Goal: Contribute content: Contribute content

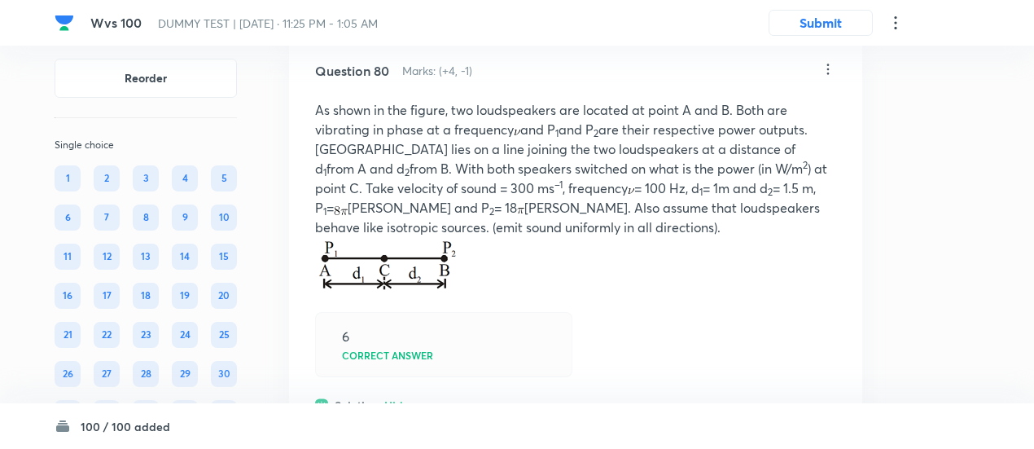
scroll to position [56467, 0]
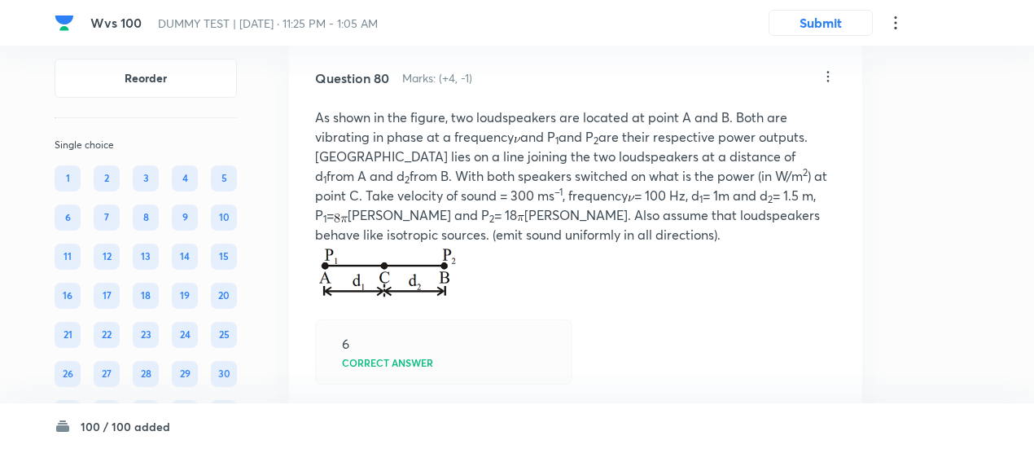
click at [831, 85] on icon at bounding box center [828, 76] width 16 height 16
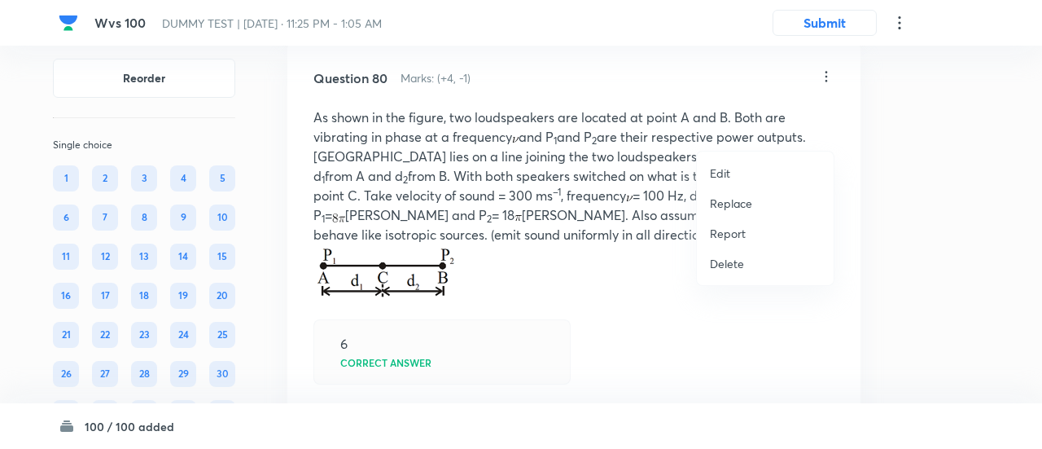
click at [730, 199] on p "Replace" at bounding box center [731, 203] width 42 height 17
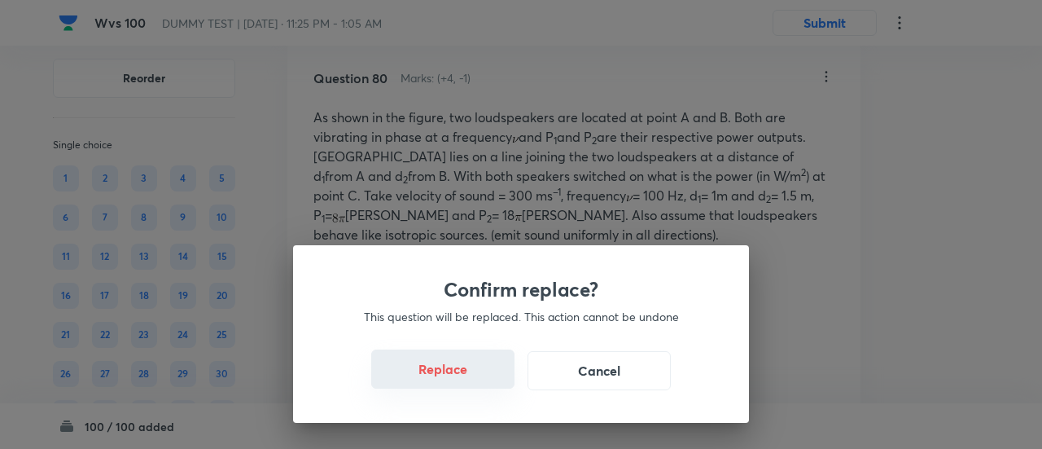
click at [444, 374] on button "Replace" at bounding box center [442, 368] width 143 height 39
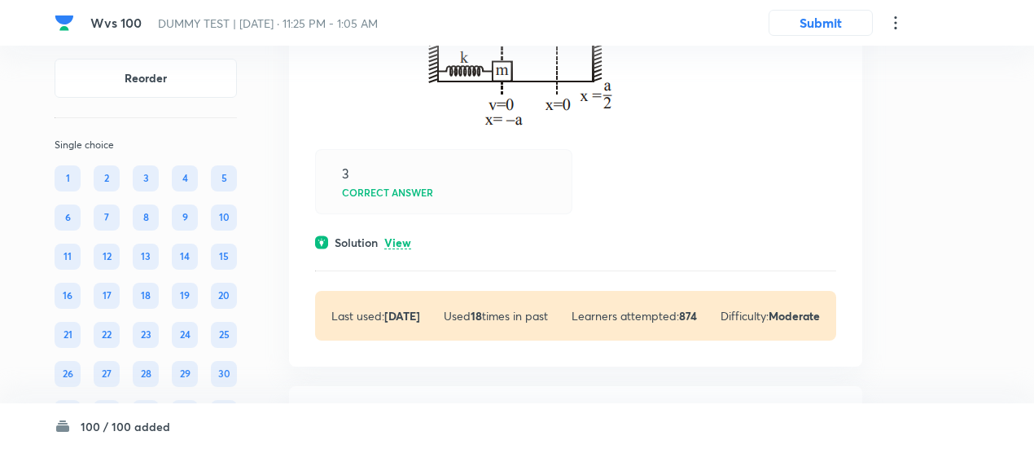
scroll to position [57956, 0]
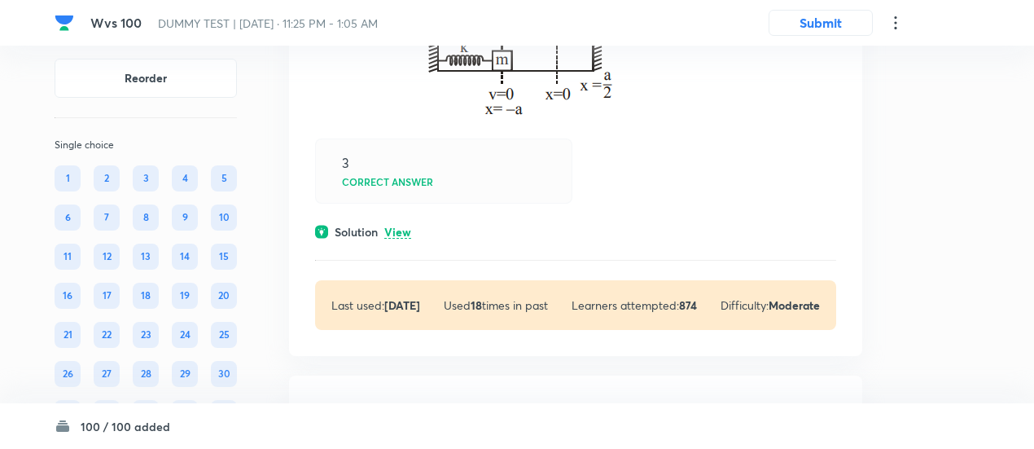
click at [405, 240] on div "Solution View" at bounding box center [575, 231] width 521 height 17
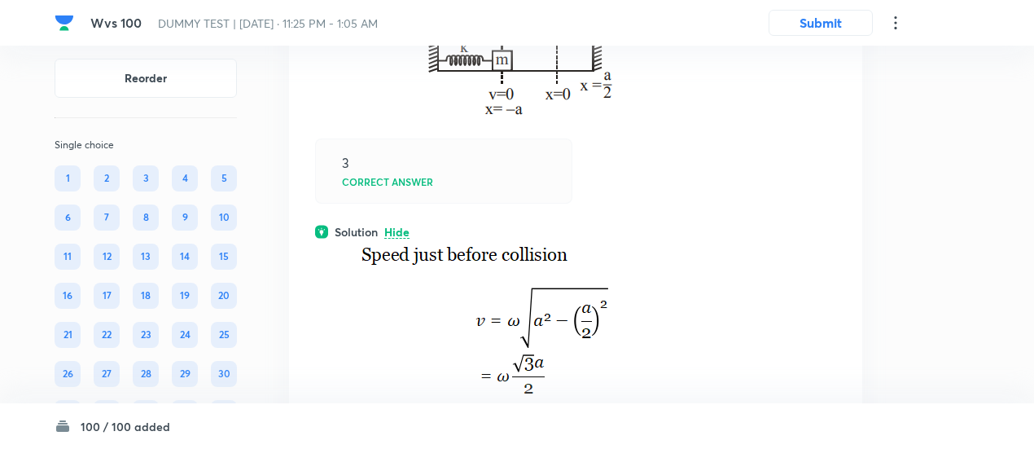
click at [405, 239] on p "Hide" at bounding box center [396, 232] width 25 height 12
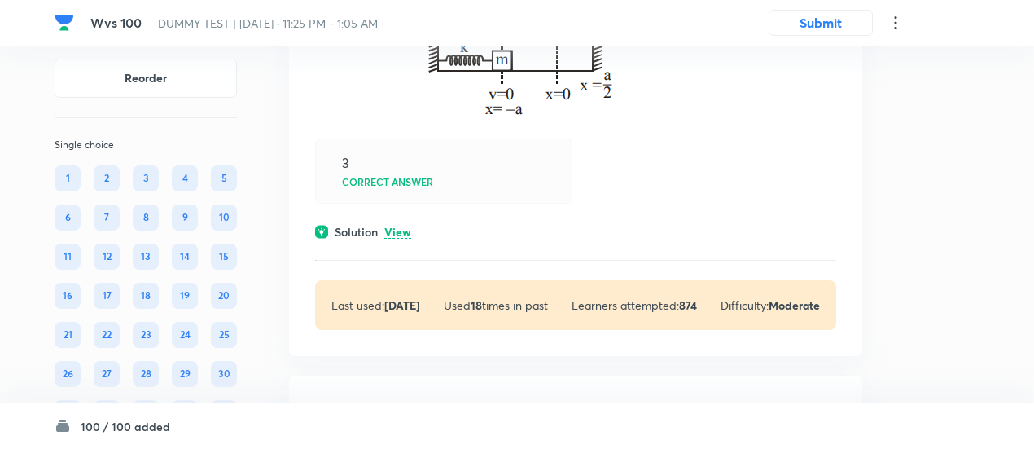
click at [405, 239] on p "View" at bounding box center [397, 232] width 27 height 12
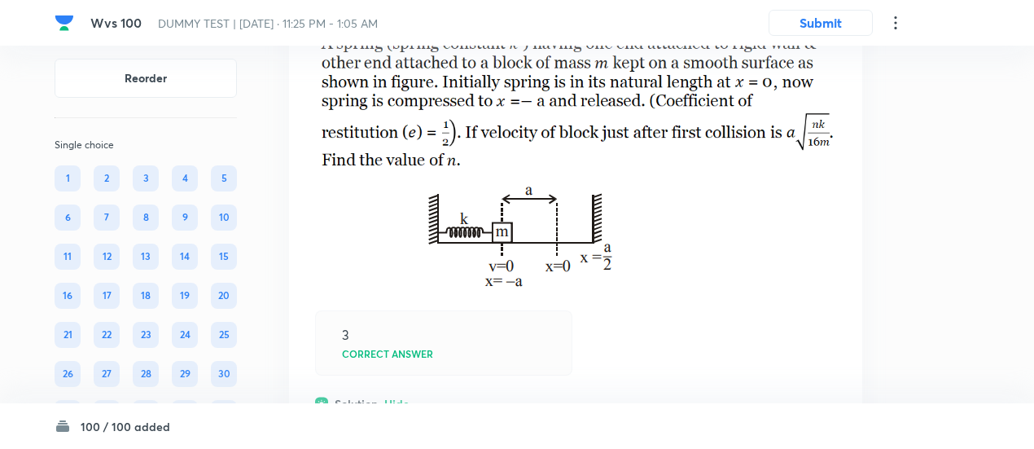
scroll to position [57773, 0]
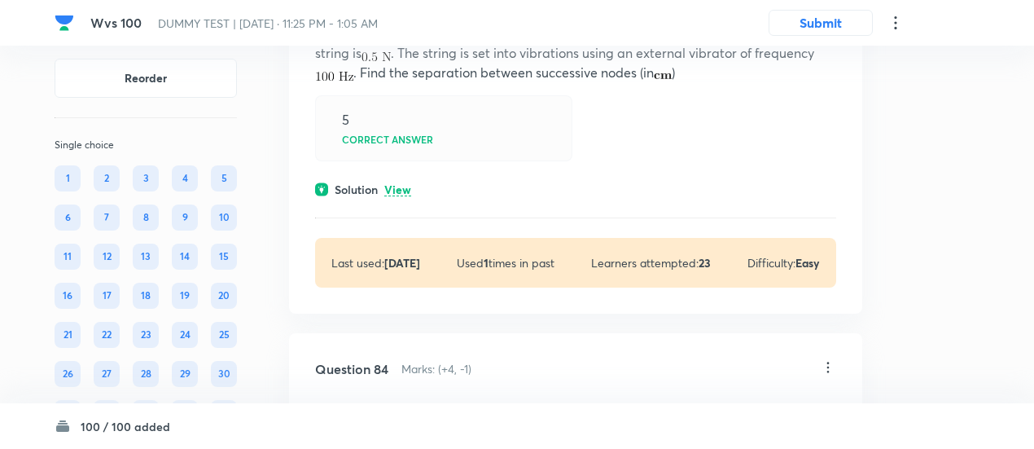
scroll to position [58806, 0]
click at [401, 195] on p "View" at bounding box center [397, 188] width 27 height 12
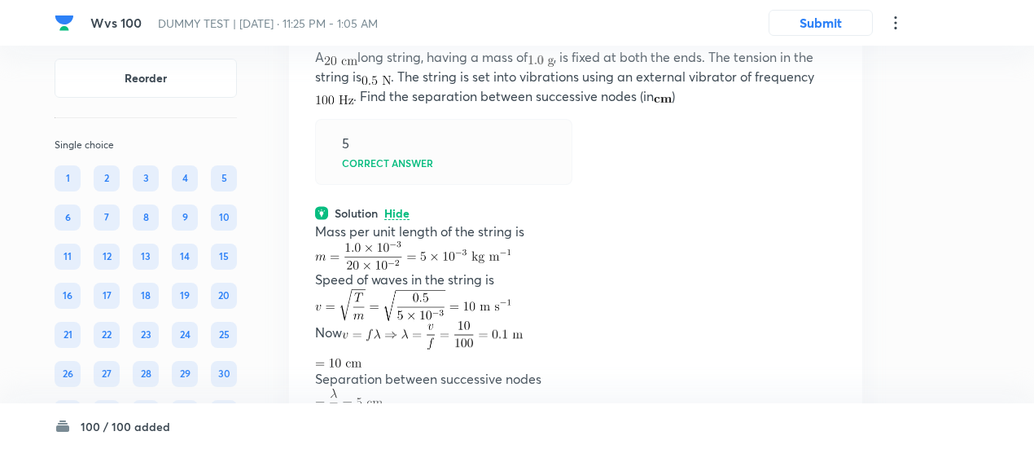
scroll to position [58780, 0]
click at [831, 25] on icon at bounding box center [828, 17] width 16 height 16
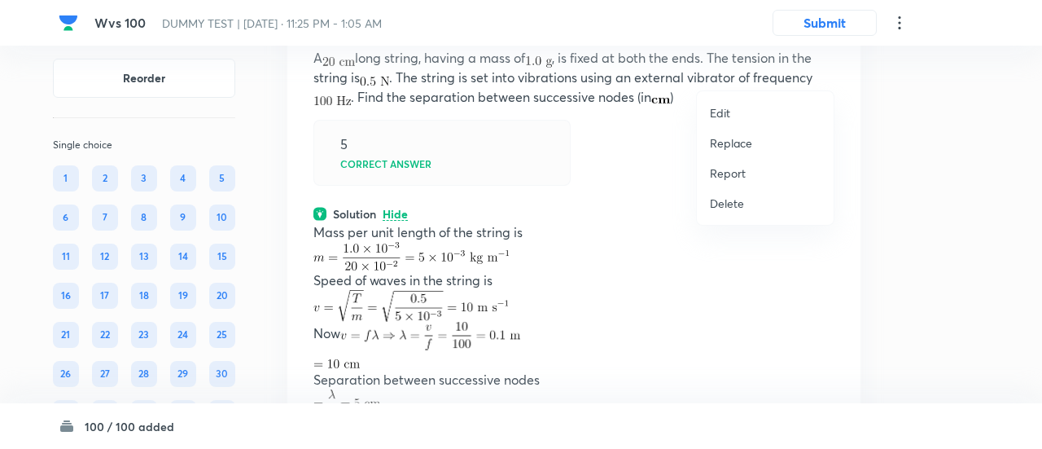
click at [741, 142] on p "Replace" at bounding box center [731, 142] width 42 height 17
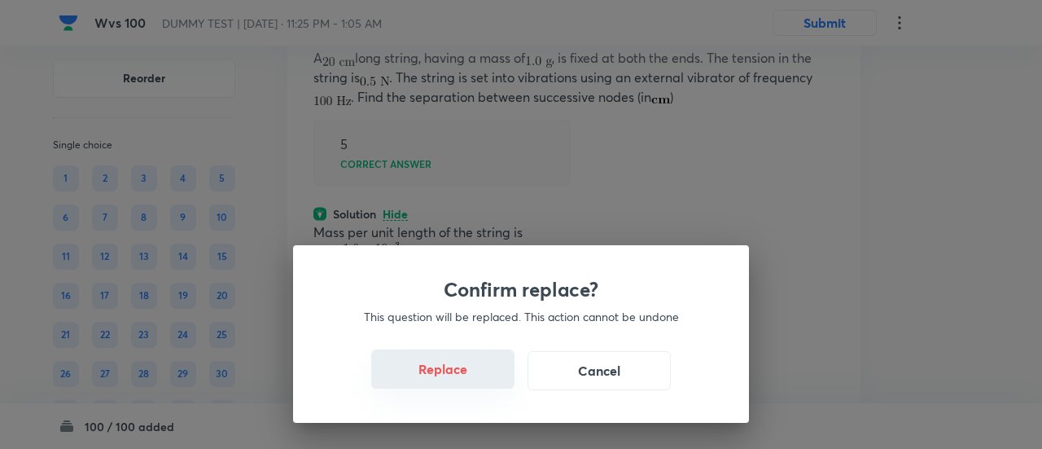
click at [463, 377] on button "Replace" at bounding box center [442, 368] width 143 height 39
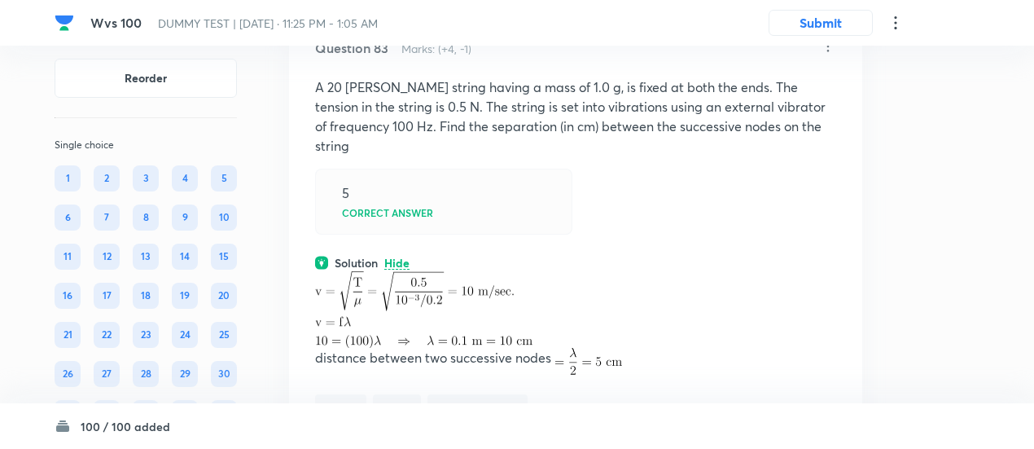
scroll to position [58750, 0]
click at [825, 55] on icon at bounding box center [828, 47] width 16 height 16
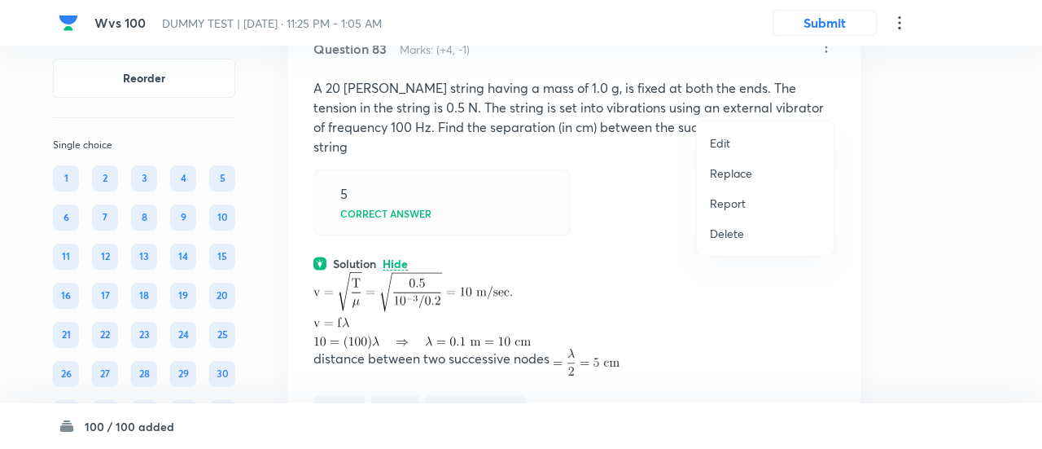
click at [738, 175] on p "Replace" at bounding box center [731, 173] width 42 height 17
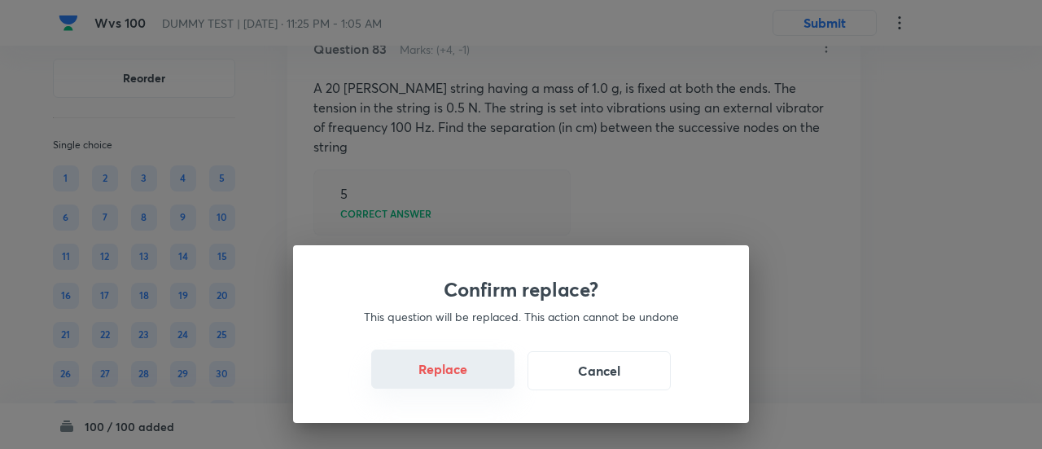
click at [458, 379] on button "Replace" at bounding box center [442, 368] width 143 height 39
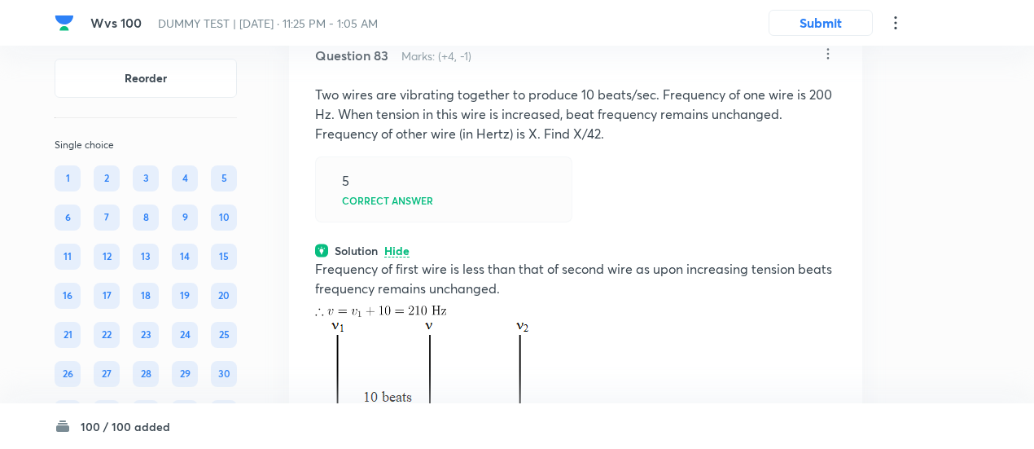
scroll to position [58725, 0]
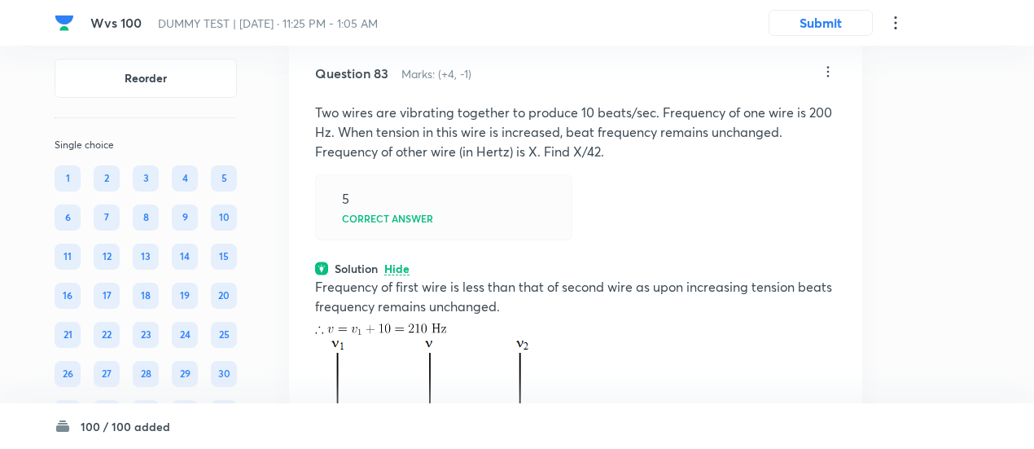
click at [831, 80] on icon at bounding box center [828, 72] width 16 height 16
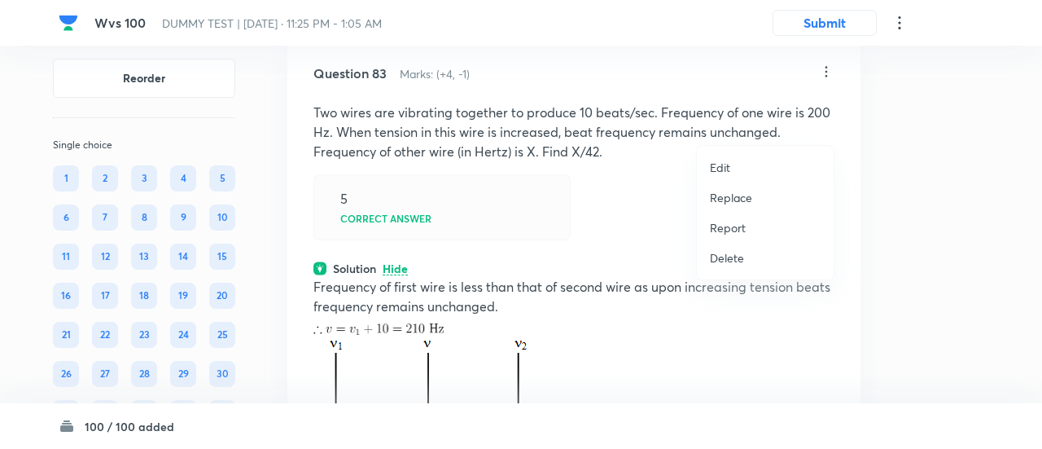
click at [732, 201] on p "Replace" at bounding box center [731, 197] width 42 height 17
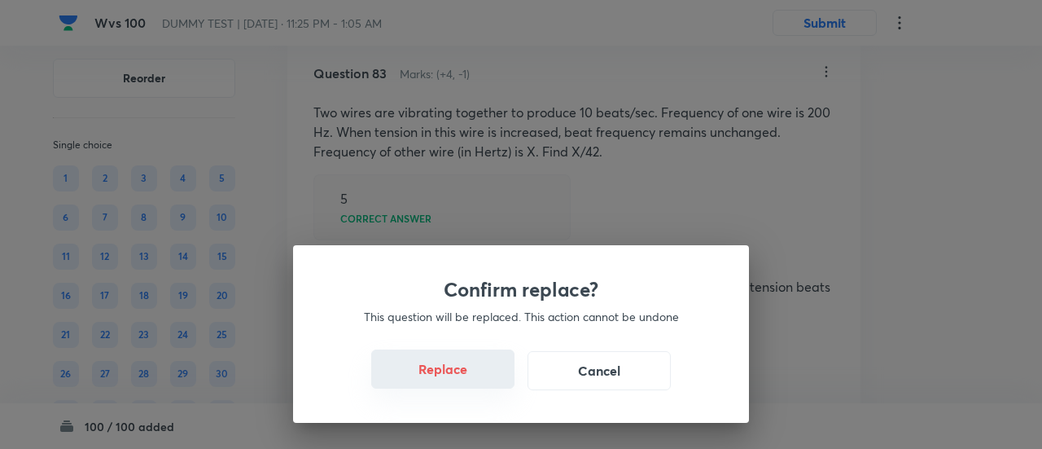
click at [464, 377] on button "Replace" at bounding box center [442, 368] width 143 height 39
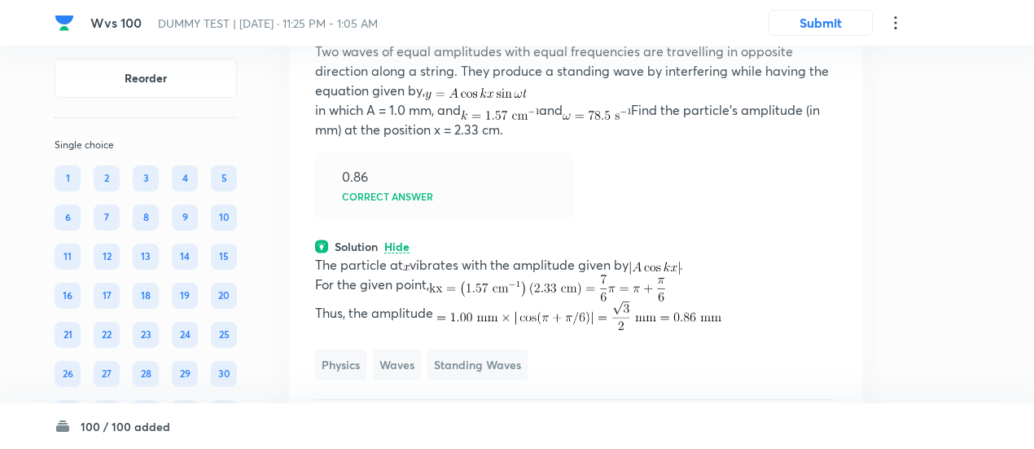
scroll to position [58785, 0]
click at [831, 20] on icon at bounding box center [828, 11] width 16 height 16
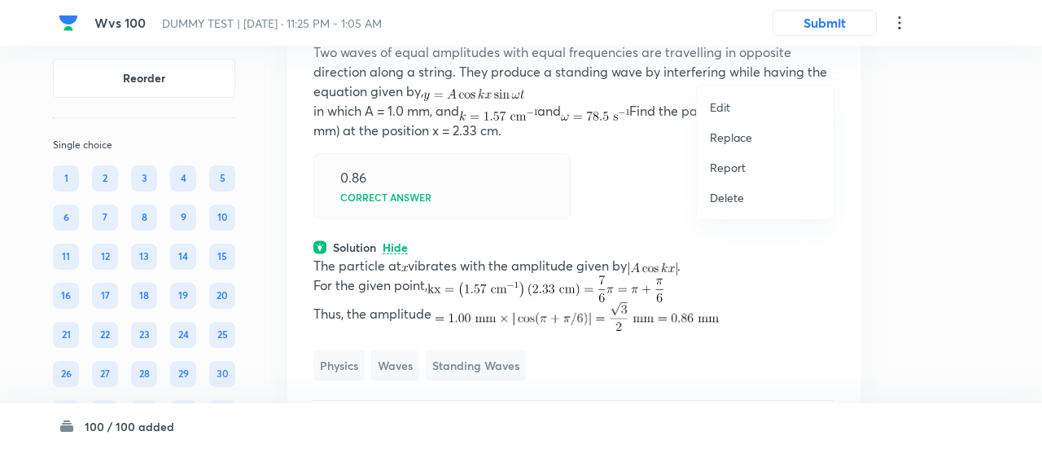
click at [734, 143] on p "Replace" at bounding box center [731, 137] width 42 height 17
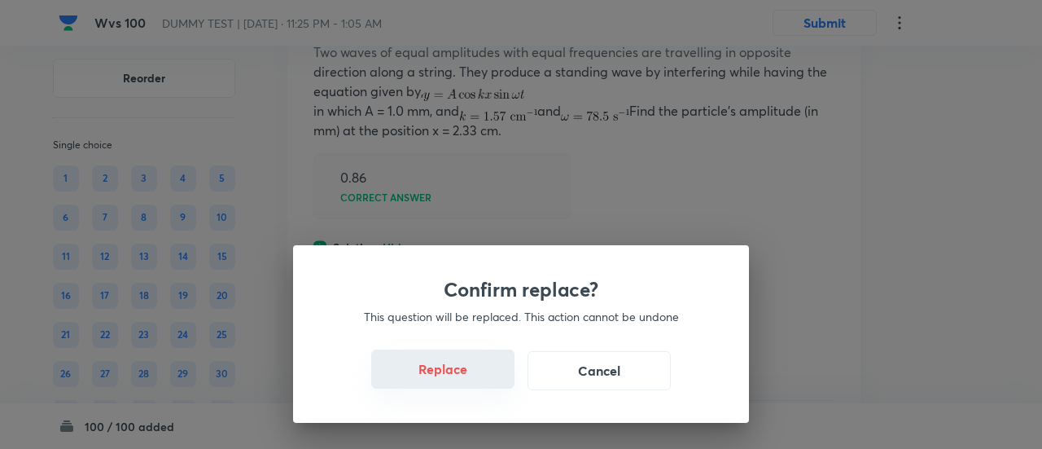
click at [454, 378] on button "Replace" at bounding box center [442, 368] width 143 height 39
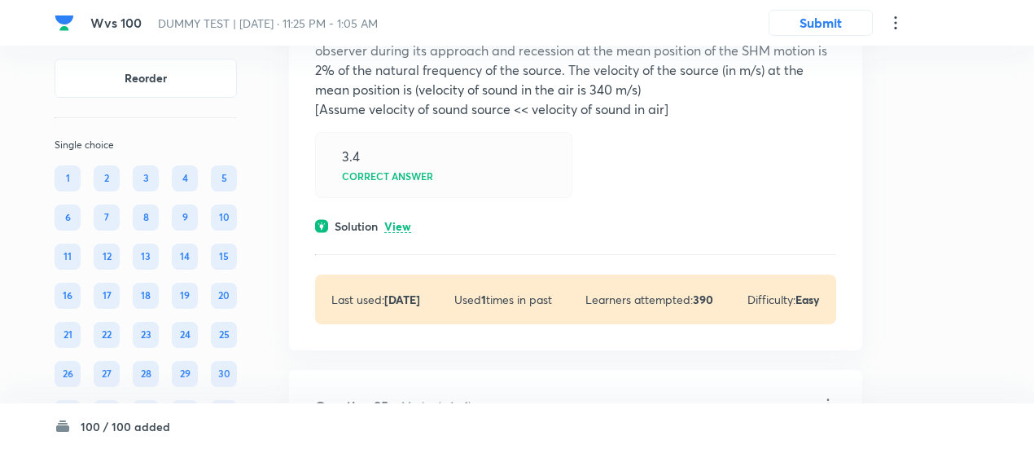
scroll to position [59375, 0]
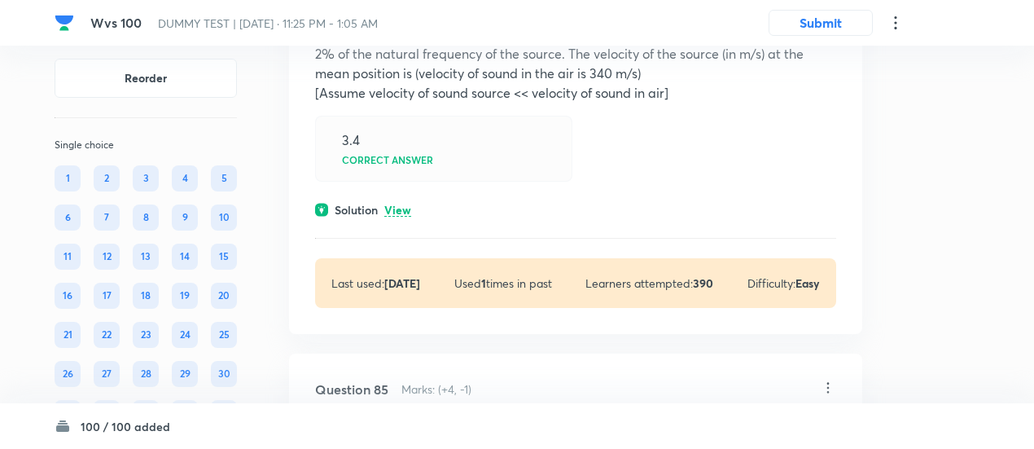
click at [406, 273] on div "Question 84 Marks: (+4, -1) A source of sound attached to the [PERSON_NAME] of …" at bounding box center [575, 126] width 573 height 413
click at [406, 217] on p "View" at bounding box center [397, 210] width 27 height 12
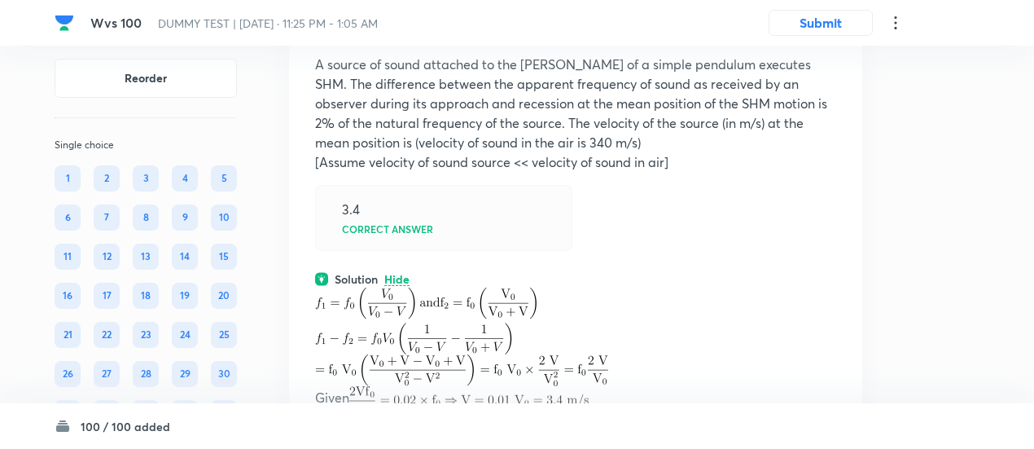
scroll to position [59289, 0]
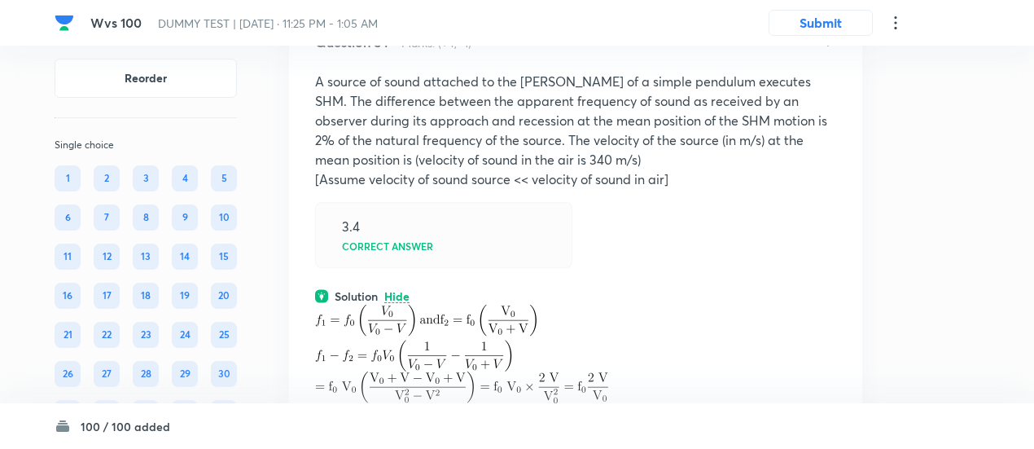
click at [828, 46] on icon at bounding box center [828, 41] width 2 height 11
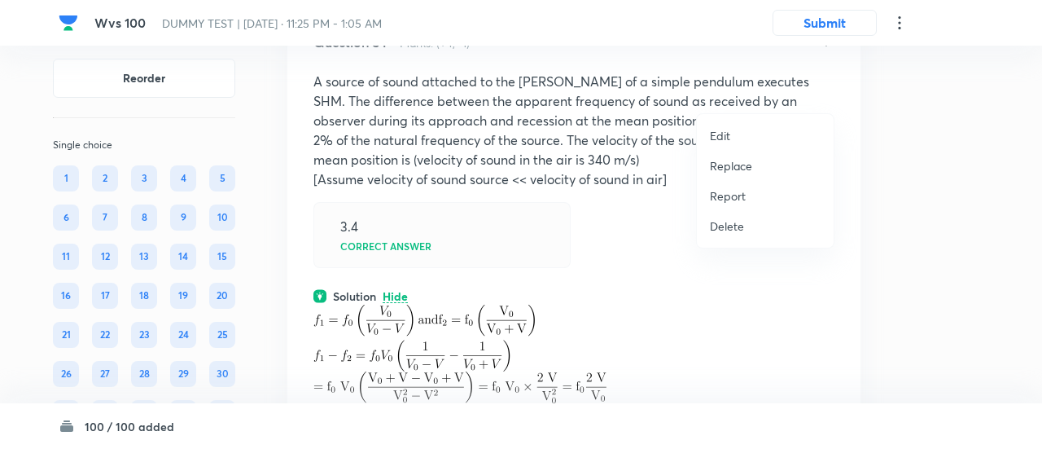
click at [751, 165] on p "Replace" at bounding box center [731, 165] width 42 height 17
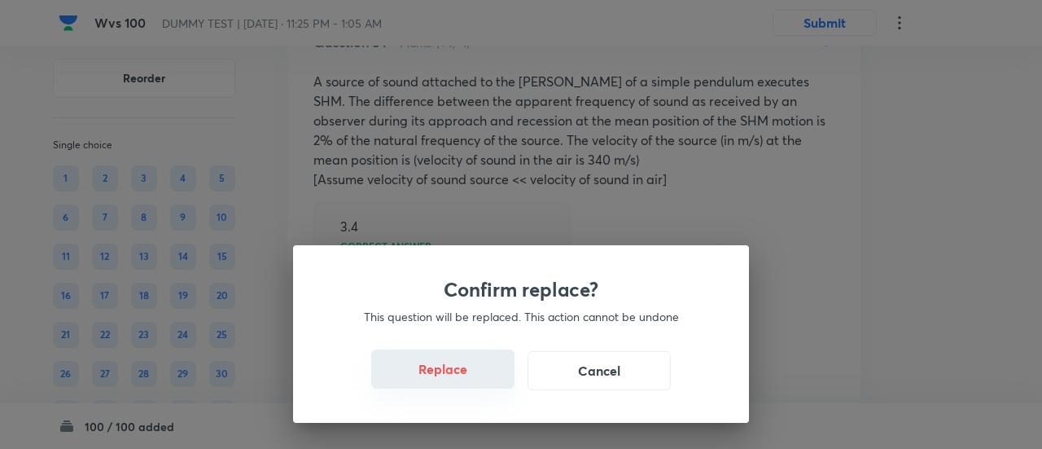
click at [461, 371] on button "Replace" at bounding box center [442, 368] width 143 height 39
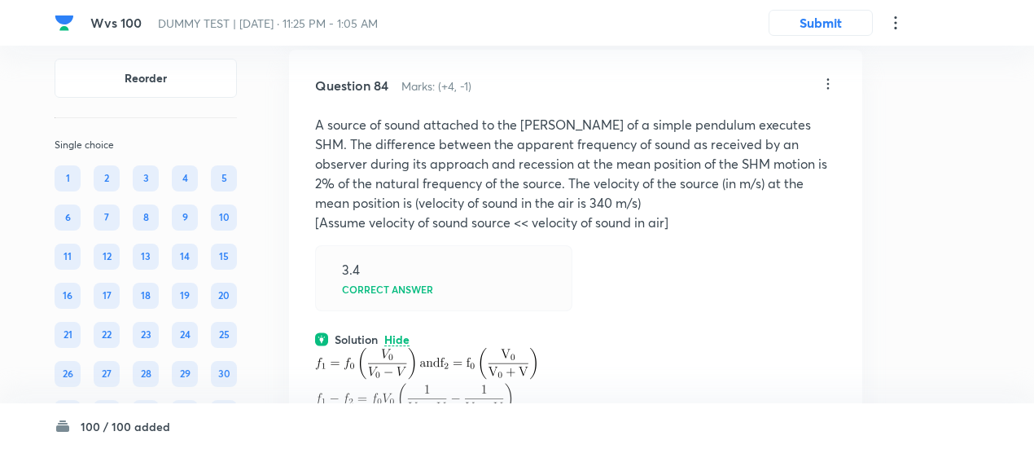
scroll to position [59245, 0]
click at [829, 90] on icon at bounding box center [828, 85] width 2 height 11
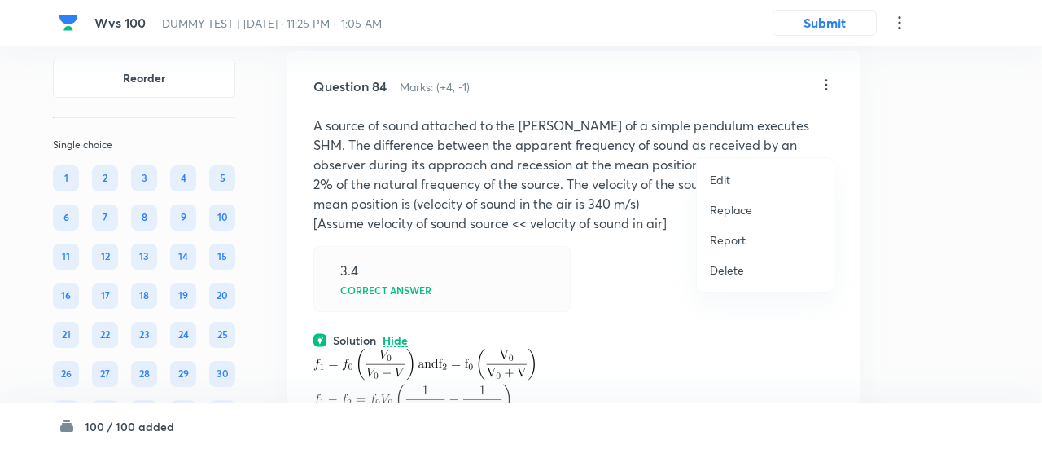
click at [718, 217] on p "Replace" at bounding box center [731, 209] width 42 height 17
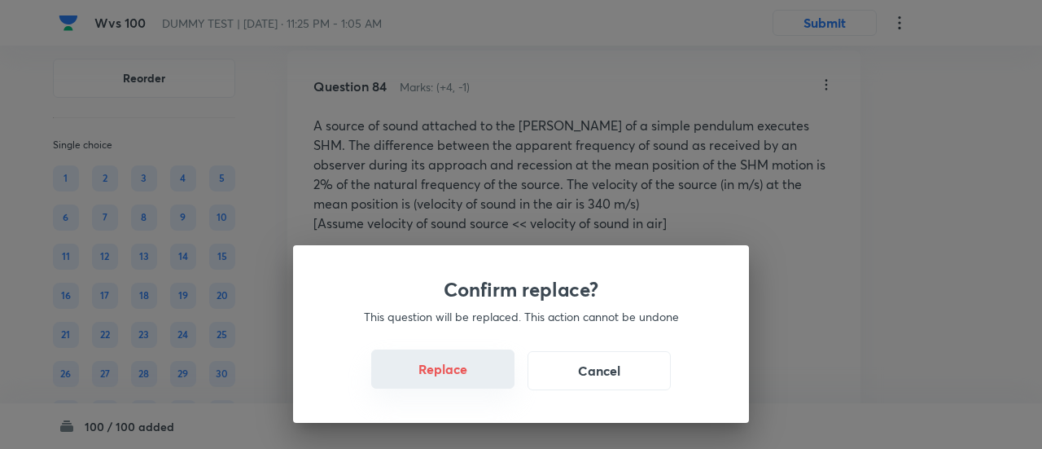
click at [456, 379] on button "Replace" at bounding box center [442, 368] width 143 height 39
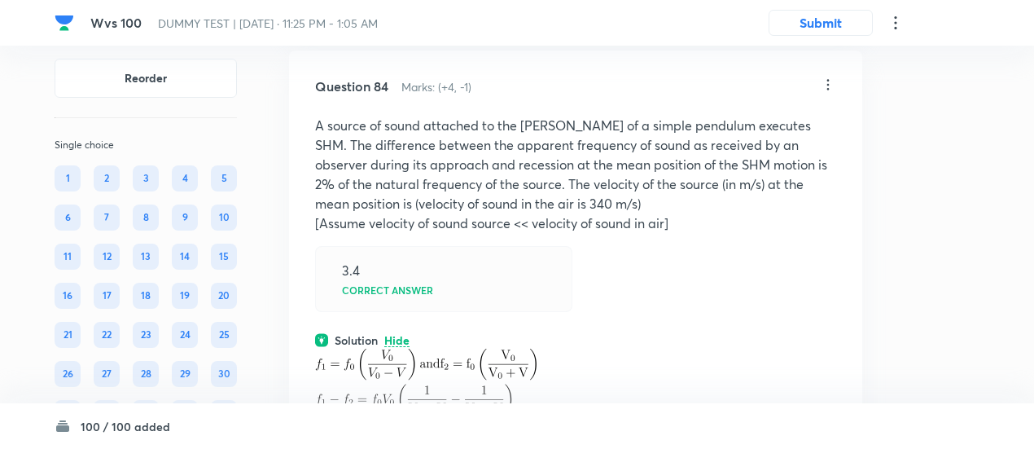
click at [824, 93] on icon at bounding box center [828, 85] width 16 height 16
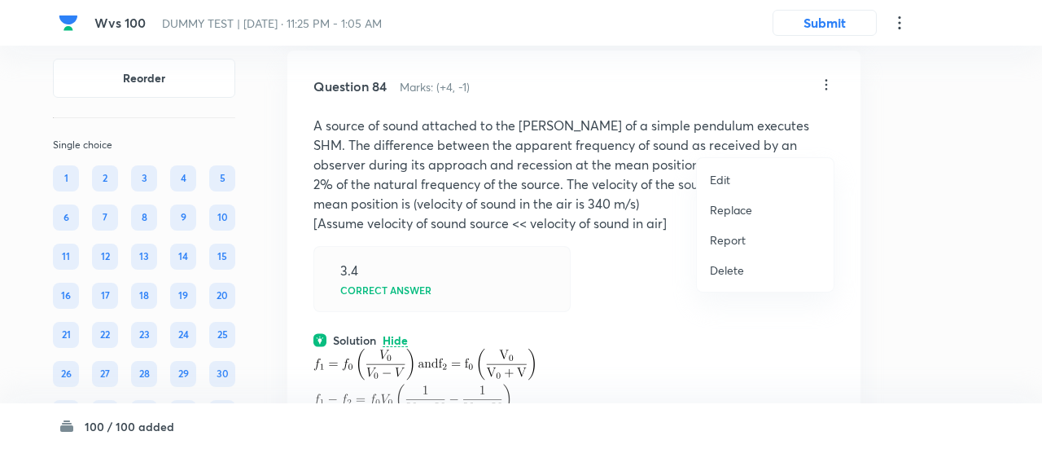
click at [730, 226] on li "Report" at bounding box center [765, 240] width 137 height 30
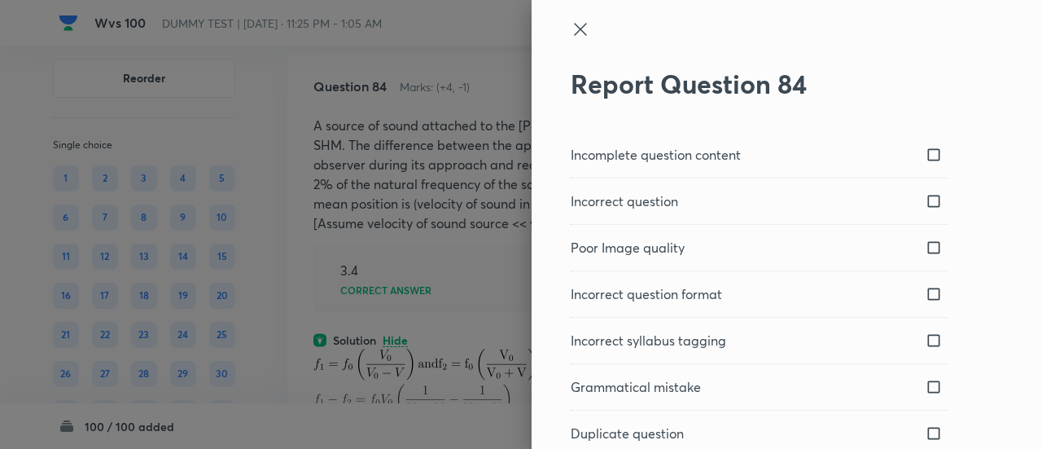
click at [571, 24] on icon at bounding box center [581, 30] width 20 height 20
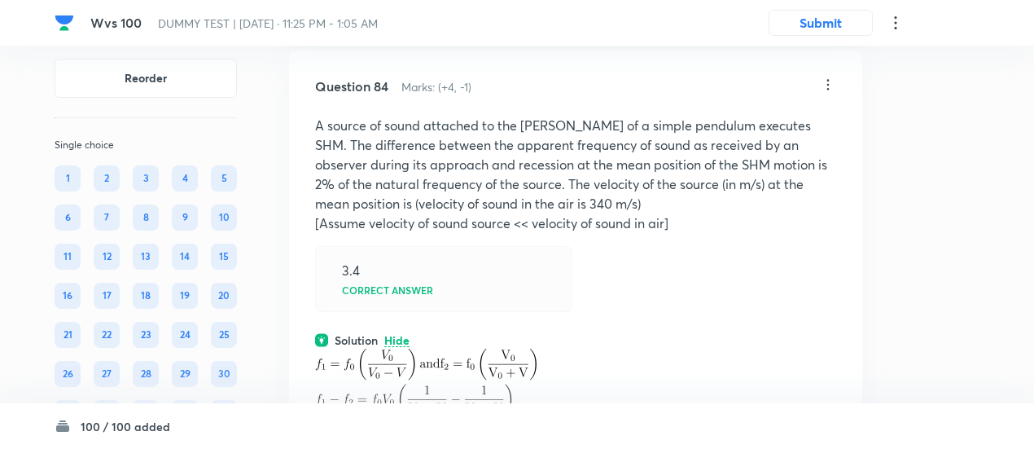
click at [826, 93] on icon at bounding box center [828, 85] width 16 height 16
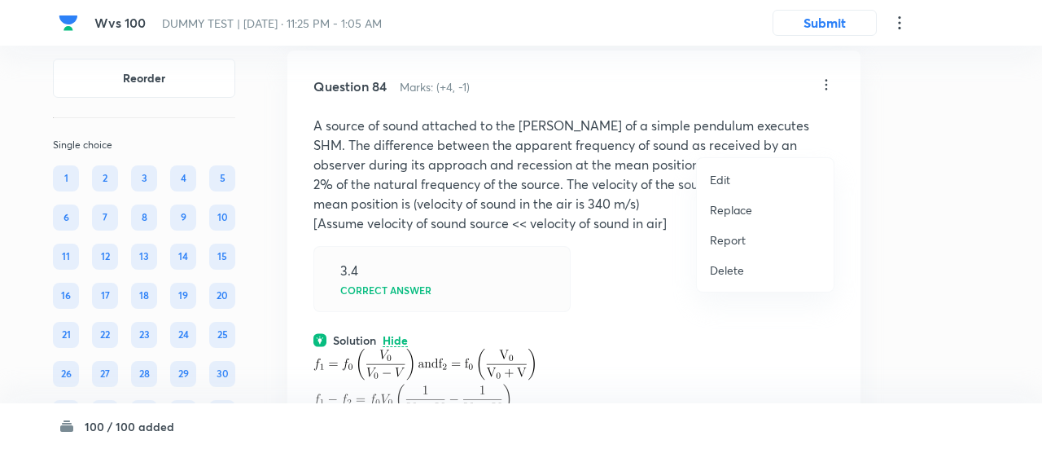
click at [715, 212] on p "Replace" at bounding box center [731, 209] width 42 height 17
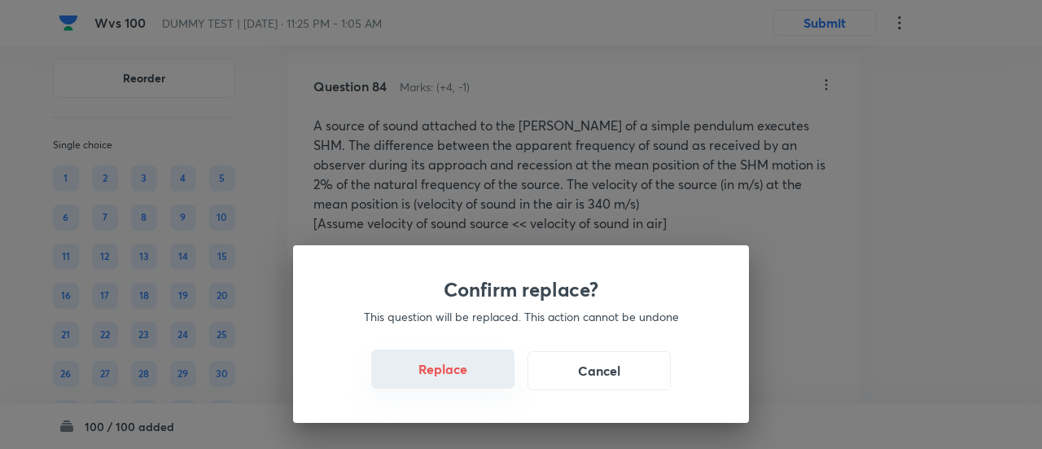
click at [461, 375] on button "Replace" at bounding box center [442, 368] width 143 height 39
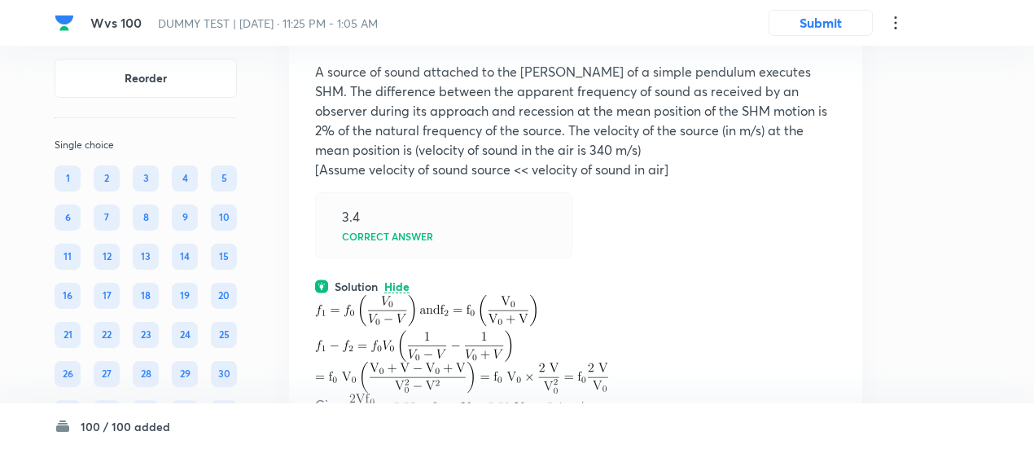
scroll to position [59298, 0]
click at [827, 40] on icon at bounding box center [828, 32] width 16 height 16
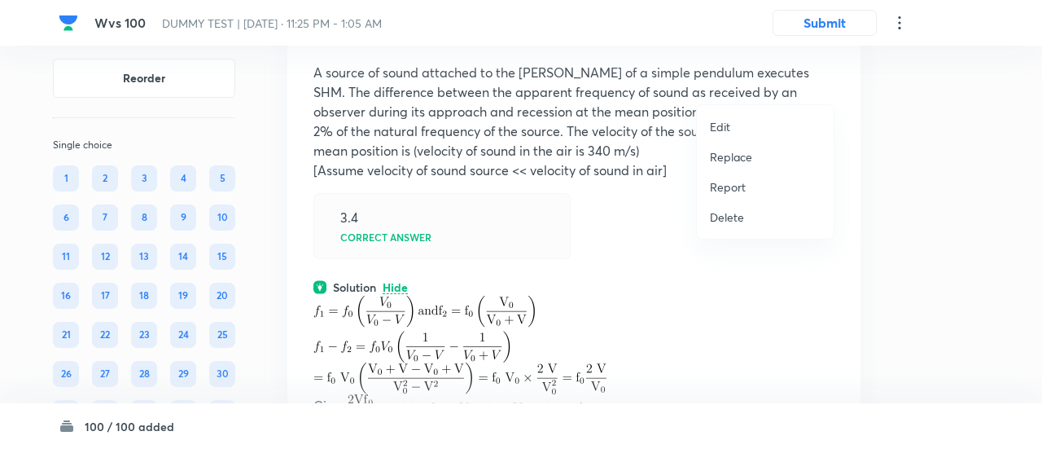
click at [729, 154] on p "Replace" at bounding box center [731, 156] width 42 height 17
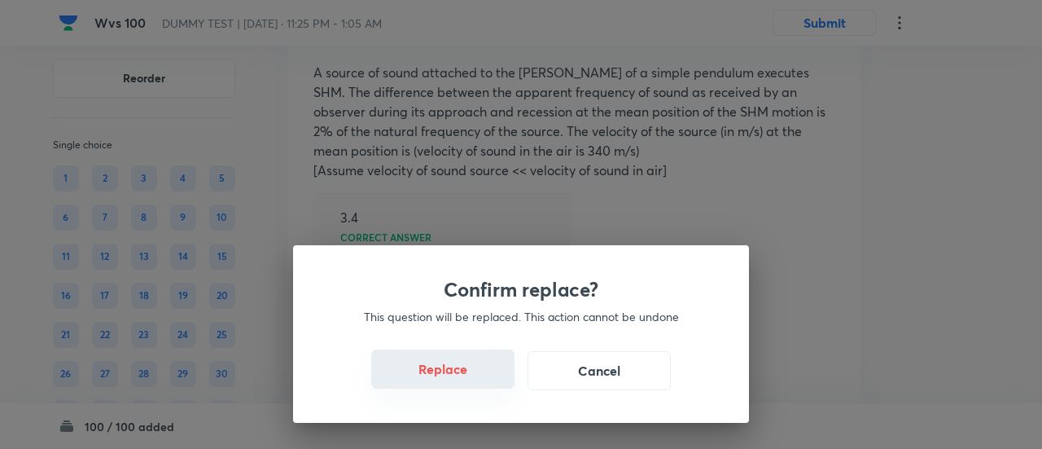
click at [464, 379] on button "Replace" at bounding box center [442, 368] width 143 height 39
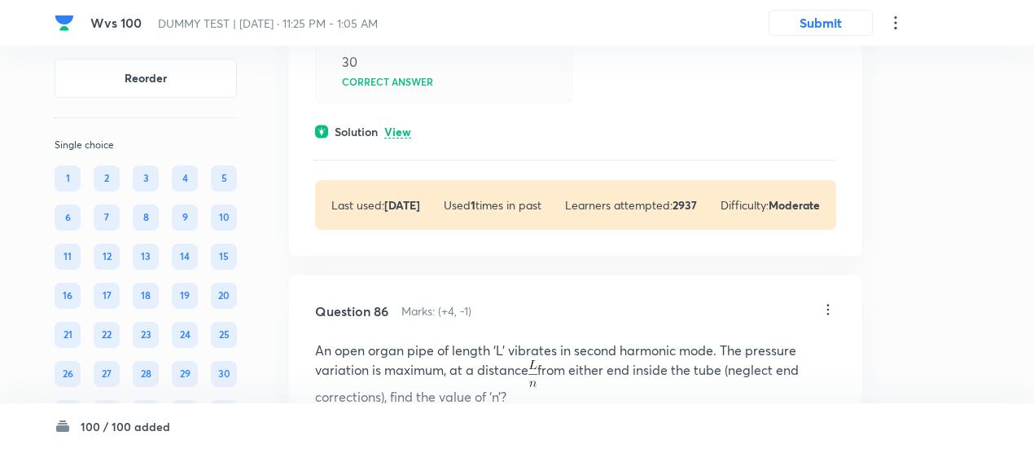
scroll to position [60008, 0]
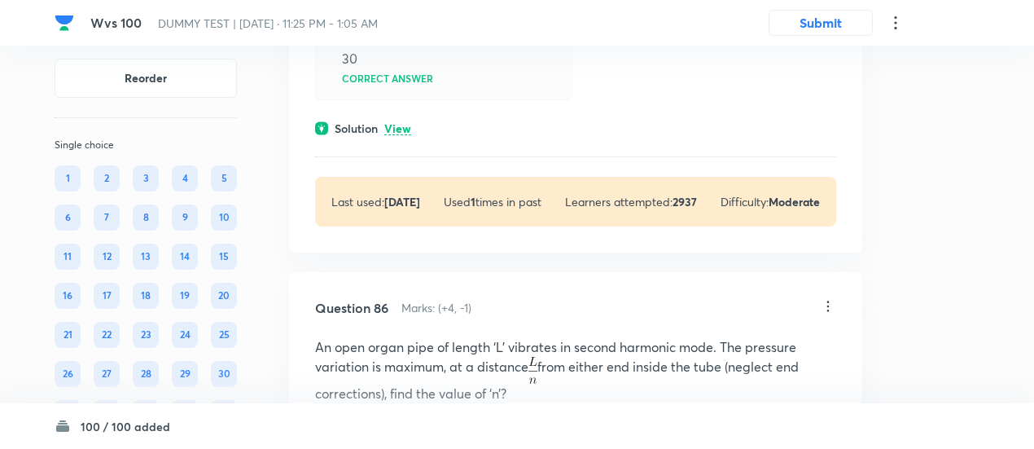
click at [396, 135] on p "View" at bounding box center [397, 129] width 27 height 12
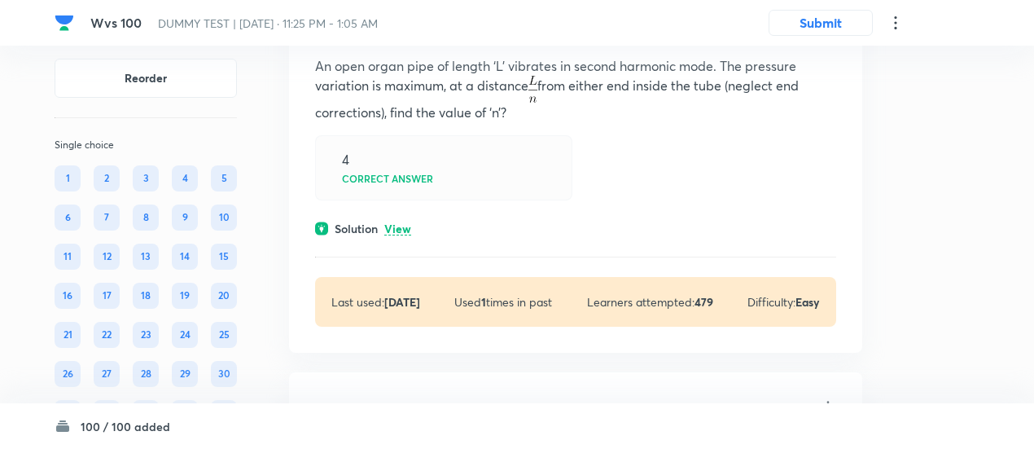
scroll to position [60500, 0]
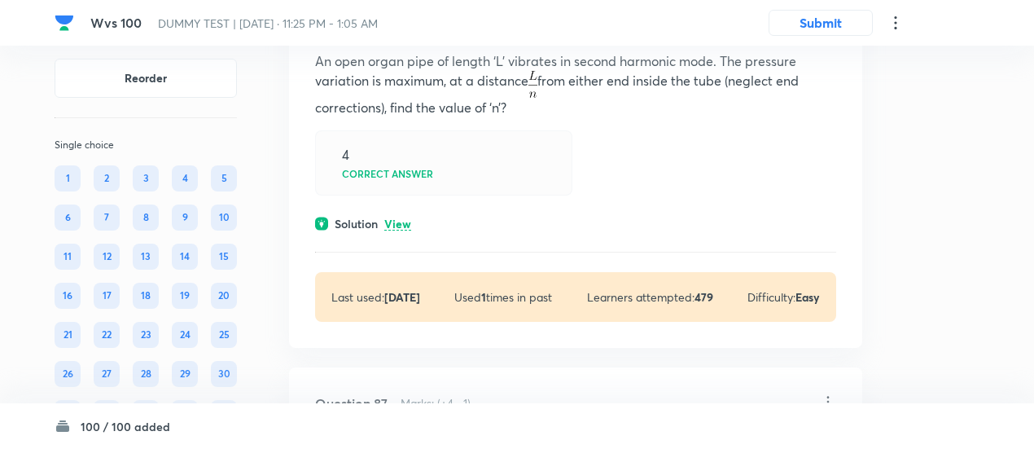
click at [401, 230] on p "View" at bounding box center [397, 224] width 27 height 12
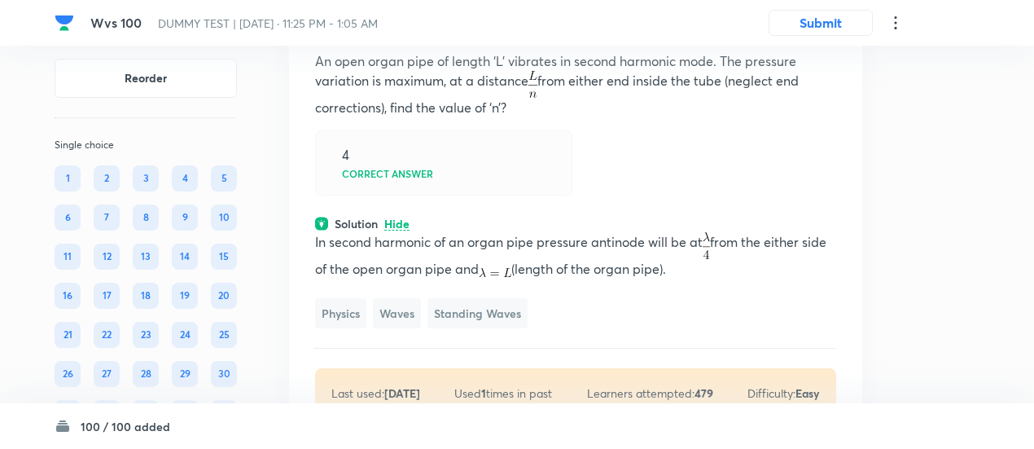
click at [831, 29] on icon at bounding box center [828, 20] width 16 height 16
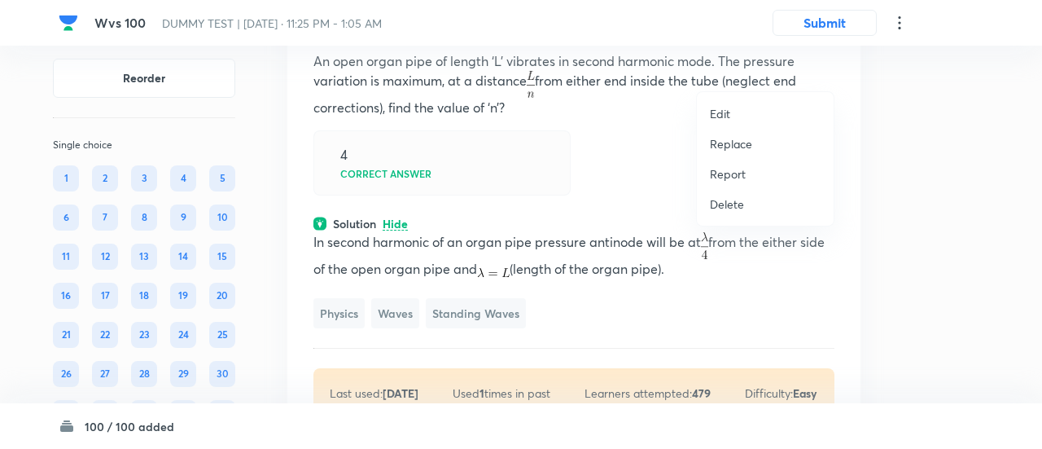
click at [728, 147] on p "Replace" at bounding box center [731, 143] width 42 height 17
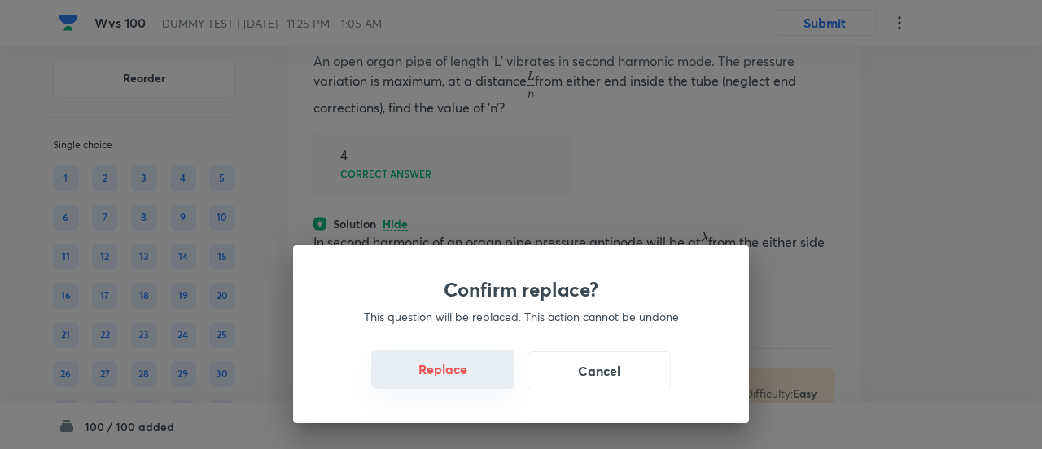
click at [451, 375] on button "Replace" at bounding box center [442, 368] width 143 height 39
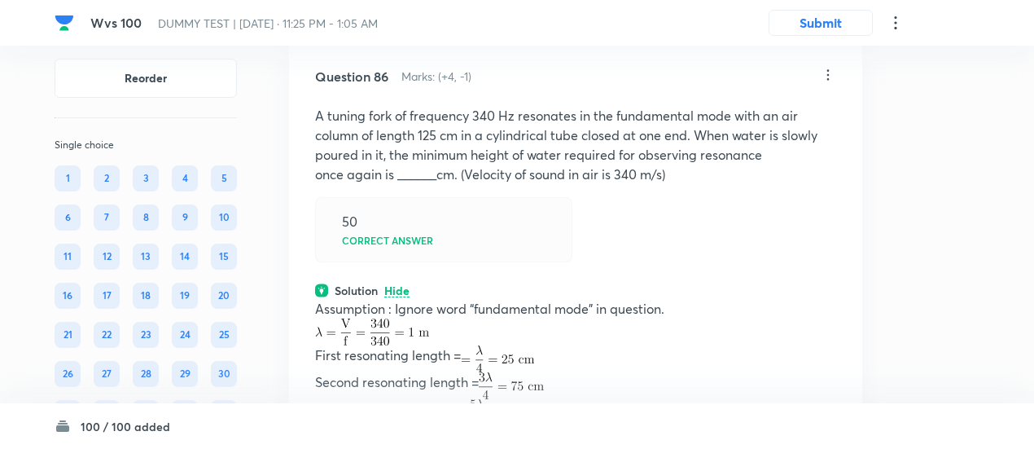
scroll to position [60445, 0]
click at [827, 84] on icon at bounding box center [828, 76] width 16 height 16
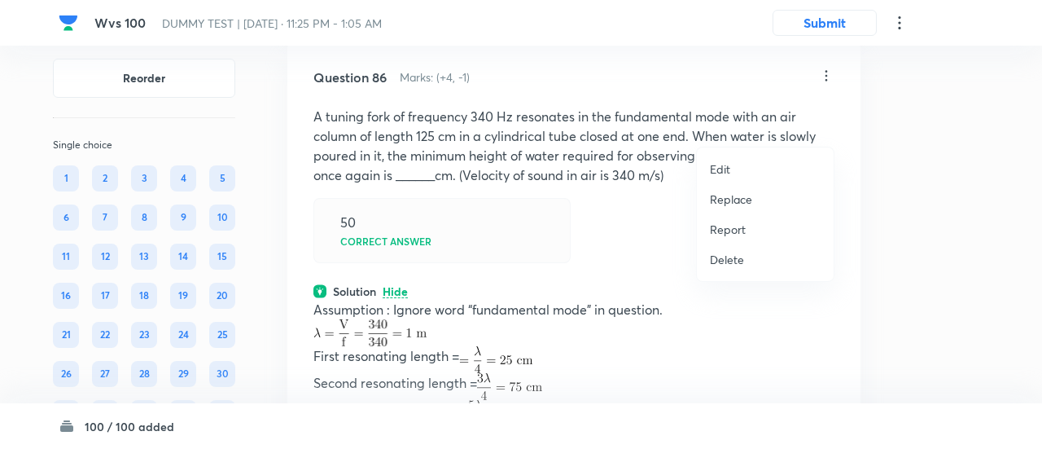
click at [723, 201] on p "Replace" at bounding box center [731, 199] width 42 height 17
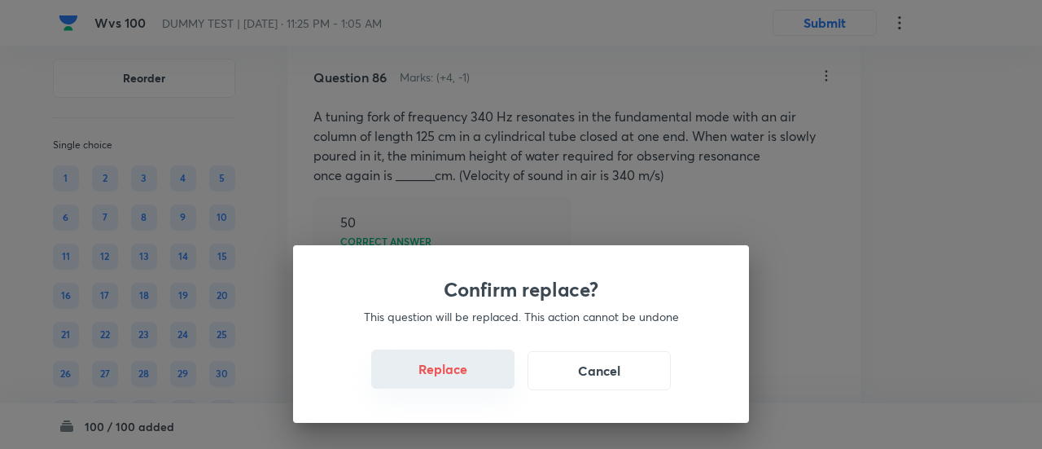
click at [454, 379] on button "Replace" at bounding box center [442, 368] width 143 height 39
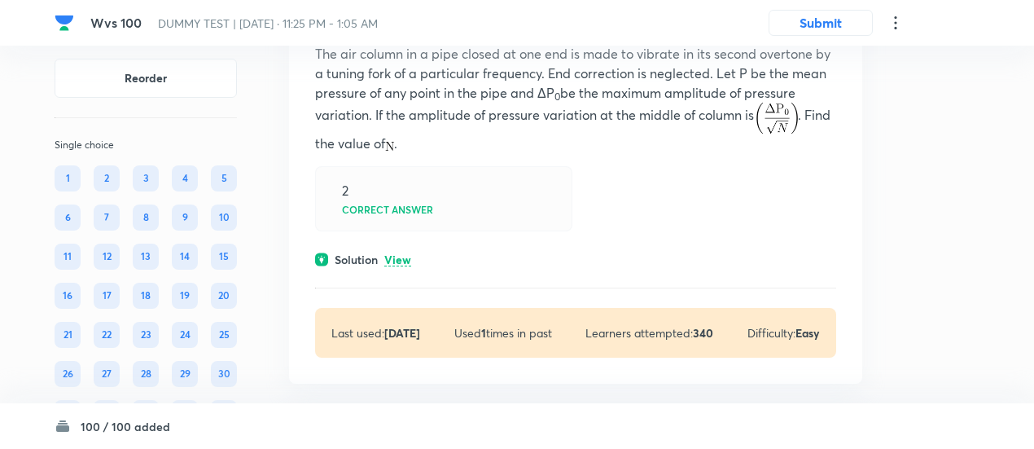
scroll to position [61066, 0]
click at [398, 265] on p "View" at bounding box center [397, 259] width 27 height 12
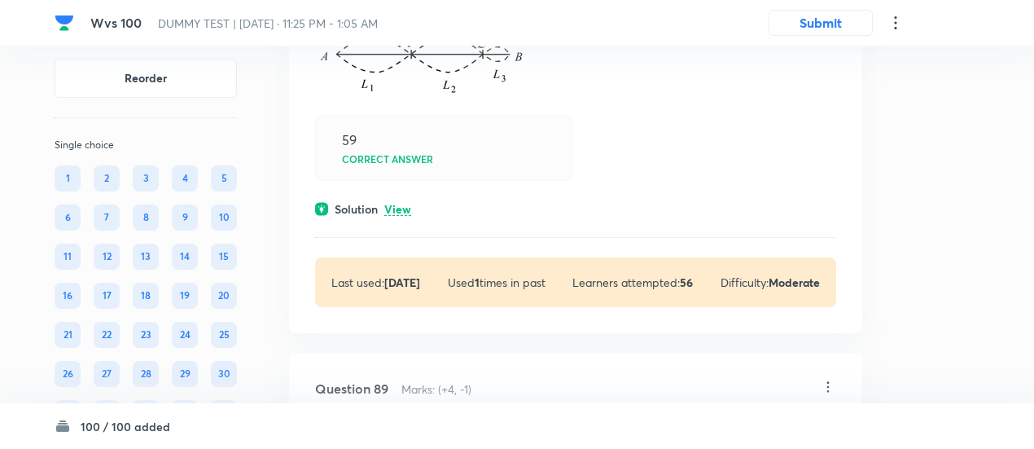
scroll to position [62053, 0]
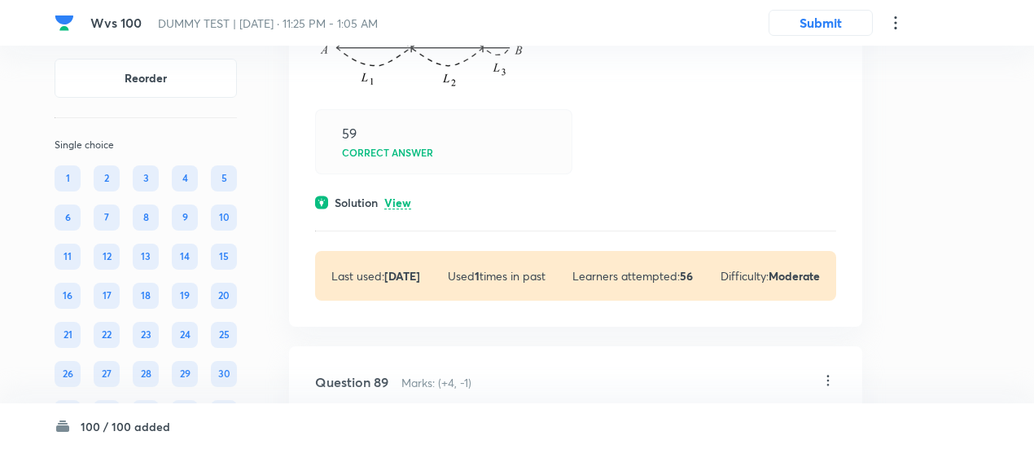
click at [407, 209] on p "View" at bounding box center [397, 203] width 27 height 12
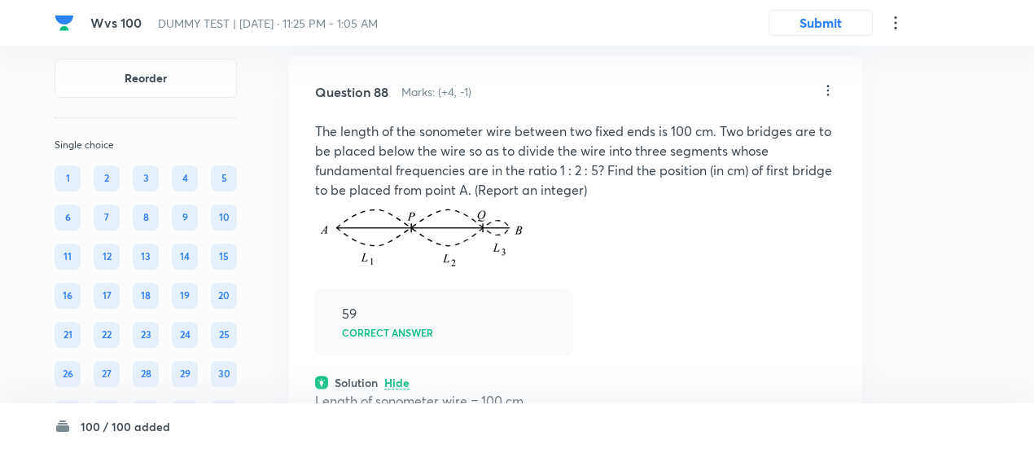
scroll to position [61870, 0]
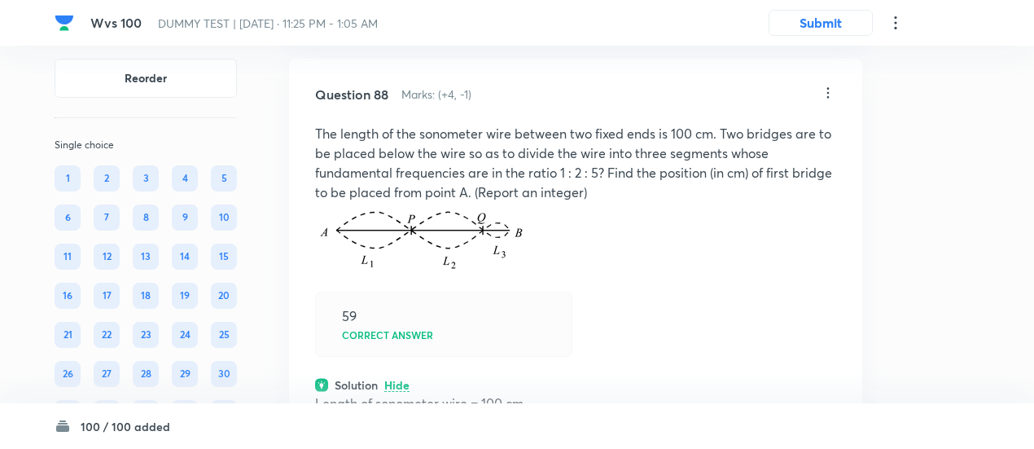
click at [825, 101] on icon at bounding box center [828, 93] width 16 height 16
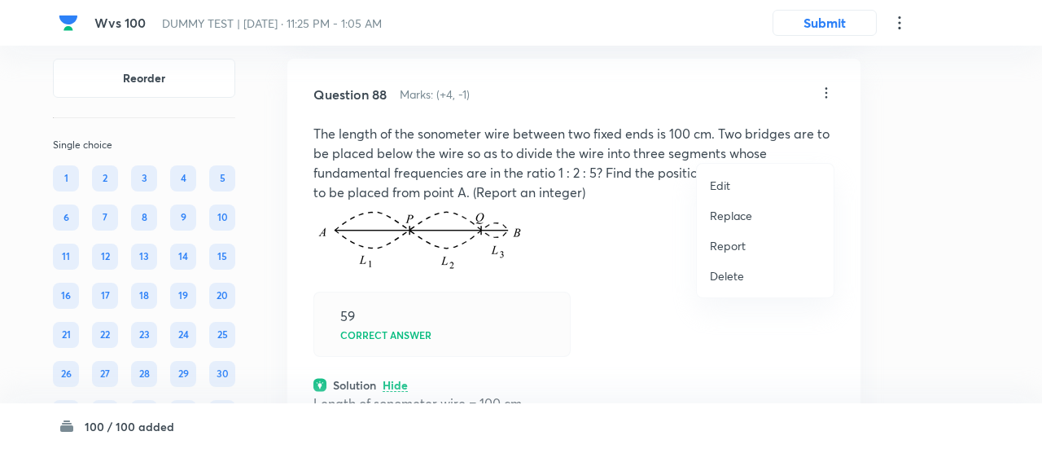
click at [736, 211] on p "Replace" at bounding box center [731, 215] width 42 height 17
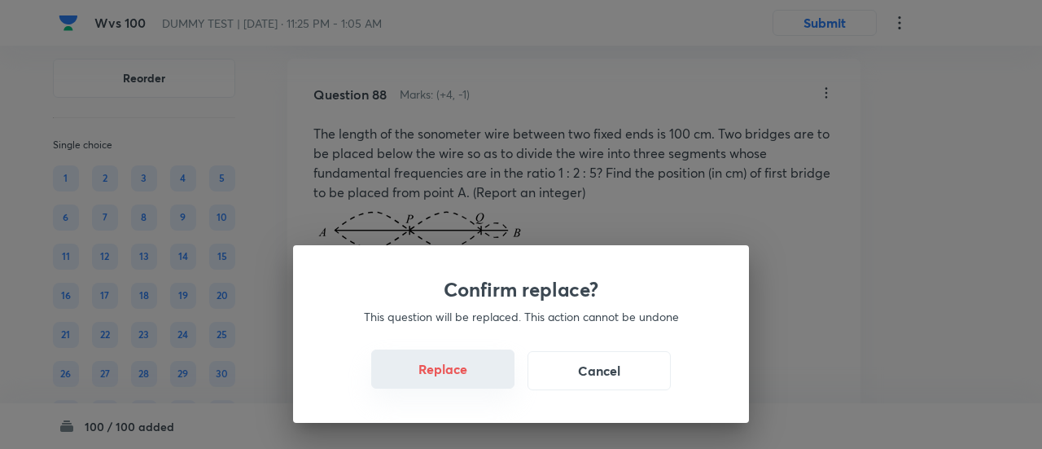
click at [468, 384] on button "Replace" at bounding box center [442, 368] width 143 height 39
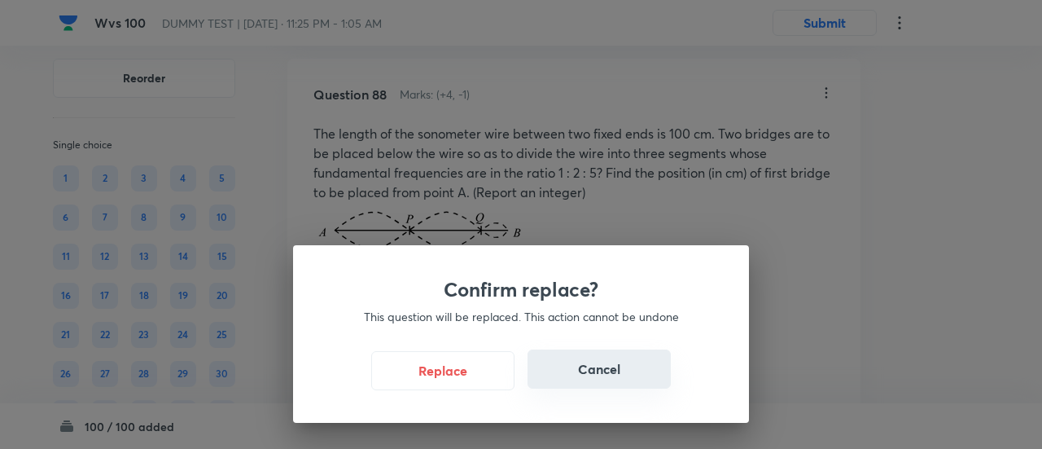
click at [580, 388] on div "Replace Cancel" at bounding box center [521, 370] width 378 height 39
click at [591, 351] on button "Cancel" at bounding box center [599, 368] width 143 height 39
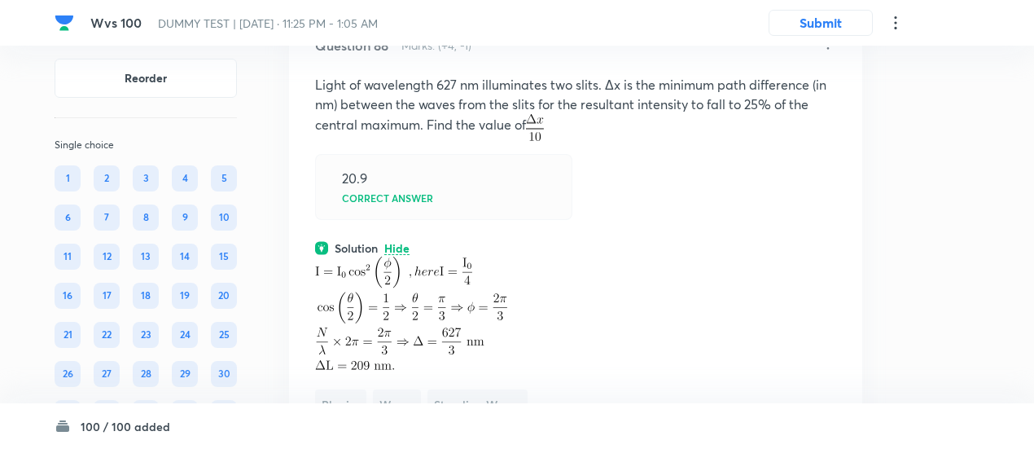
scroll to position [61910, 0]
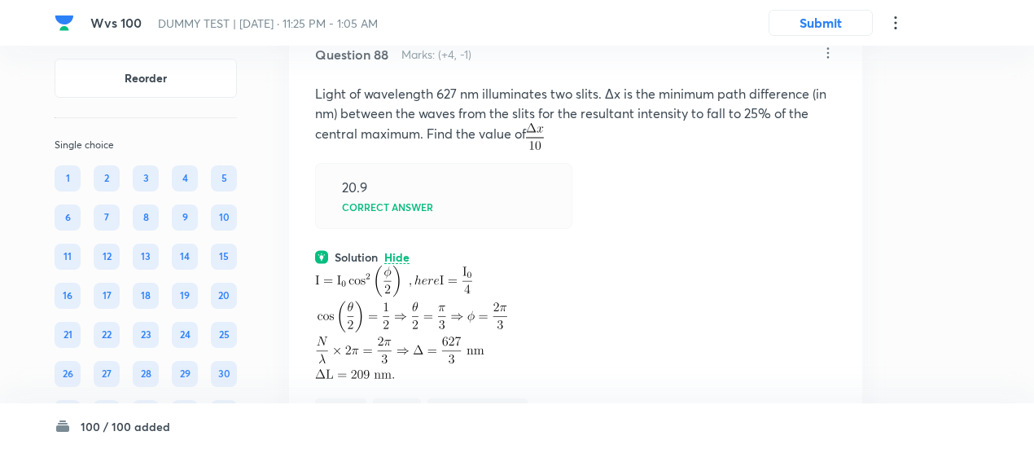
click at [829, 58] on icon at bounding box center [828, 52] width 2 height 11
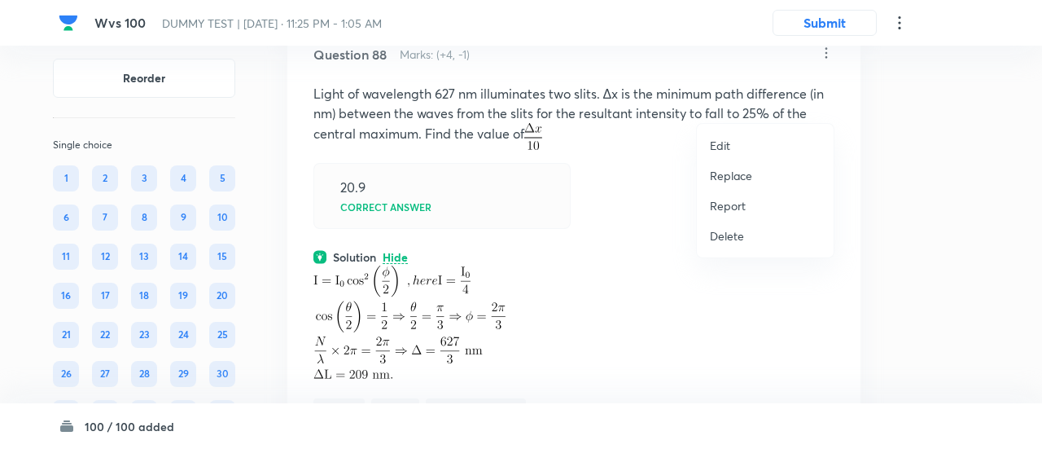
click at [746, 169] on p "Replace" at bounding box center [731, 175] width 42 height 17
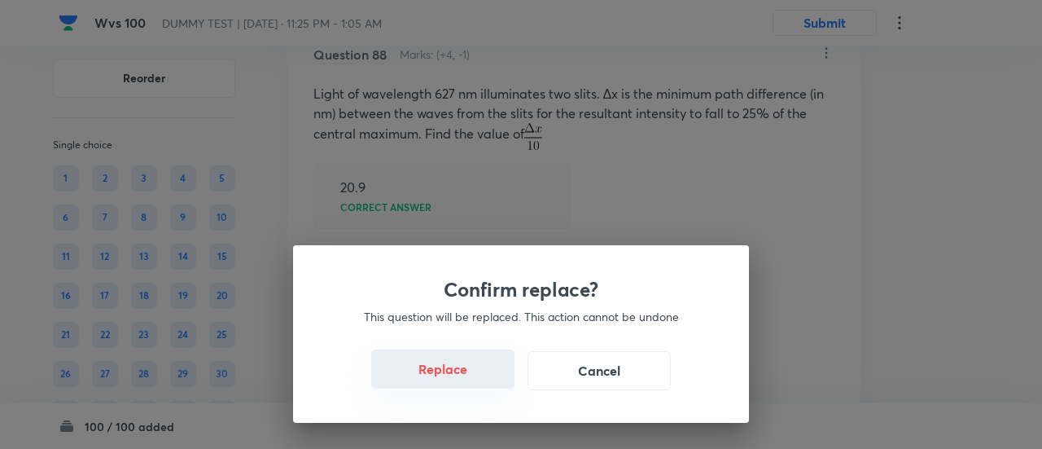
click at [463, 366] on button "Replace" at bounding box center [442, 368] width 143 height 39
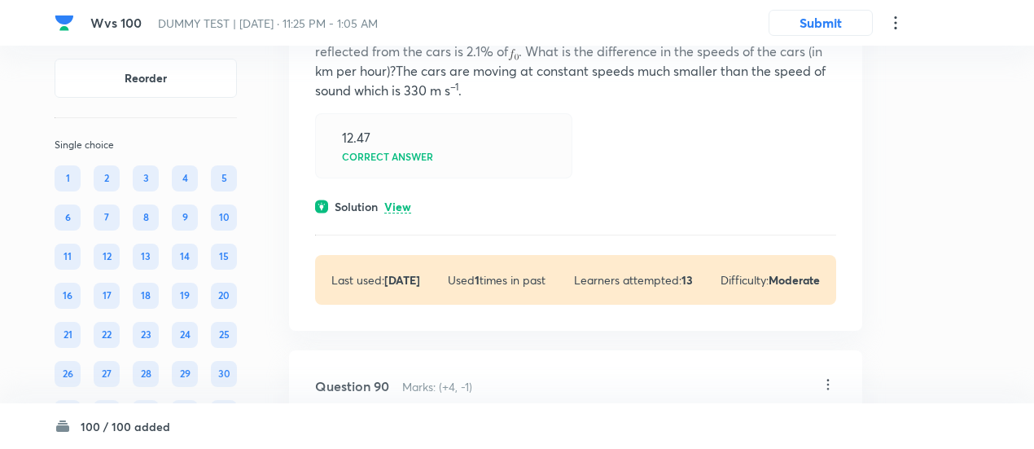
scroll to position [62618, 0]
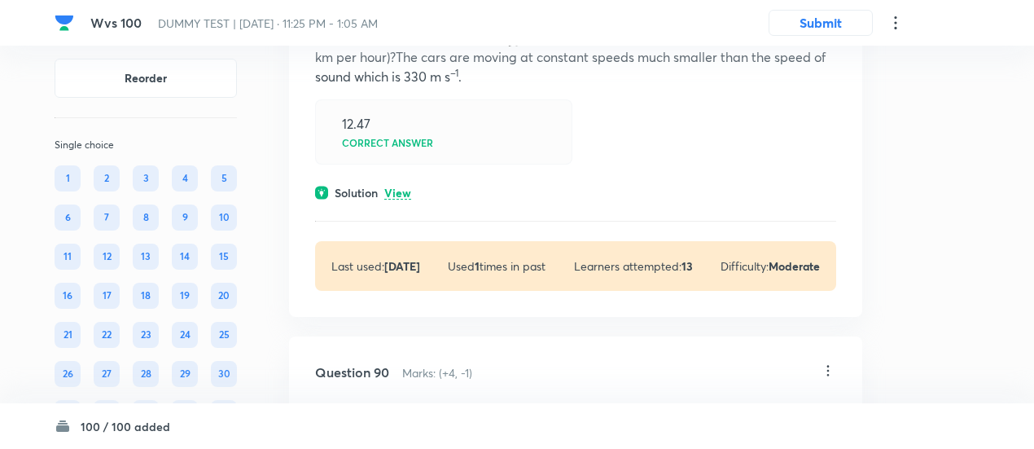
click at [402, 201] on div "Solution View" at bounding box center [575, 192] width 521 height 17
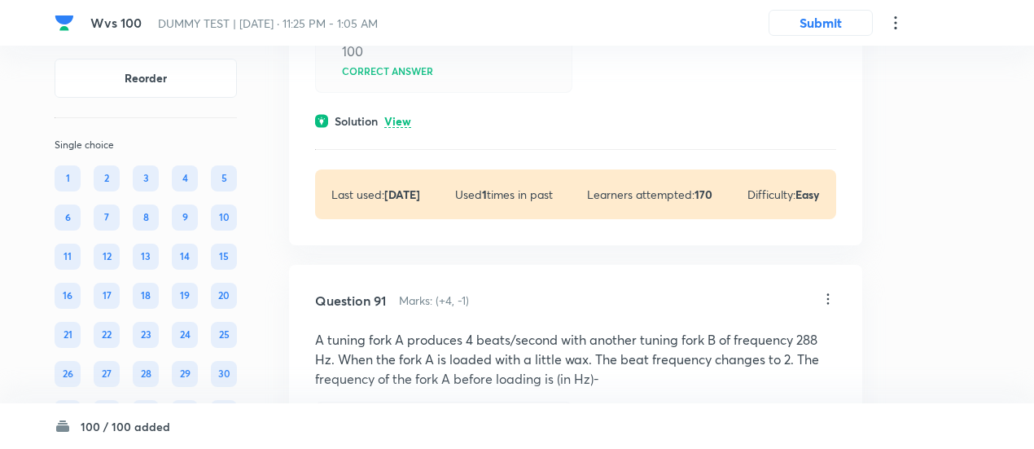
scroll to position [63605, 0]
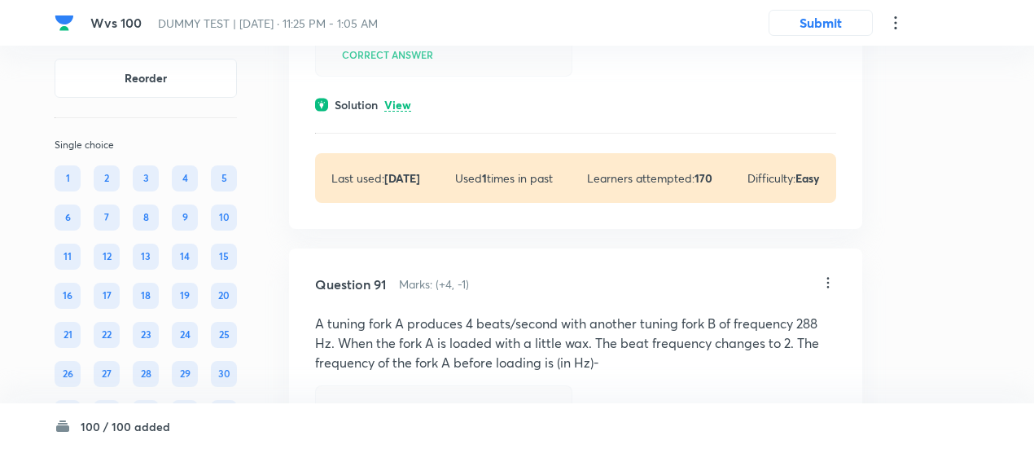
click at [407, 112] on p "View" at bounding box center [397, 105] width 27 height 12
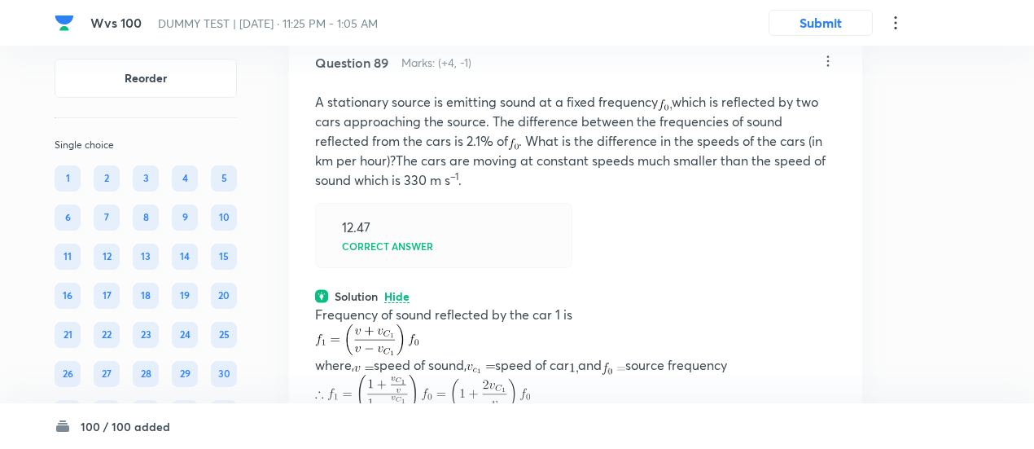
scroll to position [62528, 0]
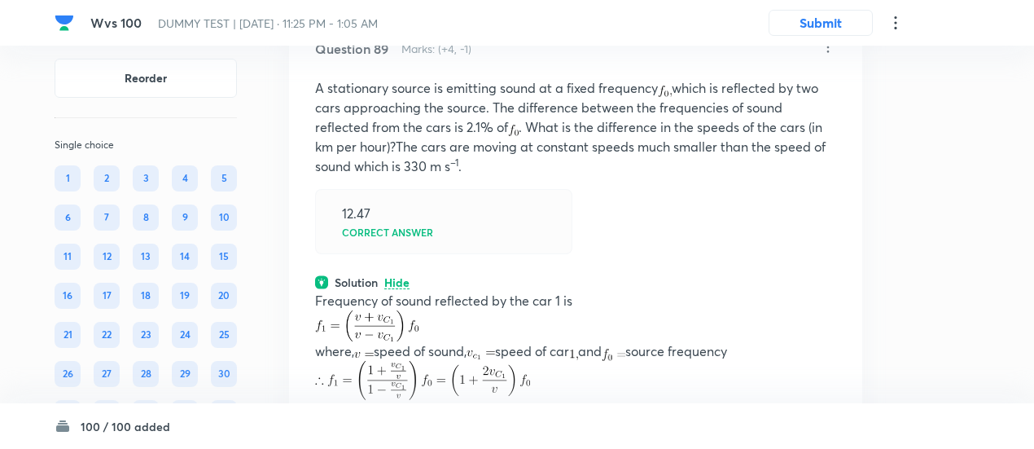
click at [832, 55] on icon at bounding box center [828, 47] width 16 height 16
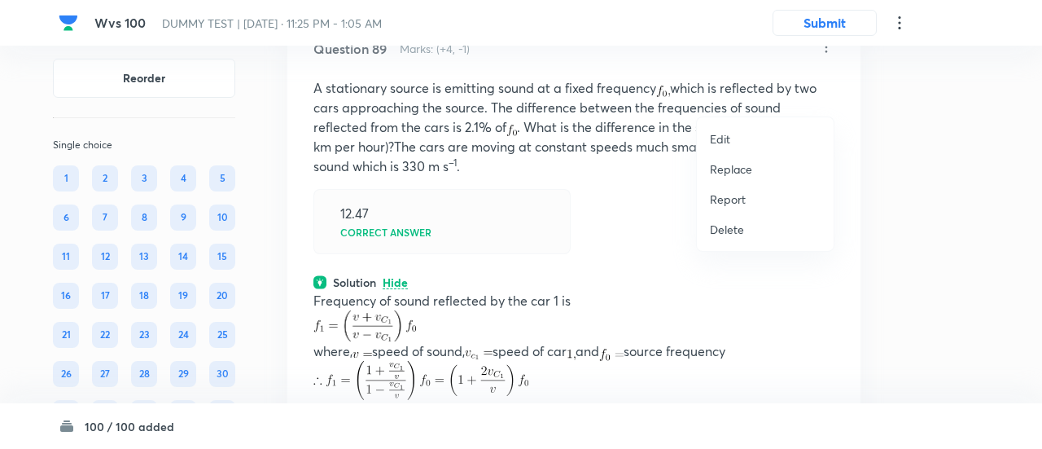
click at [735, 160] on p "Replace" at bounding box center [731, 168] width 42 height 17
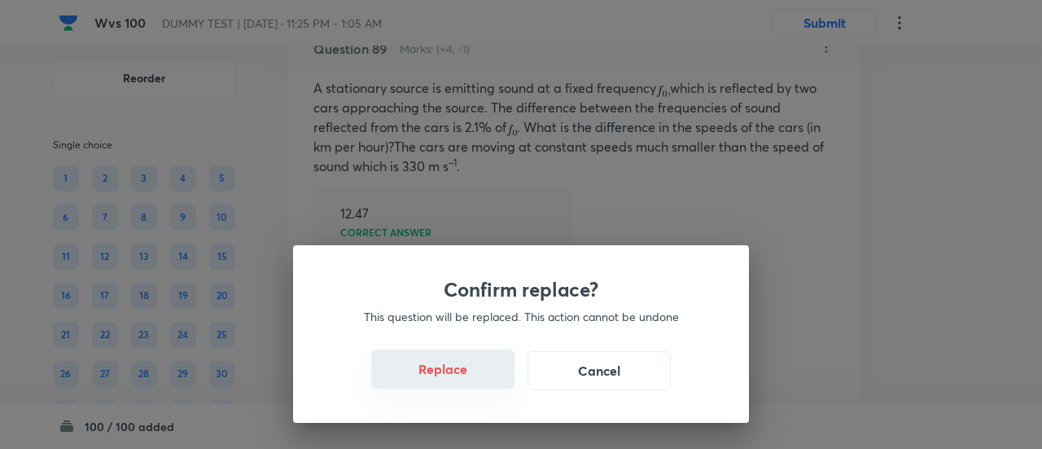
click at [451, 380] on button "Replace" at bounding box center [442, 368] width 143 height 39
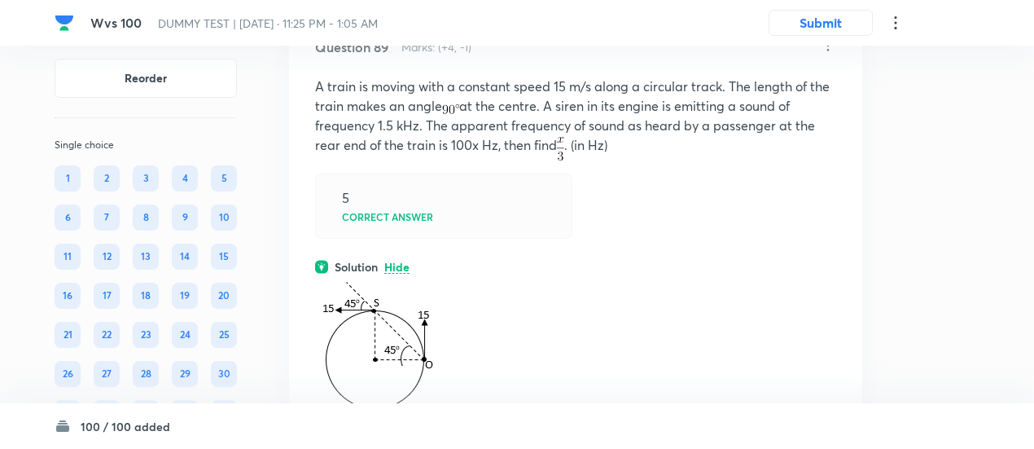
scroll to position [62529, 0]
click at [830, 55] on icon at bounding box center [828, 46] width 16 height 16
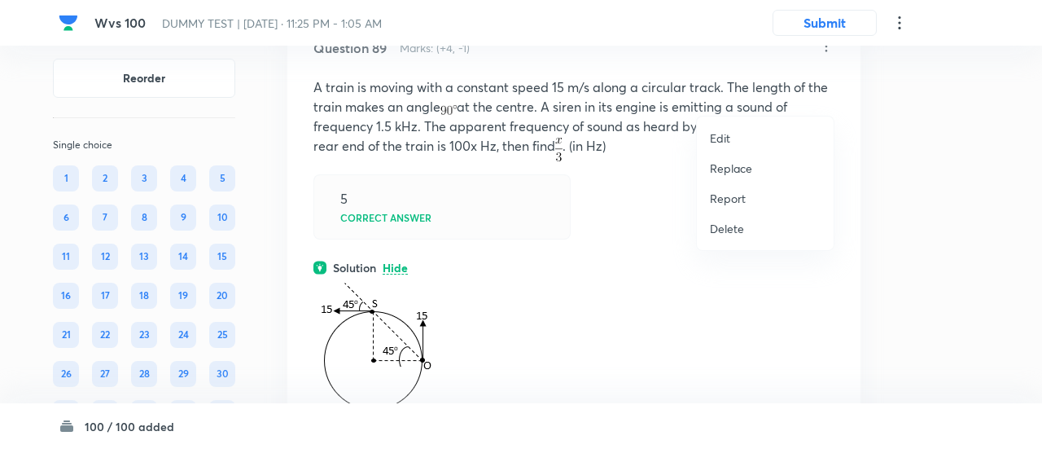
click at [714, 167] on p "Replace" at bounding box center [731, 168] width 42 height 17
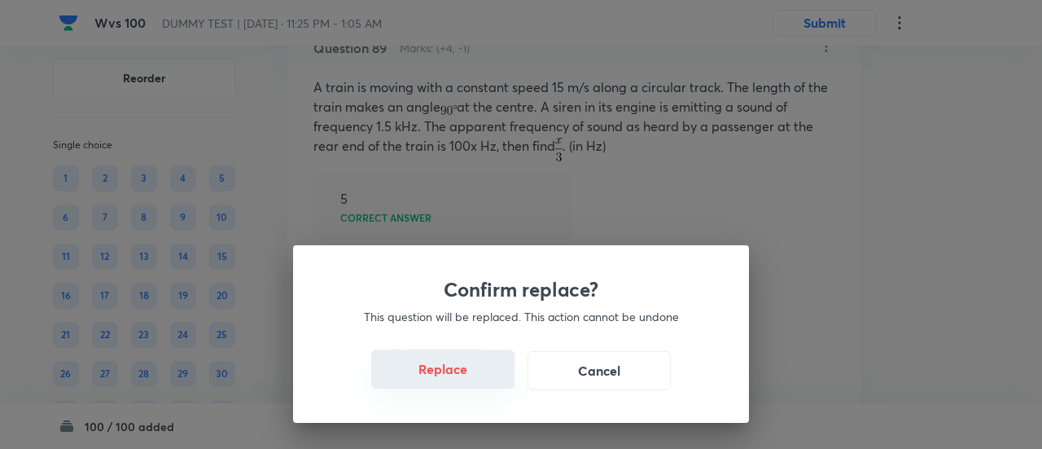
click at [464, 379] on button "Replace" at bounding box center [442, 368] width 143 height 39
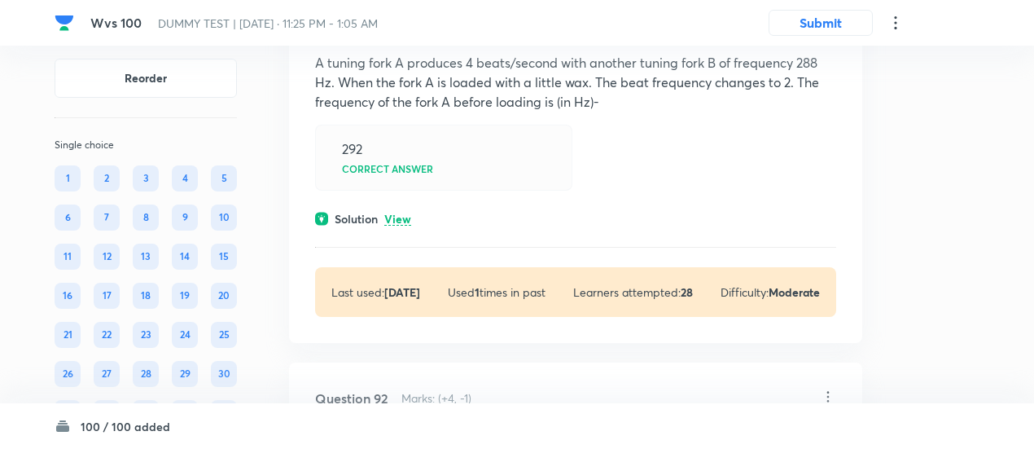
scroll to position [63766, 0]
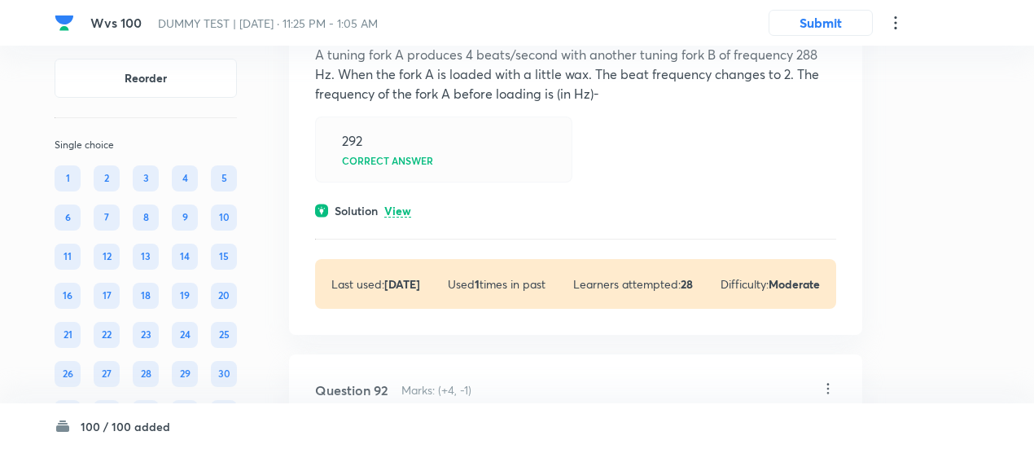
click at [406, 217] on p "View" at bounding box center [397, 211] width 27 height 12
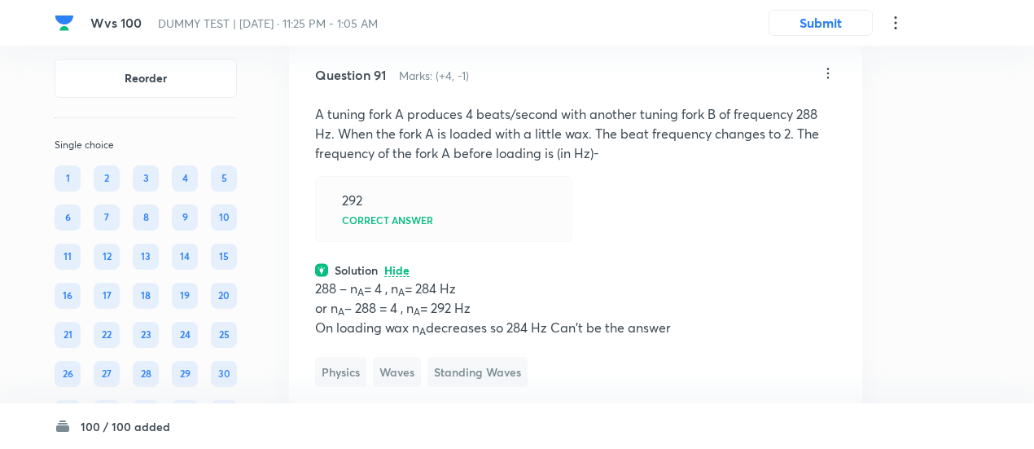
scroll to position [63705, 0]
click at [831, 83] on icon at bounding box center [828, 75] width 16 height 16
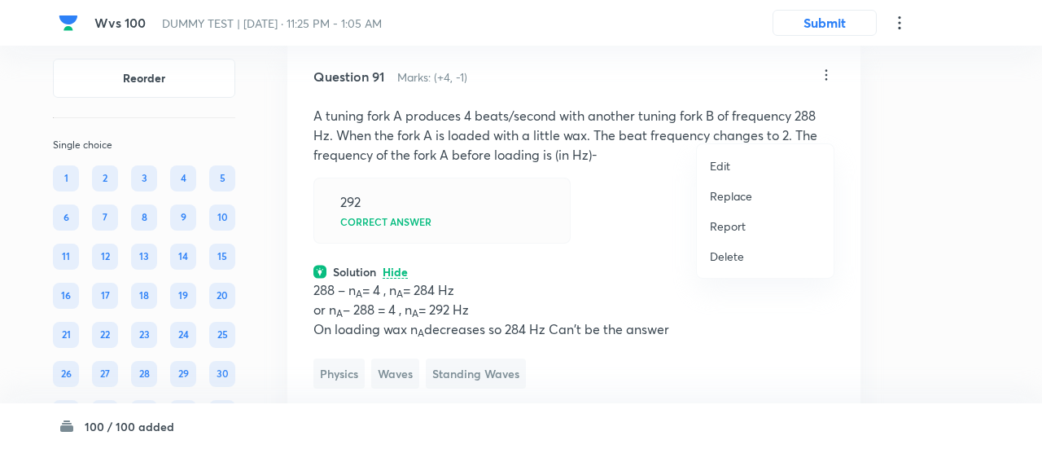
click at [730, 198] on p "Replace" at bounding box center [731, 195] width 42 height 17
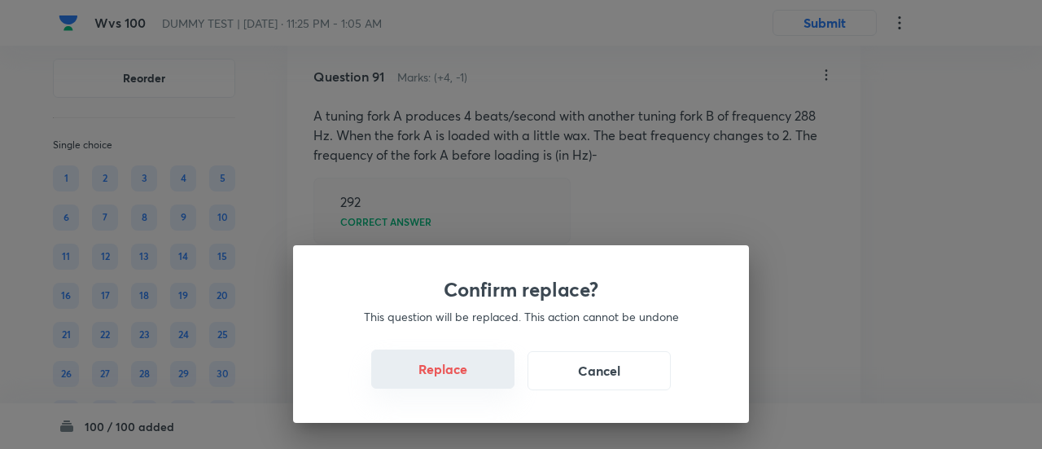
click at [426, 364] on button "Replace" at bounding box center [442, 368] width 143 height 39
click at [454, 367] on button "Replace" at bounding box center [442, 370] width 143 height 39
click at [454, 367] on button "Replace" at bounding box center [442, 368] width 143 height 39
click at [454, 367] on button "Replace" at bounding box center [442, 370] width 143 height 39
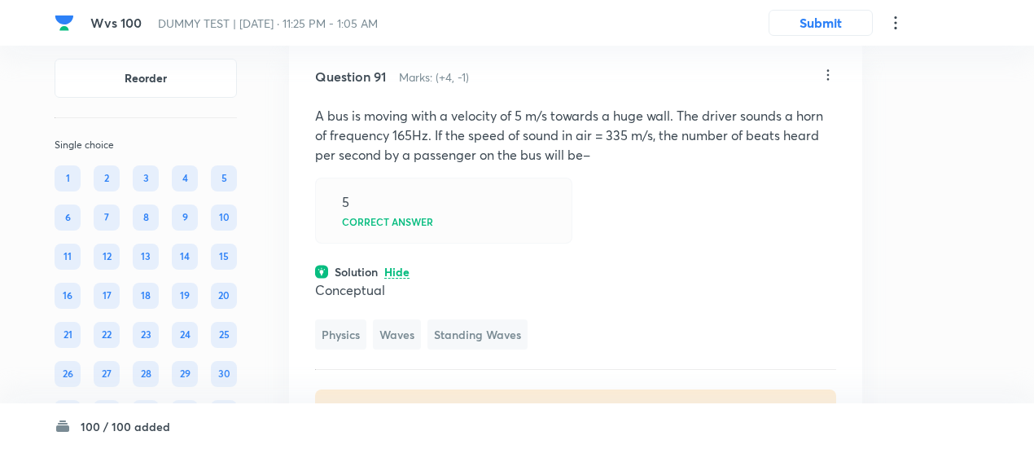
click at [827, 80] on icon at bounding box center [828, 74] width 2 height 11
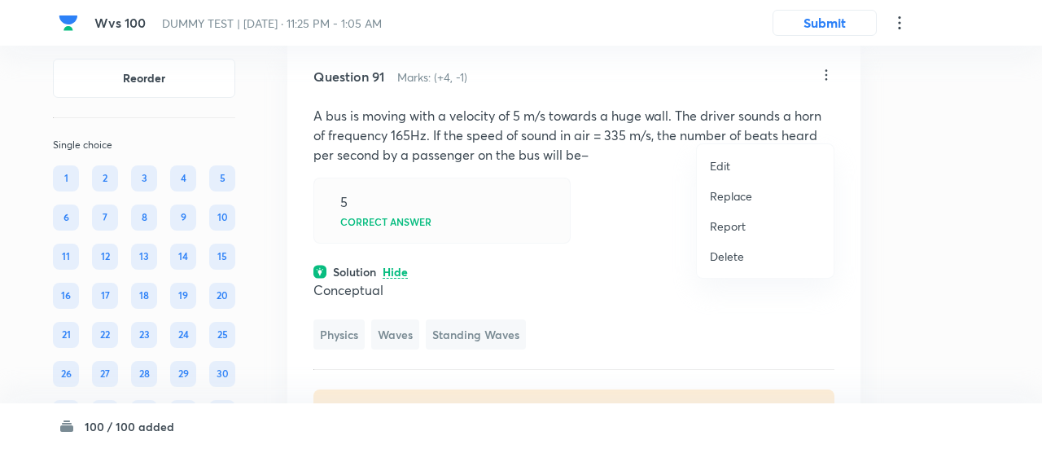
click at [739, 191] on p "Replace" at bounding box center [731, 195] width 42 height 17
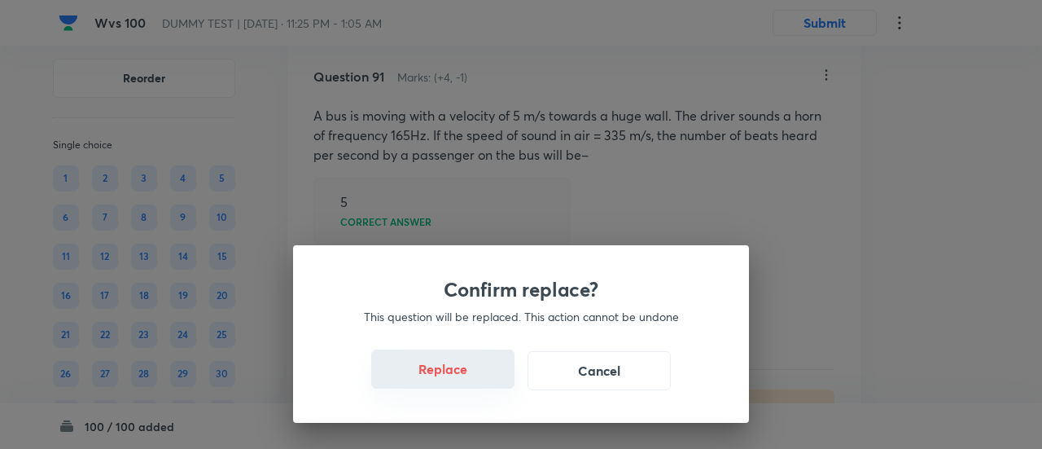
click at [464, 378] on button "Replace" at bounding box center [442, 368] width 143 height 39
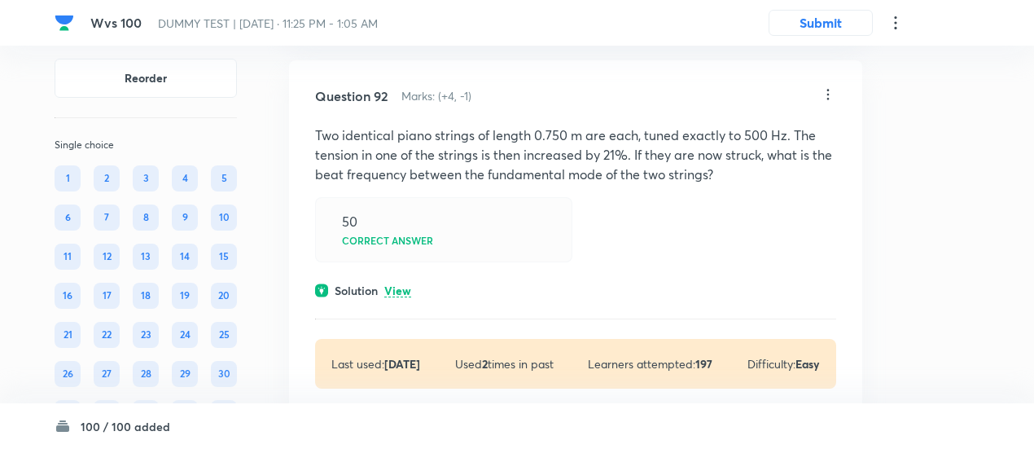
scroll to position [64373, 0]
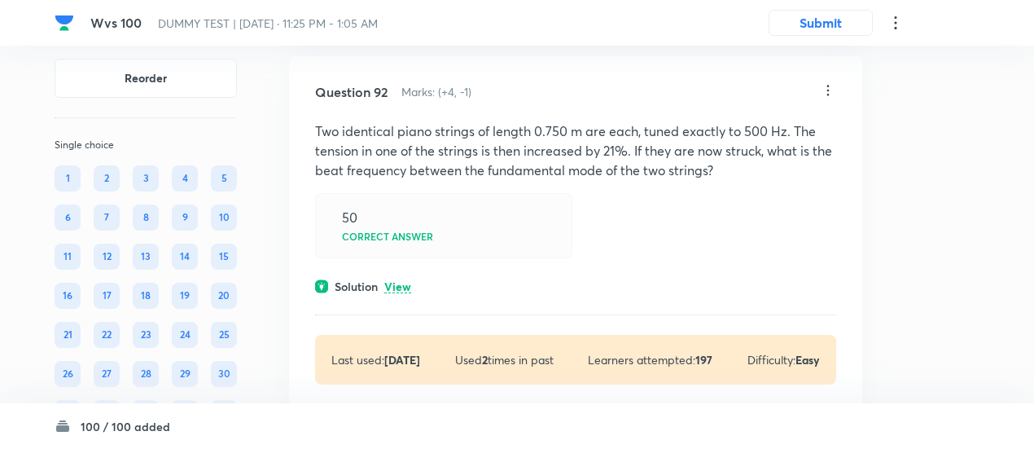
click at [397, 324] on div "Question 92 Marks: (+4, -1) Two identical piano strings of length 0.750 m are e…" at bounding box center [575, 233] width 573 height 354
click at [399, 293] on p "View" at bounding box center [397, 287] width 27 height 12
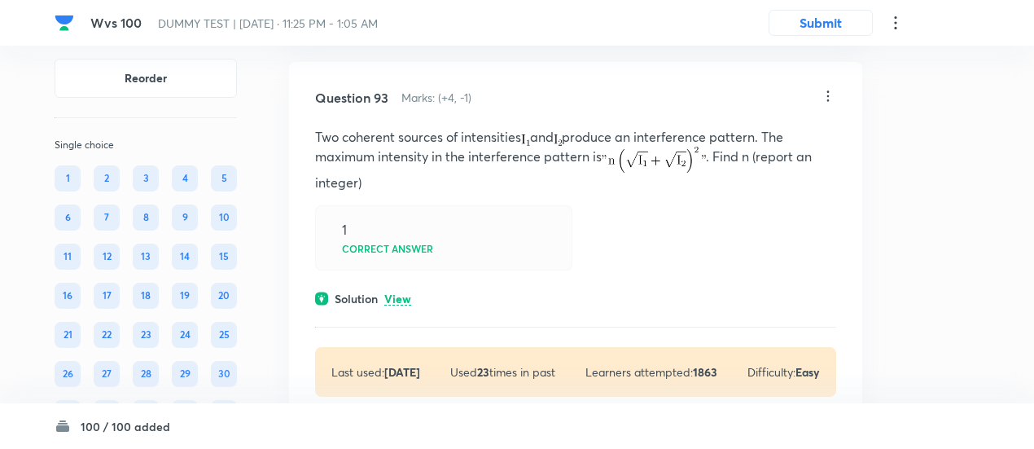
scroll to position [64892, 0]
click at [399, 304] on p "View" at bounding box center [397, 298] width 27 height 12
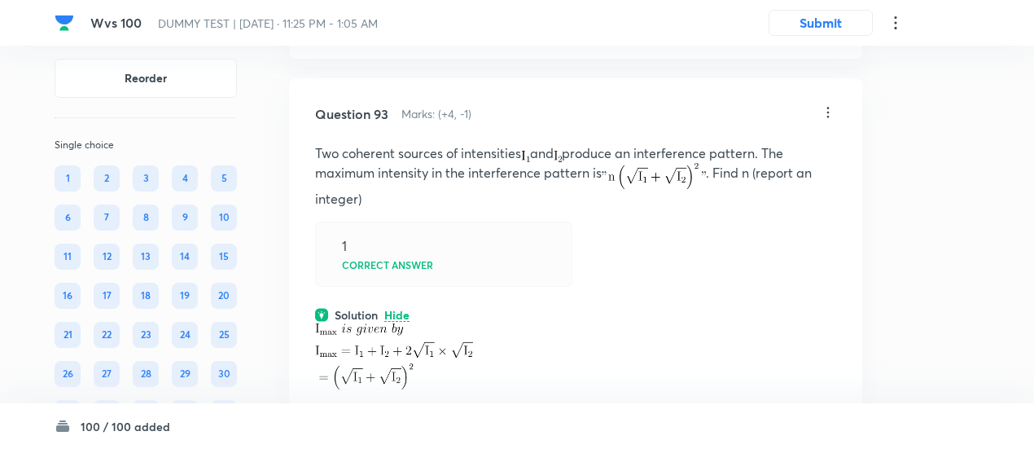
scroll to position [64868, 0]
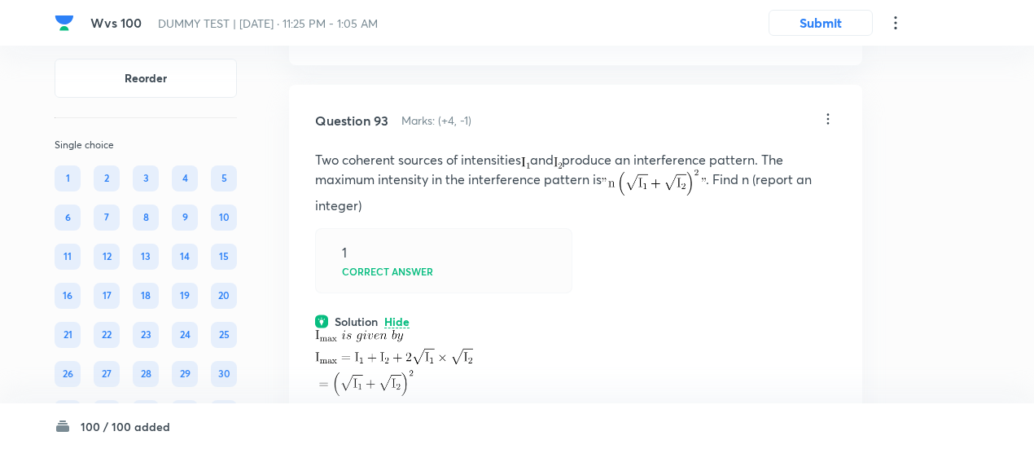
click at [827, 127] on icon at bounding box center [828, 119] width 16 height 16
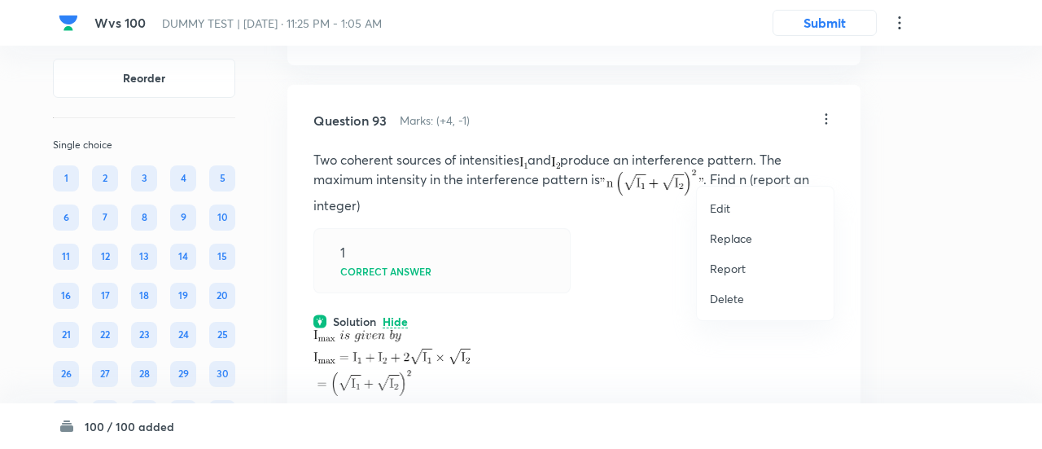
click at [738, 239] on p "Replace" at bounding box center [731, 238] width 42 height 17
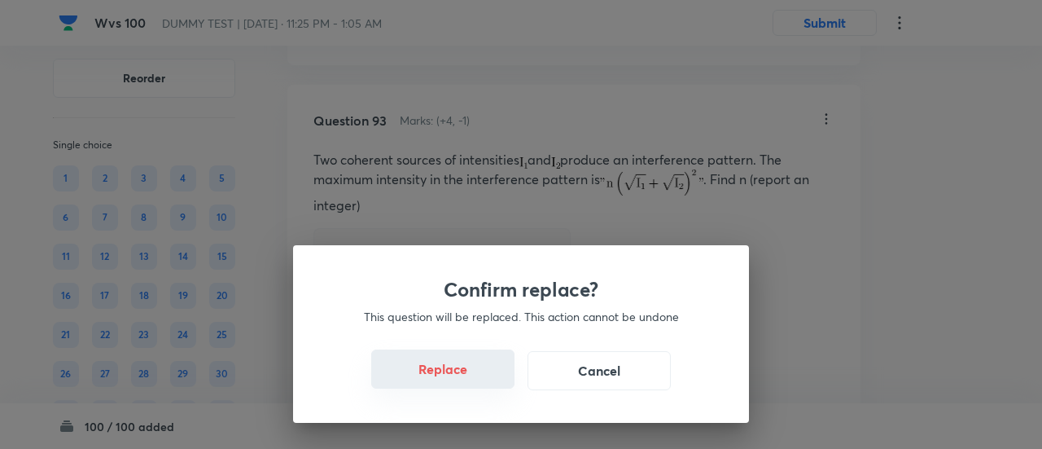
click at [454, 382] on button "Replace" at bounding box center [442, 368] width 143 height 39
click at [454, 374] on button "Replace" at bounding box center [442, 368] width 143 height 39
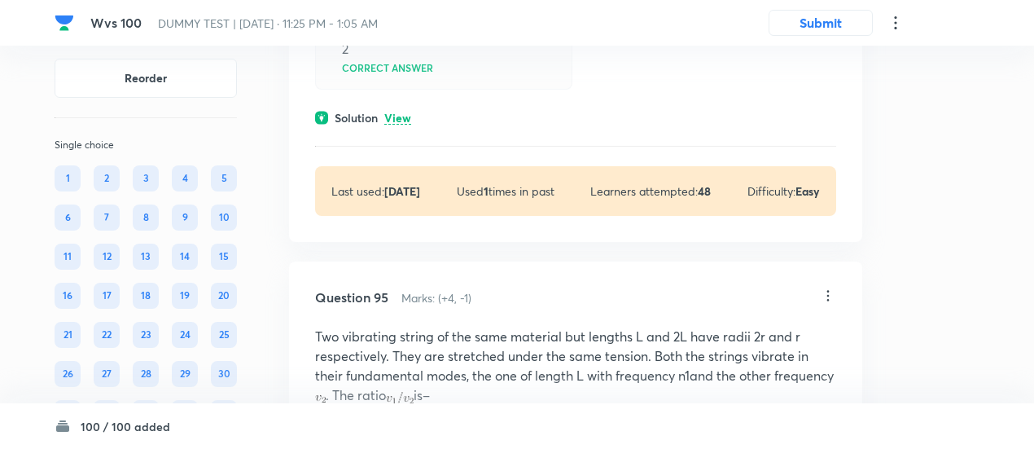
scroll to position [65727, 0]
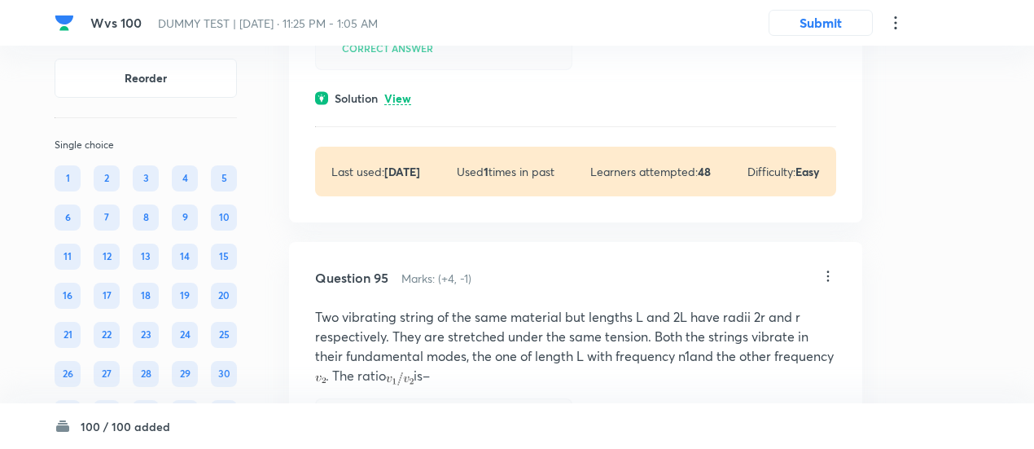
click at [408, 105] on p "View" at bounding box center [397, 99] width 27 height 12
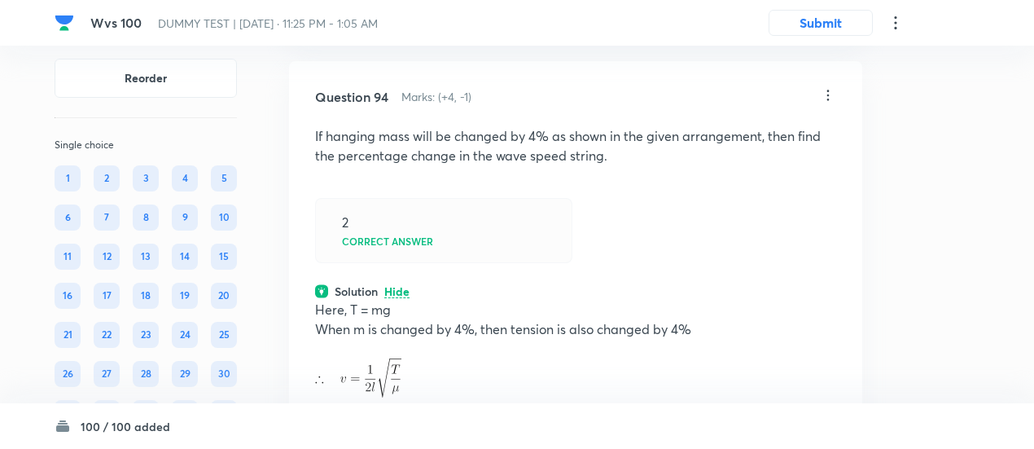
scroll to position [65532, 0]
click at [827, 105] on icon at bounding box center [828, 97] width 16 height 16
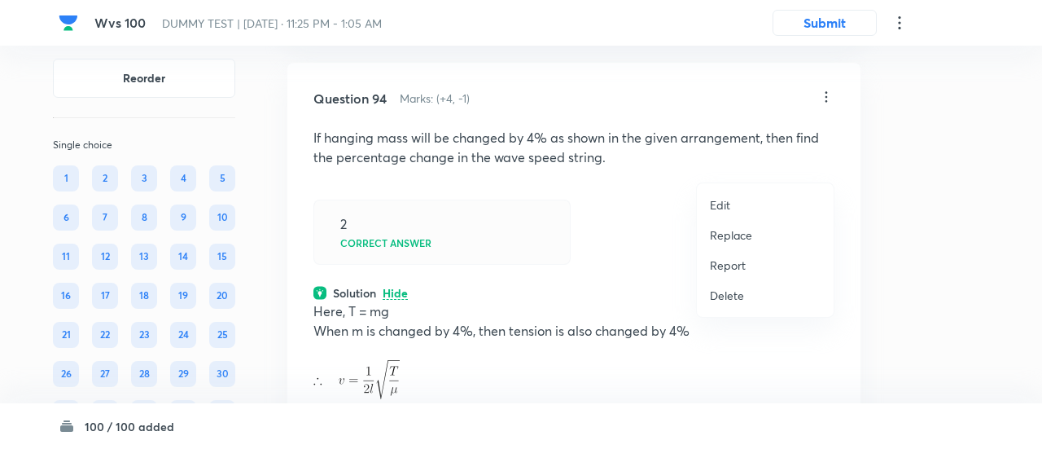
click at [740, 230] on p "Replace" at bounding box center [731, 234] width 42 height 17
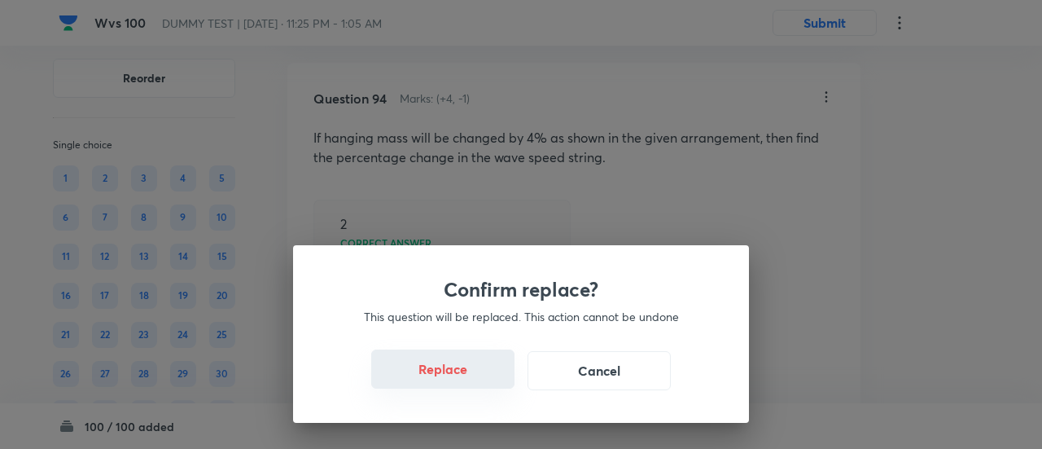
click at [458, 377] on button "Replace" at bounding box center [442, 368] width 143 height 39
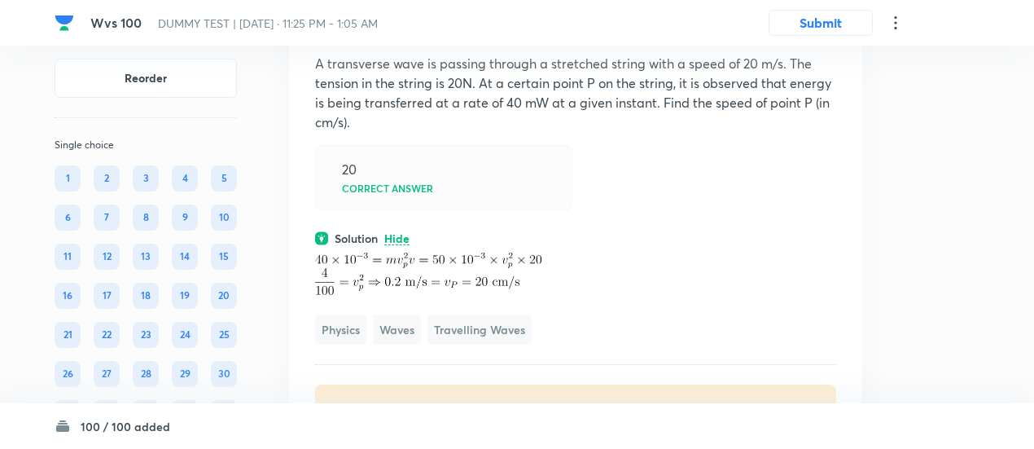
scroll to position [65603, 0]
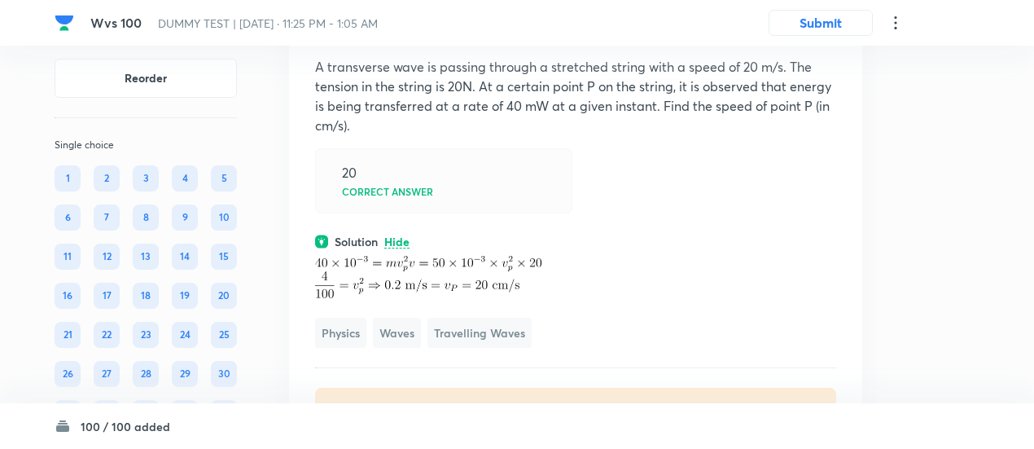
click at [831, 34] on icon at bounding box center [828, 26] width 16 height 16
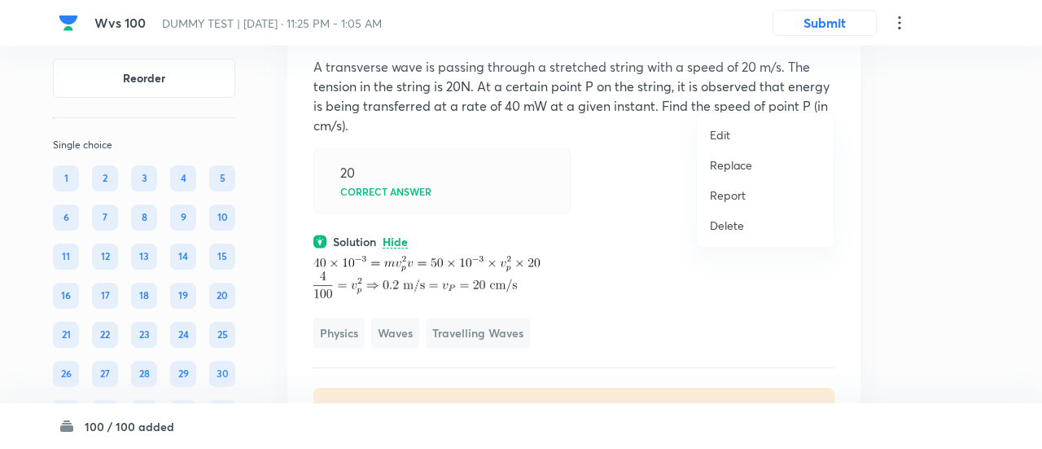
click at [733, 162] on p "Replace" at bounding box center [731, 164] width 42 height 17
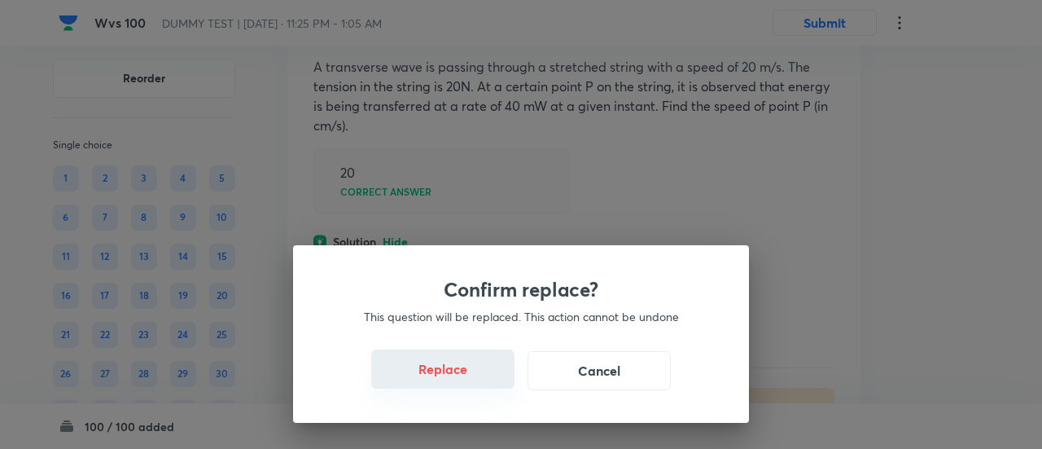
click at [440, 371] on button "Replace" at bounding box center [442, 368] width 143 height 39
click at [449, 377] on button "Replace" at bounding box center [442, 368] width 143 height 39
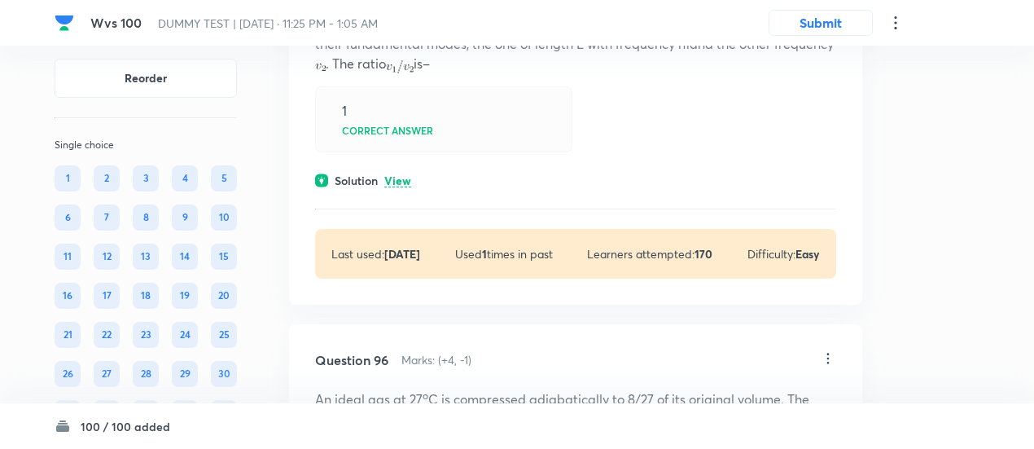
scroll to position [66226, 0]
click at [394, 186] on p "View" at bounding box center [397, 180] width 27 height 12
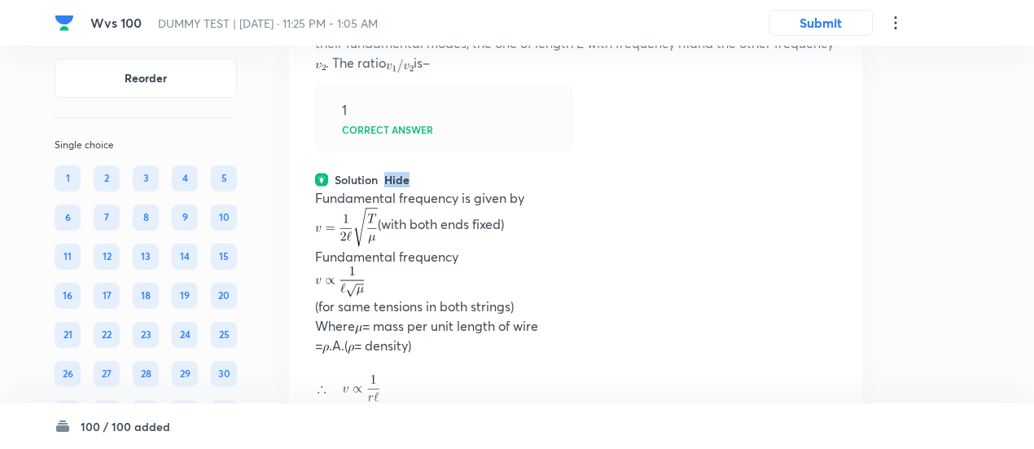
click at [394, 186] on p "Hide" at bounding box center [396, 180] width 25 height 12
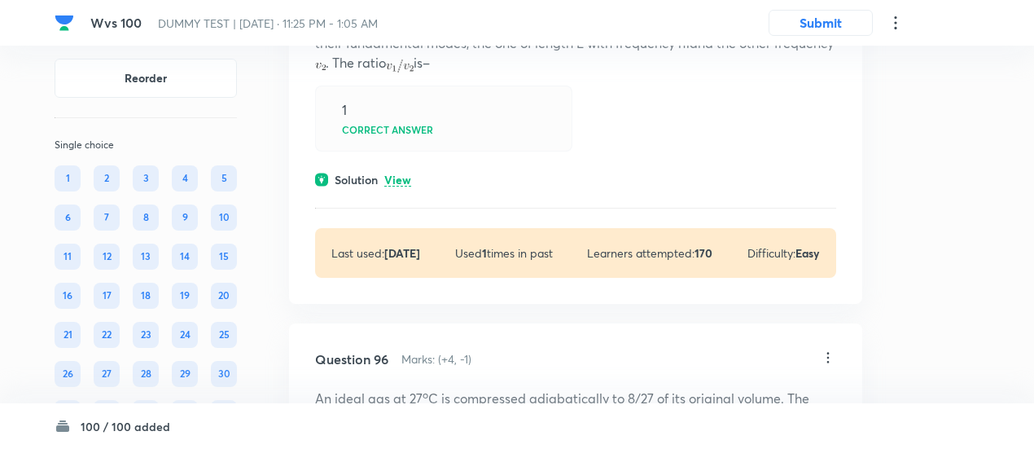
click at [394, 186] on p "View" at bounding box center [397, 180] width 27 height 12
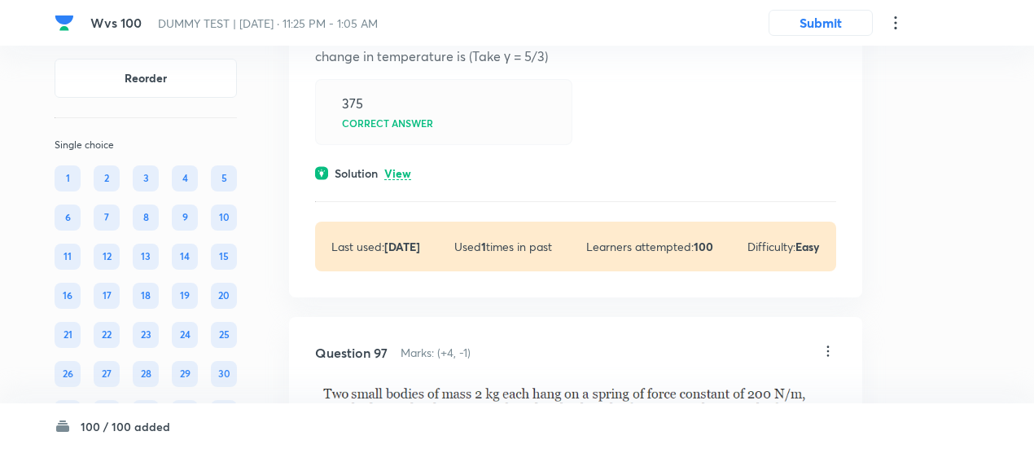
scroll to position [66912, 0]
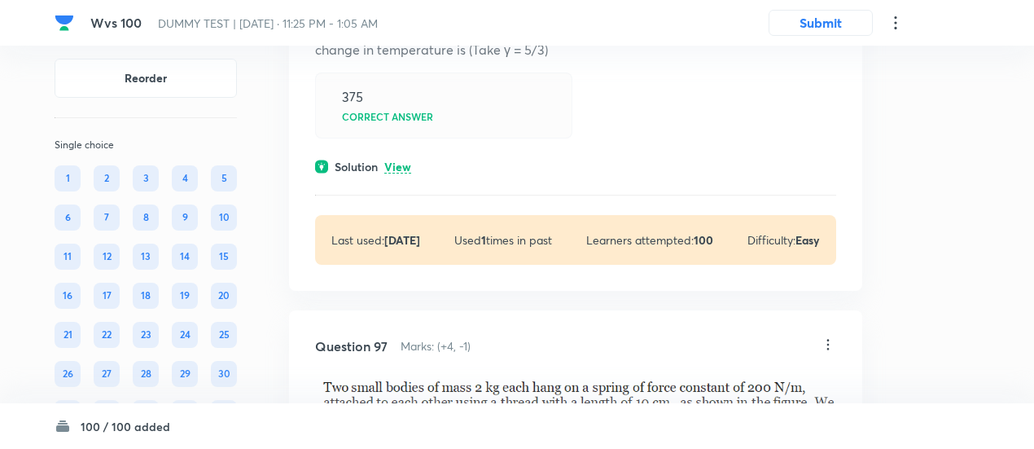
click at [394, 173] on p "View" at bounding box center [397, 167] width 27 height 12
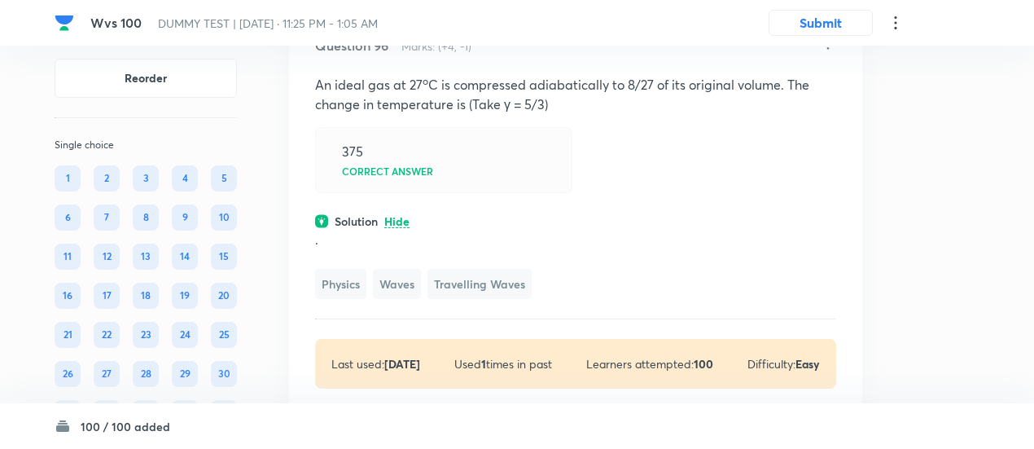
scroll to position [66857, 0]
click at [831, 53] on icon at bounding box center [828, 45] width 16 height 16
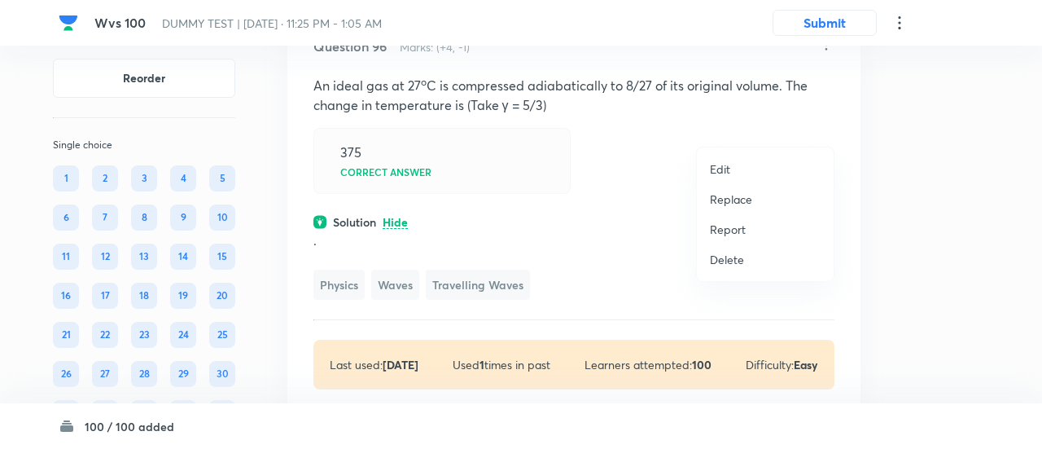
click at [739, 204] on p "Replace" at bounding box center [731, 199] width 42 height 17
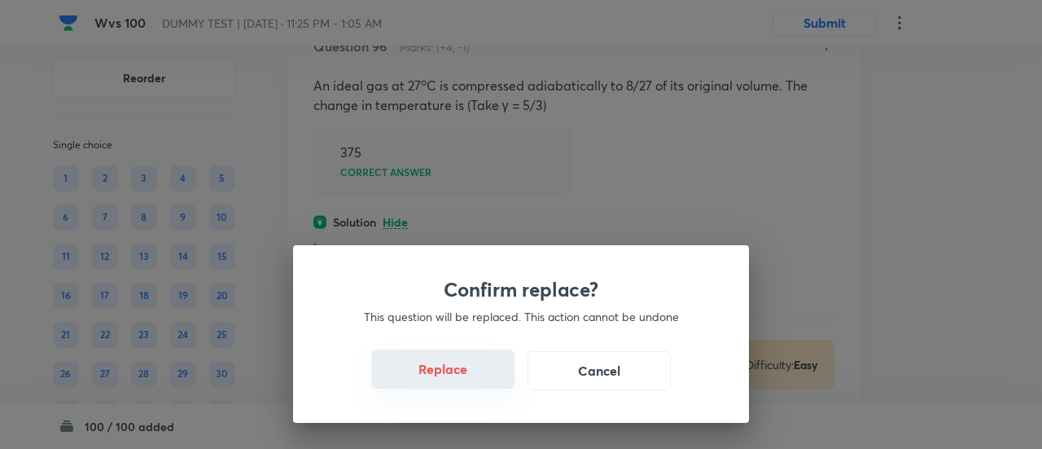
click at [463, 380] on button "Replace" at bounding box center [442, 368] width 143 height 39
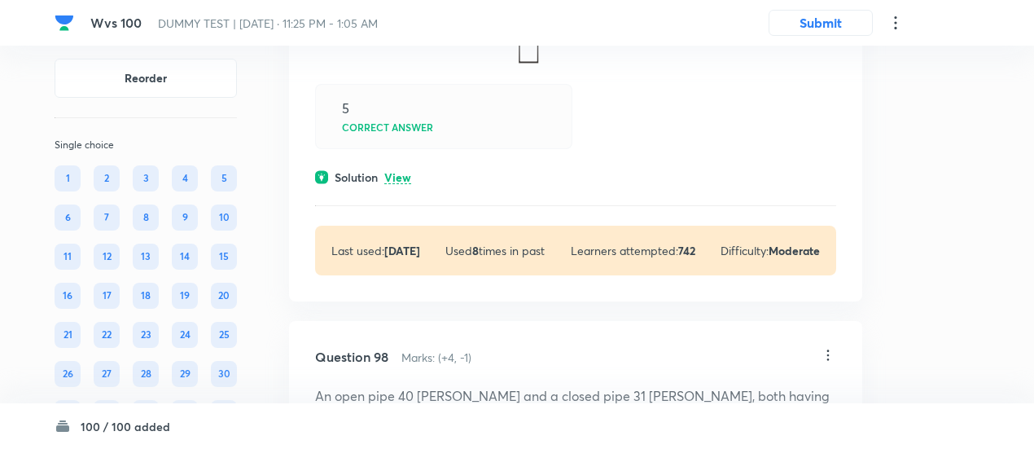
scroll to position [67783, 0]
click at [387, 182] on p "View" at bounding box center [397, 176] width 27 height 12
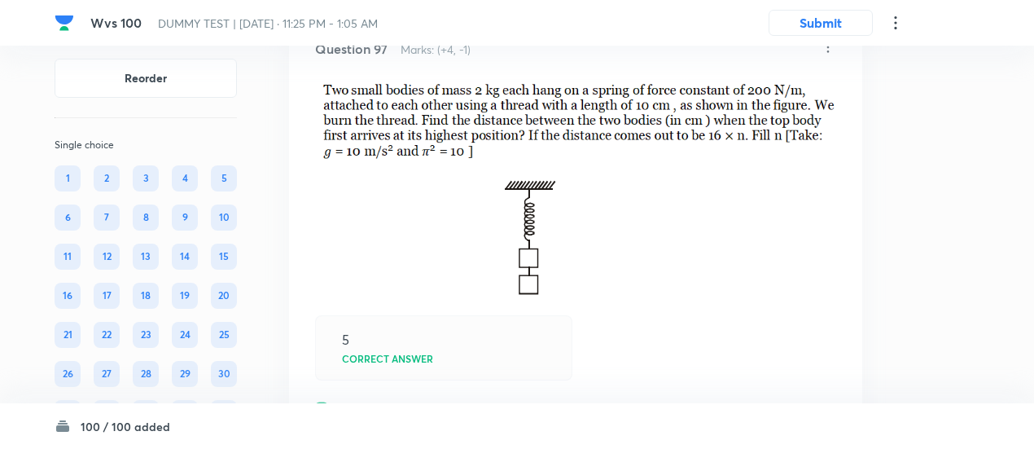
scroll to position [67548, 0]
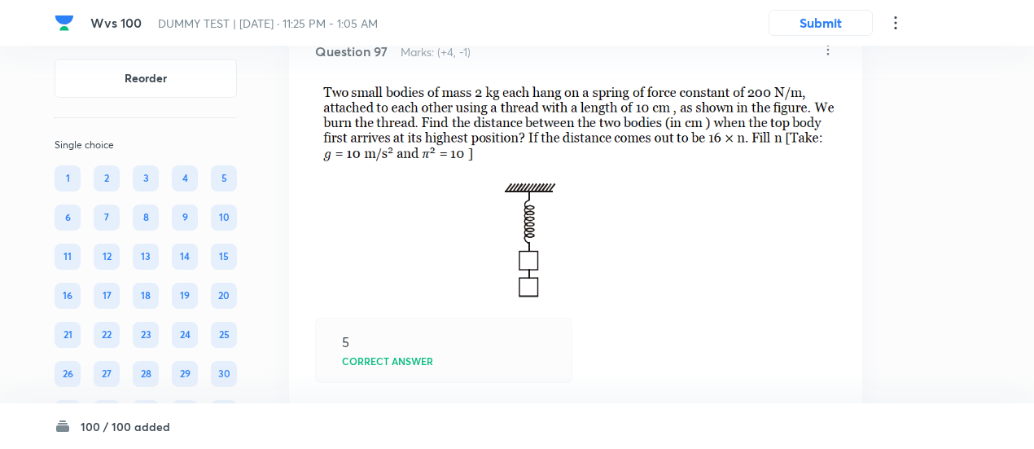
click at [832, 58] on icon at bounding box center [828, 50] width 16 height 16
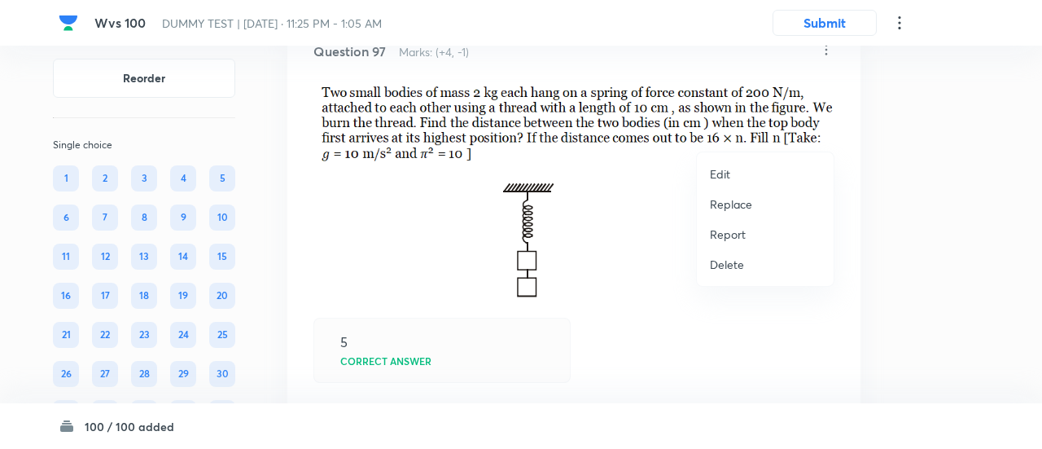
click at [722, 205] on p "Replace" at bounding box center [731, 203] width 42 height 17
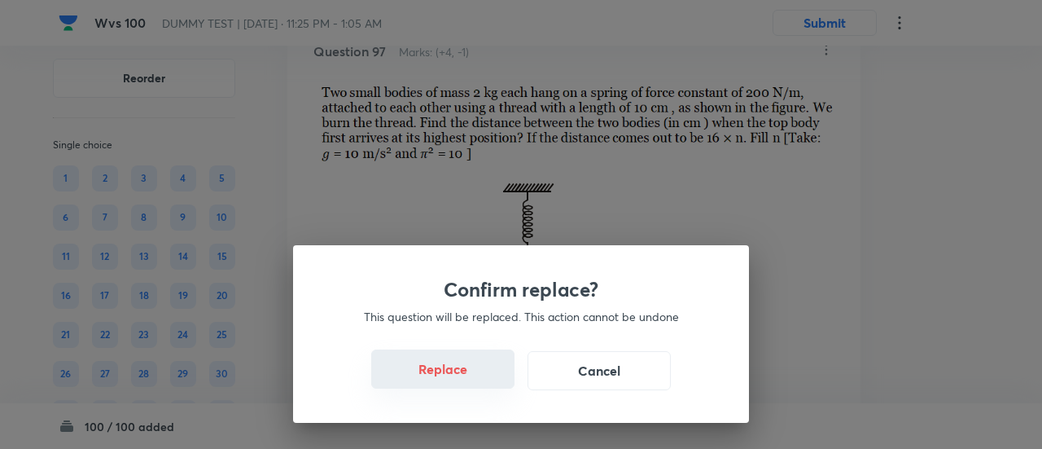
click at [454, 378] on button "Replace" at bounding box center [442, 368] width 143 height 39
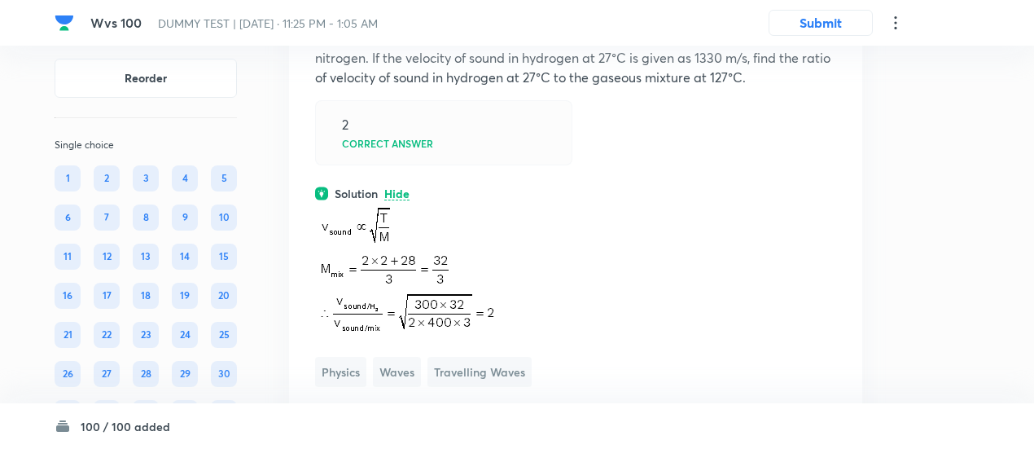
scroll to position [67598, 0]
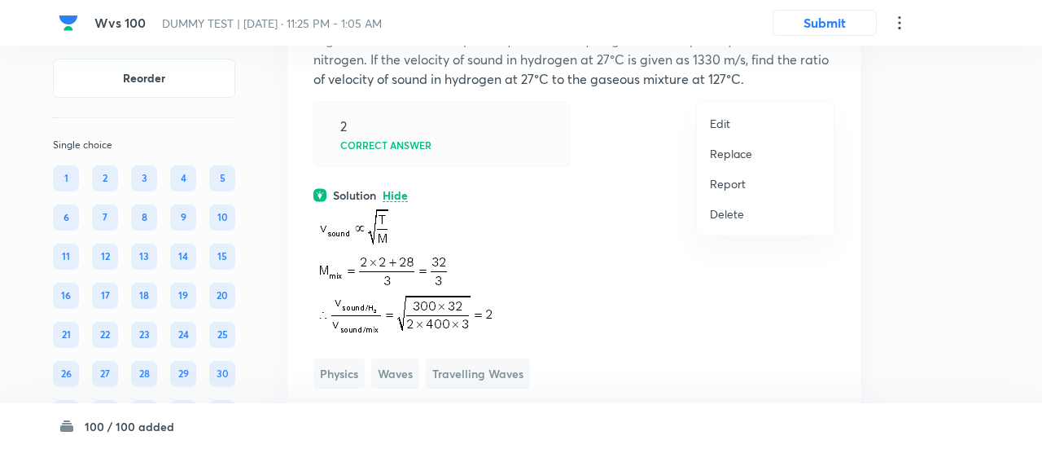
click at [741, 156] on p "Replace" at bounding box center [731, 153] width 42 height 17
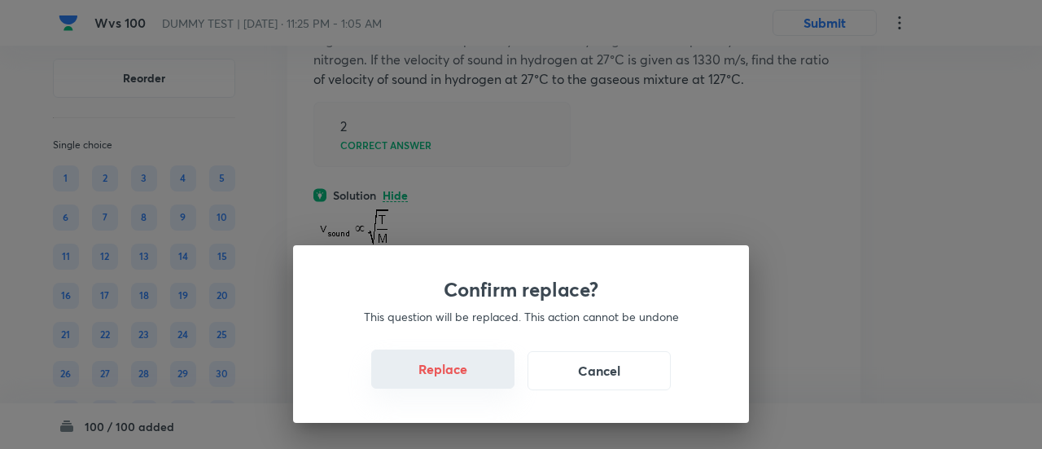
drag, startPoint x: 463, startPoint y: 364, endPoint x: 468, endPoint y: 387, distance: 23.3
click at [468, 387] on button "Replace" at bounding box center [442, 368] width 143 height 39
click at [468, 387] on button "Replace" at bounding box center [442, 370] width 143 height 39
click at [468, 387] on button "Replace" at bounding box center [442, 368] width 143 height 39
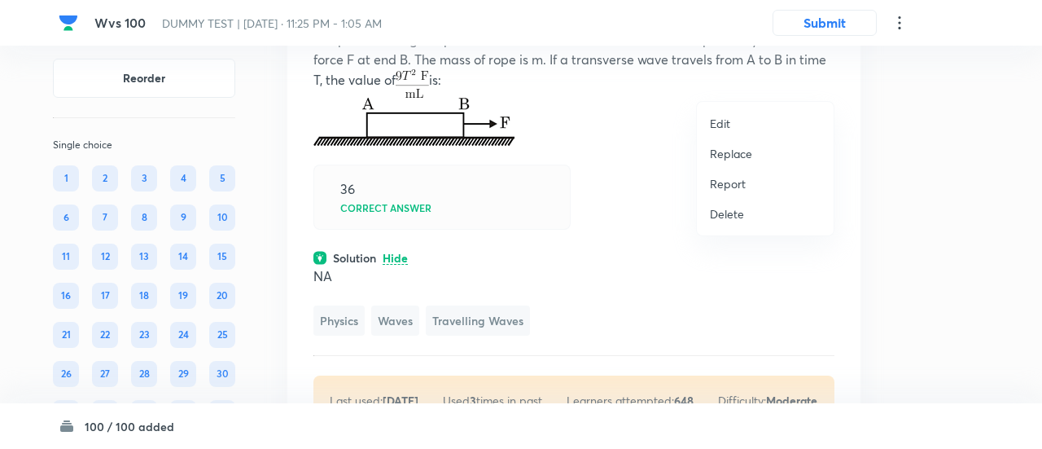
click at [743, 155] on p "Replace" at bounding box center [731, 153] width 42 height 17
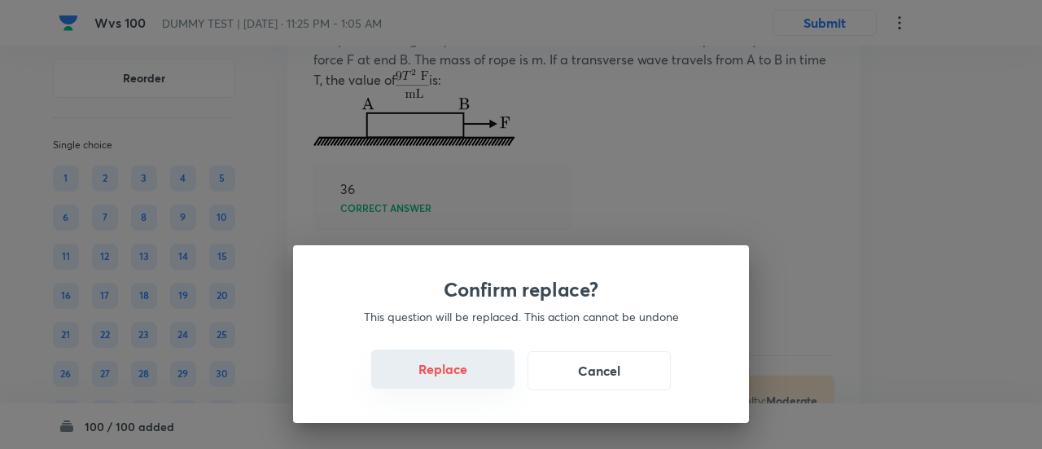
click at [454, 372] on button "Replace" at bounding box center [442, 368] width 143 height 39
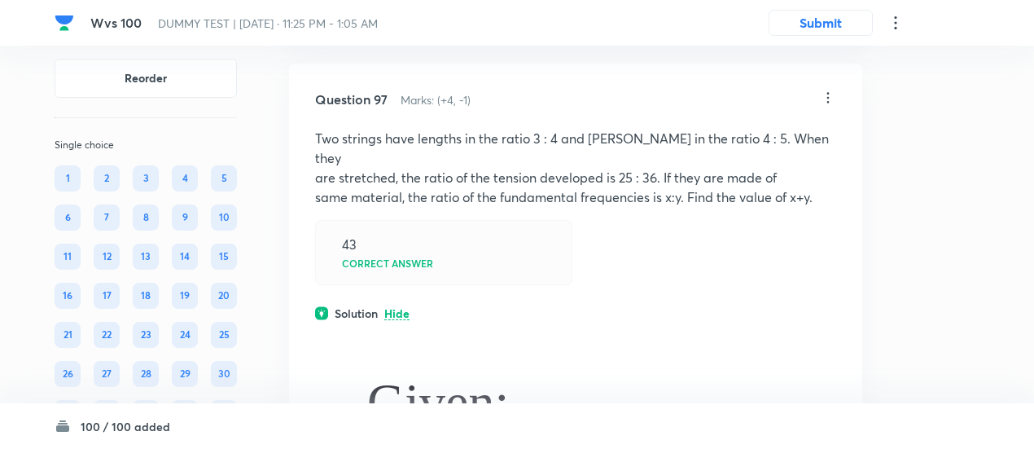
scroll to position [67497, 0]
click at [827, 108] on icon at bounding box center [828, 100] width 16 height 16
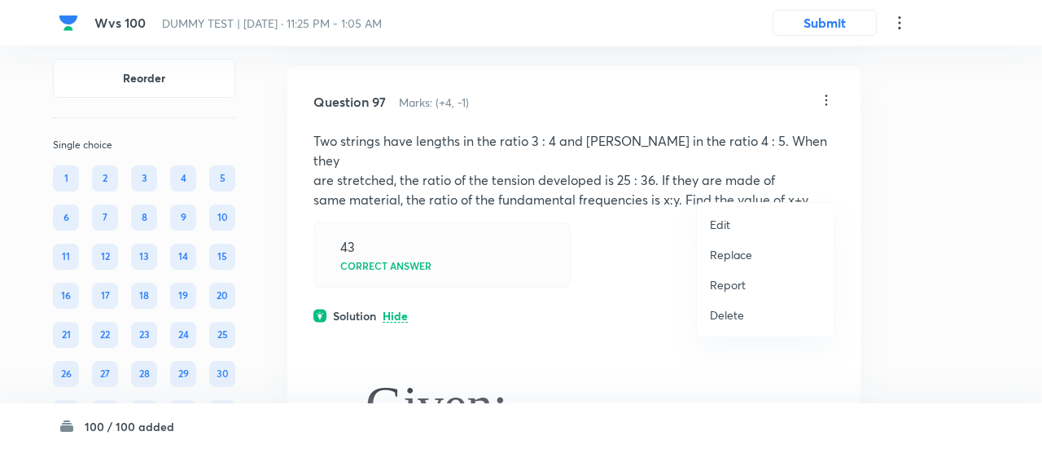
click at [751, 256] on p "Replace" at bounding box center [731, 254] width 42 height 17
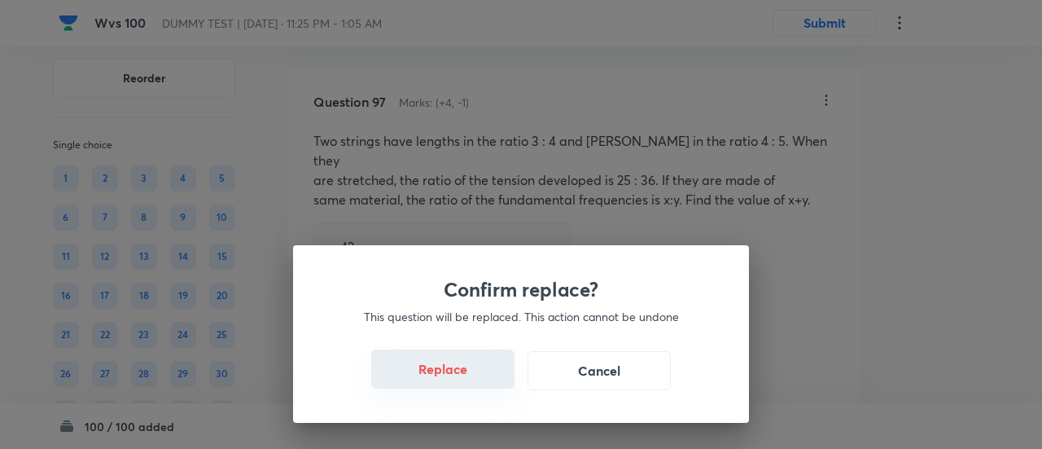
click at [467, 377] on button "Replace" at bounding box center [442, 368] width 143 height 39
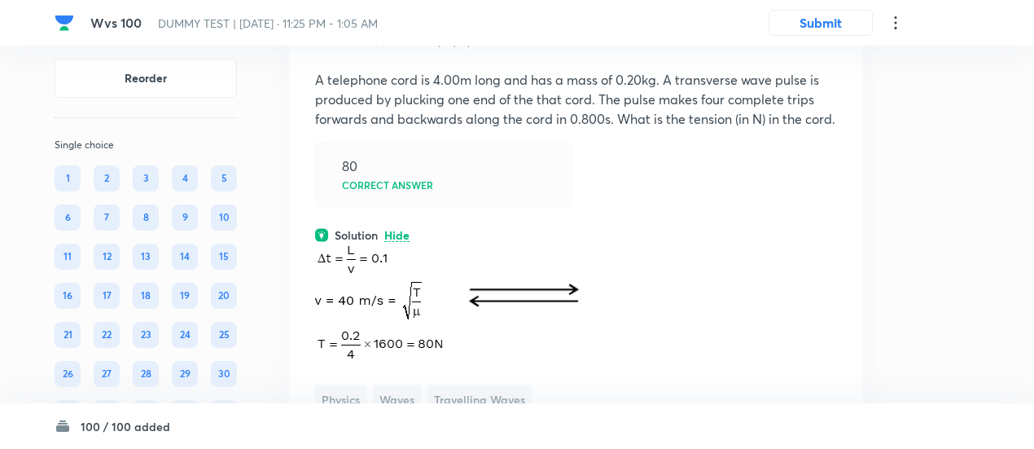
scroll to position [67558, 0]
click at [827, 48] on icon at bounding box center [828, 40] width 16 height 16
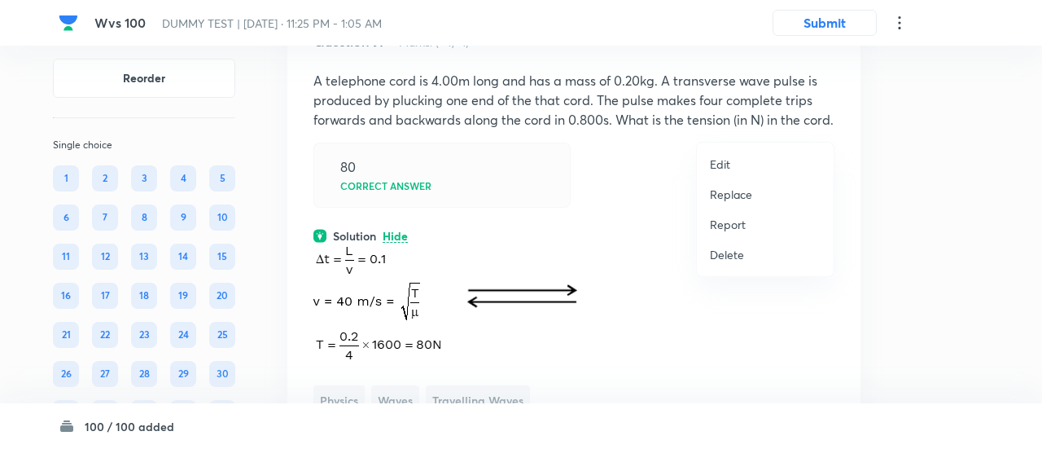
click at [739, 192] on p "Replace" at bounding box center [731, 194] width 42 height 17
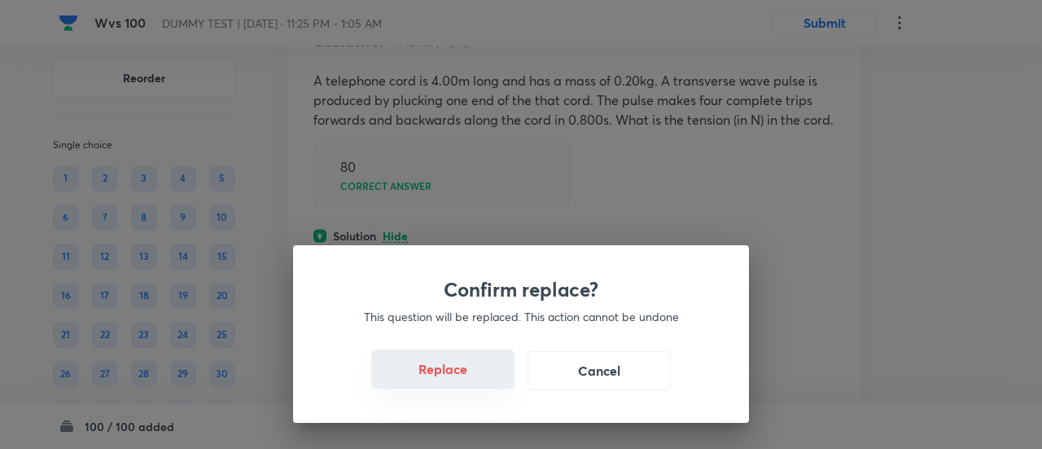
click at [458, 379] on button "Replace" at bounding box center [442, 368] width 143 height 39
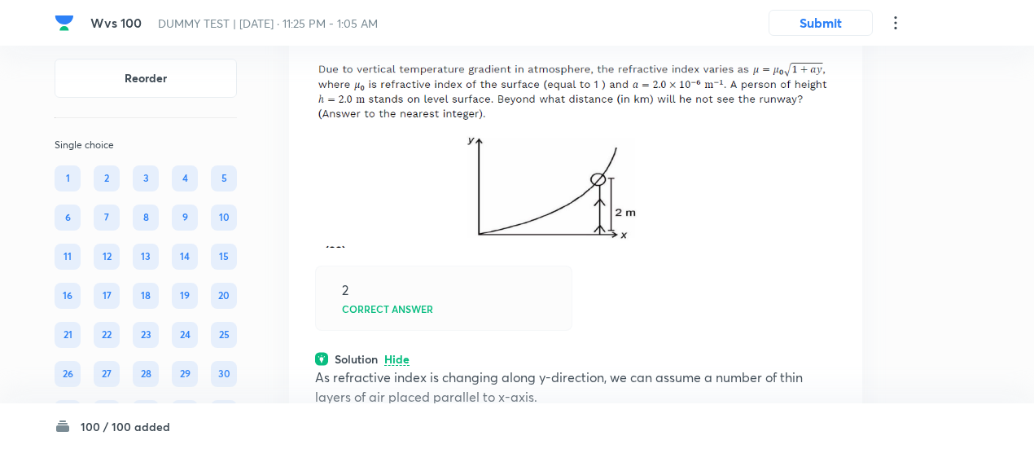
scroll to position [67565, 0]
click at [827, 41] on icon at bounding box center [828, 32] width 16 height 16
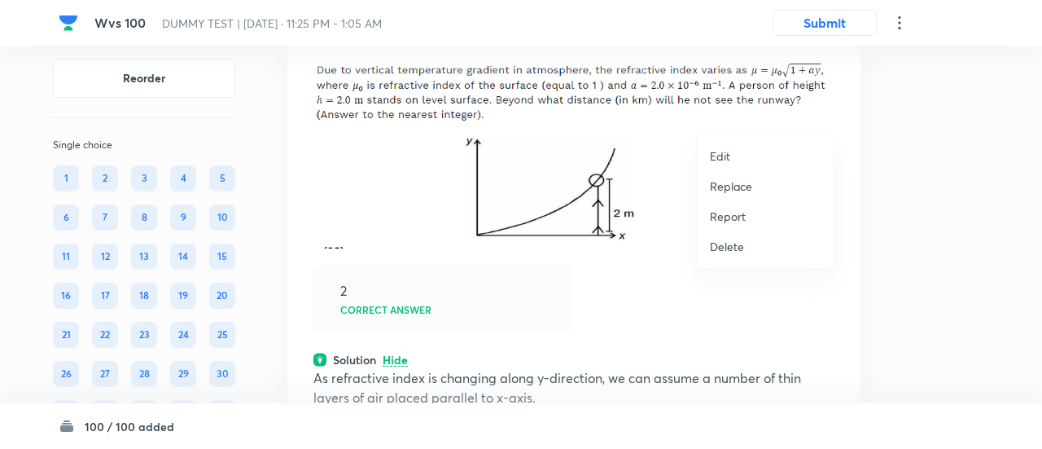
click at [746, 186] on p "Replace" at bounding box center [731, 186] width 42 height 17
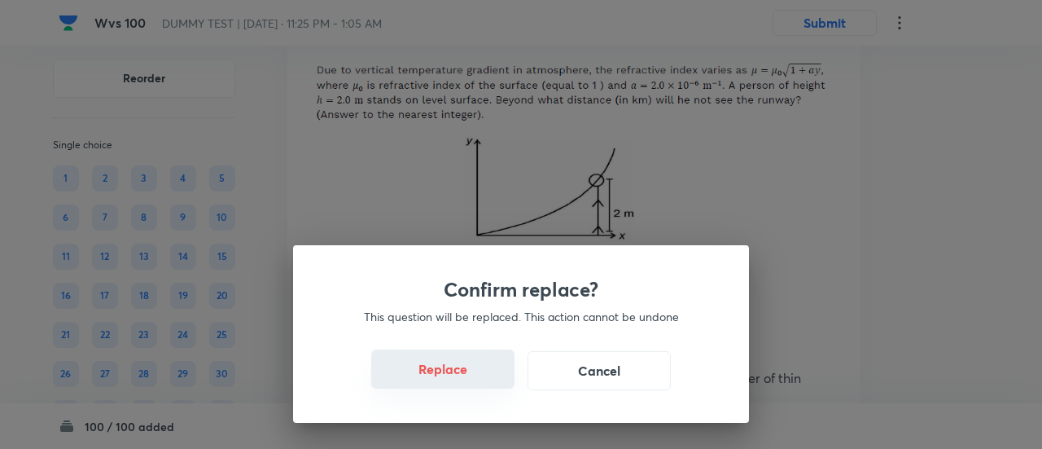
click at [445, 376] on button "Replace" at bounding box center [442, 368] width 143 height 39
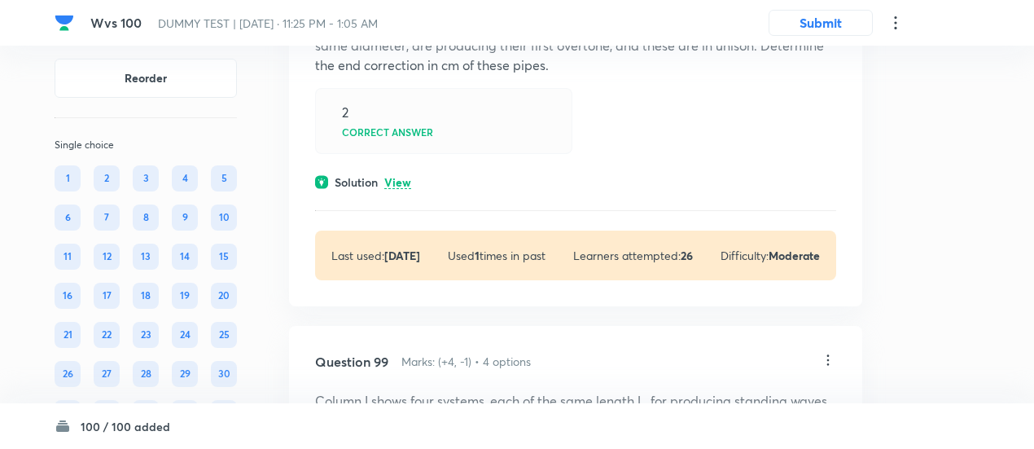
scroll to position [68323, 0]
click at [406, 188] on p "View" at bounding box center [397, 182] width 27 height 12
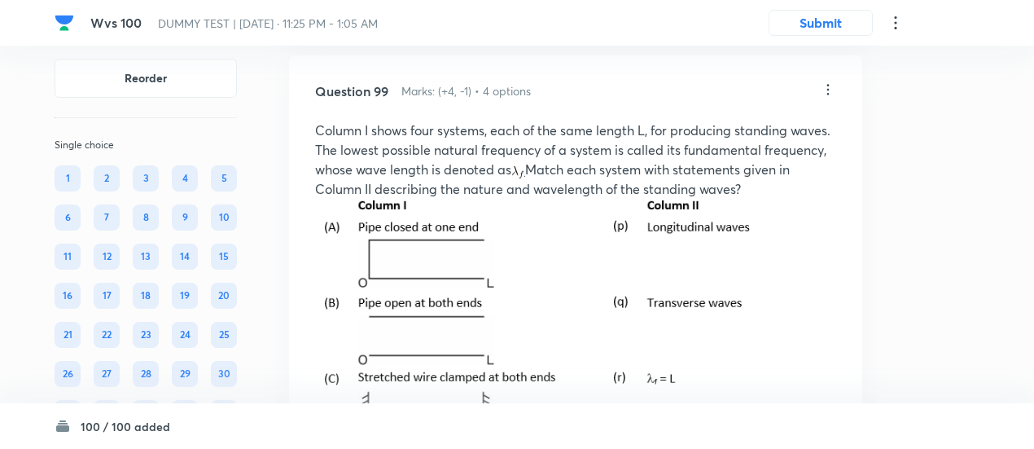
scroll to position [68887, 0]
click at [828, 95] on icon at bounding box center [828, 90] width 2 height 11
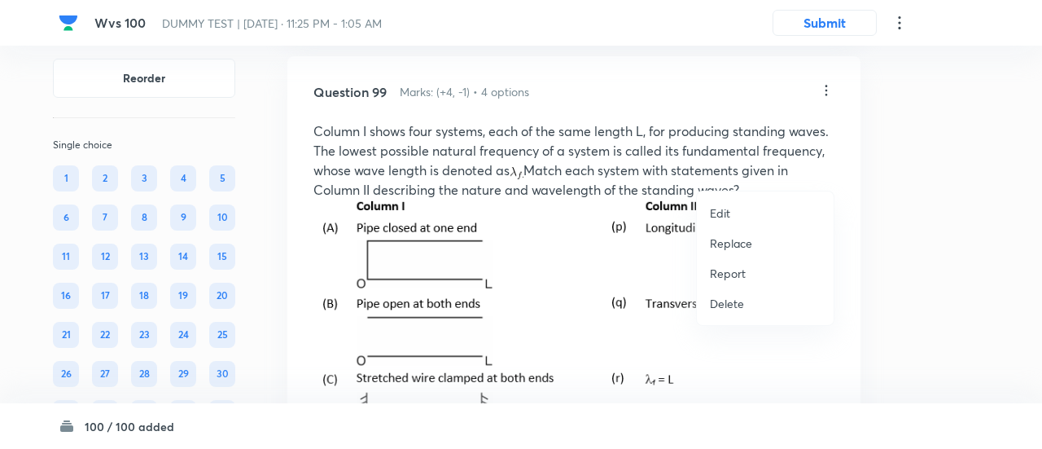
click at [734, 247] on p "Replace" at bounding box center [731, 243] width 42 height 17
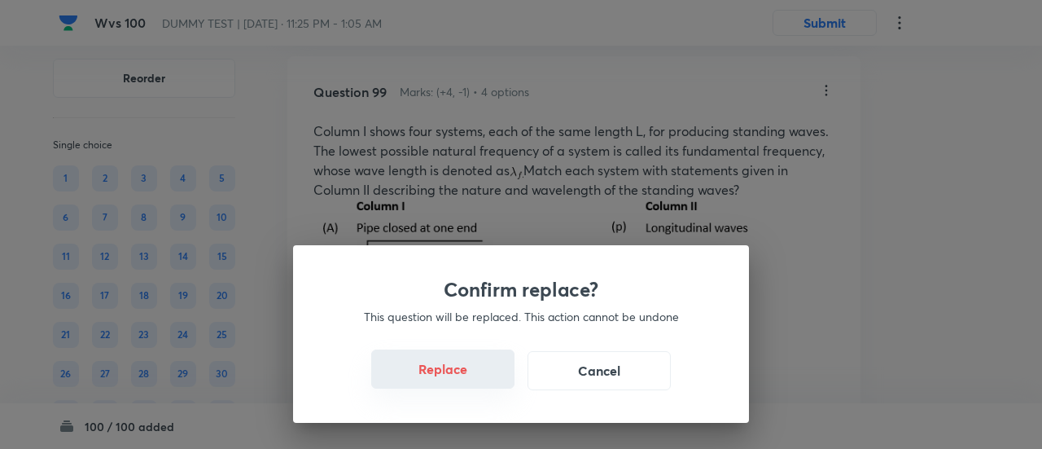
click at [440, 373] on button "Replace" at bounding box center [442, 368] width 143 height 39
click at [459, 379] on button "Replace" at bounding box center [442, 368] width 143 height 39
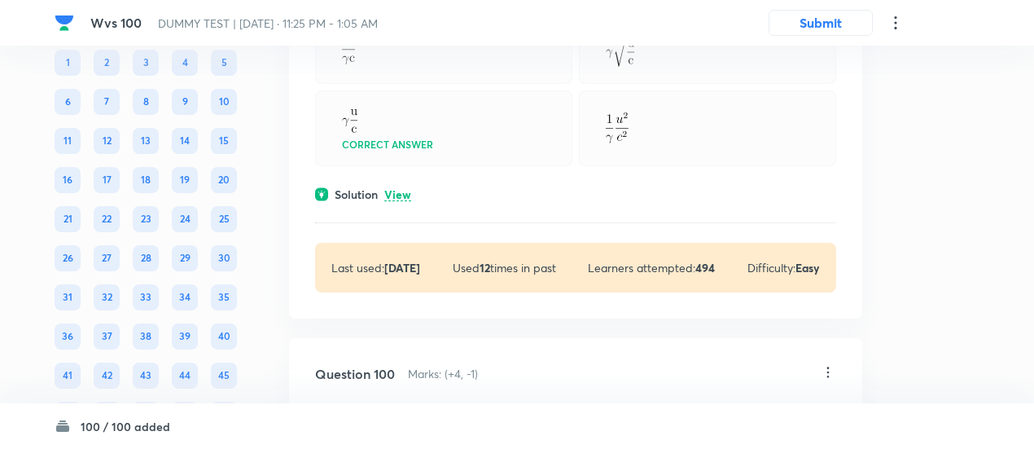
scroll to position [69089, 0]
click at [397, 202] on div "Solution View" at bounding box center [575, 193] width 521 height 17
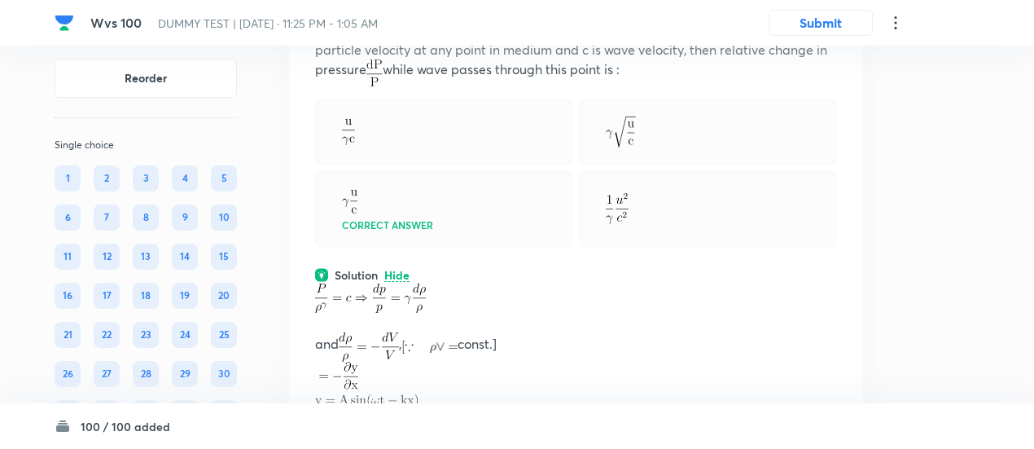
scroll to position [69006, 0]
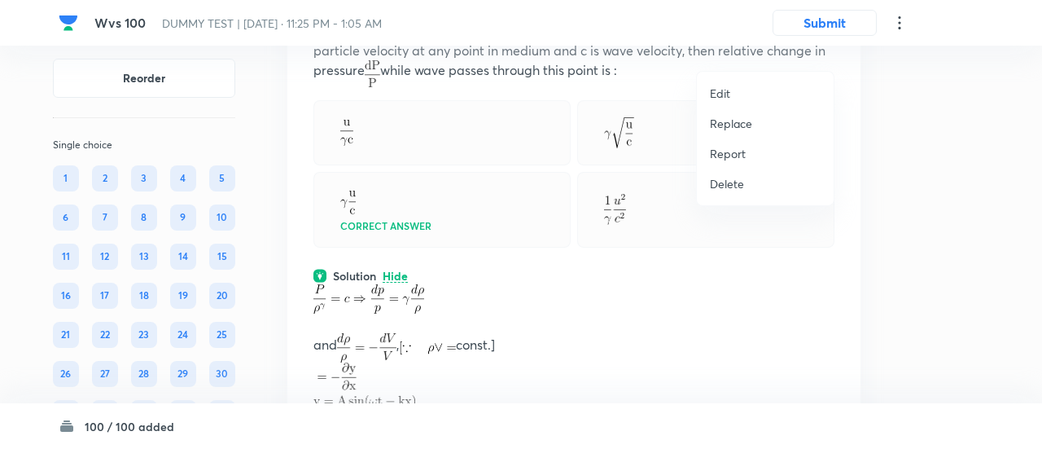
click at [726, 123] on p "Replace" at bounding box center [731, 123] width 42 height 17
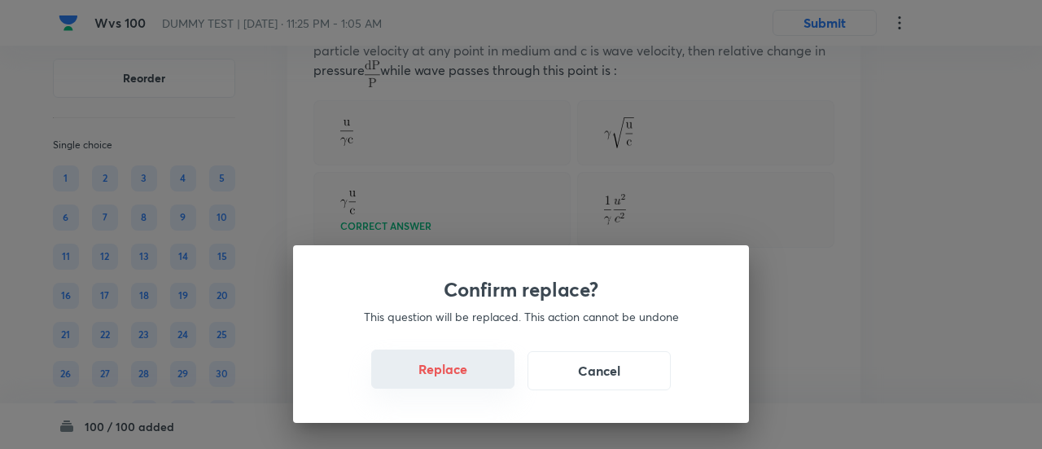
click at [461, 374] on button "Replace" at bounding box center [442, 368] width 143 height 39
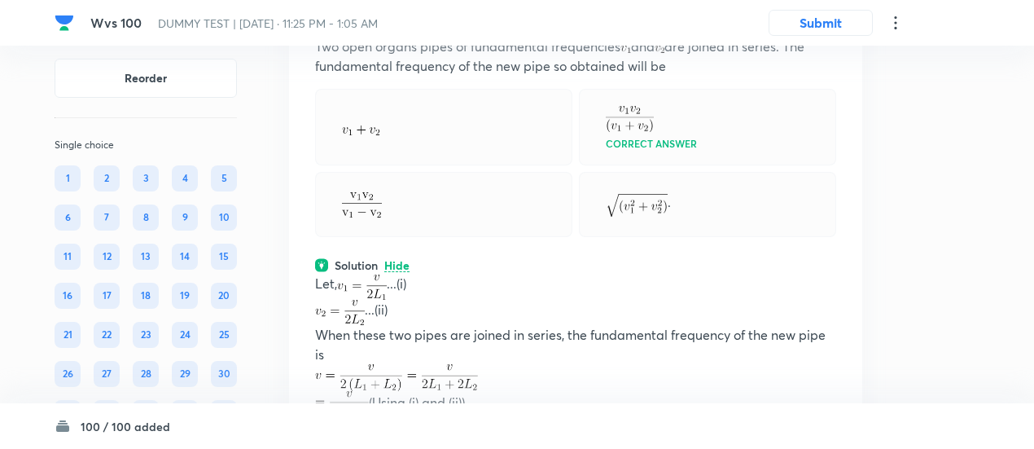
scroll to position [68971, 0]
click at [827, 15] on icon at bounding box center [828, 6] width 16 height 16
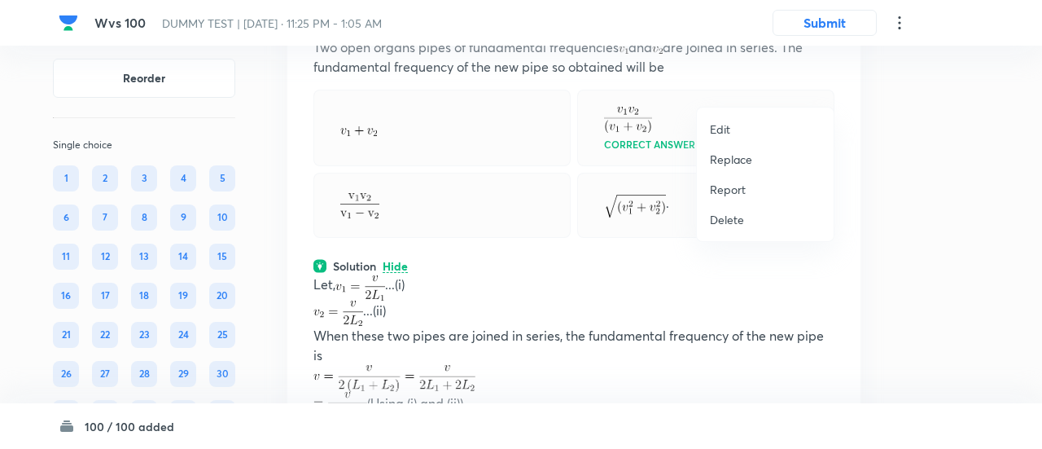
click at [718, 161] on p "Replace" at bounding box center [731, 159] width 42 height 17
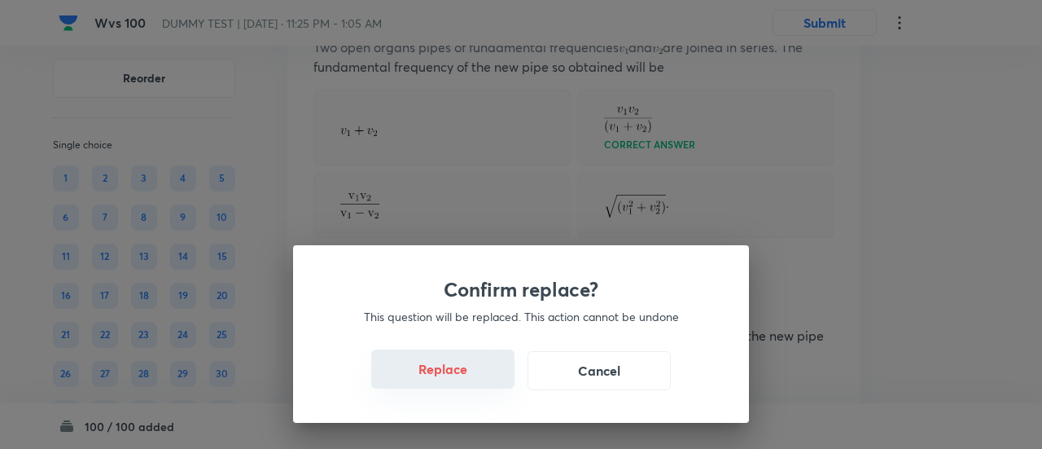
click at [445, 376] on button "Replace" at bounding box center [442, 368] width 143 height 39
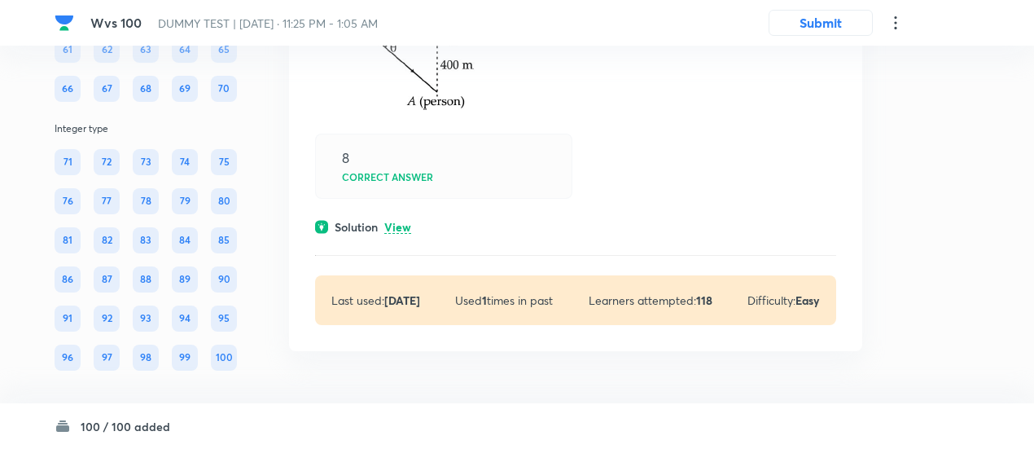
scroll to position [69812, 0]
click at [407, 234] on p "View" at bounding box center [397, 228] width 27 height 12
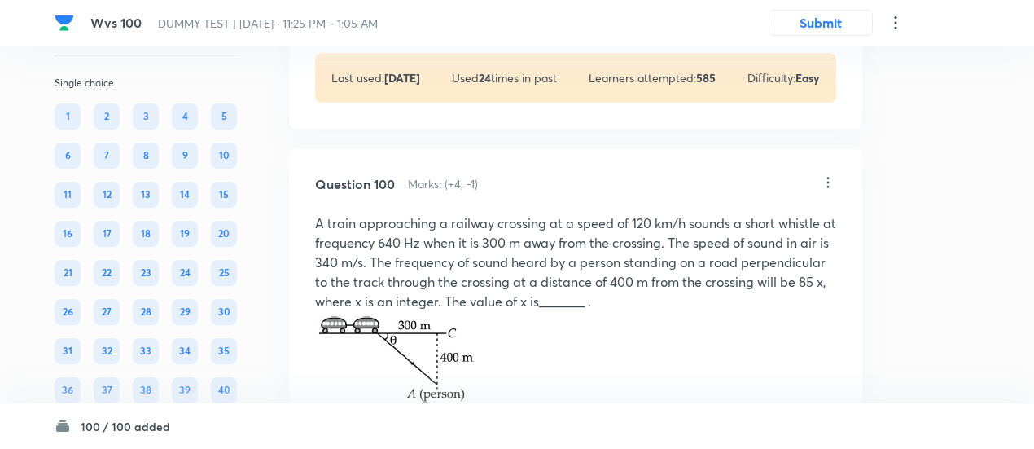
scroll to position [69442, 0]
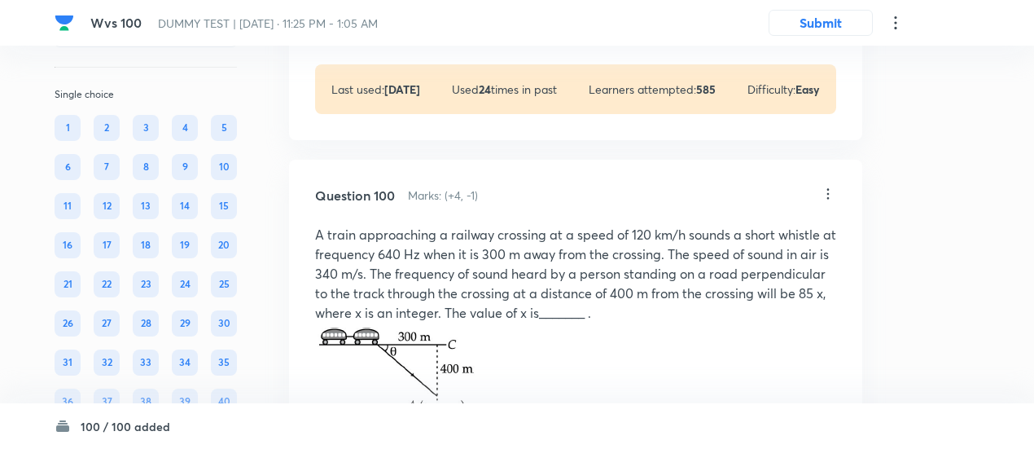
click at [824, 202] on icon at bounding box center [828, 194] width 16 height 16
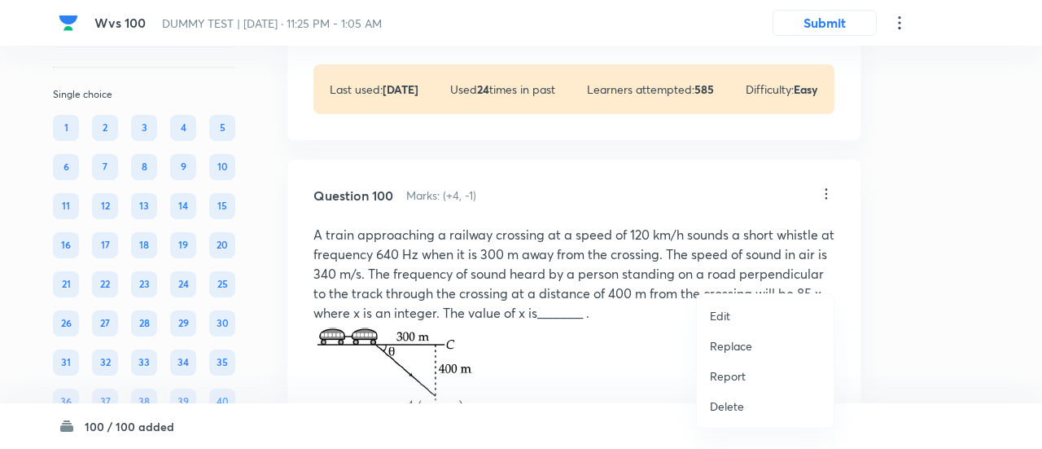
click at [729, 349] on p "Replace" at bounding box center [731, 345] width 42 height 17
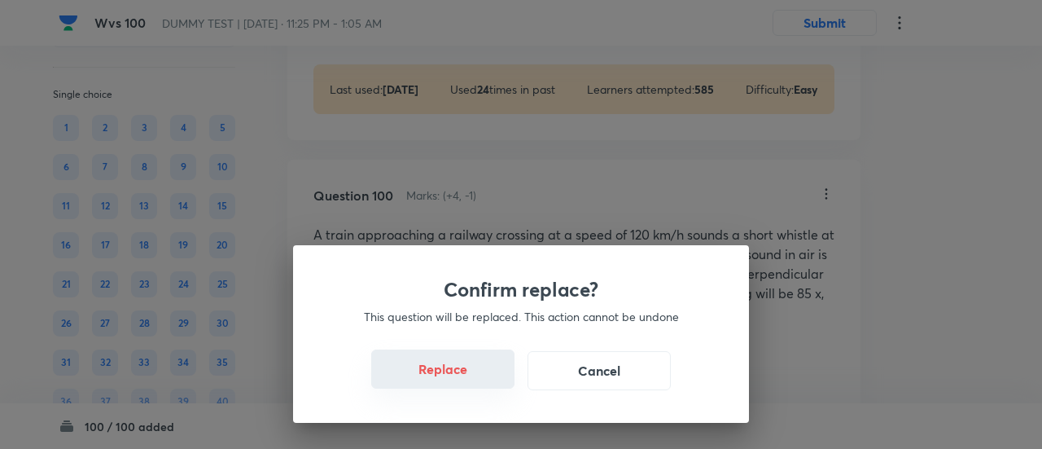
click at [459, 379] on button "Replace" at bounding box center [442, 368] width 143 height 39
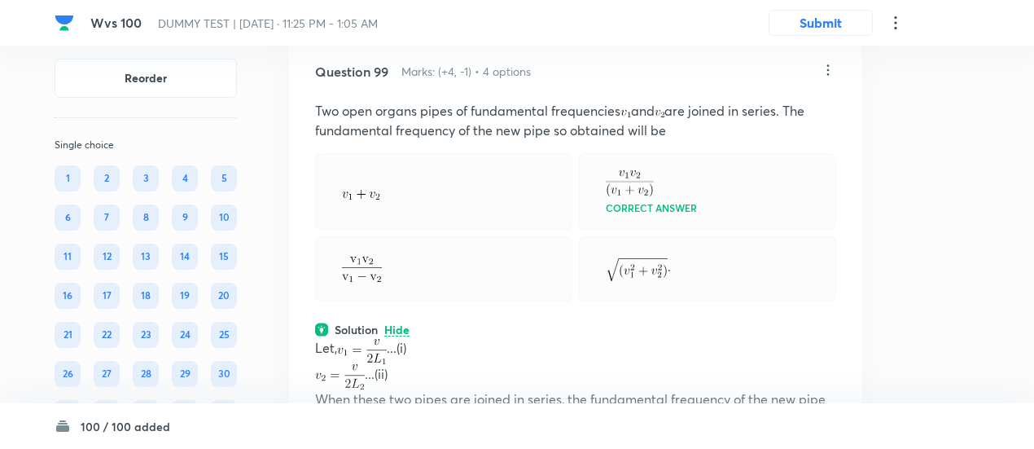
scroll to position [68873, 0]
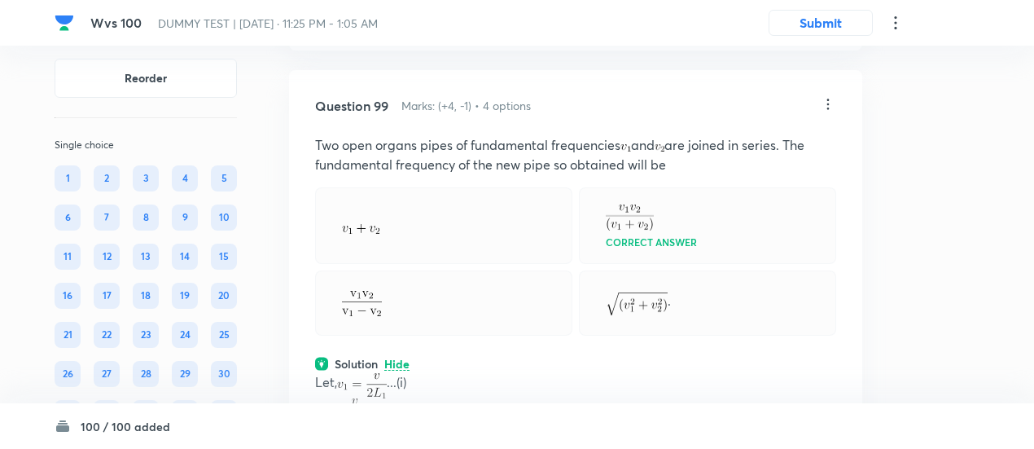
click at [827, 112] on icon at bounding box center [828, 104] width 16 height 16
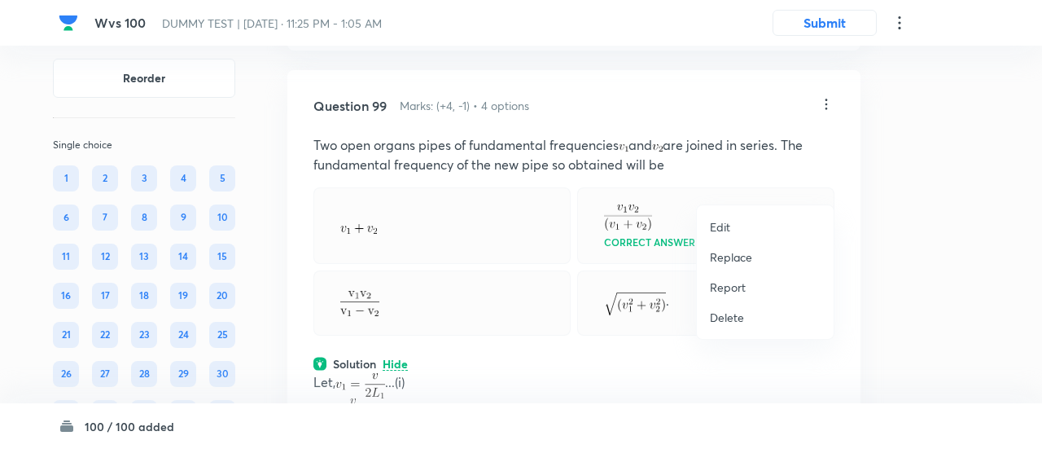
click at [752, 258] on p "Replace" at bounding box center [731, 256] width 42 height 17
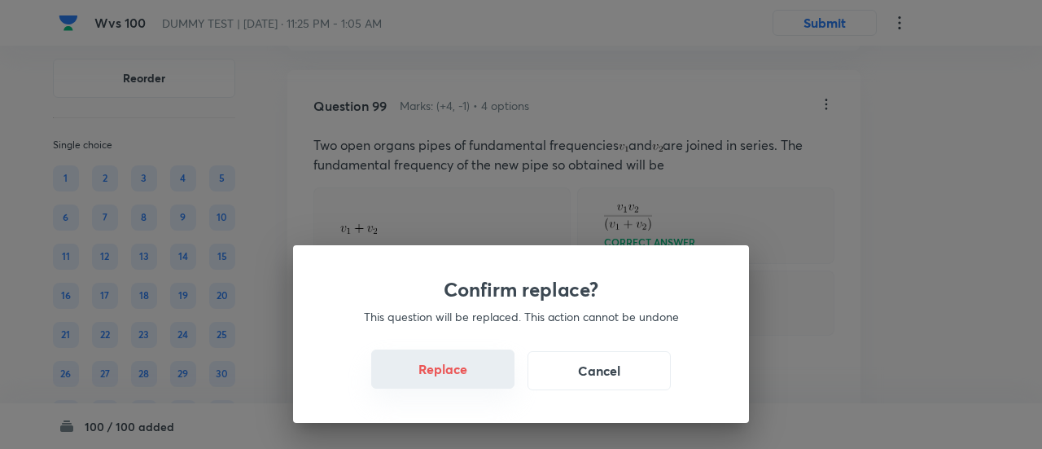
click at [467, 379] on button "Replace" at bounding box center [442, 368] width 143 height 39
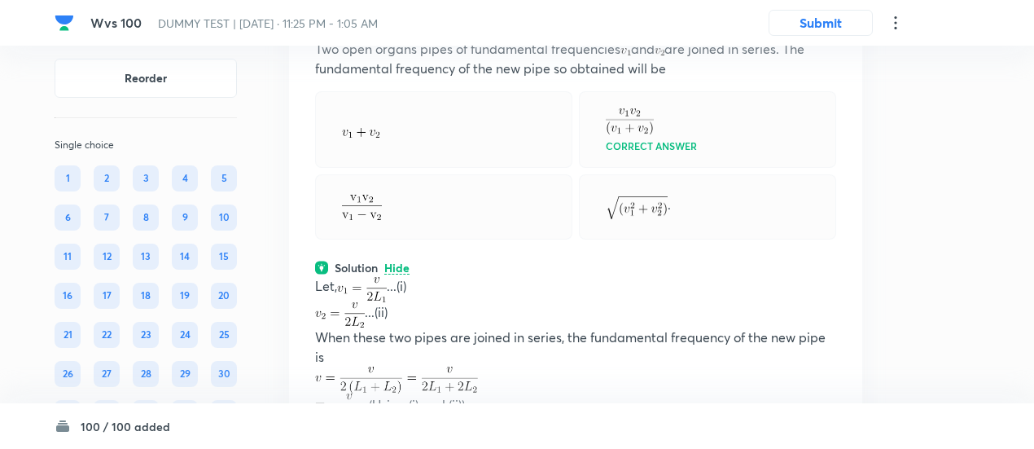
scroll to position [68968, 0]
click at [827, 14] on icon at bounding box center [828, 8] width 2 height 11
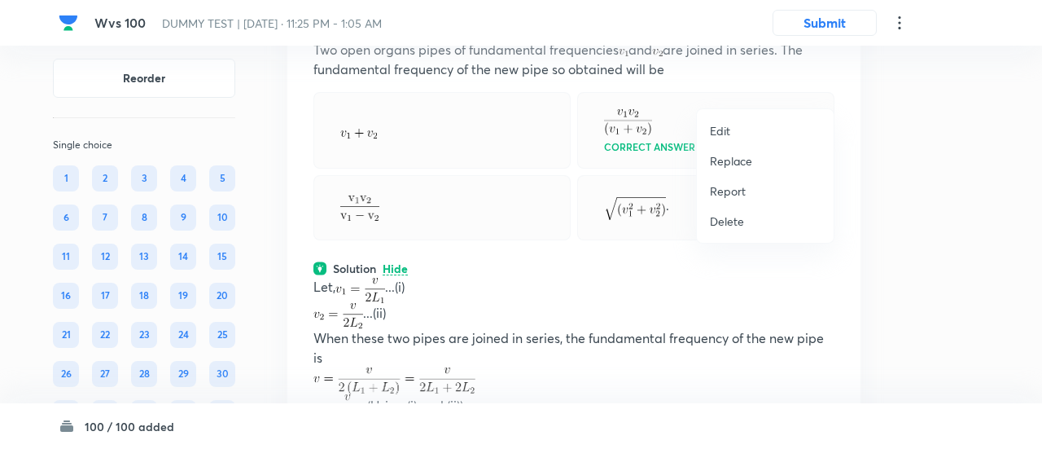
click at [736, 160] on p "Replace" at bounding box center [731, 160] width 42 height 17
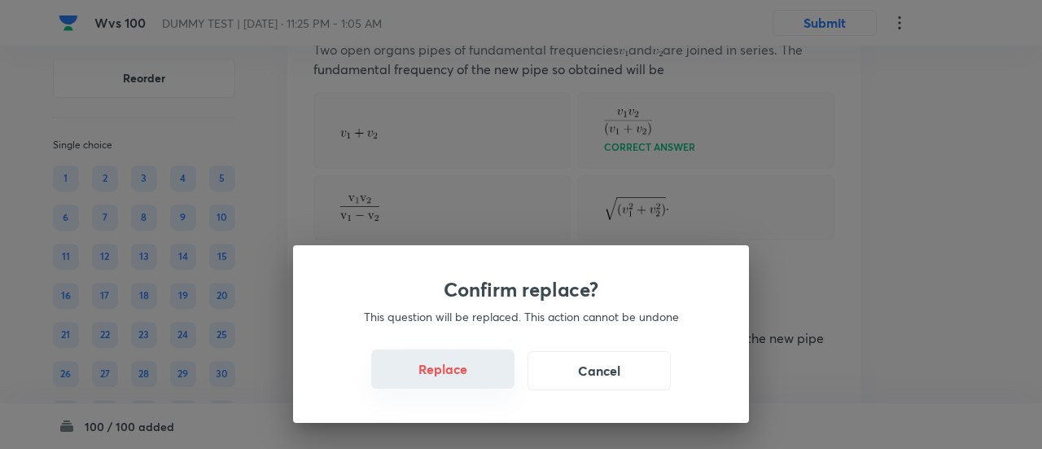
click at [462, 375] on button "Replace" at bounding box center [442, 368] width 143 height 39
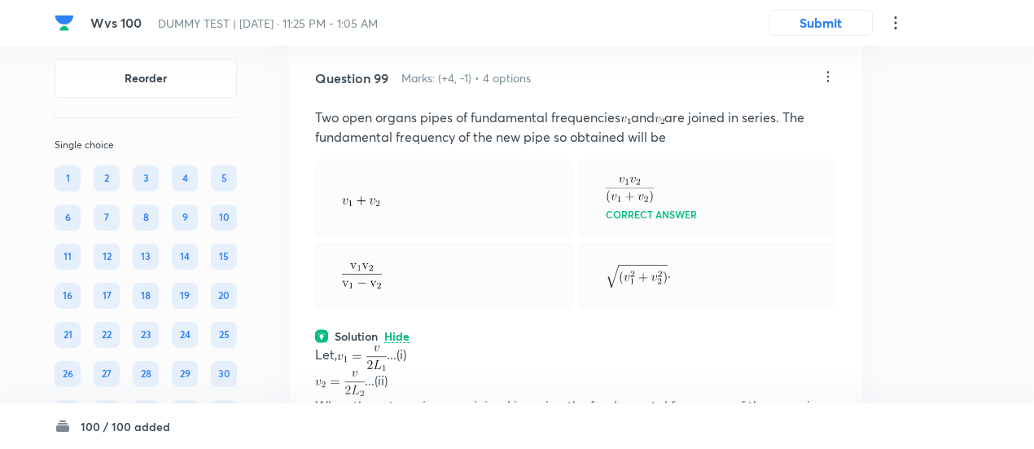
scroll to position [68882, 0]
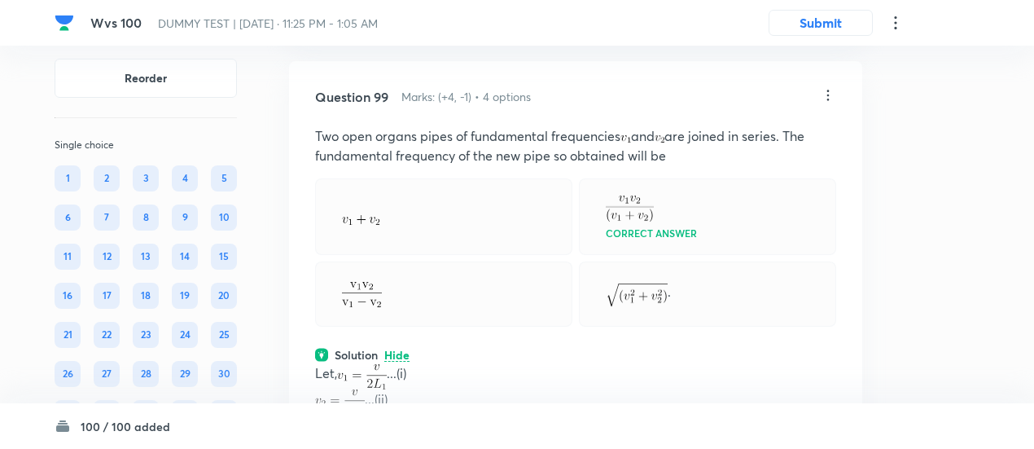
click at [829, 103] on icon at bounding box center [828, 95] width 16 height 16
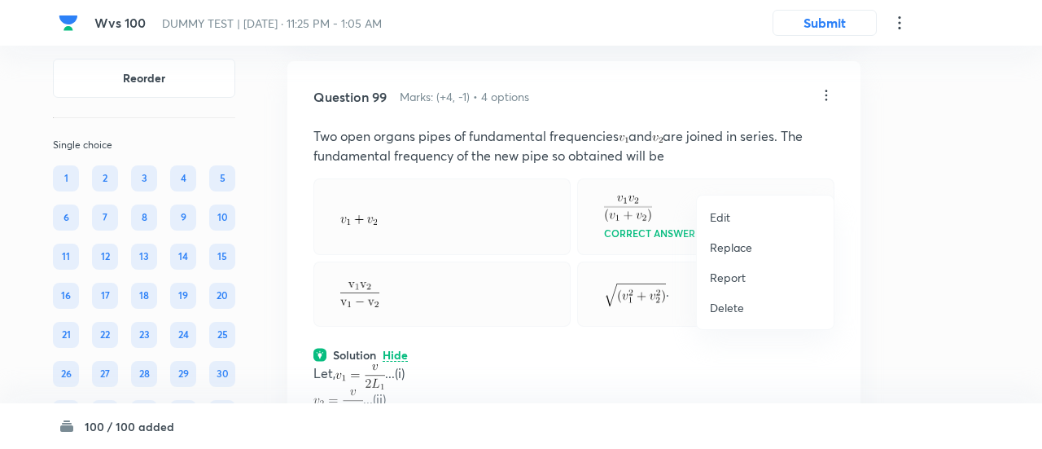
click at [733, 248] on p "Replace" at bounding box center [731, 247] width 42 height 17
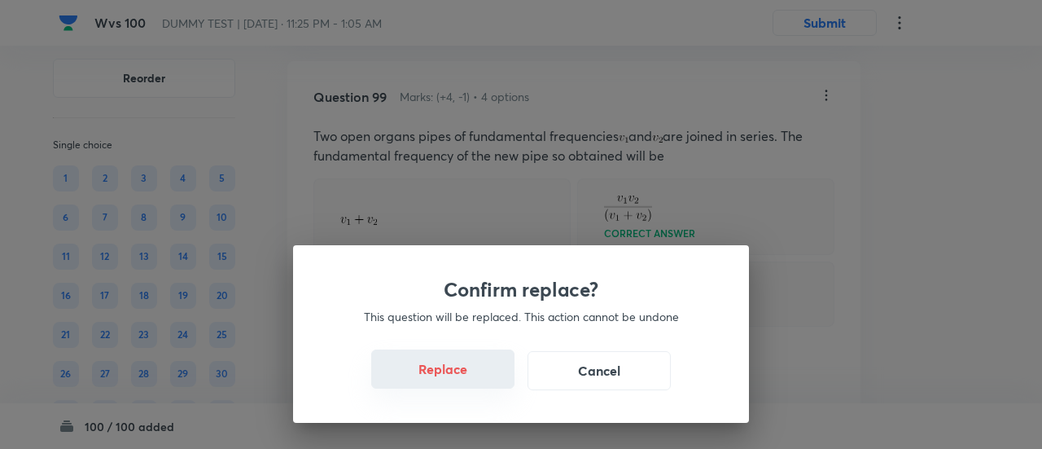
click at [454, 374] on button "Replace" at bounding box center [442, 368] width 143 height 39
click at [454, 374] on button "Replace" at bounding box center [442, 370] width 143 height 39
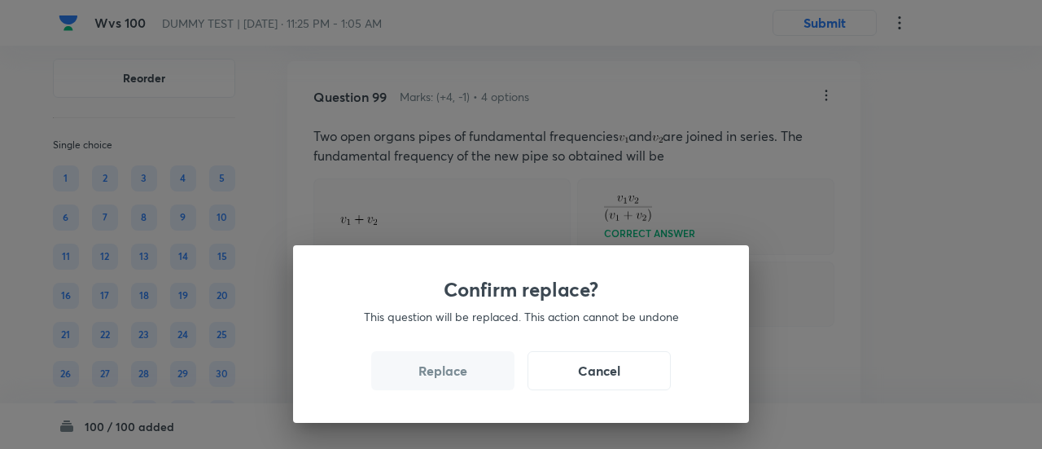
click at [454, 374] on button "Replace" at bounding box center [442, 370] width 143 height 39
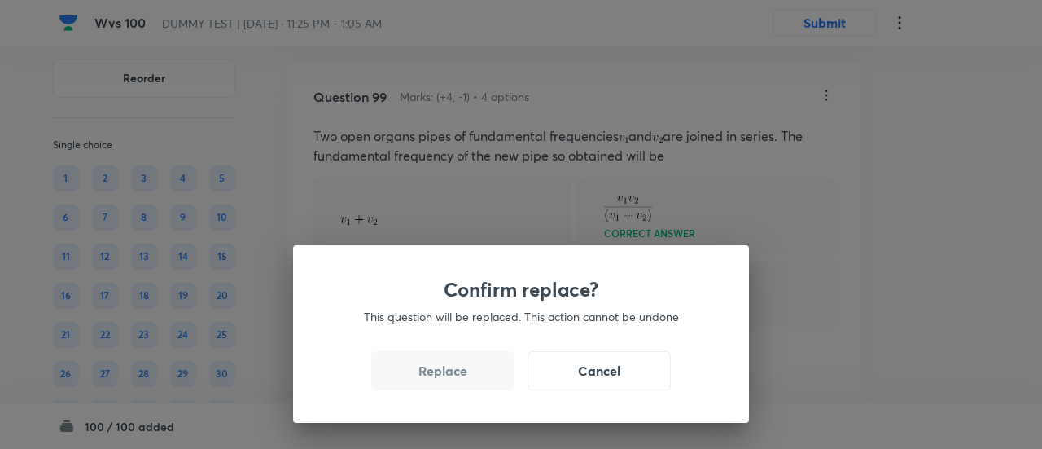
click at [454, 374] on button "Replace" at bounding box center [442, 370] width 143 height 39
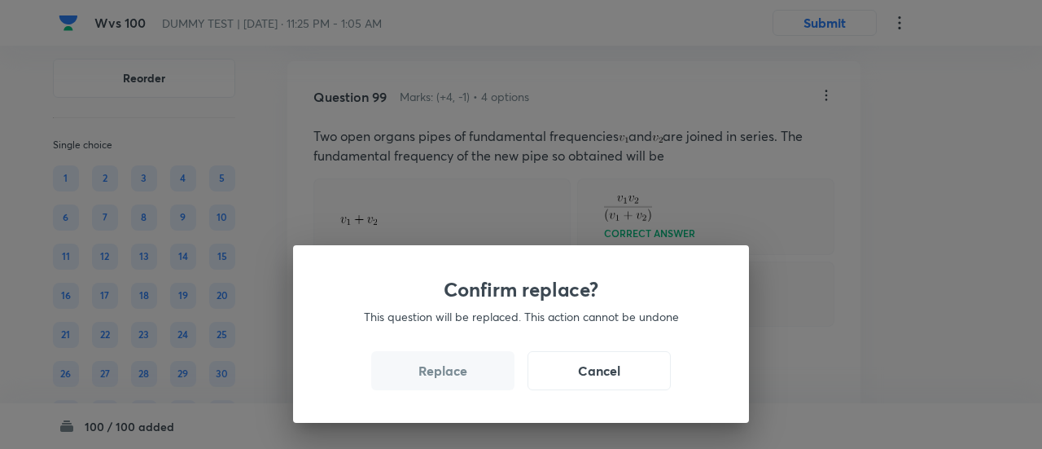
click at [454, 374] on button "Replace" at bounding box center [442, 370] width 143 height 39
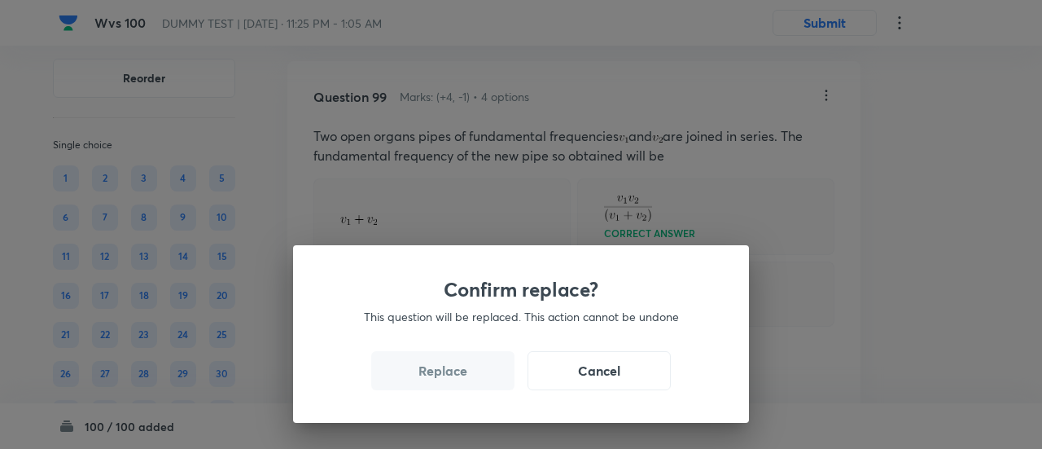
click at [454, 374] on button "Replace" at bounding box center [442, 370] width 143 height 39
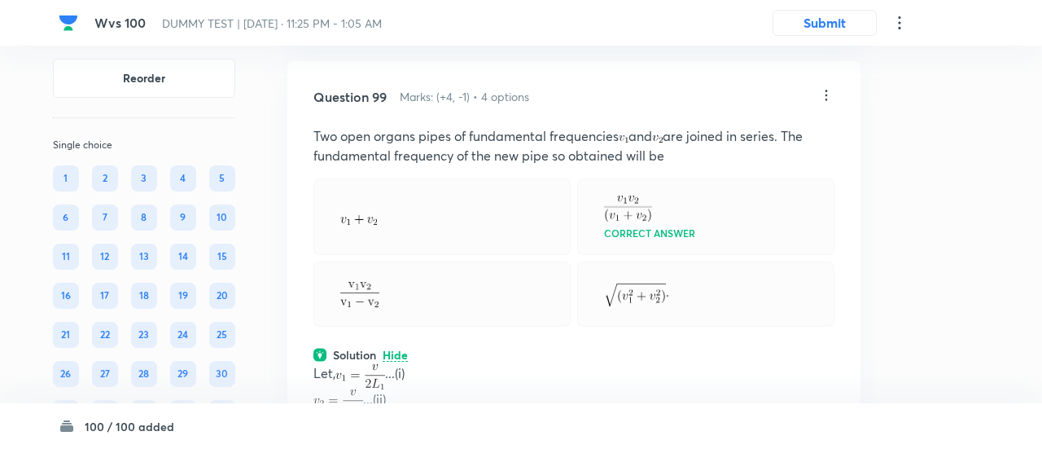
click at [454, 374] on div "Confirm replace? This question will be replaced. This action cannot be undone R…" at bounding box center [521, 224] width 1042 height 449
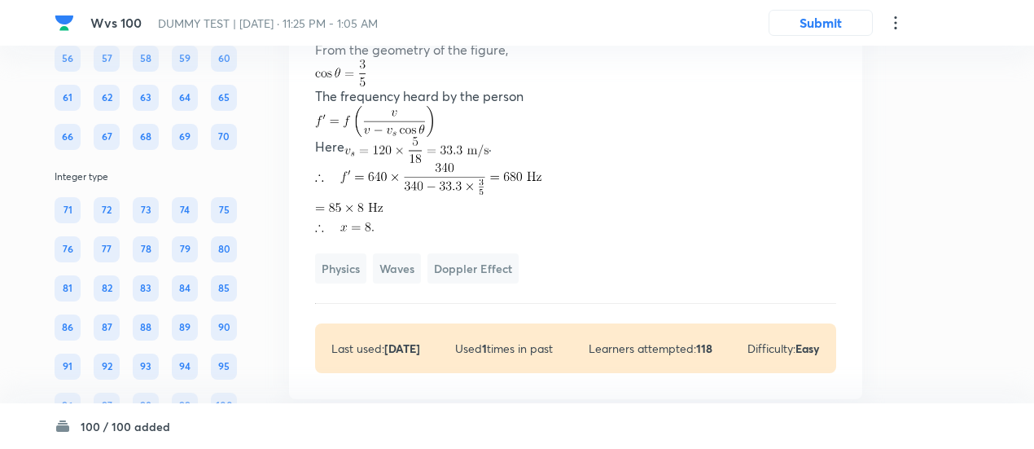
scroll to position [70068, 0]
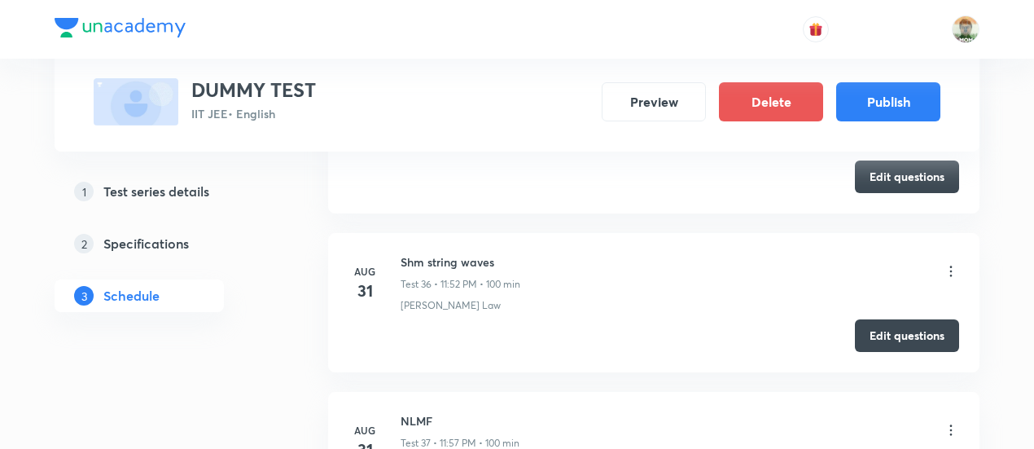
click at [458, 253] on h6 "Shm string waves" at bounding box center [461, 261] width 120 height 17
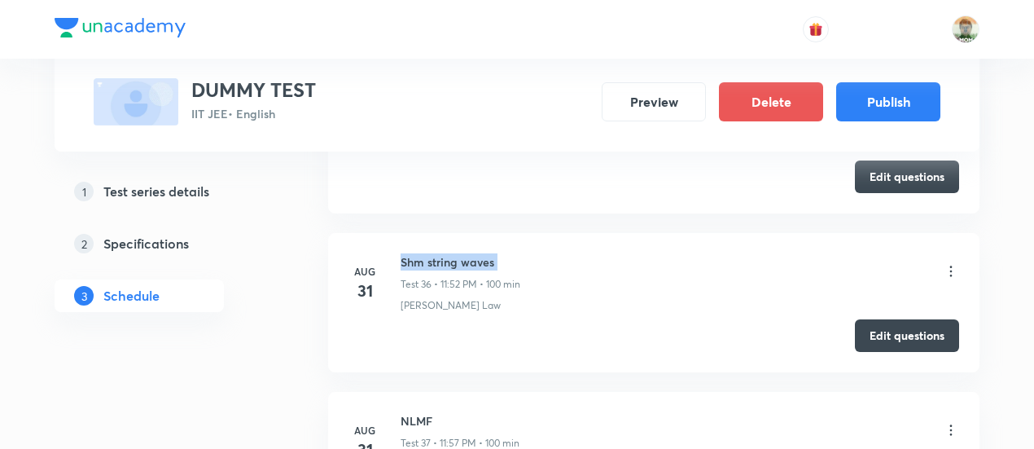
click at [458, 253] on h6 "Shm string waves" at bounding box center [461, 261] width 120 height 17
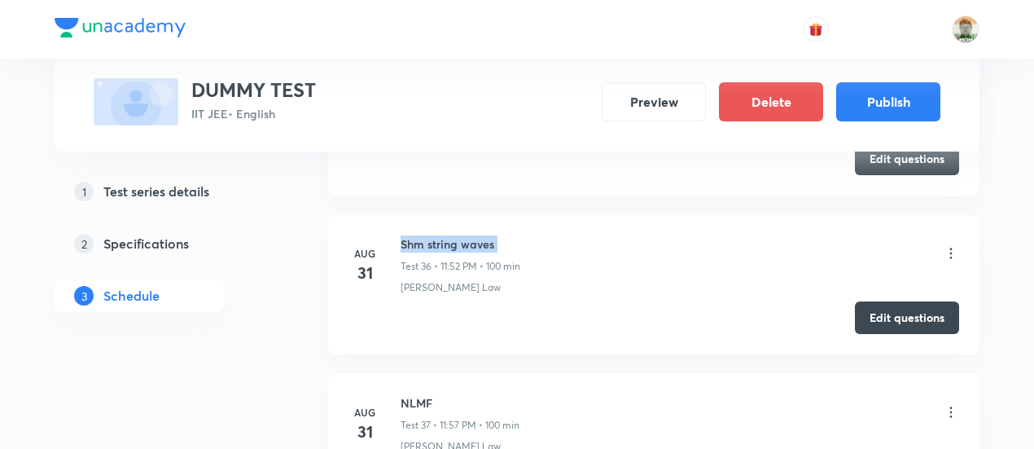
scroll to position [6306, 0]
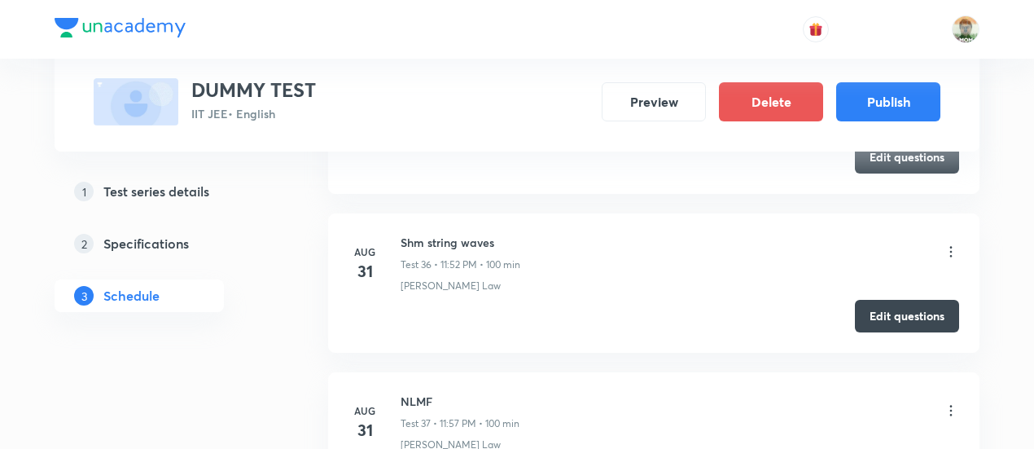
click at [458, 257] on p "Test 36 • 11:52 PM • 100 min" at bounding box center [461, 264] width 120 height 15
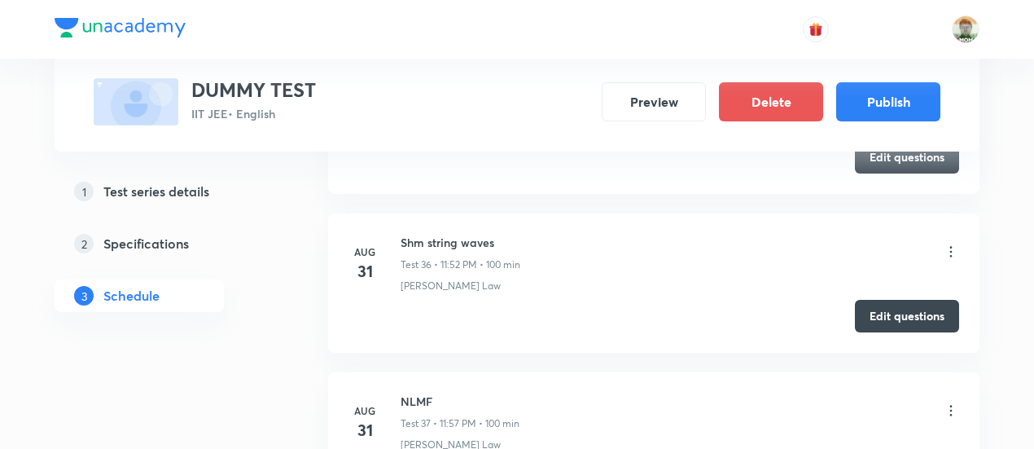
click at [458, 257] on p "Test 36 • 11:52 PM • 100 min" at bounding box center [461, 264] width 120 height 15
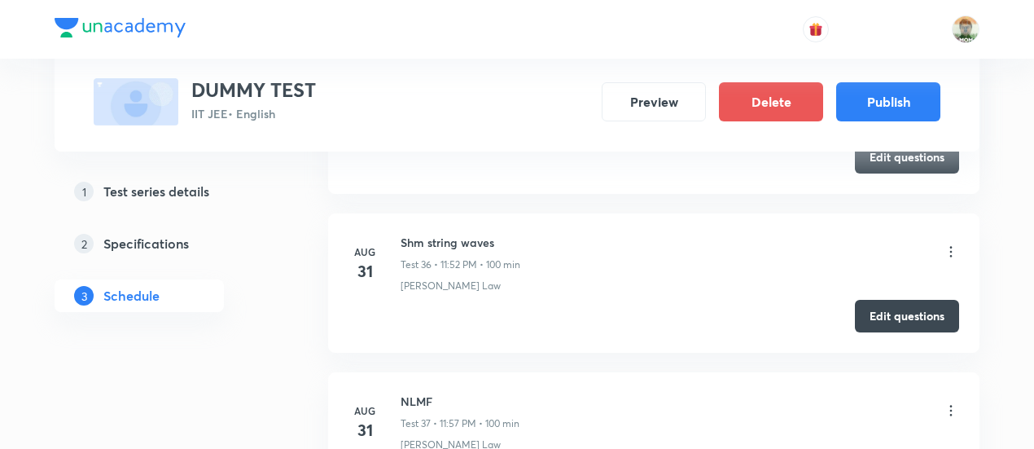
click at [458, 257] on p "Test 36 • 11:52 PM • 100 min" at bounding box center [461, 264] width 120 height 15
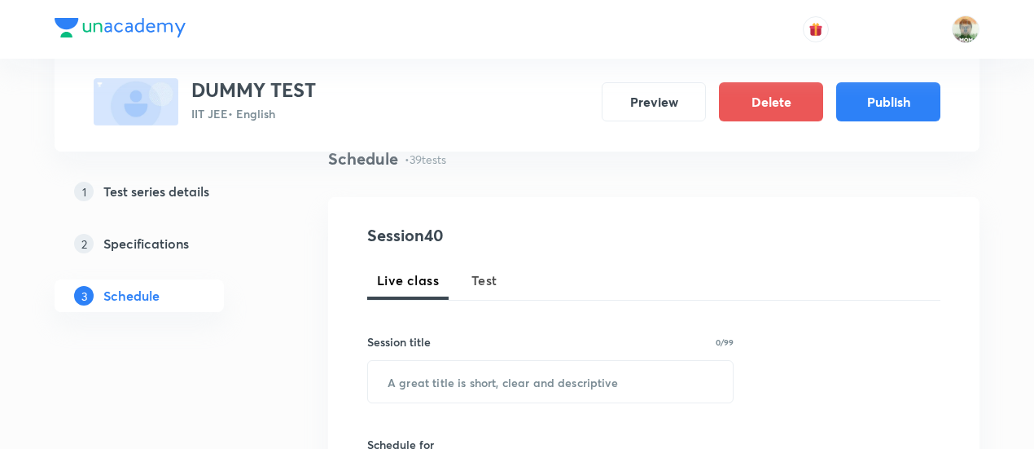
scroll to position [135, 0]
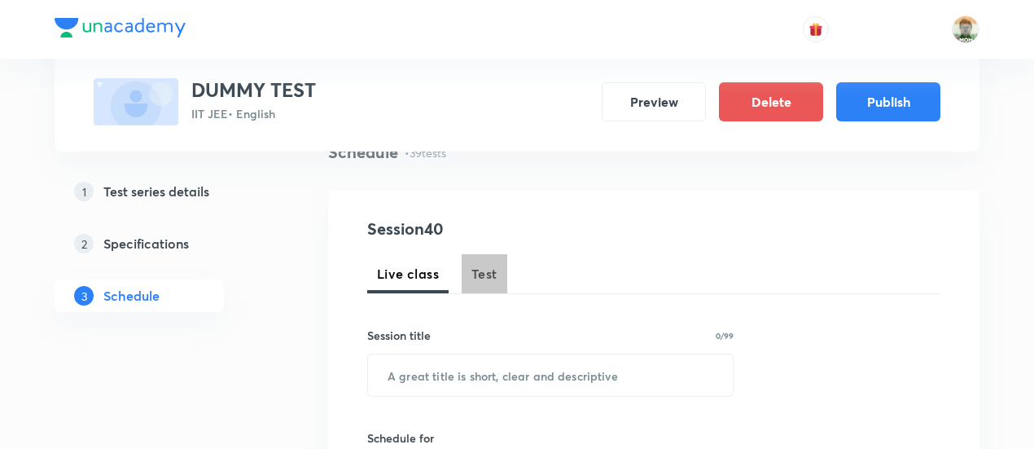
click at [476, 270] on span "Test" at bounding box center [485, 274] width 26 height 20
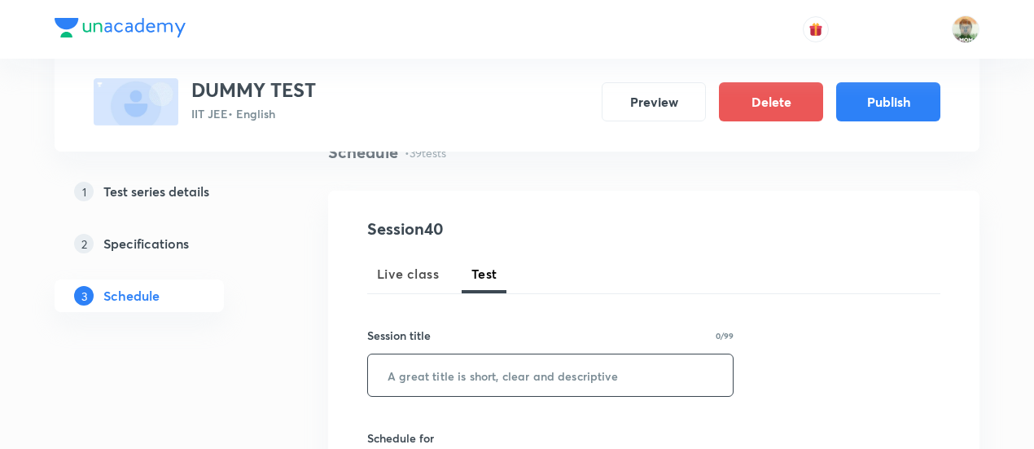
click at [512, 393] on input "text" at bounding box center [550, 375] width 365 height 42
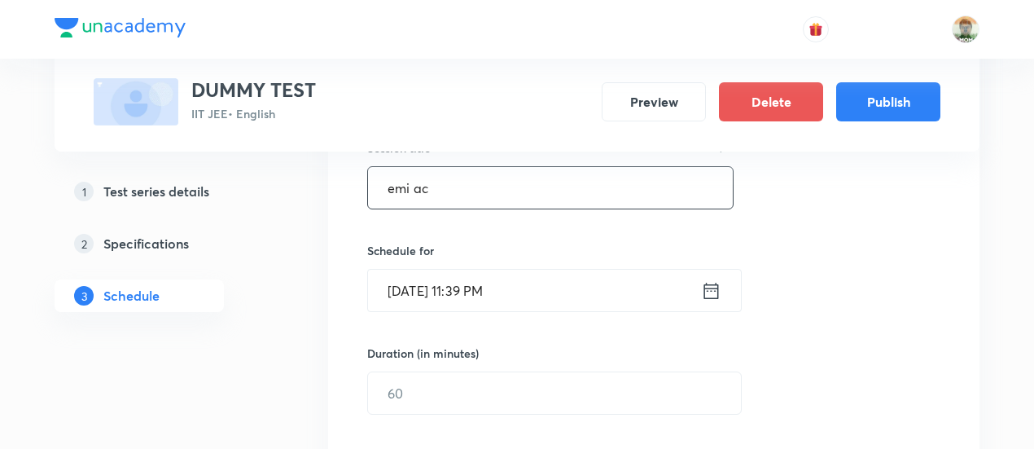
scroll to position [324, 0]
type input "emi ac"
click at [717, 289] on icon at bounding box center [711, 289] width 20 height 23
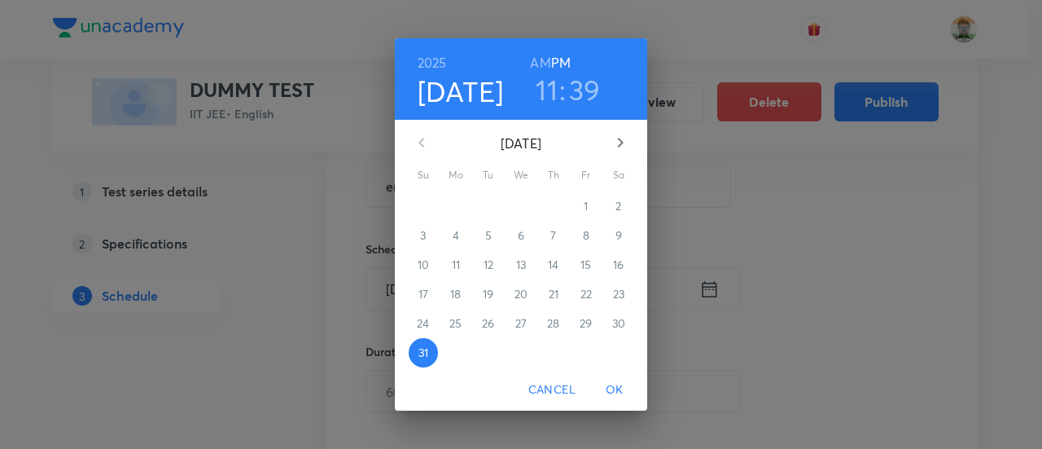
click at [621, 145] on icon "button" at bounding box center [621, 143] width 6 height 10
click at [419, 262] on p "14" at bounding box center [423, 265] width 11 height 16
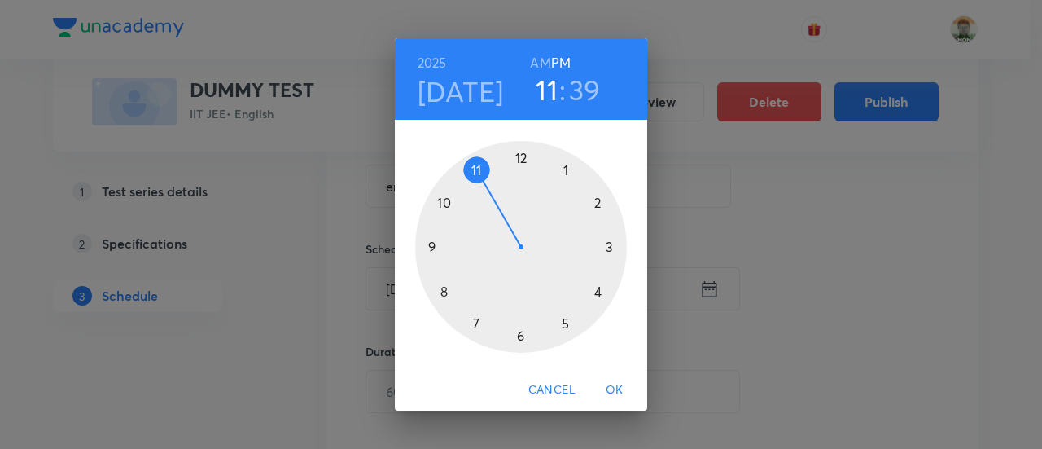
click at [614, 388] on span "OK" at bounding box center [614, 389] width 39 height 20
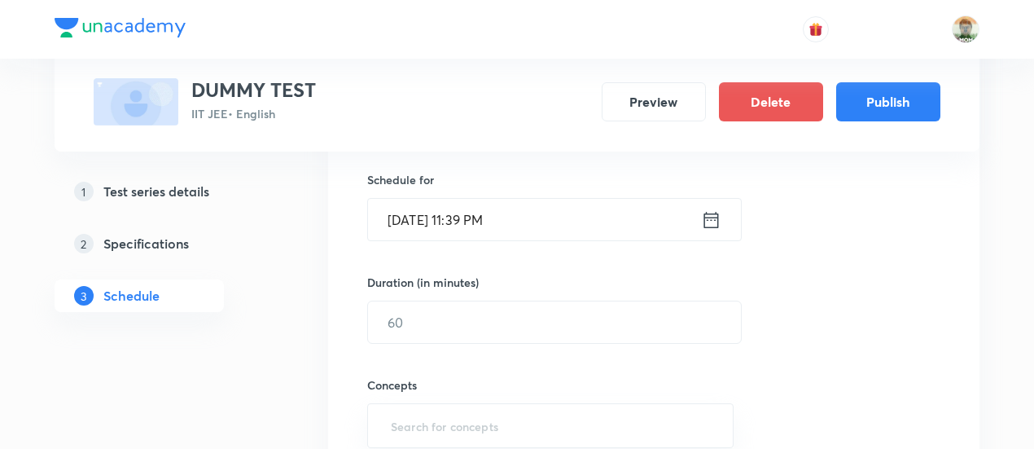
scroll to position [394, 0]
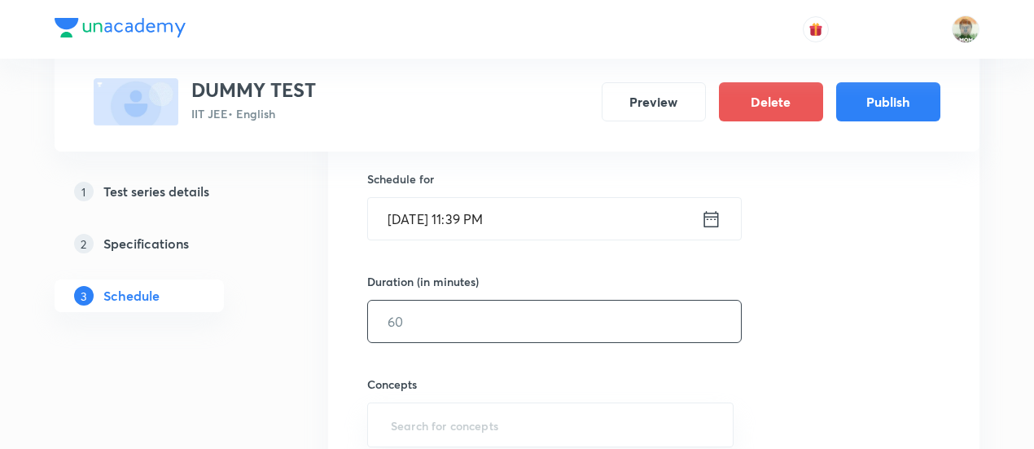
click at [581, 307] on input "text" at bounding box center [554, 321] width 373 height 42
type input "100"
type input "w"
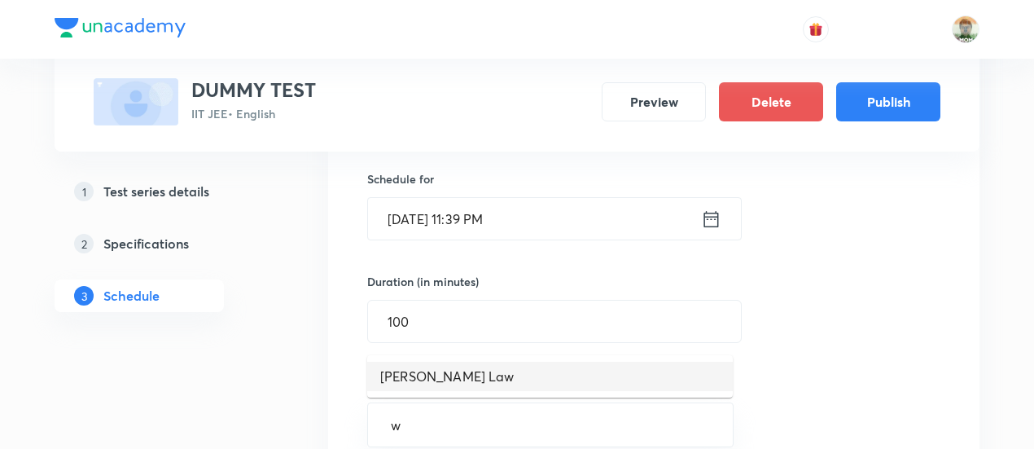
click at [572, 384] on li "Moseley's Law" at bounding box center [550, 376] width 366 height 29
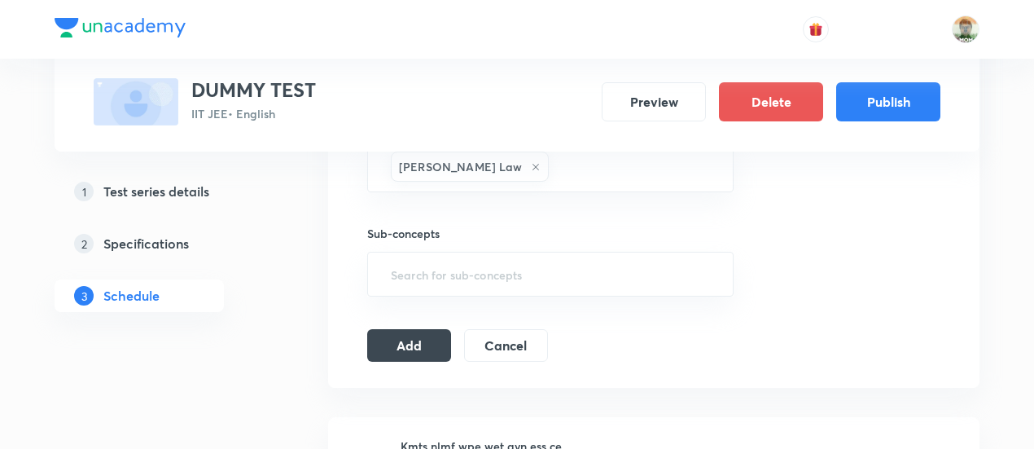
scroll to position [673, 0]
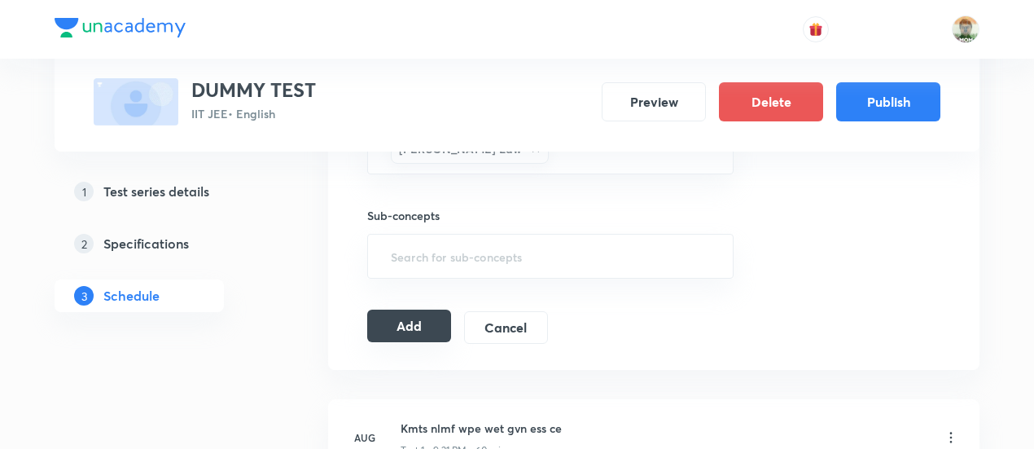
click at [431, 332] on button "Add" at bounding box center [409, 325] width 84 height 33
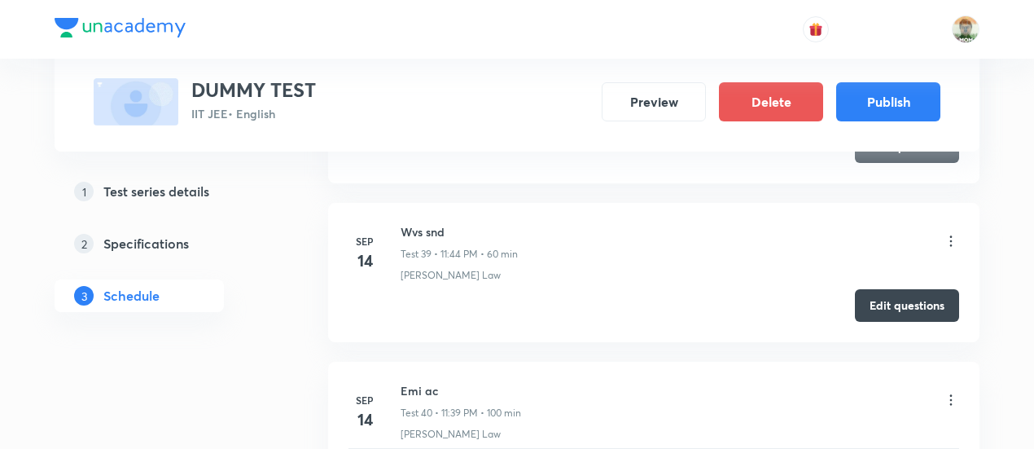
scroll to position [6445, 0]
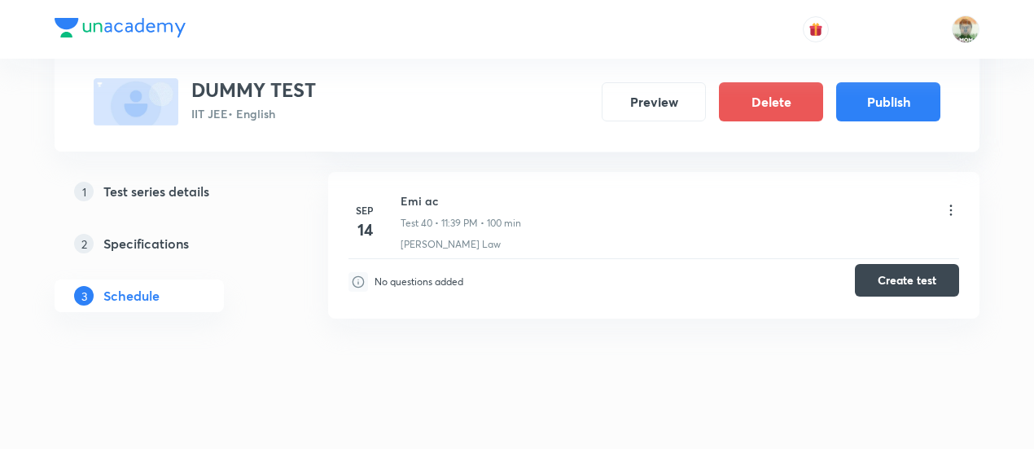
click at [893, 270] on button "Create test" at bounding box center [907, 280] width 104 height 33
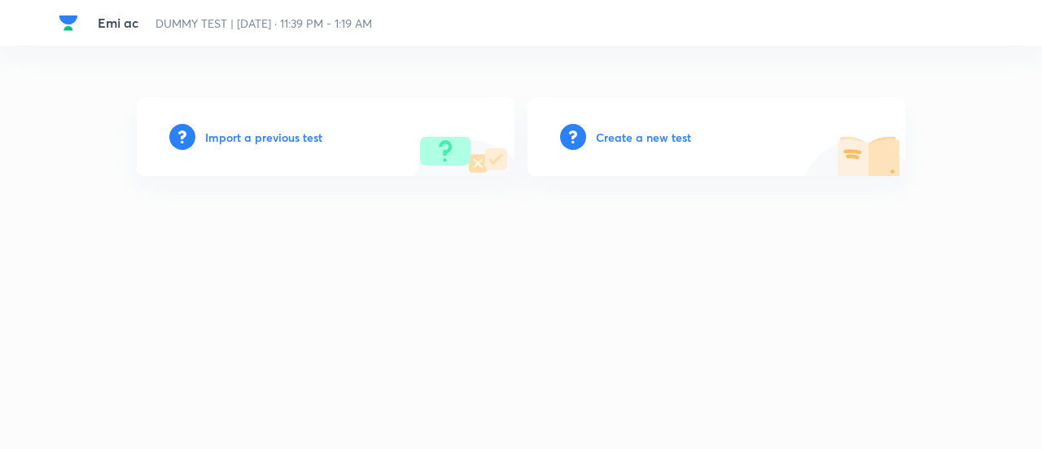
click at [660, 138] on h6 "Create a new test" at bounding box center [643, 137] width 95 height 17
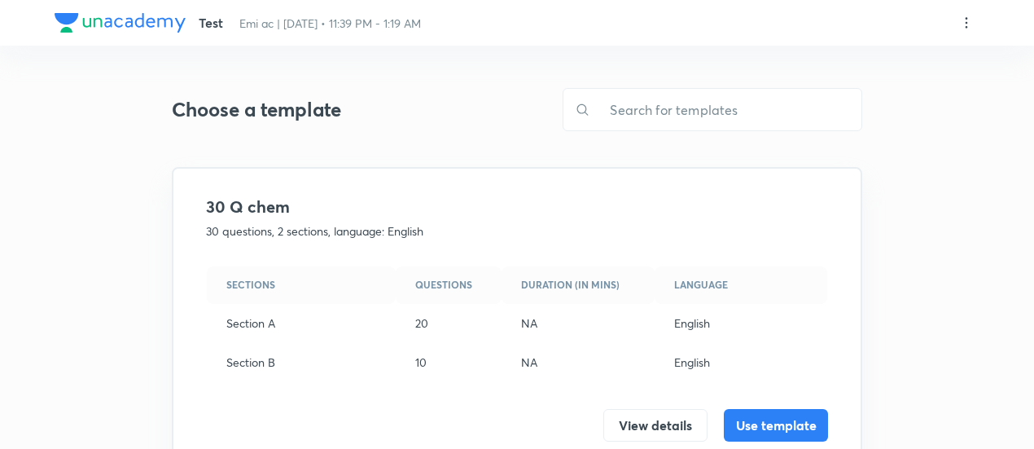
scroll to position [514, 0]
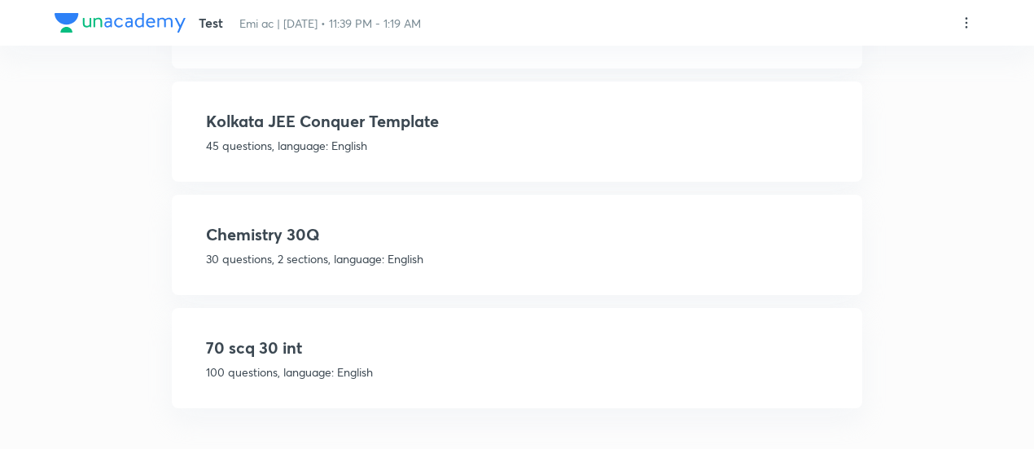
click at [619, 349] on h4 "70 scq 30 int" at bounding box center [517, 348] width 622 height 24
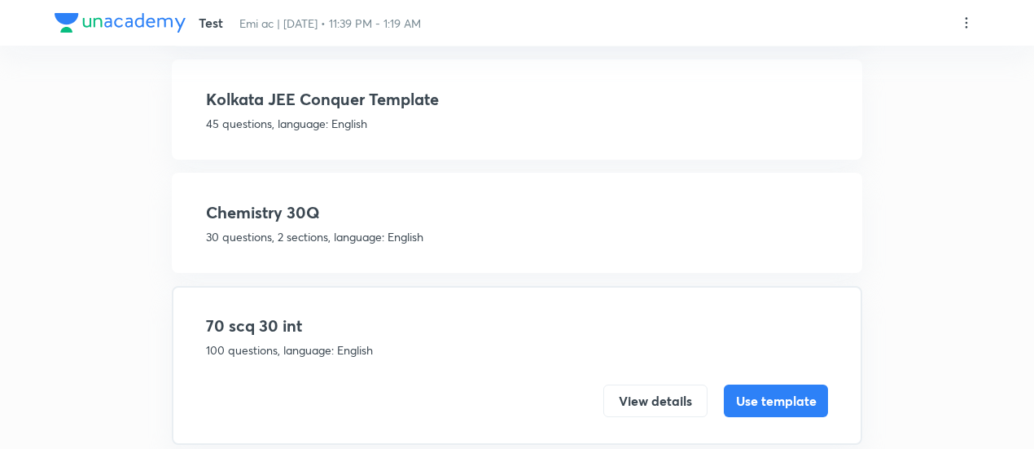
scroll to position [313, 0]
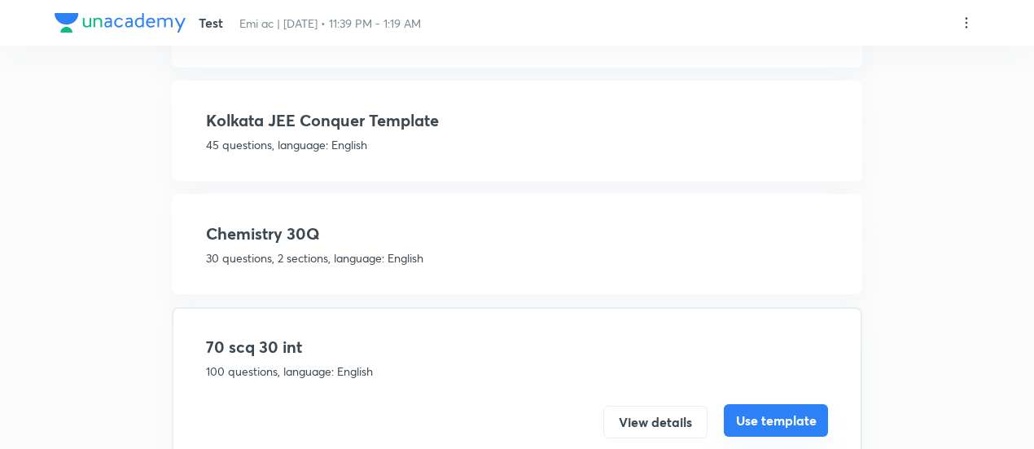
click at [787, 422] on button "Use template" at bounding box center [776, 420] width 104 height 33
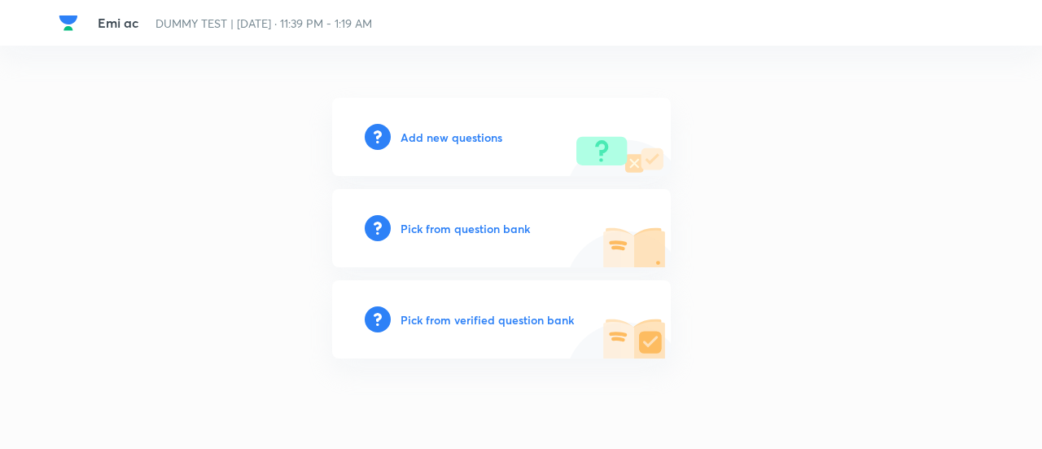
click at [513, 314] on h6 "Pick from verified question bank" at bounding box center [487, 319] width 173 height 17
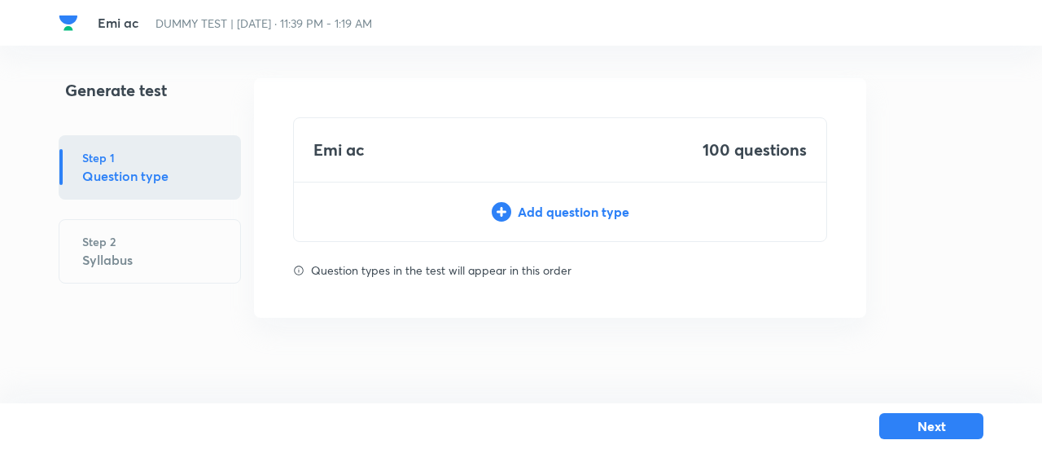
click at [539, 214] on div "Add question type" at bounding box center [560, 212] width 533 height 20
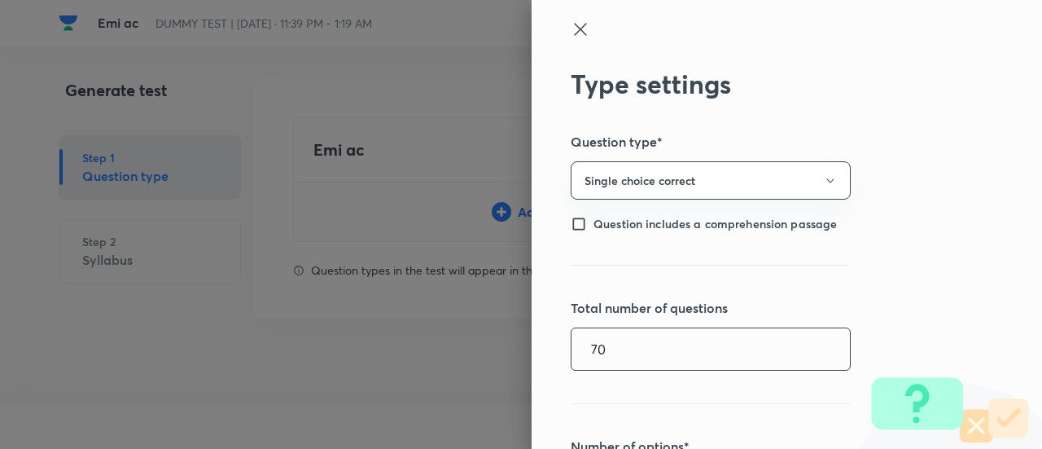
type input "70"
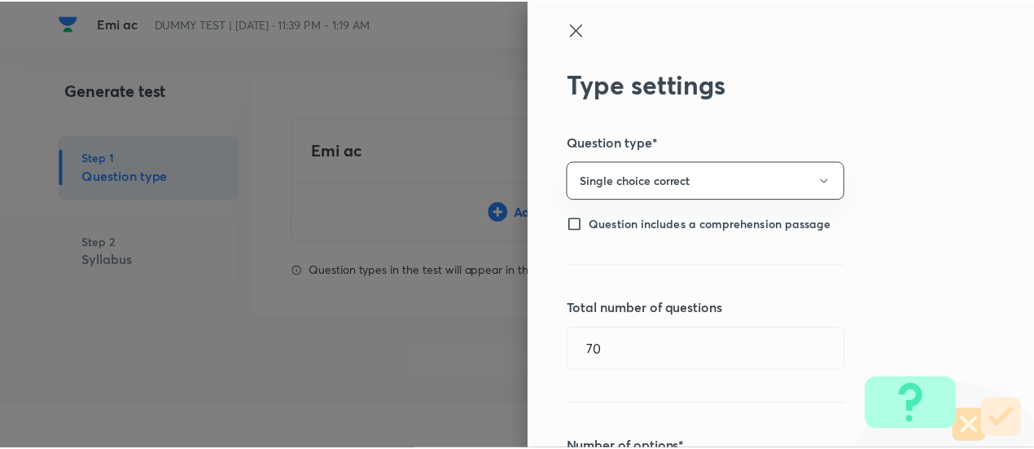
scroll to position [390, 0]
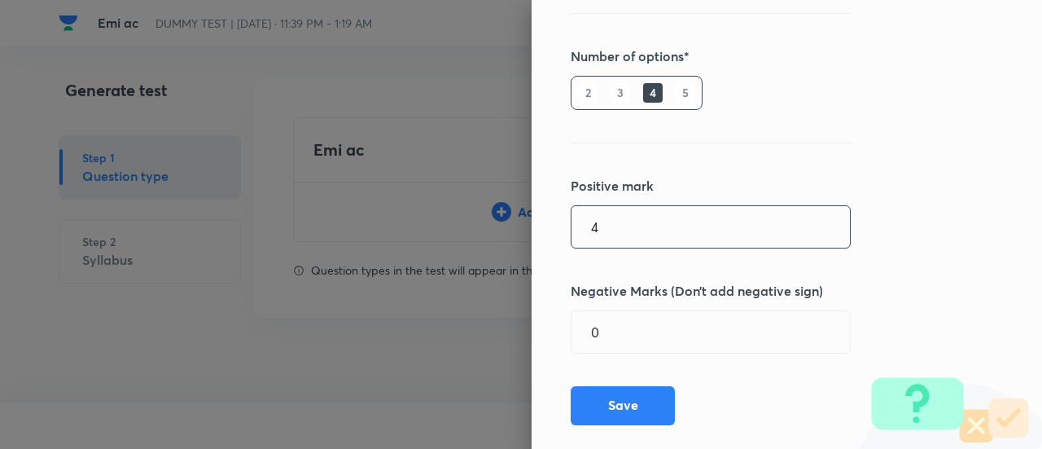
type input "4"
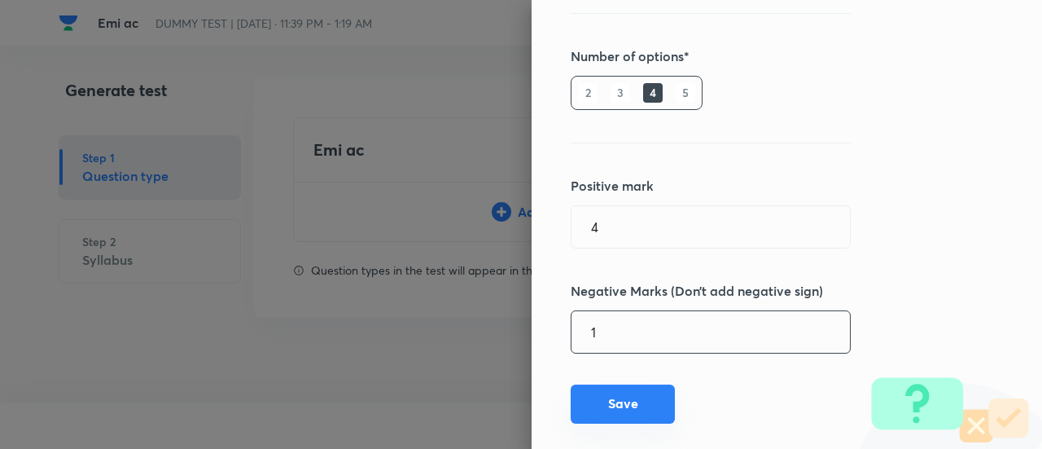
type input "1"
click at [625, 398] on button "Save" at bounding box center [623, 403] width 104 height 39
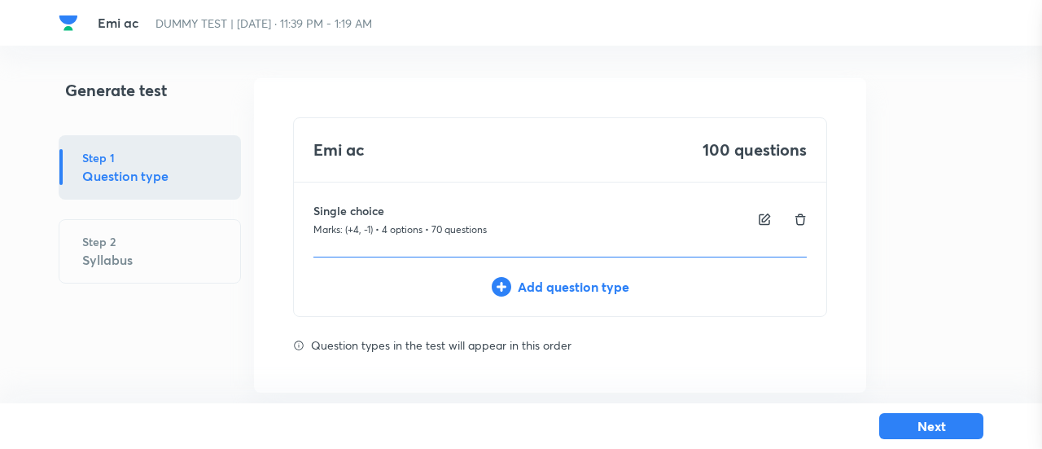
type input "1"
type input "0"
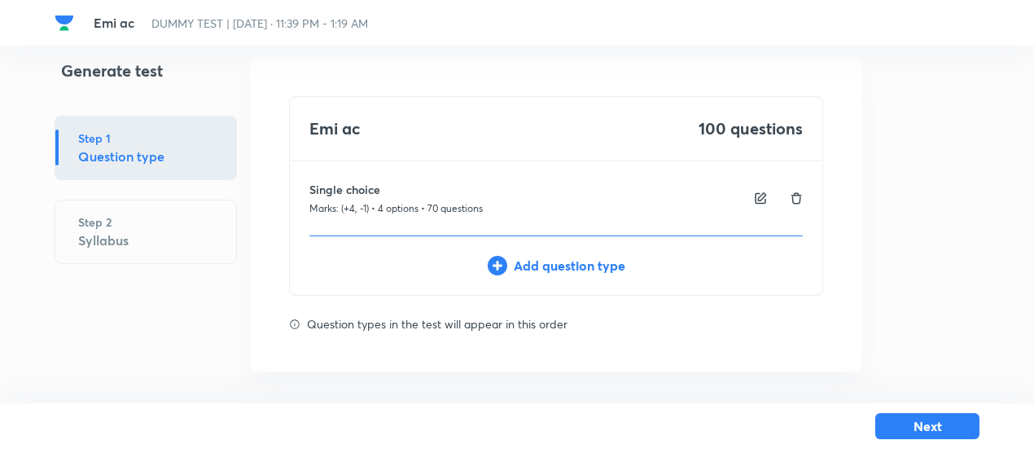
click at [604, 262] on div "Add question type" at bounding box center [556, 266] width 533 height 20
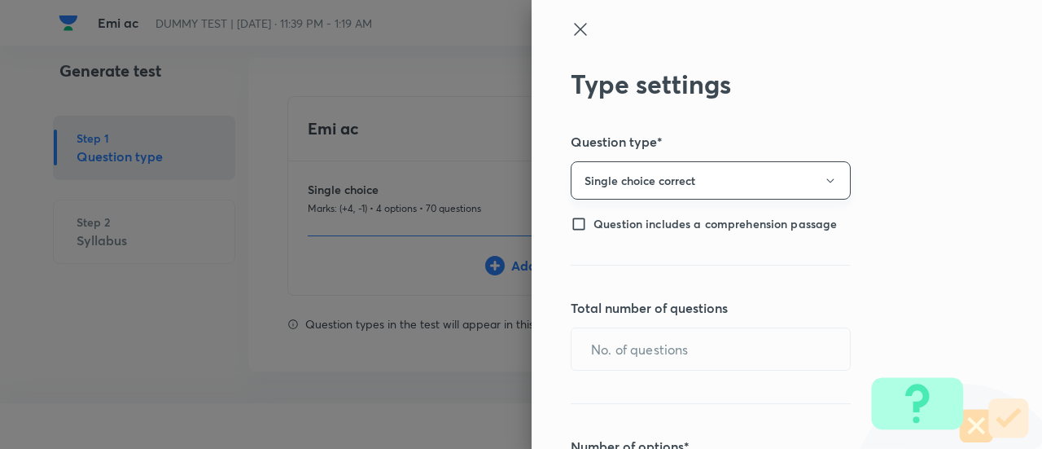
click at [612, 187] on button "Single choice correct" at bounding box center [711, 180] width 280 height 38
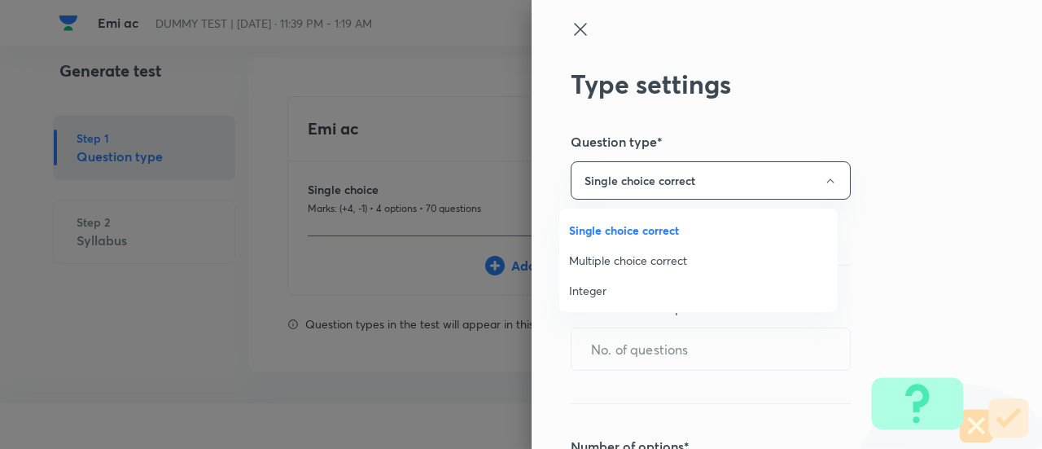
click at [594, 292] on span "Integer" at bounding box center [698, 290] width 259 height 17
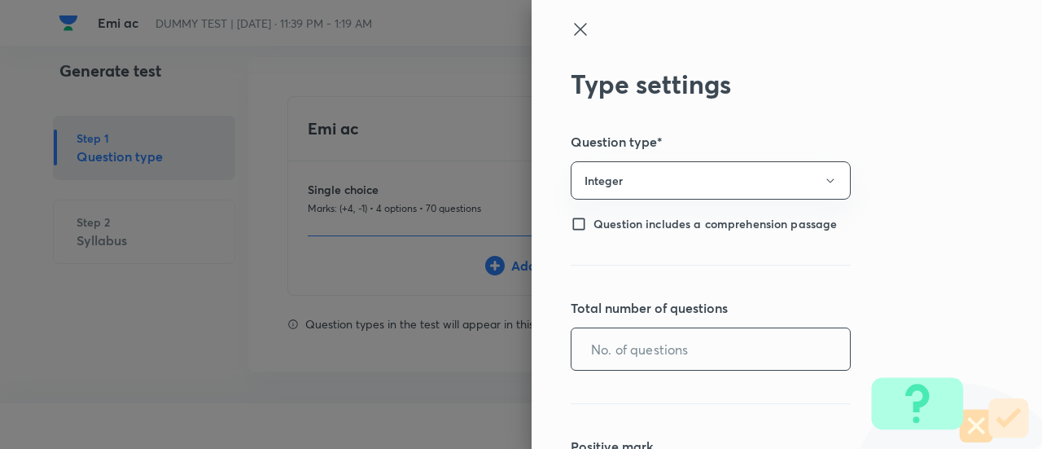
click at [596, 360] on input "text" at bounding box center [711, 349] width 279 height 42
type input "30"
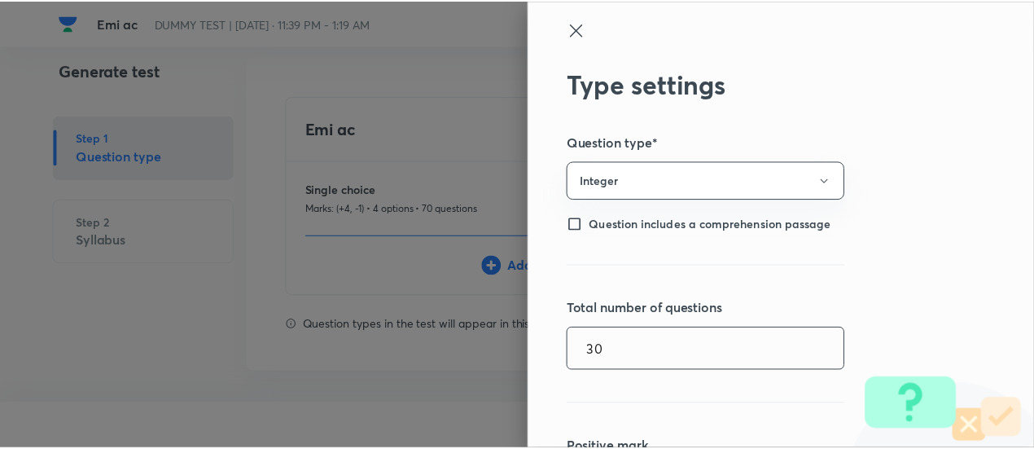
scroll to position [261, 0]
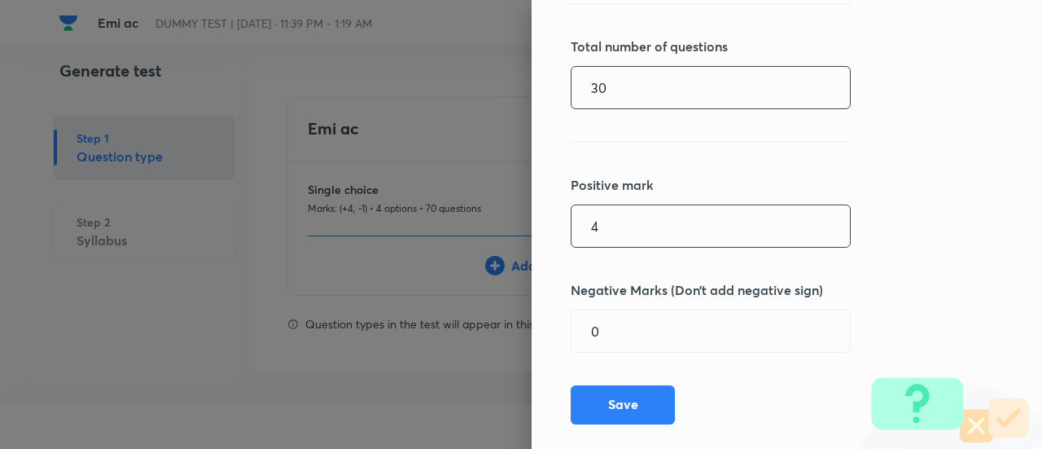
type input "4"
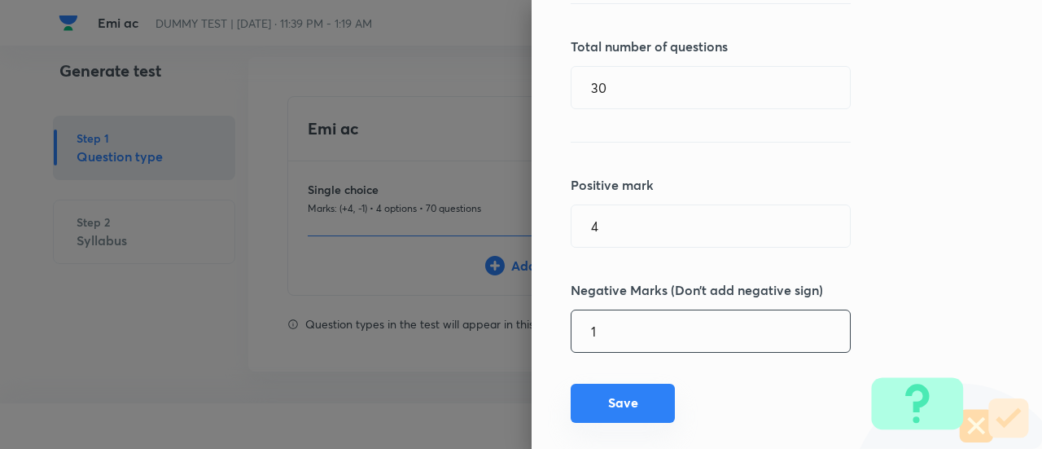
type input "1"
click at [616, 414] on button "Save" at bounding box center [623, 403] width 104 height 39
type input "1"
type input "0"
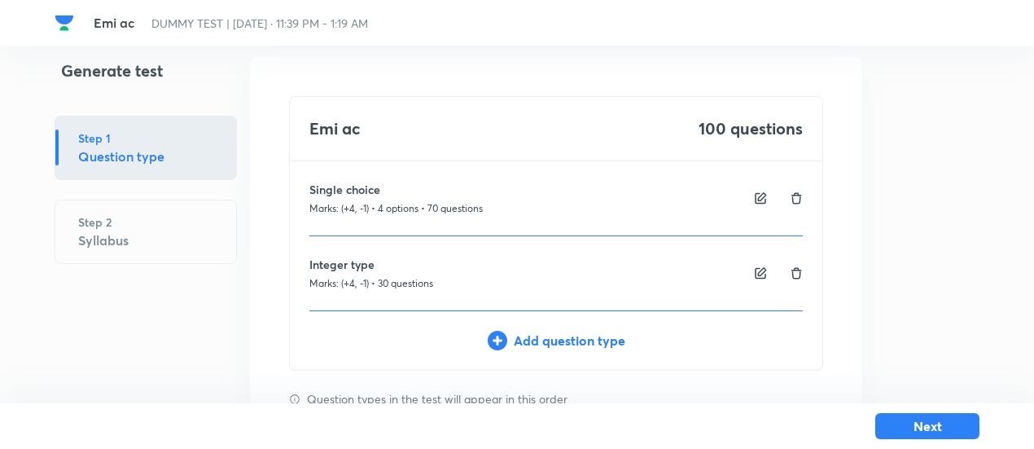
scroll to position [96, 0]
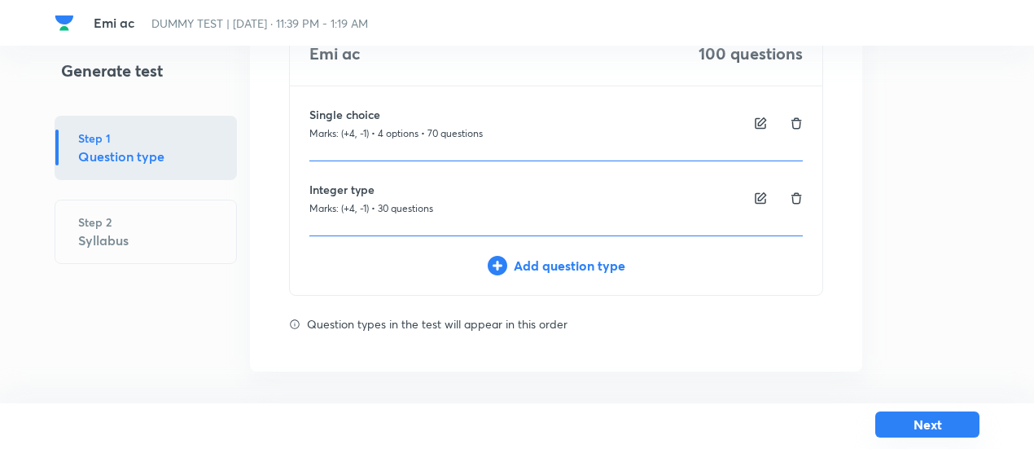
click at [895, 434] on button "Next" at bounding box center [927, 424] width 104 height 26
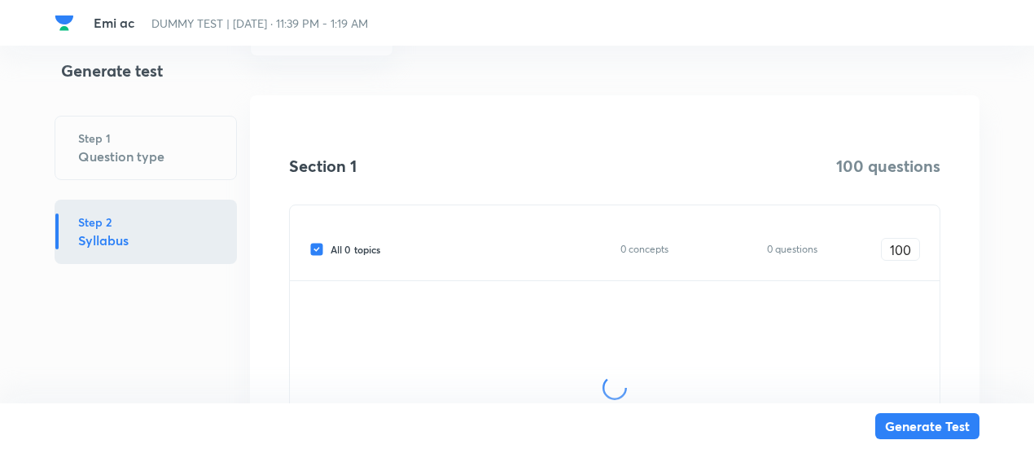
scroll to position [294, 0]
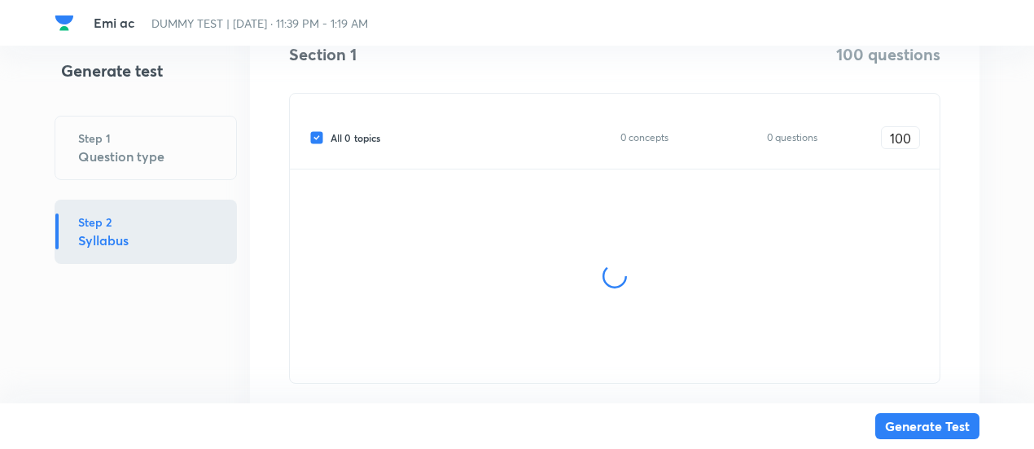
click at [365, 138] on span "All 0 topics" at bounding box center [356, 137] width 50 height 15
click at [331, 138] on input "All 0 topics" at bounding box center [319, 137] width 21 height 15
checkbox input "false"
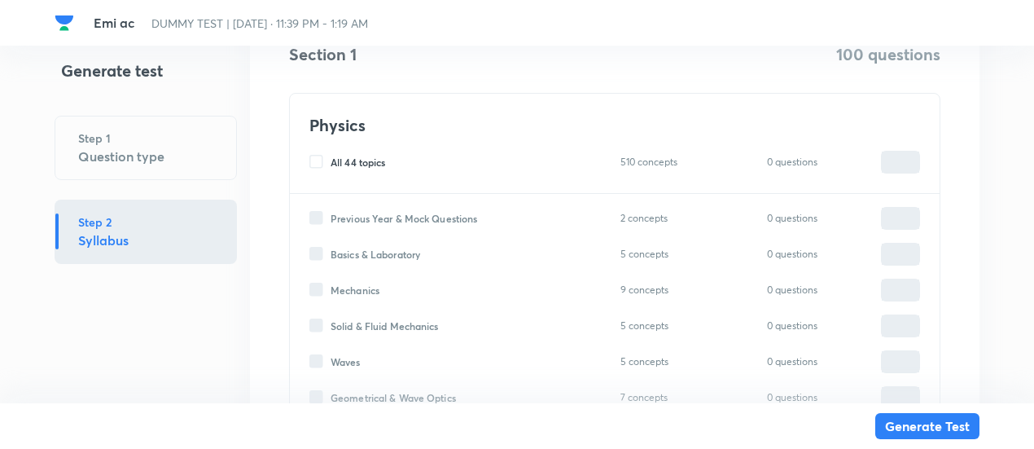
type input "0"
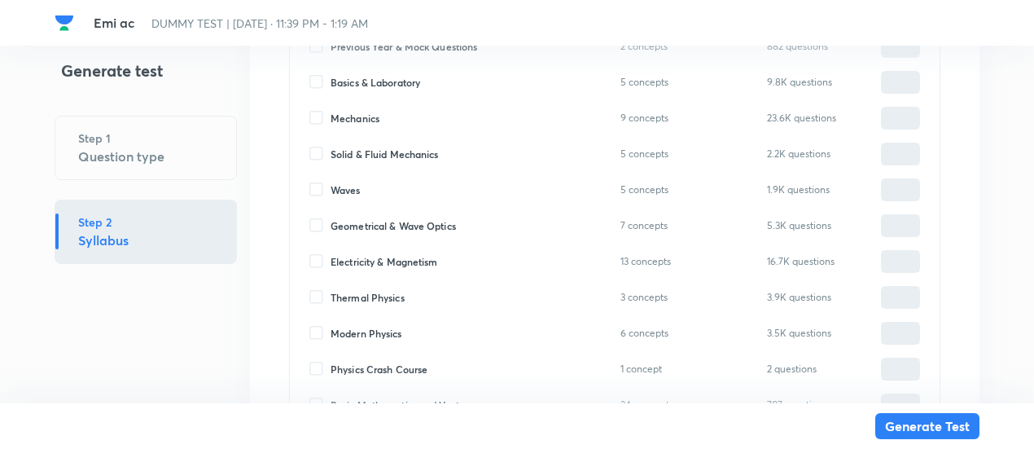
scroll to position [467, 0]
click at [386, 257] on span "Electricity & Magnetism" at bounding box center [384, 260] width 107 height 15
click at [331, 257] on input "Electricity & Magnetism" at bounding box center [319, 260] width 21 height 15
checkbox input "true"
click at [901, 257] on input "0" at bounding box center [900, 261] width 37 height 29
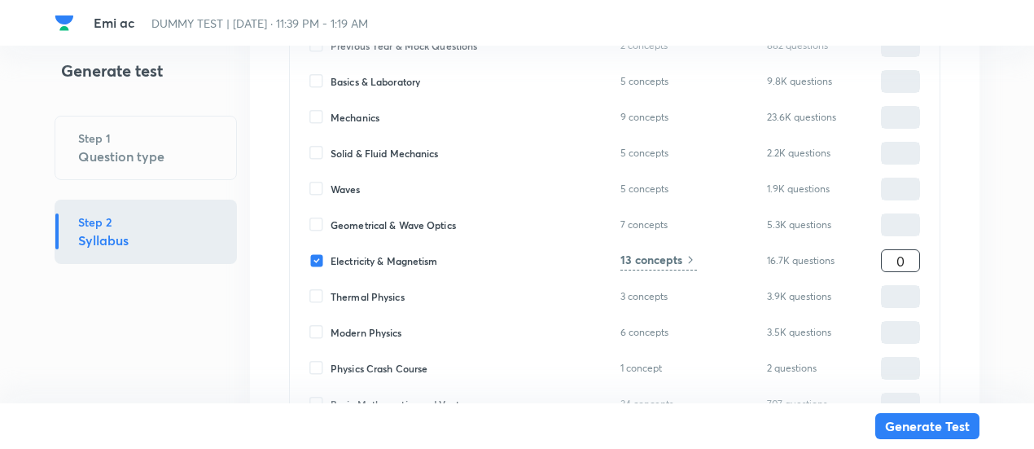
click at [901, 257] on input "0" at bounding box center [900, 261] width 37 height 29
type input "1"
type input "10"
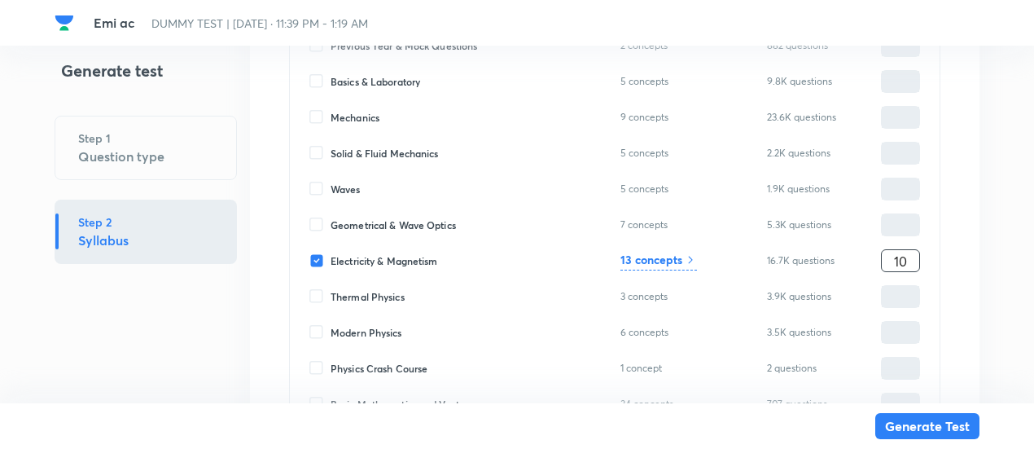
type input "100"
click at [681, 263] on h6 "13 concepts" at bounding box center [652, 259] width 62 height 17
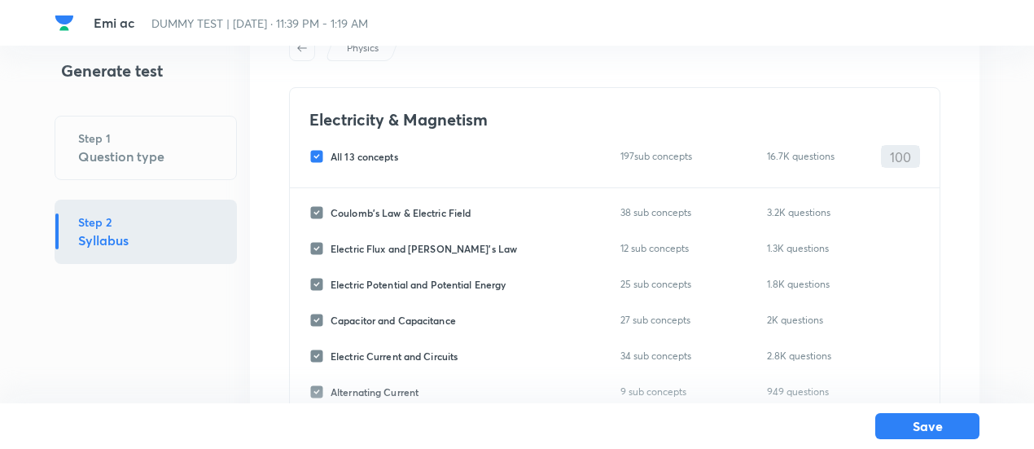
scroll to position [81, 0]
click at [365, 155] on span "All 13 concepts" at bounding box center [365, 157] width 68 height 15
click at [331, 155] on input "All 13 concepts" at bounding box center [319, 157] width 21 height 15
checkbox input "false"
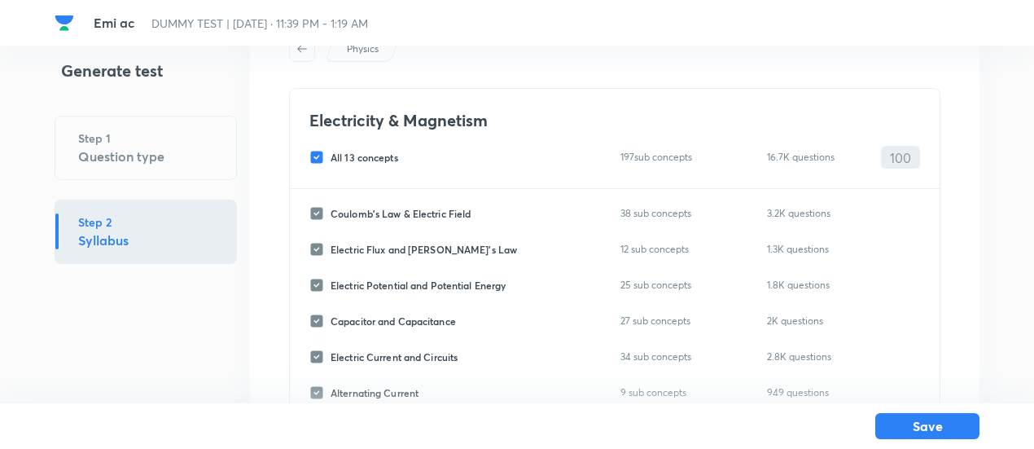
checkbox input "false"
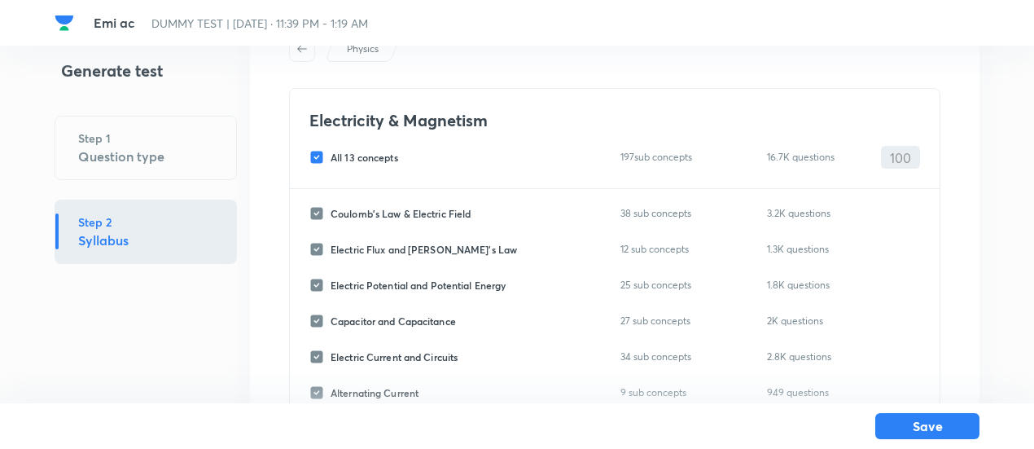
checkbox input "false"
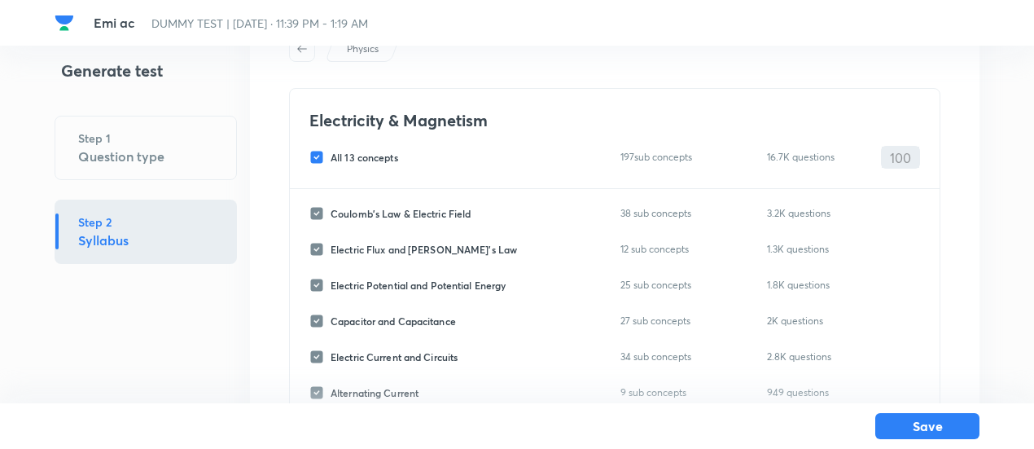
checkbox input "false"
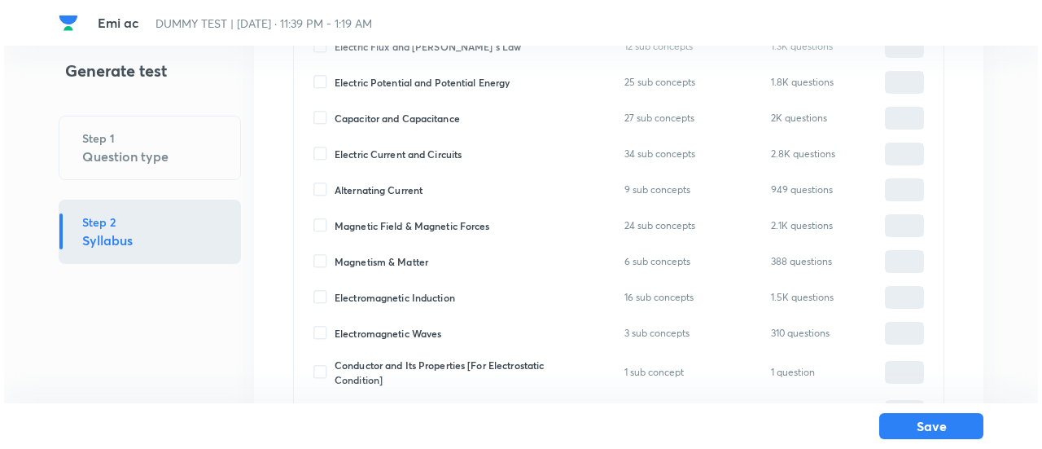
scroll to position [285, 0]
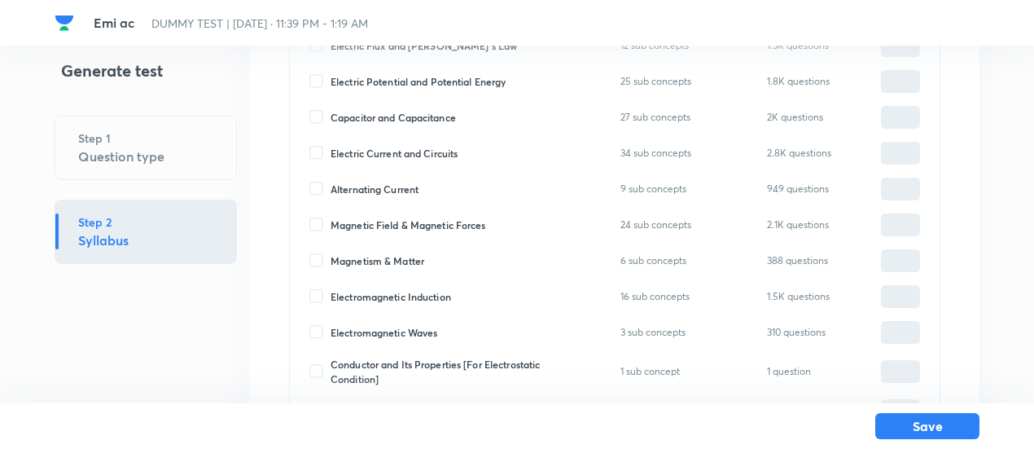
click at [365, 188] on span "Alternating Current" at bounding box center [375, 189] width 88 height 15
click at [331, 188] on input "Alternating Current" at bounding box center [319, 189] width 21 height 15
checkbox input "true"
type input "0"
click at [378, 292] on span "Electromagnetic Induction" at bounding box center [391, 296] width 121 height 15
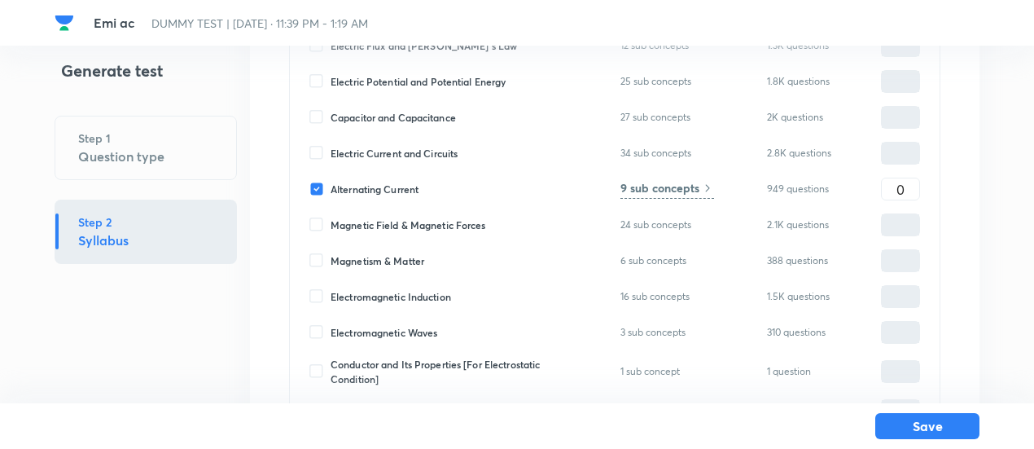
click at [331, 292] on input "Electromagnetic Induction" at bounding box center [319, 296] width 21 height 15
checkbox input "true"
type input "0"
click at [906, 186] on input "0" at bounding box center [900, 189] width 37 height 29
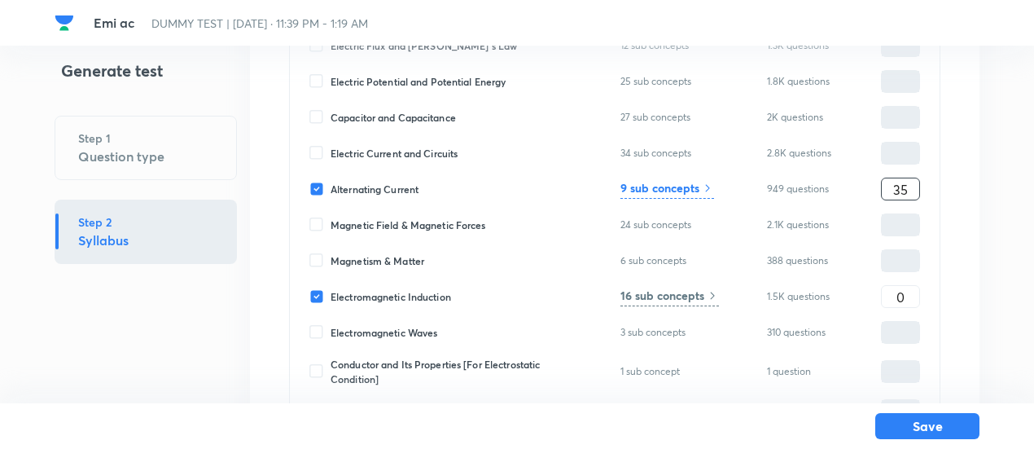
type input "35"
type input "65"
click at [687, 188] on h6 "9 sub concepts" at bounding box center [660, 187] width 79 height 17
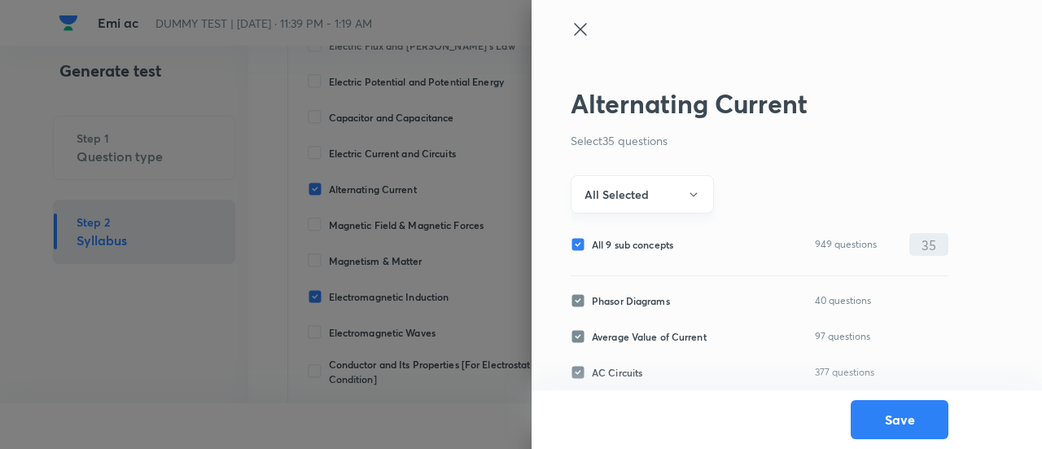
click at [661, 196] on button "All Selected" at bounding box center [642, 194] width 143 height 38
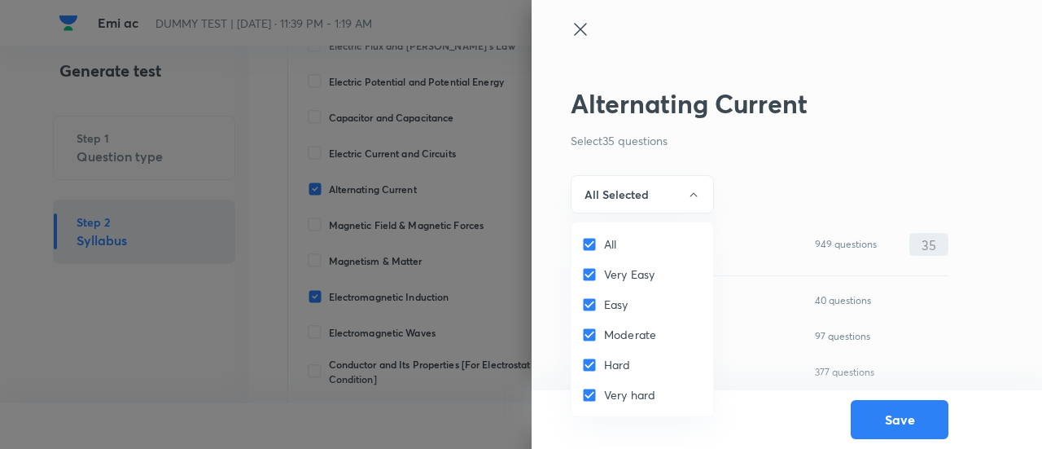
click at [598, 247] on input "All" at bounding box center [592, 244] width 23 height 16
checkbox input "false"
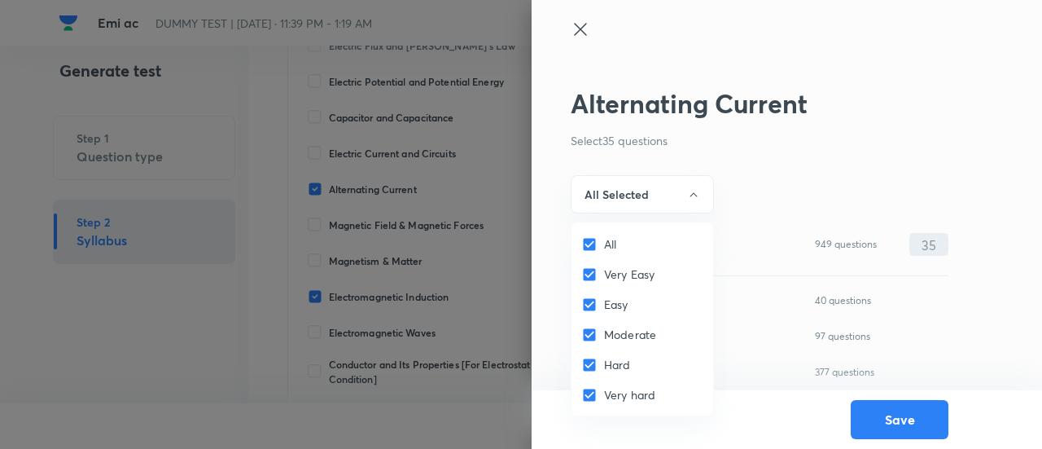
checkbox input "false"
click at [594, 276] on input "Very Easy" at bounding box center [592, 274] width 23 height 16
checkbox input "true"
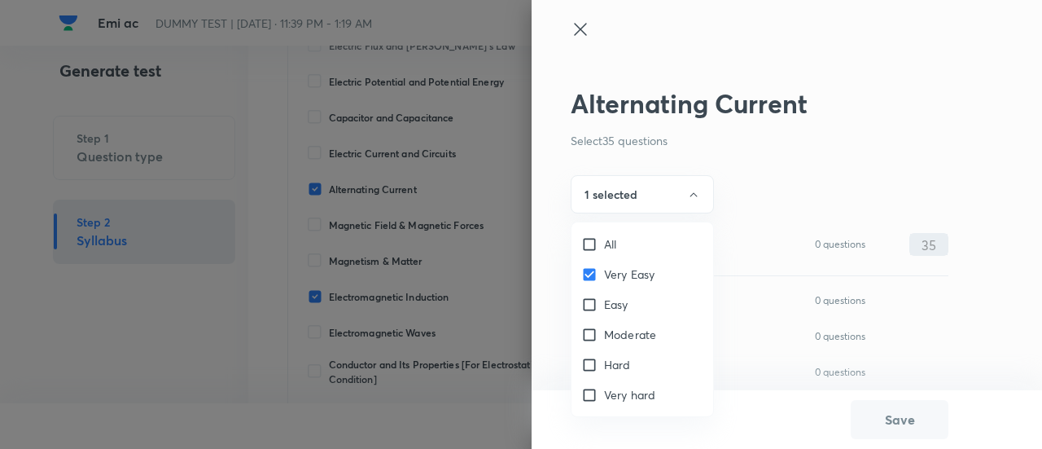
click at [593, 306] on input "Easy" at bounding box center [592, 304] width 23 height 16
checkbox input "true"
click at [593, 333] on input "Moderate" at bounding box center [592, 335] width 23 height 16
checkbox input "true"
click at [628, 203] on div at bounding box center [521, 224] width 1042 height 449
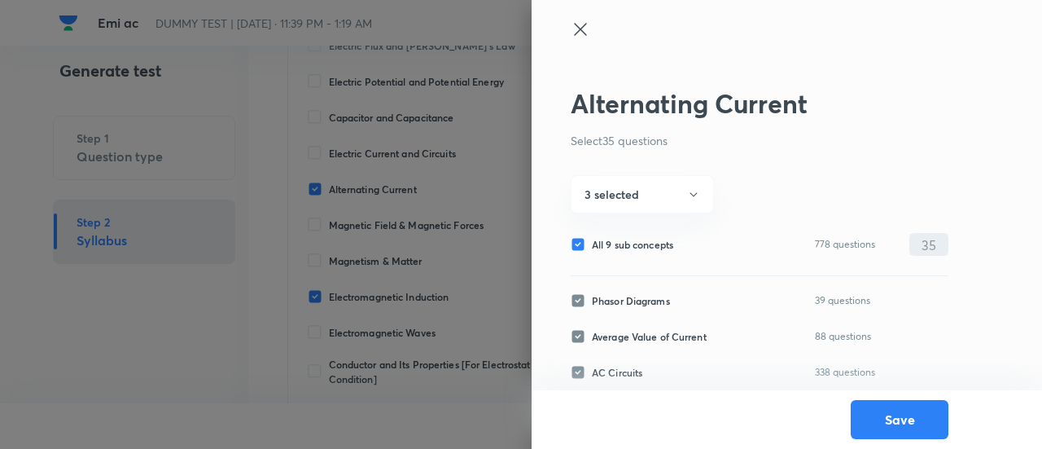
click at [627, 243] on span "All 9 sub concepts" at bounding box center [632, 244] width 81 height 15
click at [592, 243] on input "All 9 sub concepts" at bounding box center [581, 244] width 21 height 15
checkbox input "false"
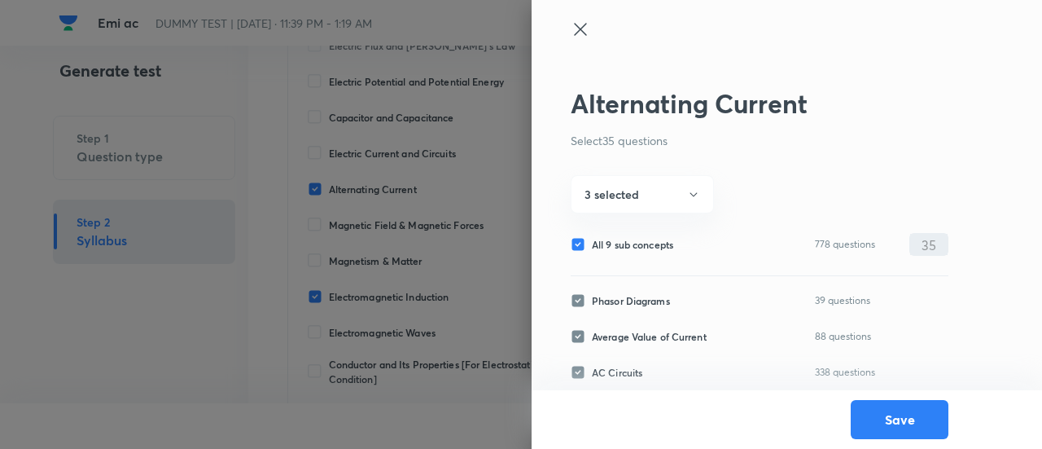
checkbox input "false"
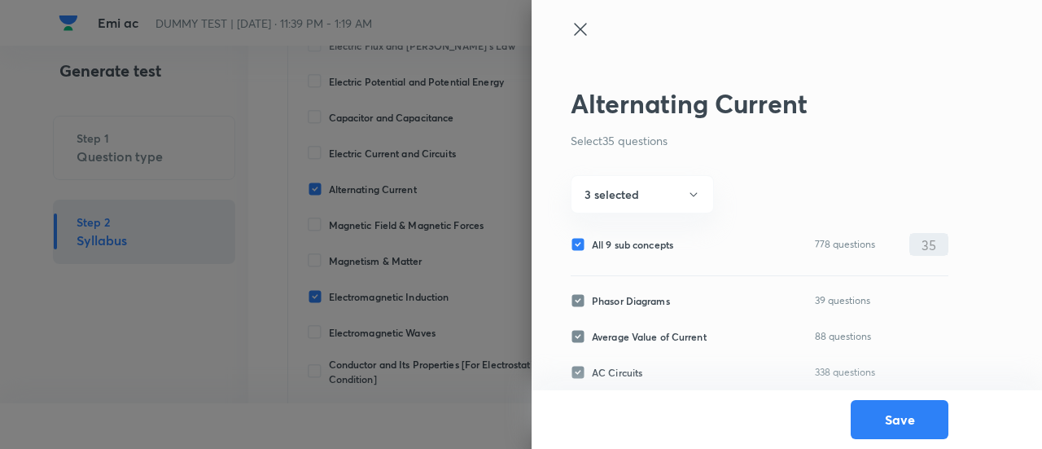
checkbox input "false"
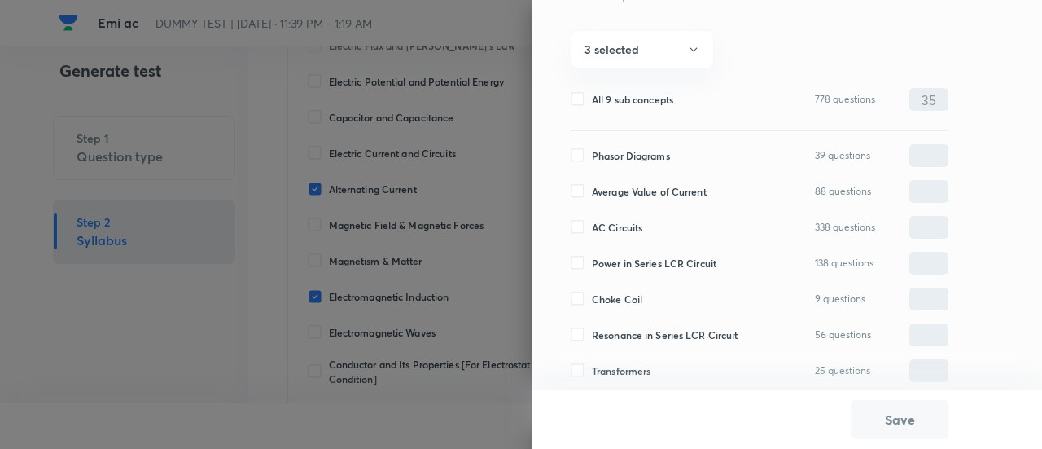
scroll to position [221, 0]
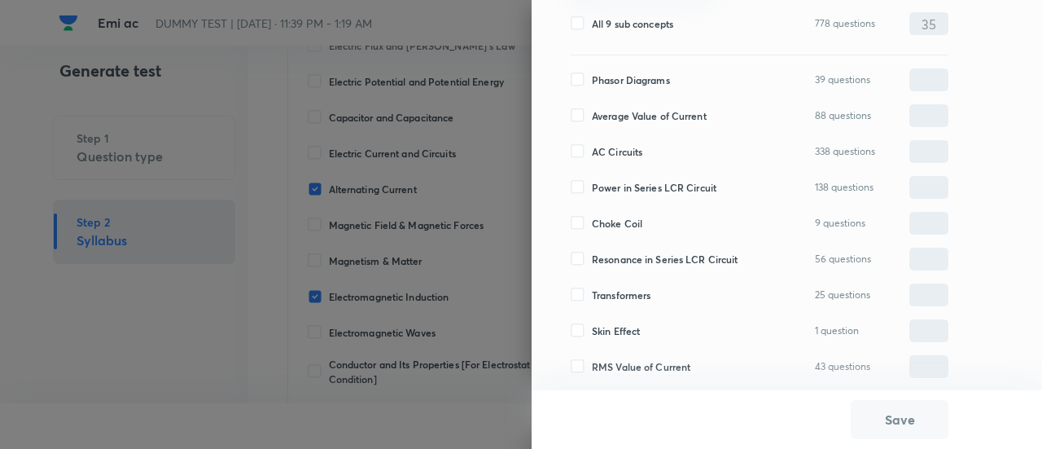
click at [624, 297] on span "Transformers" at bounding box center [621, 294] width 59 height 15
click at [592, 297] on input "Transformers" at bounding box center [581, 294] width 21 height 15
checkbox input "true"
type input "0"
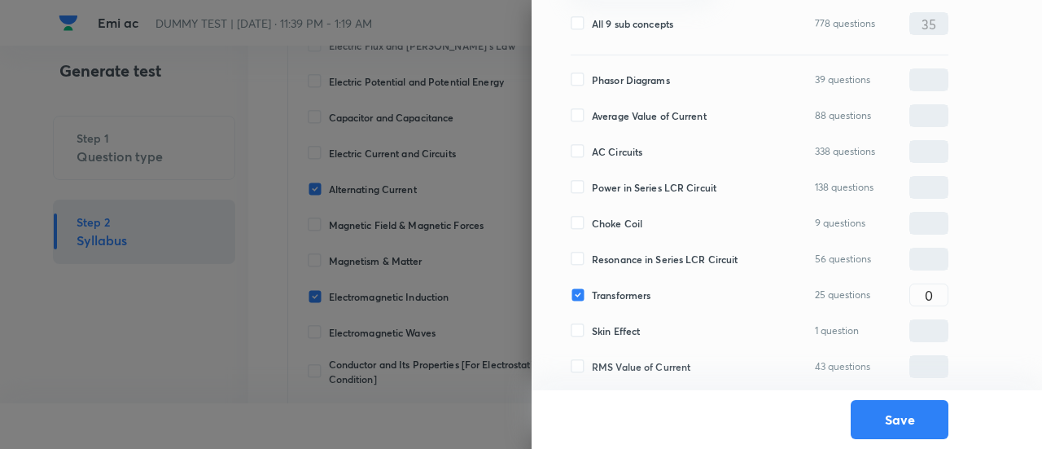
click at [622, 260] on span "Resonance in Series LCR Circuit" at bounding box center [665, 259] width 147 height 15
click at [592, 260] on input "Resonance in Series LCR Circuit" at bounding box center [581, 259] width 21 height 15
checkbox input "true"
type input "0"
click at [622, 260] on span "Resonance in Series LCR Circuit" at bounding box center [665, 259] width 147 height 15
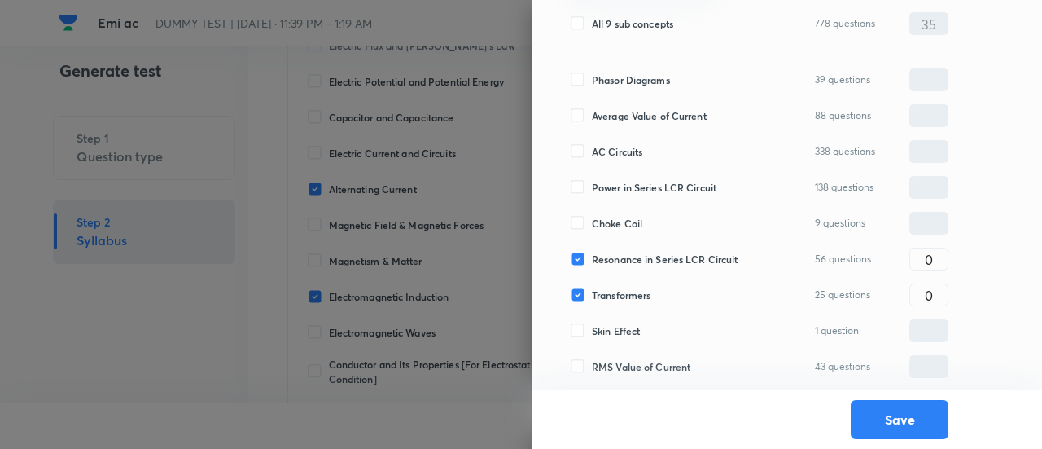
click at [592, 260] on input "Resonance in Series LCR Circuit" at bounding box center [581, 259] width 21 height 15
checkbox input "false"
click at [622, 260] on span "Resonance in Series LCR Circuit" at bounding box center [665, 259] width 147 height 15
click at [592, 260] on input "Resonance in Series LCR Circuit" at bounding box center [581, 259] width 21 height 15
checkbox input "true"
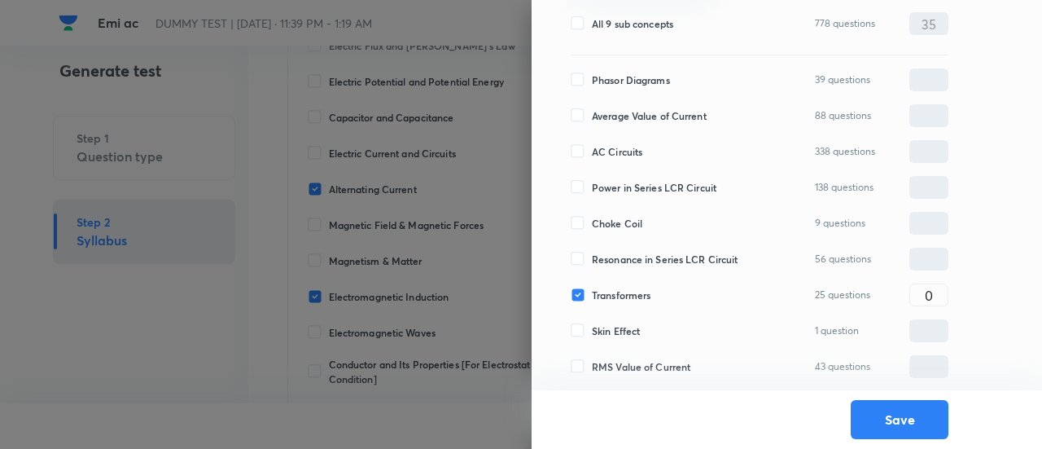
type input "0"
click at [620, 184] on span "Power in Series LCR Circuit" at bounding box center [654, 187] width 125 height 15
click at [592, 184] on input "Power in Series LCR Circuit" at bounding box center [581, 187] width 21 height 15
checkbox input "true"
type input "0"
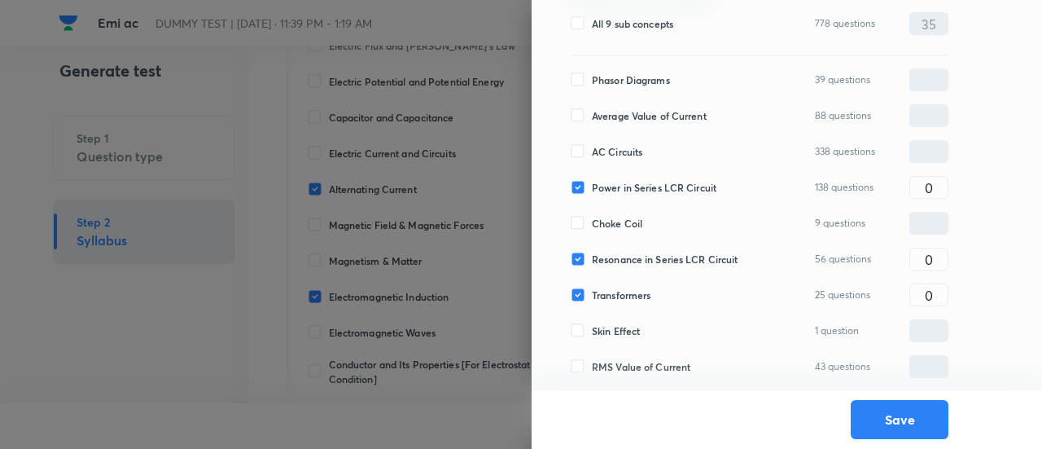
click at [617, 152] on span "AC Circuits" at bounding box center [617, 151] width 50 height 15
click at [592, 152] on input "AC Circuits" at bounding box center [581, 151] width 21 height 15
checkbox input "true"
type input "0"
click at [617, 116] on span "Average Value of Current" at bounding box center [649, 115] width 115 height 15
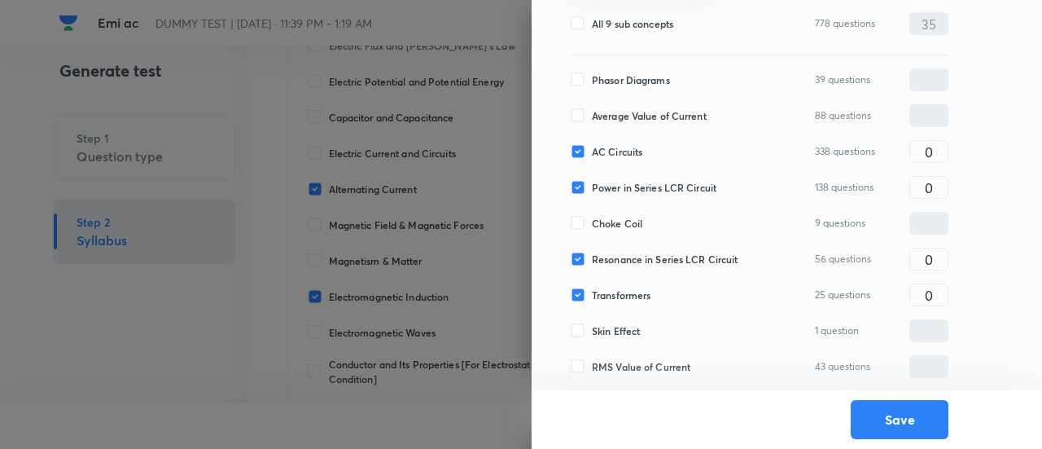
click at [592, 116] on input "Average Value of Current" at bounding box center [581, 115] width 21 height 15
checkbox input "true"
type input "0"
click at [616, 74] on span "Phasor Diagrams" at bounding box center [631, 79] width 78 height 15
click at [592, 74] on input "Phasor Diagrams" at bounding box center [581, 79] width 21 height 15
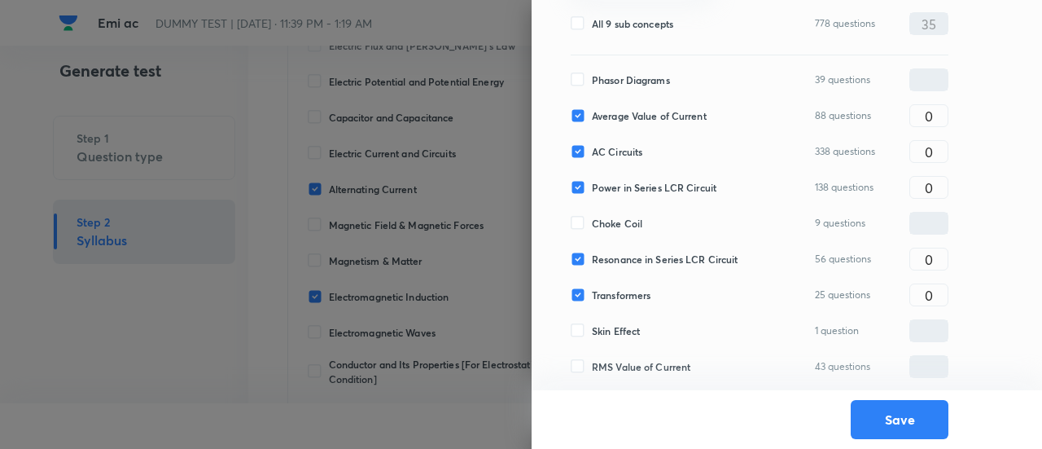
checkbox input "true"
type input "0"
click at [954, 262] on div "Alternating Current Select 35 questions 3 selected All 9 sub concepts 778 quest…" at bounding box center [787, 224] width 511 height 449
click at [948, 261] on div "0 ​" at bounding box center [929, 259] width 39 height 23
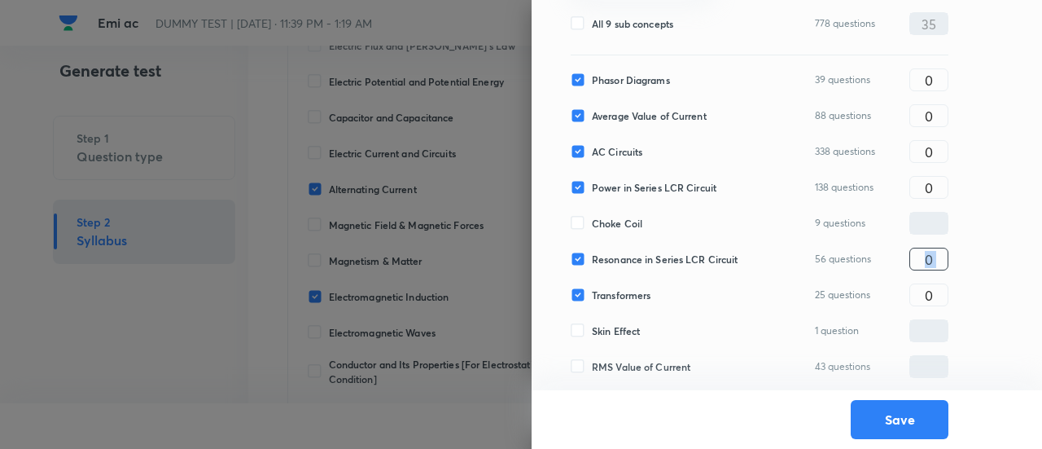
click at [948, 261] on div "0 ​" at bounding box center [929, 259] width 39 height 23
click at [936, 261] on input "0" at bounding box center [928, 259] width 37 height 29
type input "3"
type input "4"
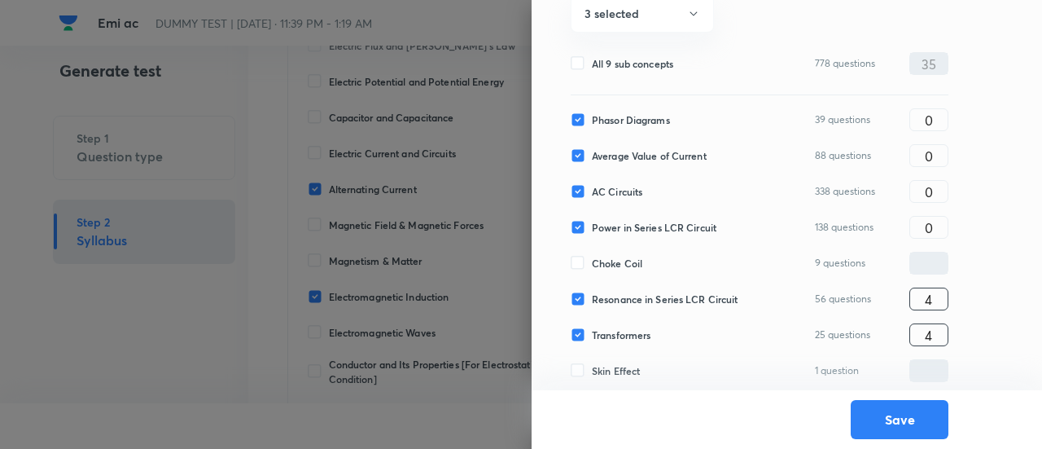
scroll to position [168, 0]
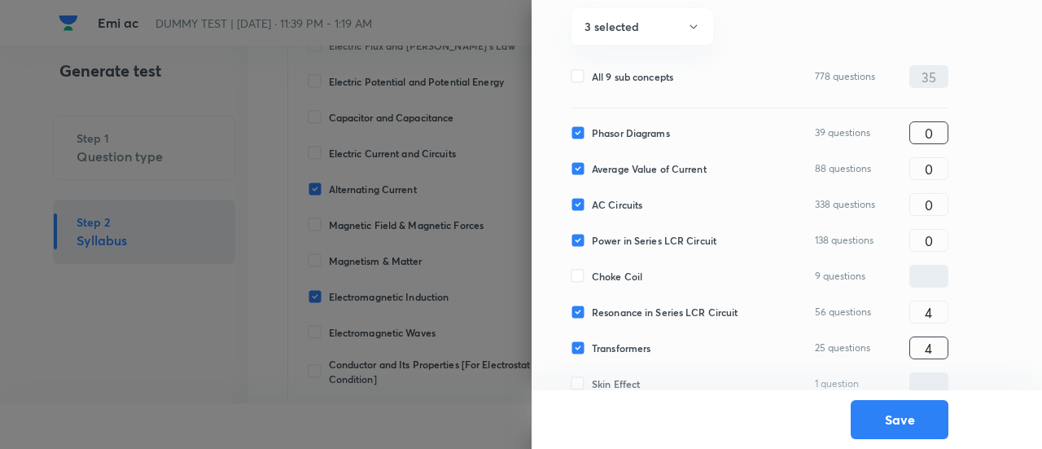
type input "4"
click at [933, 138] on input "0" at bounding box center [928, 133] width 37 height 29
type input "6"
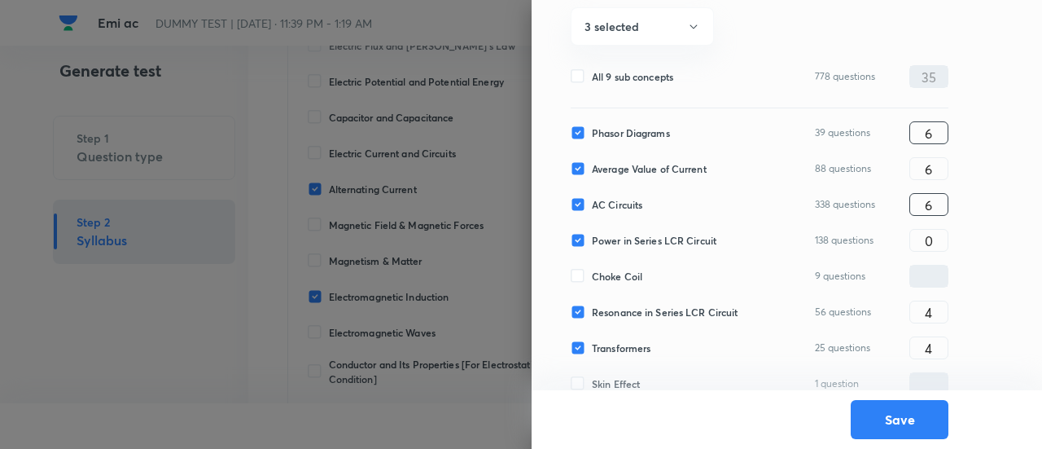
type input "6"
click at [937, 196] on input "6" at bounding box center [928, 205] width 37 height 29
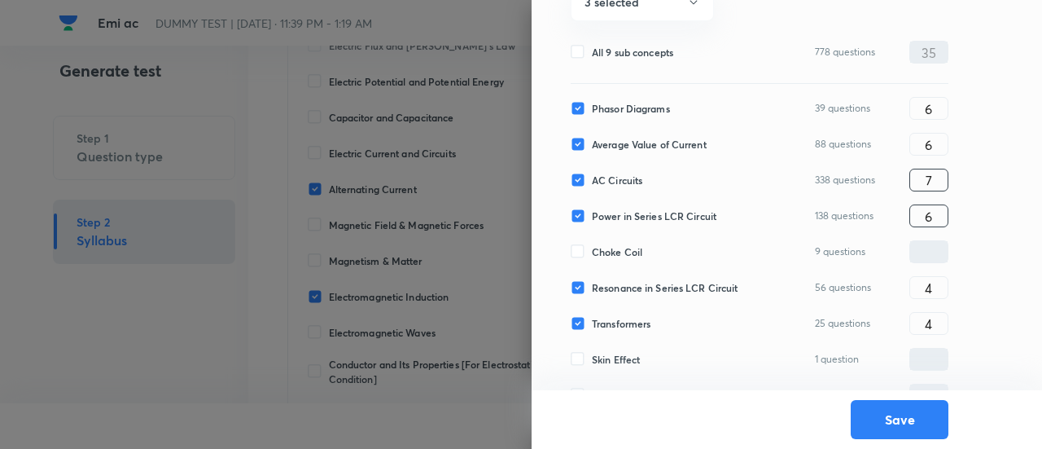
scroll to position [201, 0]
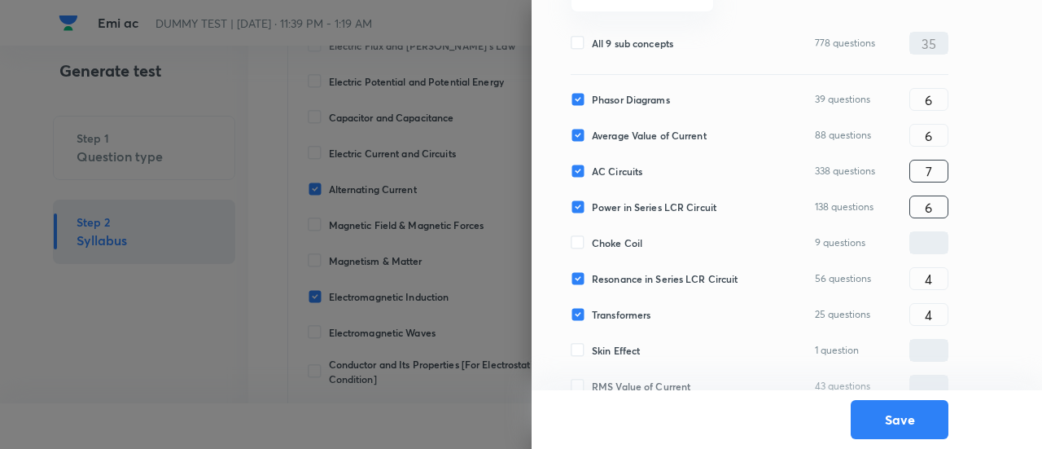
type input "7"
click at [945, 208] on input "6" at bounding box center [928, 207] width 37 height 29
type input "7"
click at [938, 169] on input "7" at bounding box center [928, 171] width 37 height 29
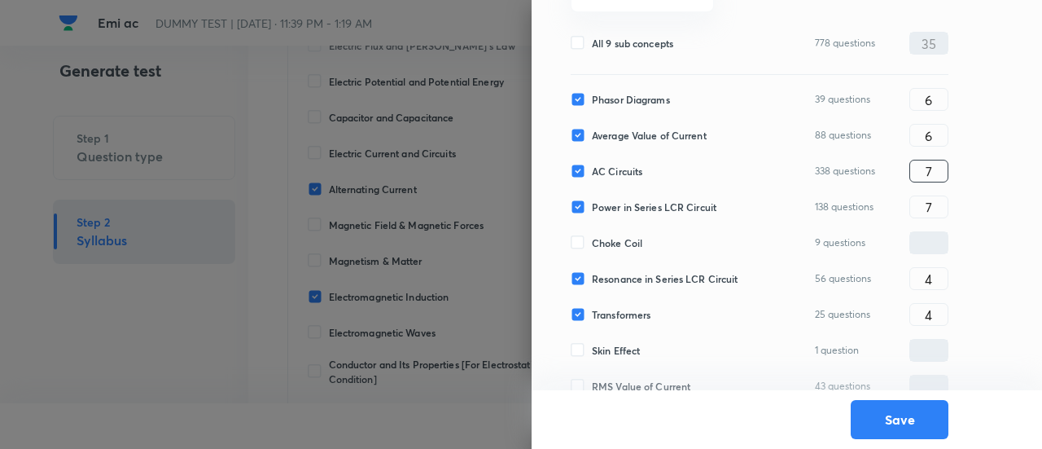
click at [938, 169] on input "7" at bounding box center [928, 171] width 37 height 29
type input "8"
click at [910, 423] on button "Save" at bounding box center [900, 417] width 98 height 39
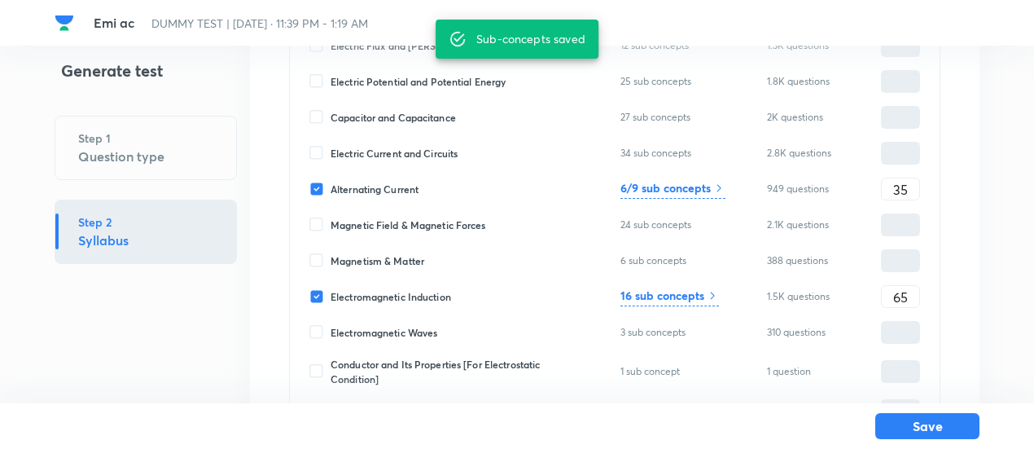
click at [695, 297] on h6 "16 sub concepts" at bounding box center [663, 295] width 84 height 17
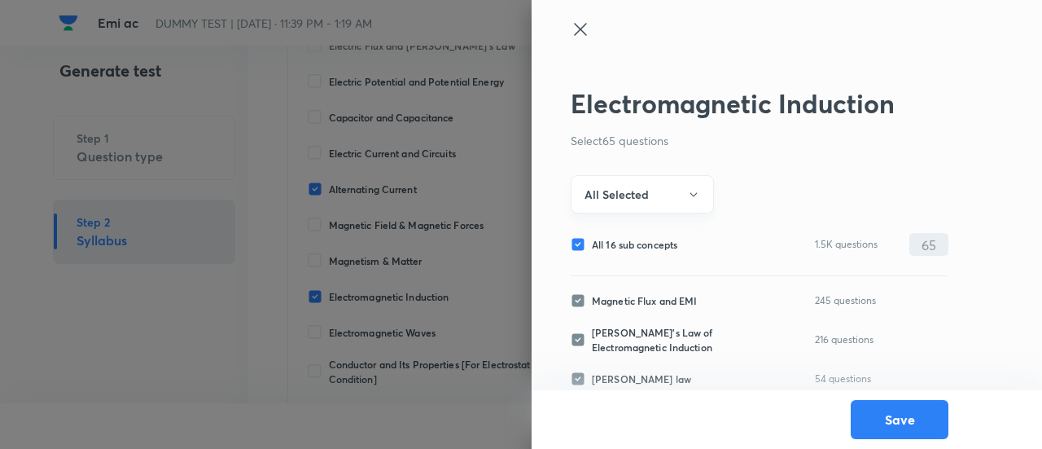
click at [652, 191] on button "All Selected" at bounding box center [642, 194] width 143 height 38
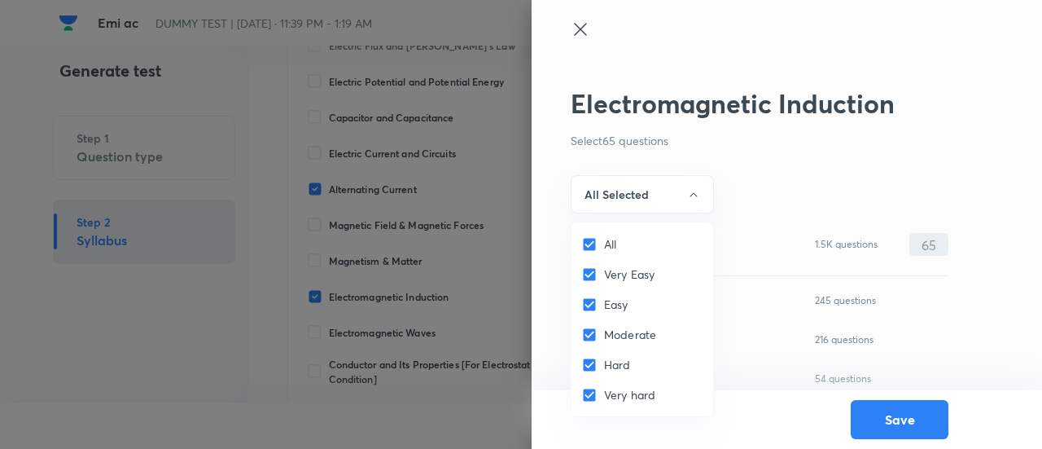
click at [586, 241] on input "All" at bounding box center [592, 244] width 23 height 16
checkbox input "false"
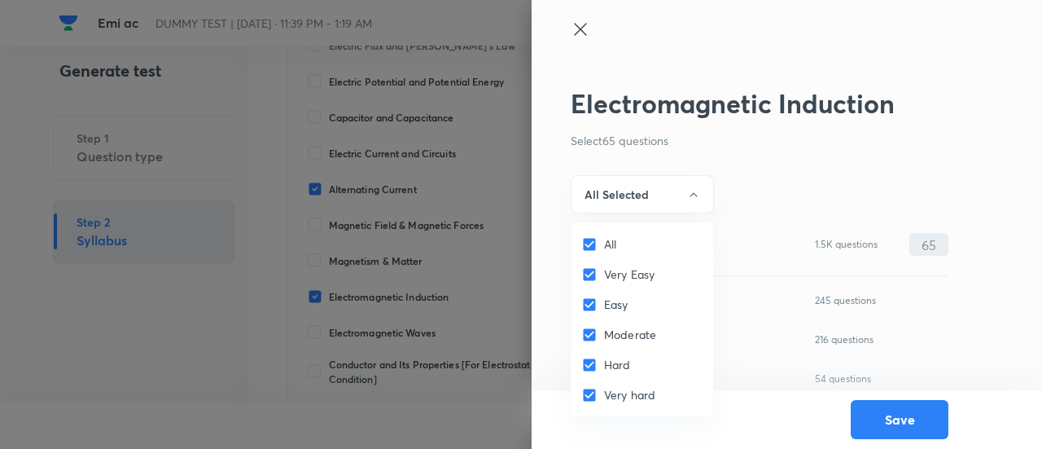
checkbox input "false"
click at [586, 276] on input "Very Easy" at bounding box center [592, 274] width 23 height 16
checkbox input "true"
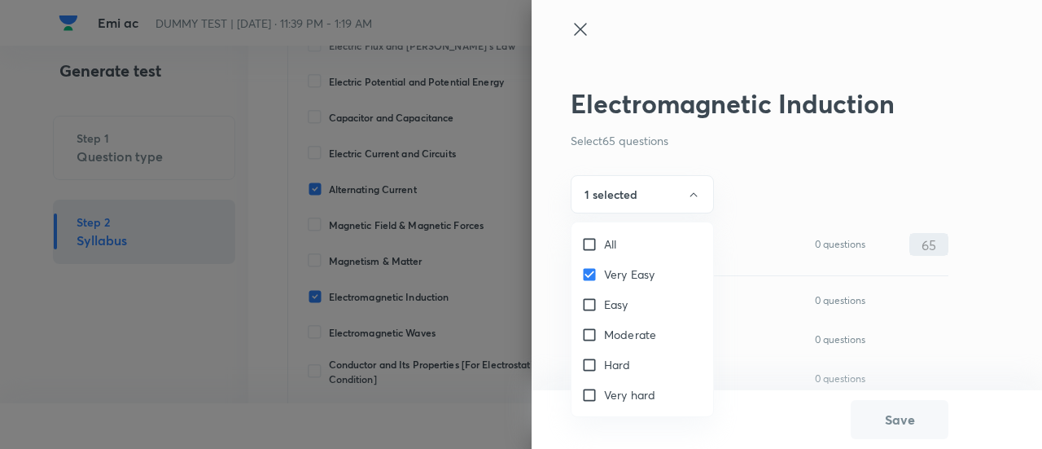
click at [622, 301] on span "Easy" at bounding box center [616, 304] width 24 height 17
click at [604, 301] on input "Easy" at bounding box center [592, 304] width 23 height 16
checkbox input "true"
click at [617, 339] on span "Moderate" at bounding box center [630, 334] width 52 height 17
click at [604, 339] on input "Moderate" at bounding box center [592, 335] width 23 height 16
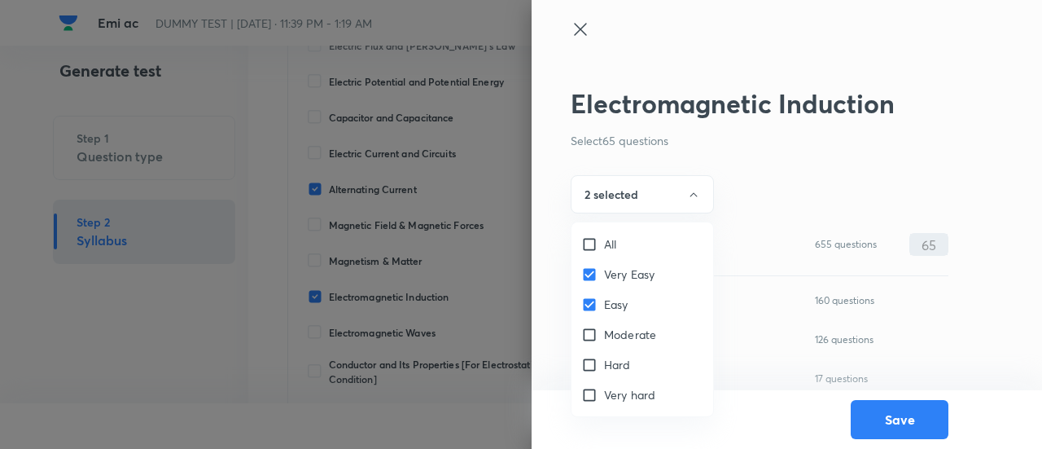
checkbox input "true"
click at [691, 179] on div at bounding box center [521, 224] width 1042 height 449
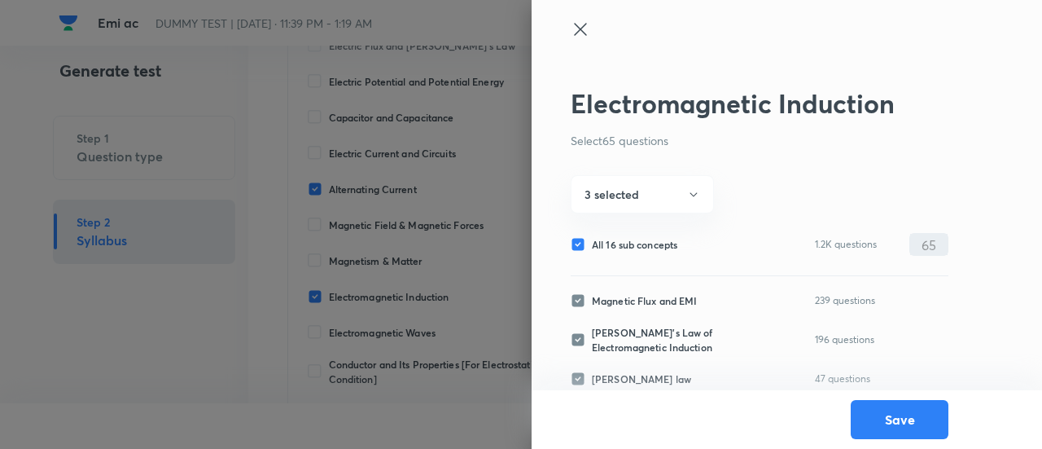
click at [656, 239] on span "All 16 sub concepts" at bounding box center [635, 244] width 86 height 15
click at [592, 239] on input "All 16 sub concepts" at bounding box center [581, 244] width 21 height 15
checkbox input "false"
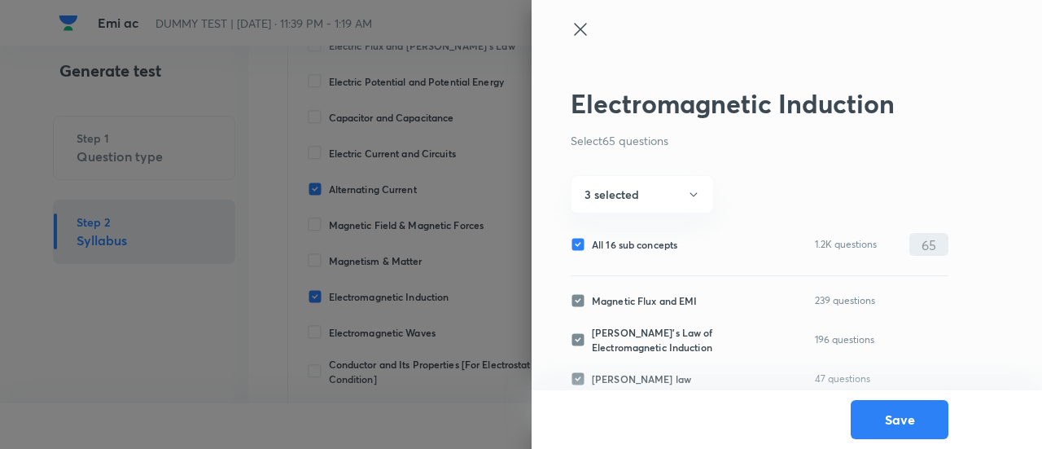
checkbox input "false"
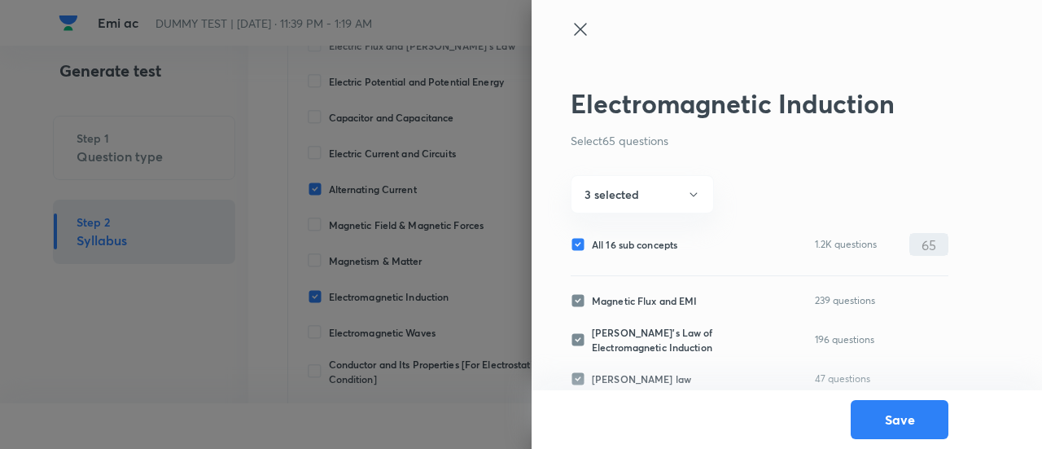
checkbox input "false"
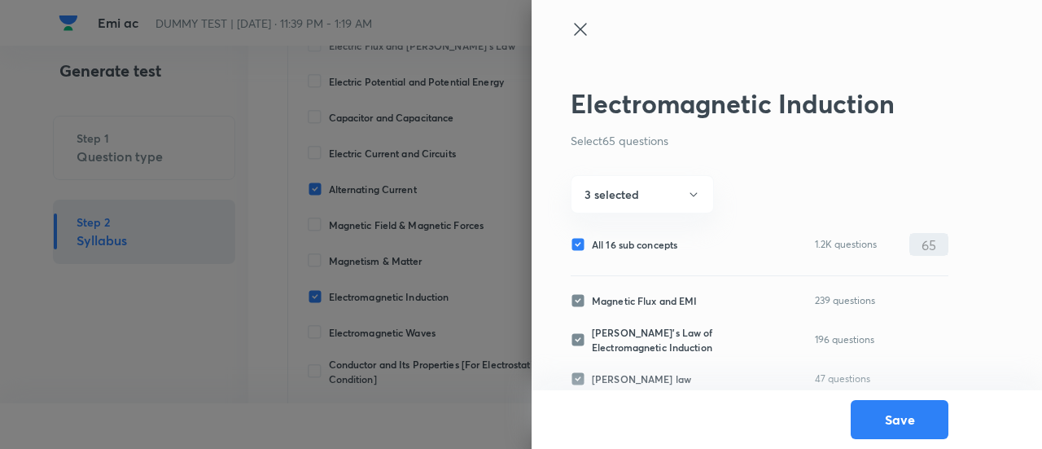
checkbox input "false"
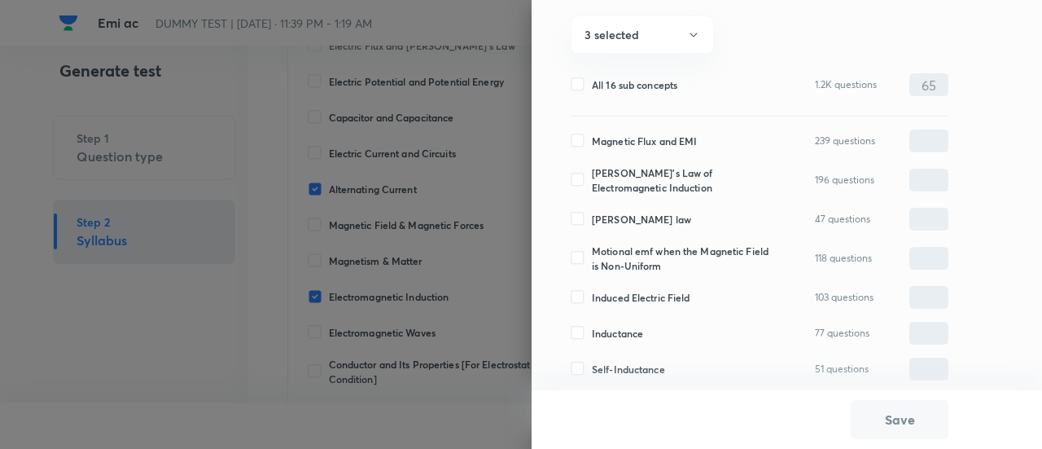
scroll to position [517, 0]
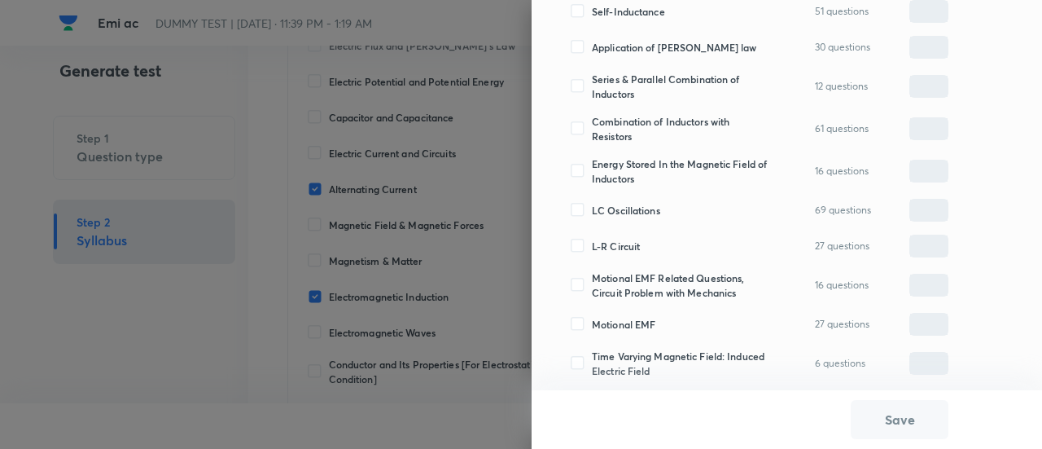
click at [633, 320] on span "Motional EMF" at bounding box center [624, 324] width 64 height 15
click at [592, 320] on input "Motional EMF" at bounding box center [581, 324] width 21 height 15
checkbox input "true"
type input "0"
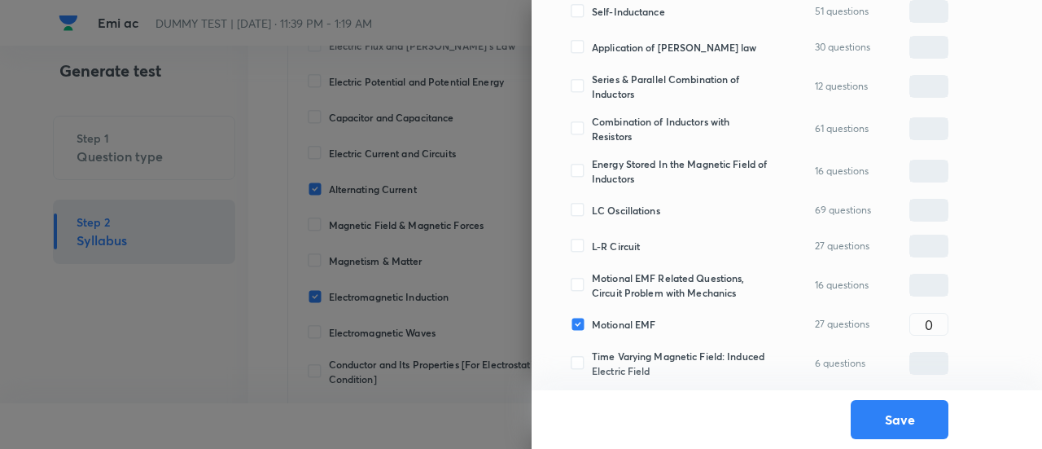
click at [626, 367] on span "Time Varying Magnetic Field: Induced Electric Field" at bounding box center [681, 363] width 178 height 29
click at [592, 367] on input "Time Varying Magnetic Field: Induced Electric Field" at bounding box center [581, 363] width 21 height 15
checkbox input "true"
type input "0"
click at [626, 291] on span "Motional EMF Related Questions, Circuit Problem with Mechanics" at bounding box center [681, 284] width 178 height 29
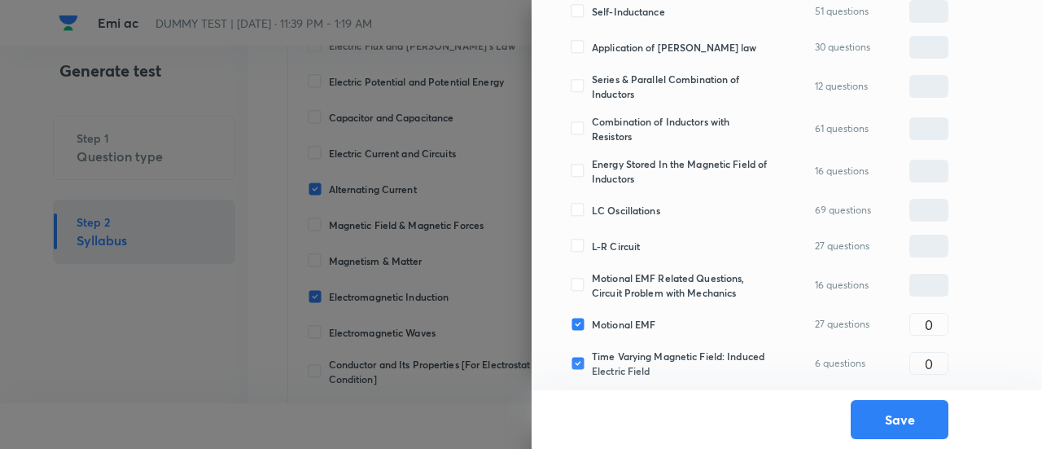
click at [592, 291] on input "Motional EMF Related Questions, Circuit Problem with Mechanics" at bounding box center [581, 285] width 21 height 15
checkbox input "true"
type input "0"
click at [621, 248] on span "L-R Circuit" at bounding box center [616, 246] width 48 height 15
click at [592, 248] on input "L-R Circuit" at bounding box center [581, 246] width 21 height 15
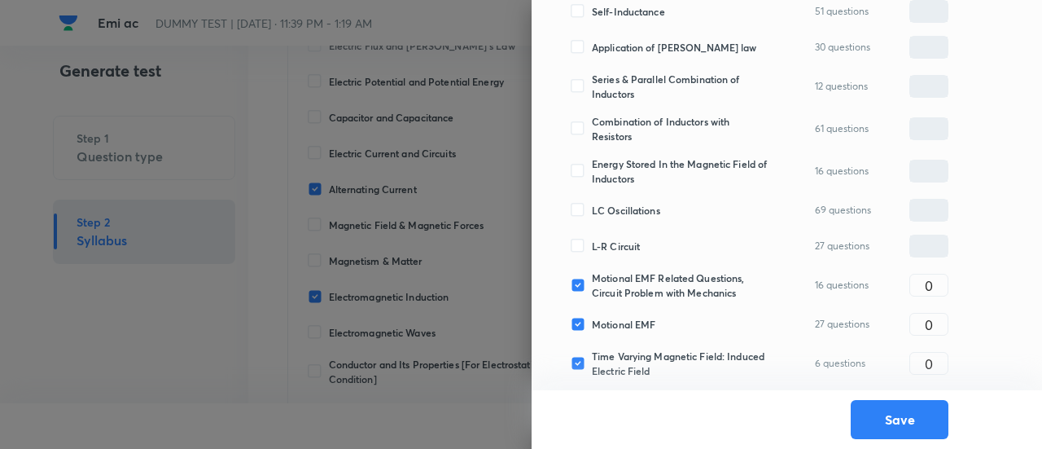
checkbox input "true"
type input "0"
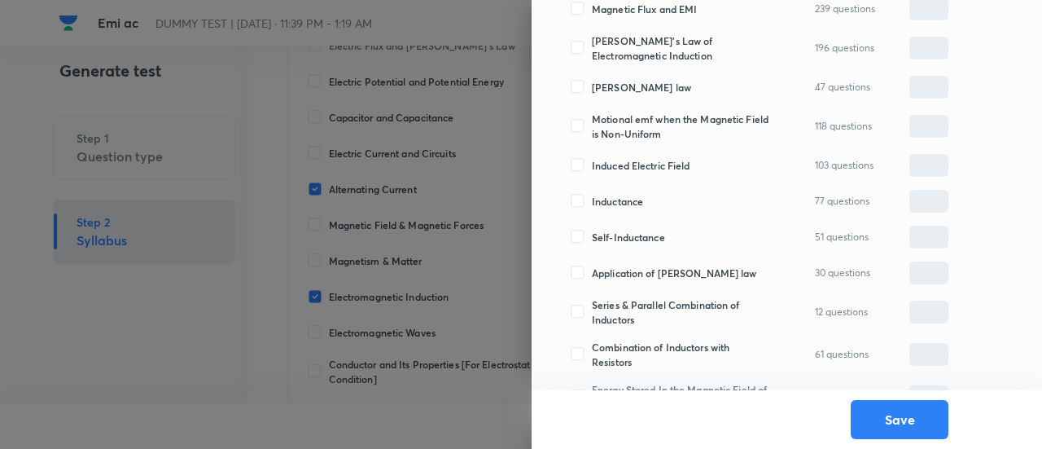
scroll to position [289, 0]
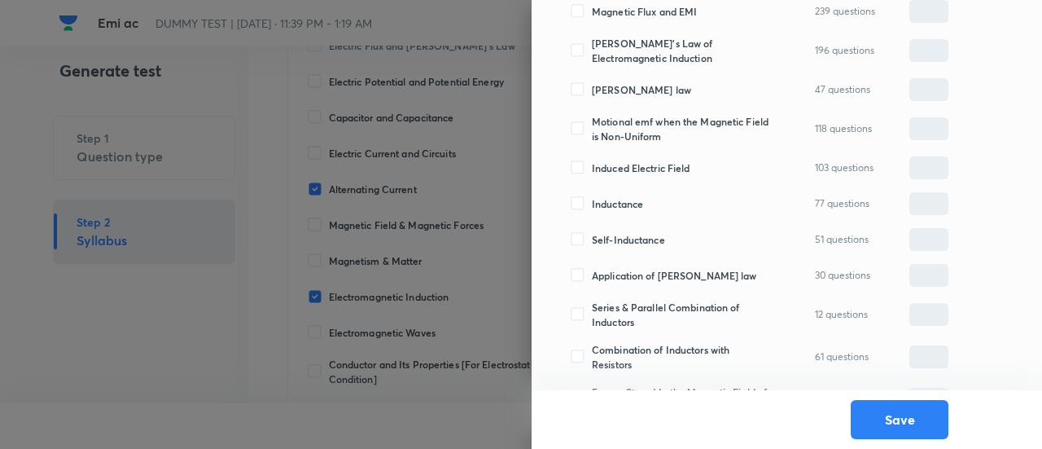
click at [617, 235] on span "Self-Inductance" at bounding box center [628, 239] width 73 height 15
click at [592, 235] on input "Self-Inductance" at bounding box center [581, 239] width 21 height 15
checkbox input "true"
type input "0"
click at [617, 200] on span "Inductance" at bounding box center [617, 203] width 51 height 15
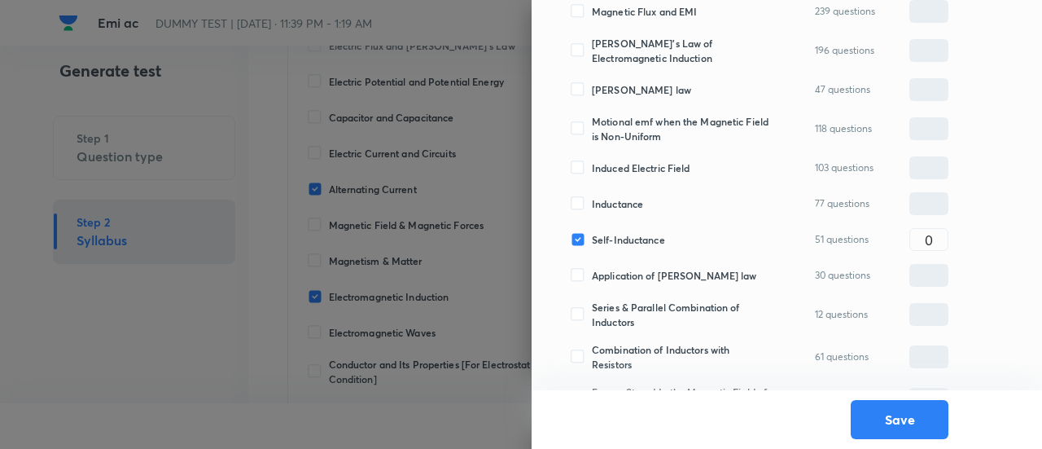
click at [592, 200] on input "Inductance" at bounding box center [581, 203] width 21 height 15
checkbox input "true"
type input "0"
click at [619, 170] on span "Induced Electric Field" at bounding box center [641, 167] width 98 height 15
click at [592, 170] on input "Induced Electric Field" at bounding box center [581, 167] width 21 height 15
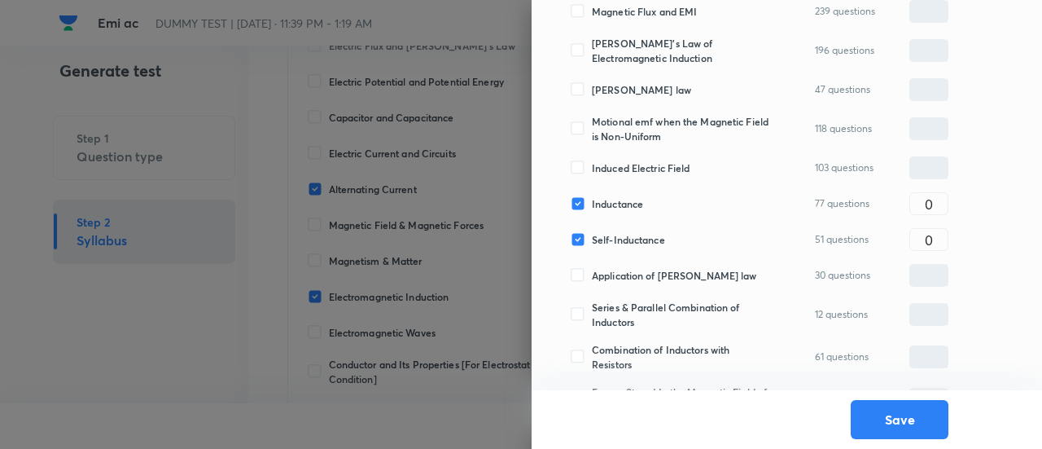
checkbox input "true"
type input "0"
click at [621, 134] on span "Motional emf when the Magnetic Field is Non-Uniform" at bounding box center [681, 128] width 178 height 29
click at [592, 134] on input "Motional emf when the Magnetic Field is Non-Uniform" at bounding box center [581, 128] width 21 height 15
checkbox input "true"
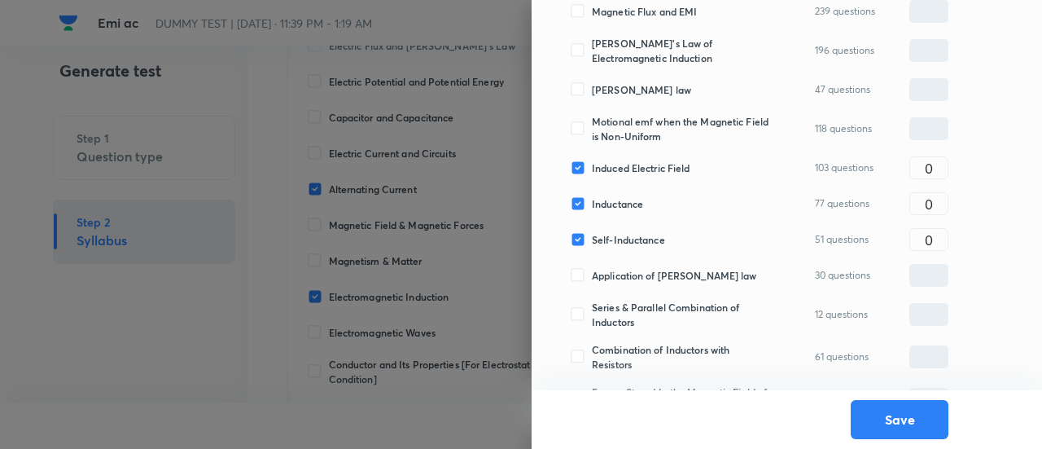
type input "0"
click at [622, 86] on span "Lenz's law" at bounding box center [641, 89] width 99 height 15
click at [592, 86] on input "Lenz's law" at bounding box center [581, 89] width 21 height 15
checkbox input "true"
type input "0"
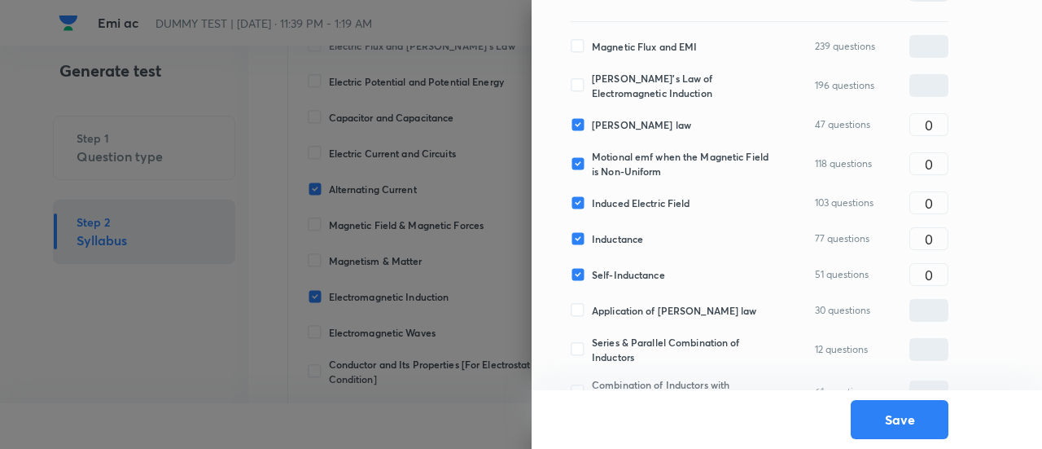
scroll to position [253, 0]
click at [622, 86] on span "Faraday's Law of Electromagnetic Induction" at bounding box center [681, 86] width 178 height 29
click at [592, 86] on input "Faraday's Law of Electromagnetic Induction" at bounding box center [581, 86] width 21 height 15
checkbox input "true"
type input "0"
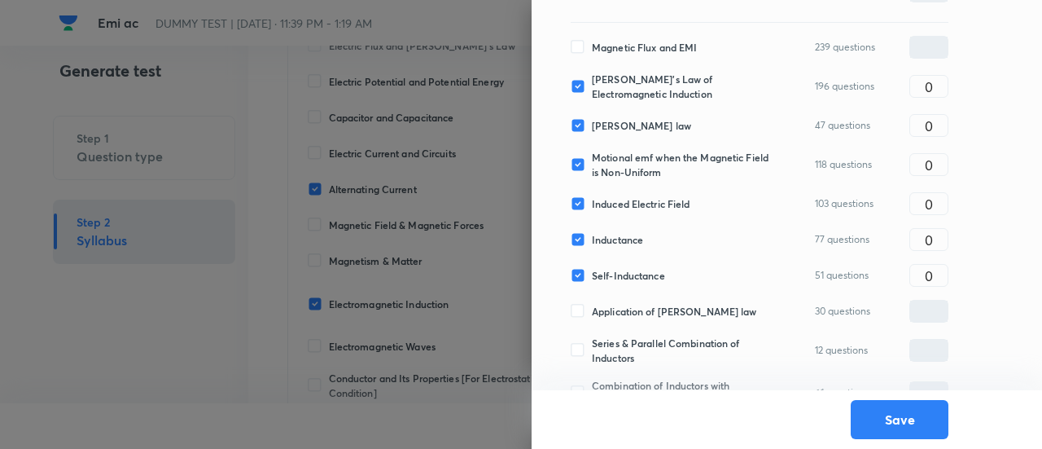
click at [624, 47] on span "Magnetic Flux and EMI" at bounding box center [644, 47] width 105 height 15
click at [592, 47] on input "Magnetic Flux and EMI" at bounding box center [581, 47] width 21 height 15
checkbox input "true"
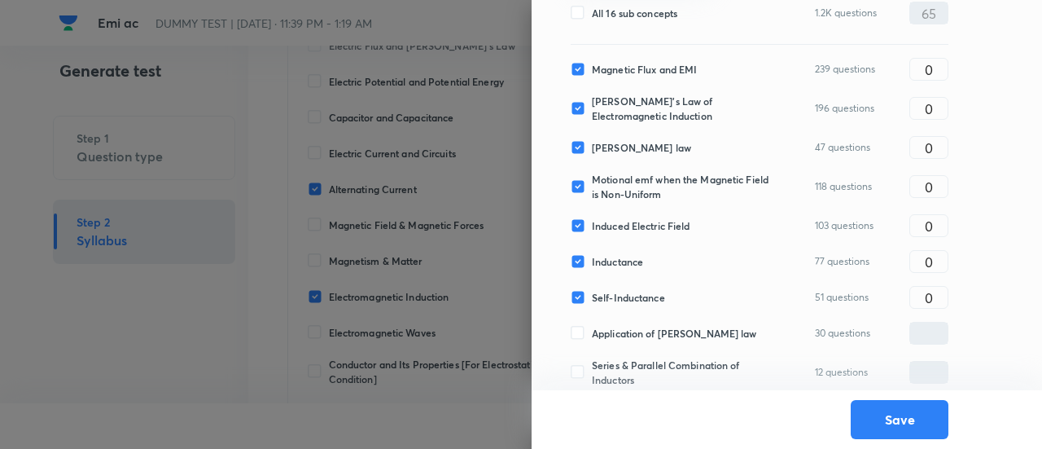
scroll to position [234, 0]
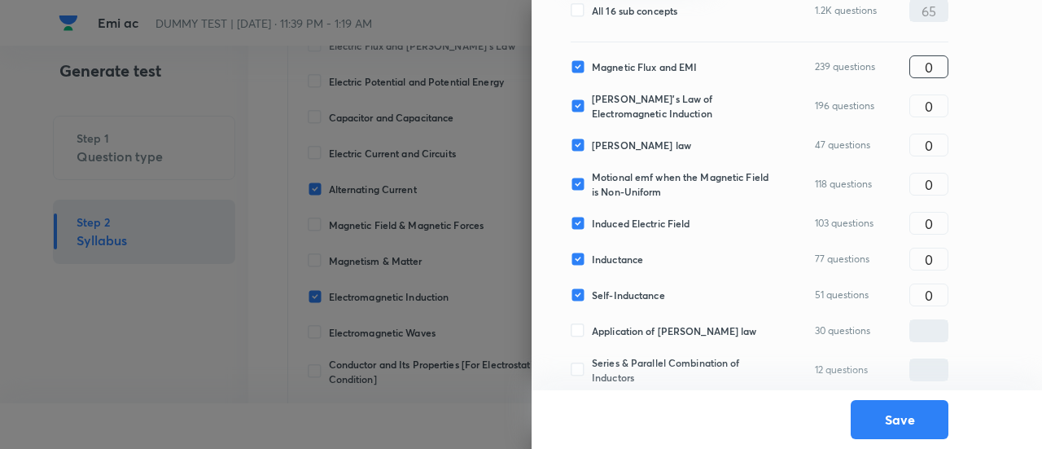
click at [930, 74] on input "0" at bounding box center [928, 67] width 37 height 29
type input "4"
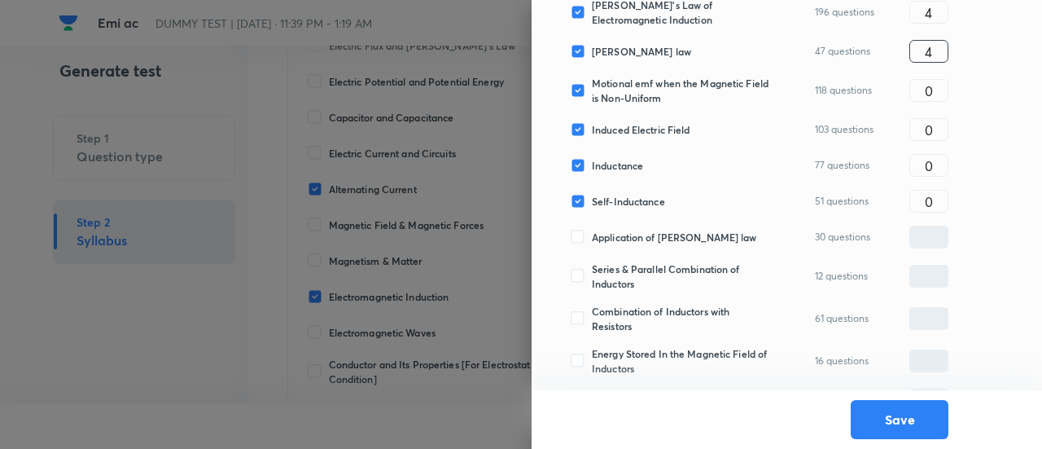
scroll to position [331, 0]
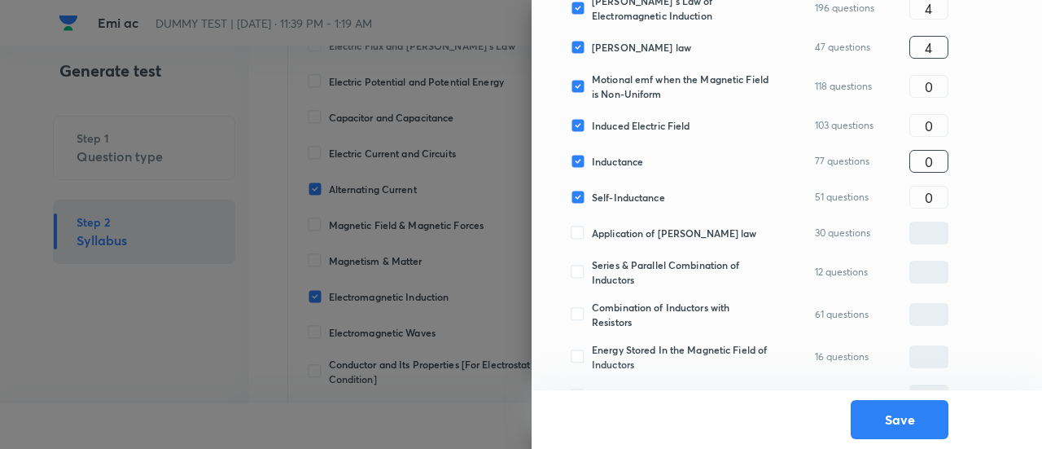
type input "4"
click at [935, 151] on input "0" at bounding box center [928, 161] width 37 height 29
type input "4"
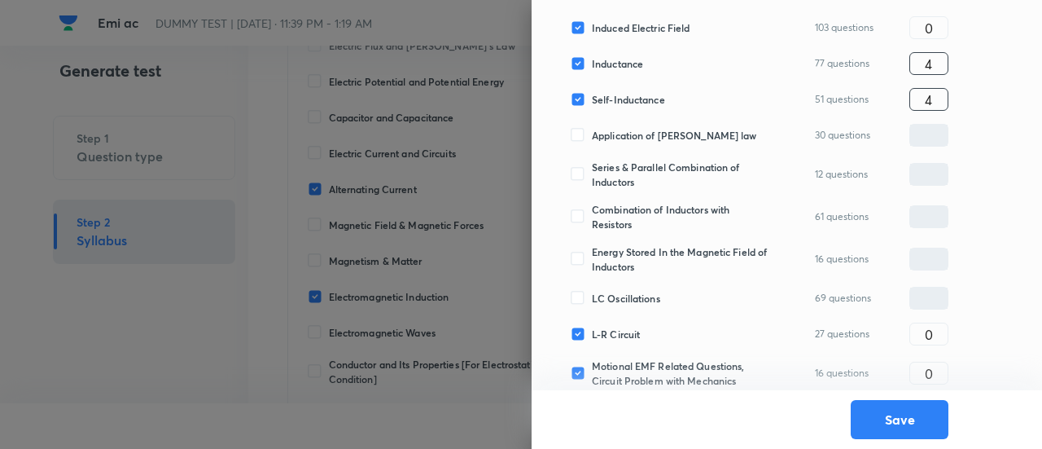
scroll to position [517, 0]
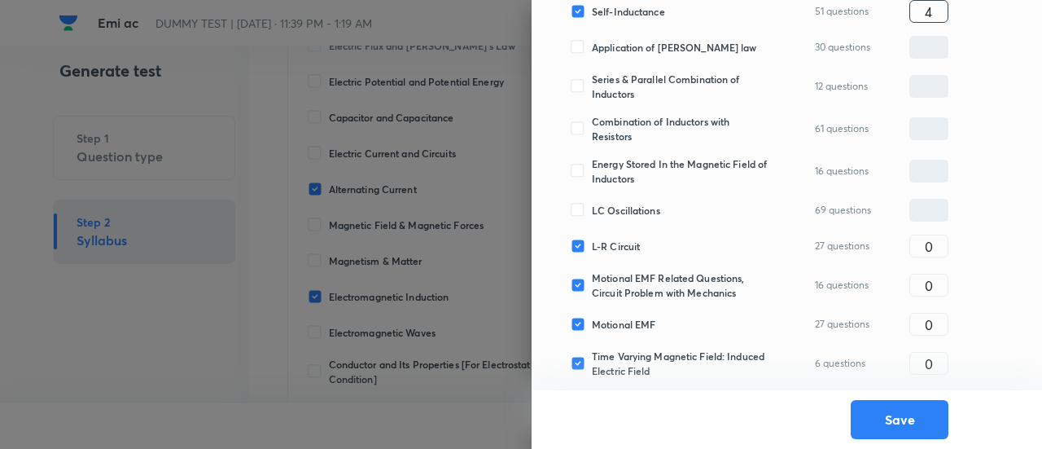
type input "4"
click at [635, 42] on span "Application of Kirchoff's law" at bounding box center [674, 47] width 165 height 15
click at [592, 42] on input "Application of Kirchoff's law" at bounding box center [581, 47] width 21 height 15
checkbox input "true"
click at [928, 42] on input "0" at bounding box center [928, 47] width 37 height 29
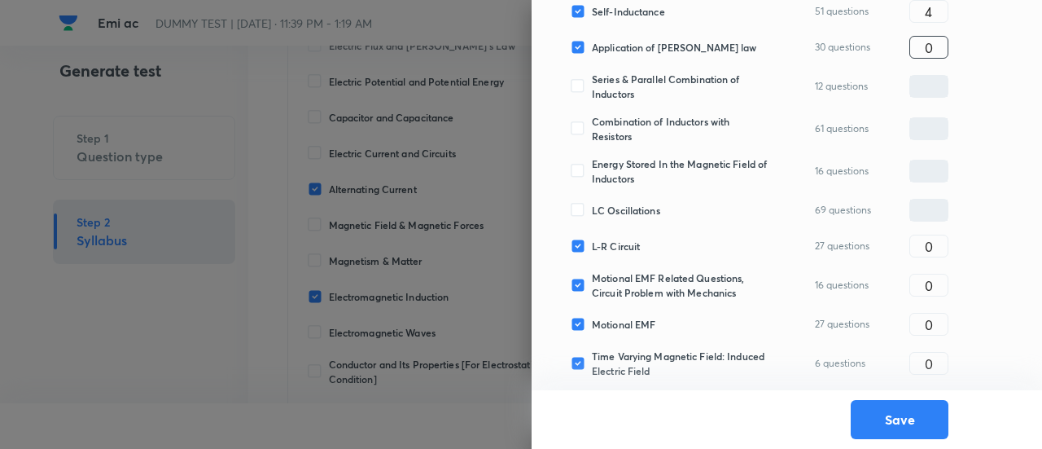
click at [928, 42] on input "0" at bounding box center [928, 47] width 37 height 29
type input "4"
click at [630, 214] on span "LC Oscillations" at bounding box center [626, 210] width 68 height 15
click at [592, 214] on input "LC Oscillations" at bounding box center [581, 210] width 21 height 15
checkbox input "true"
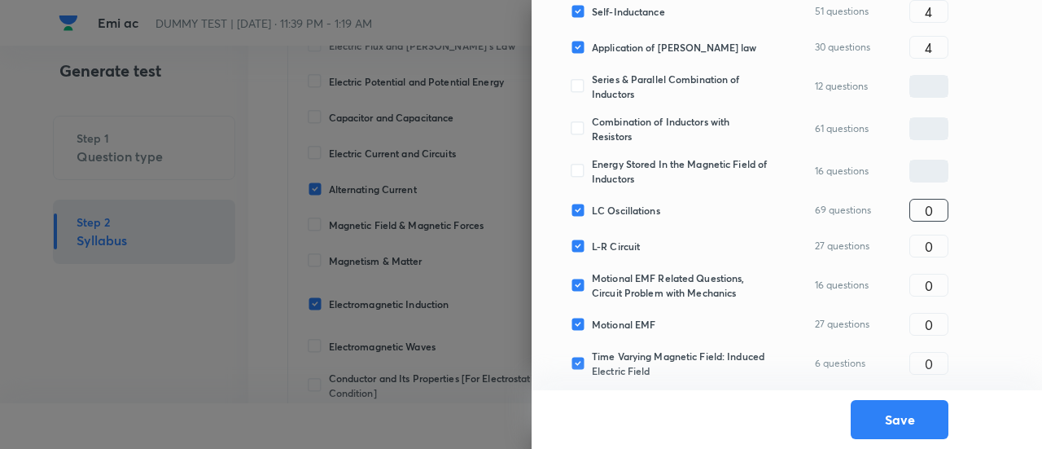
click at [943, 215] on input "0" at bounding box center [928, 210] width 37 height 29
type input "4"
click at [938, 325] on input "0" at bounding box center [928, 324] width 37 height 29
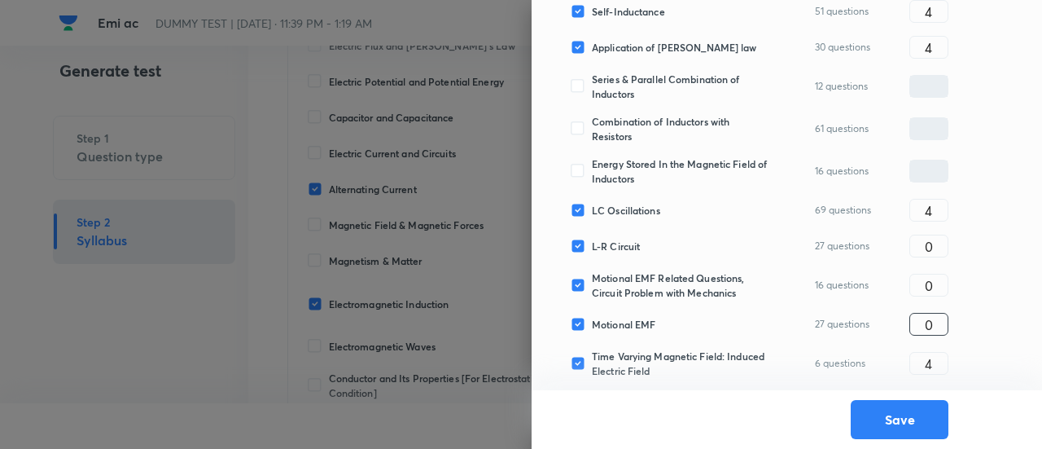
click at [938, 325] on input "0" at bounding box center [928, 324] width 37 height 29
type input "5"
click at [942, 290] on input "0" at bounding box center [928, 285] width 37 height 29
type input "5"
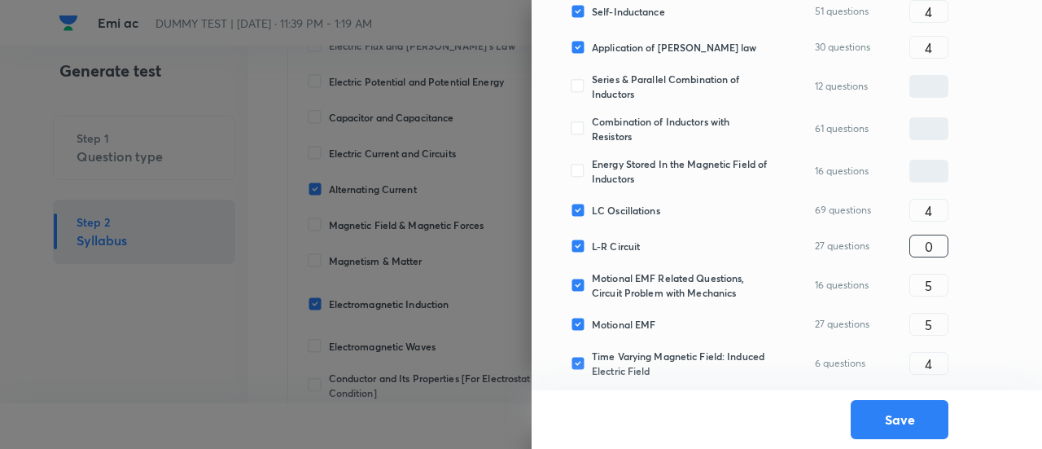
click at [941, 247] on input "0" at bounding box center [928, 246] width 37 height 29
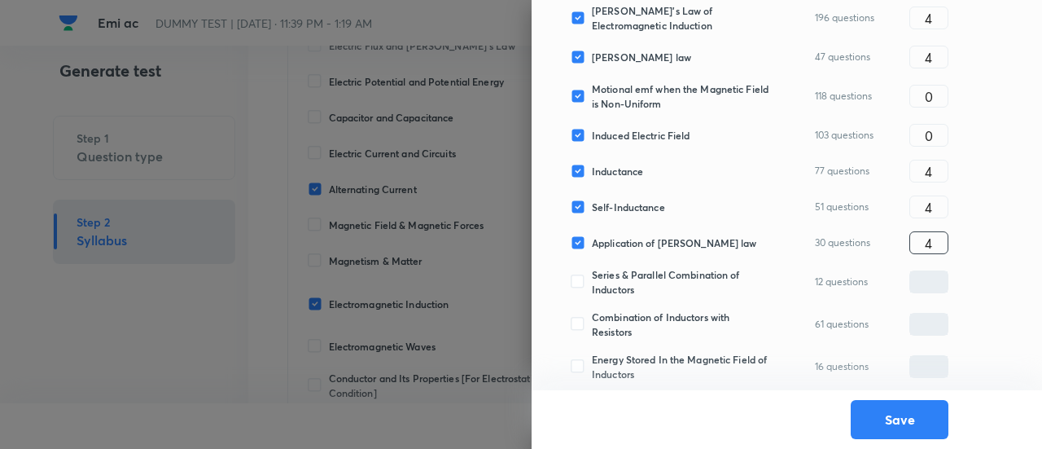
scroll to position [326, 0]
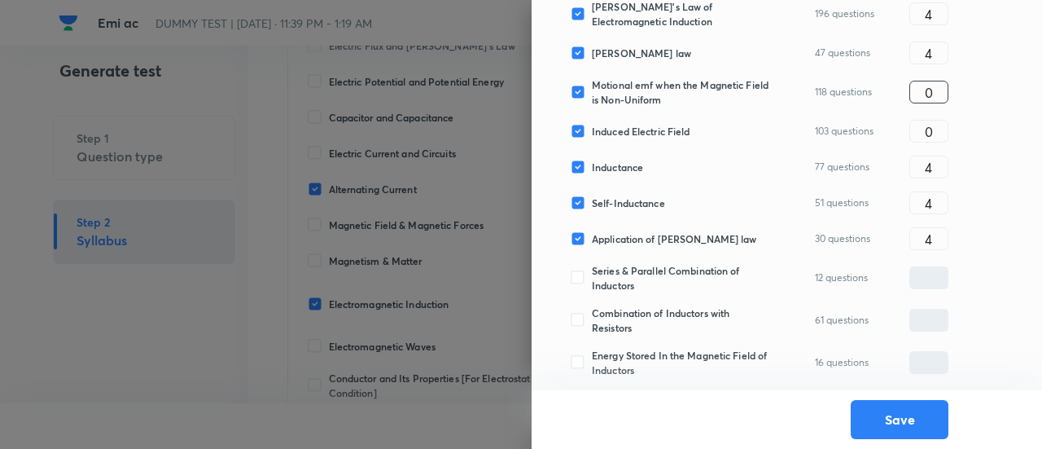
type input "5"
click at [937, 94] on input "0" at bounding box center [928, 92] width 37 height 29
type input "10"
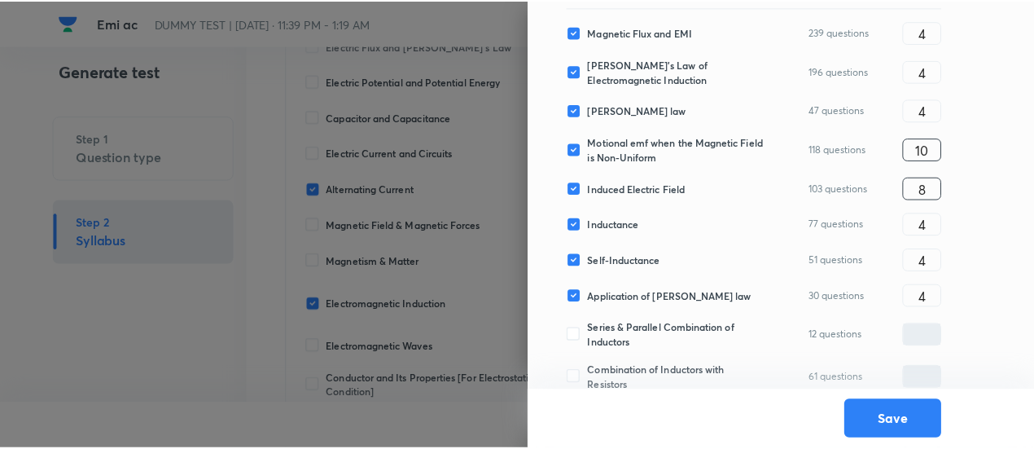
scroll to position [517, 0]
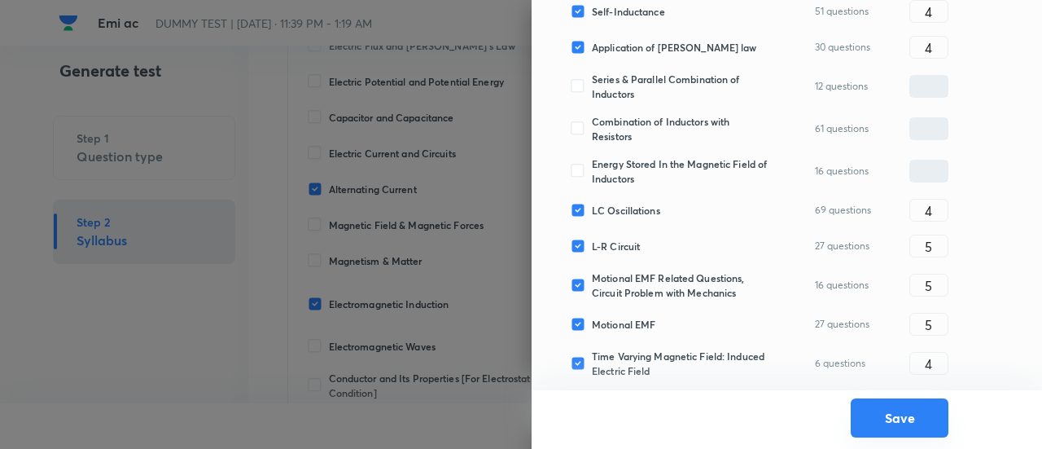
type input "8"
click at [903, 421] on button "Save" at bounding box center [900, 417] width 98 height 39
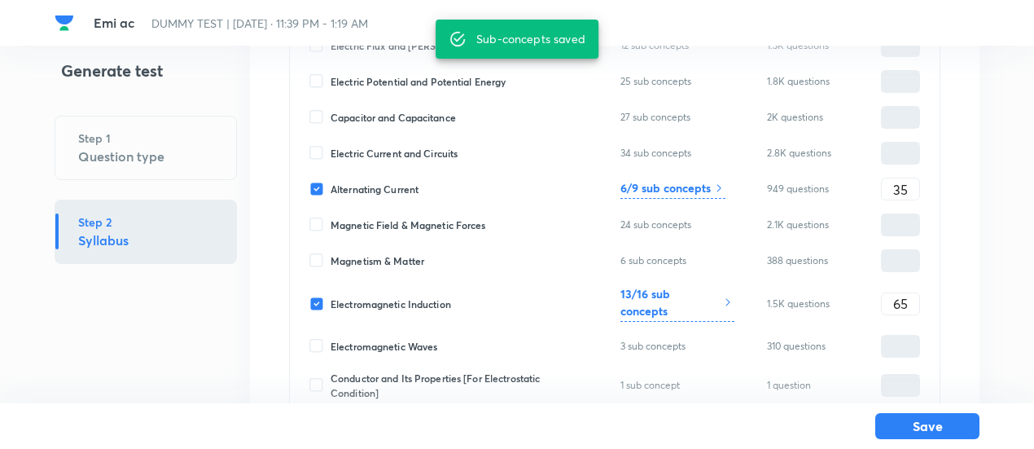
click at [903, 421] on button "Save" at bounding box center [927, 426] width 104 height 26
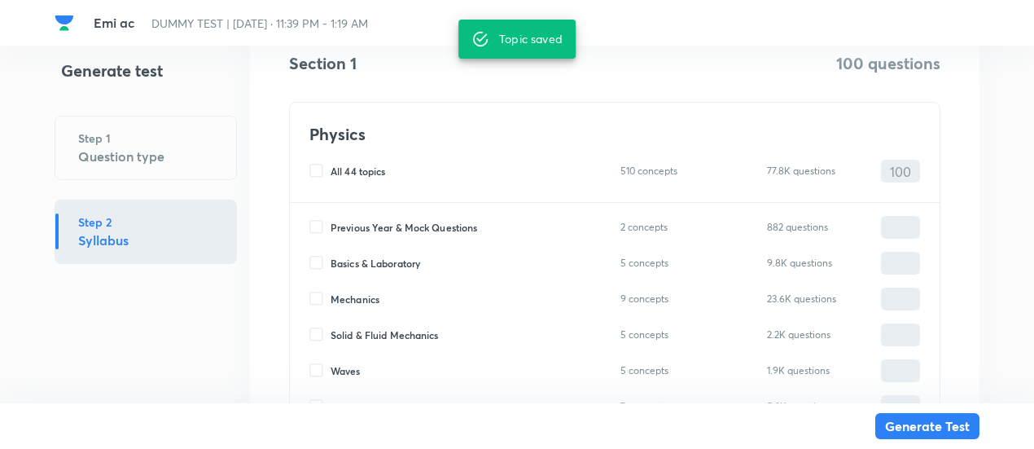
click at [903, 421] on button "Generate Test" at bounding box center [927, 426] width 104 height 26
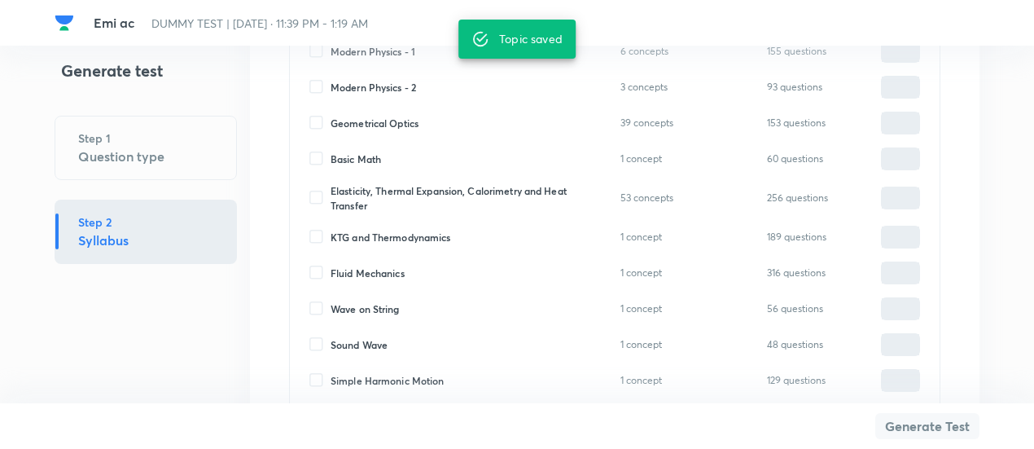
scroll to position [1804, 0]
